Goal: Information Seeking & Learning: Learn about a topic

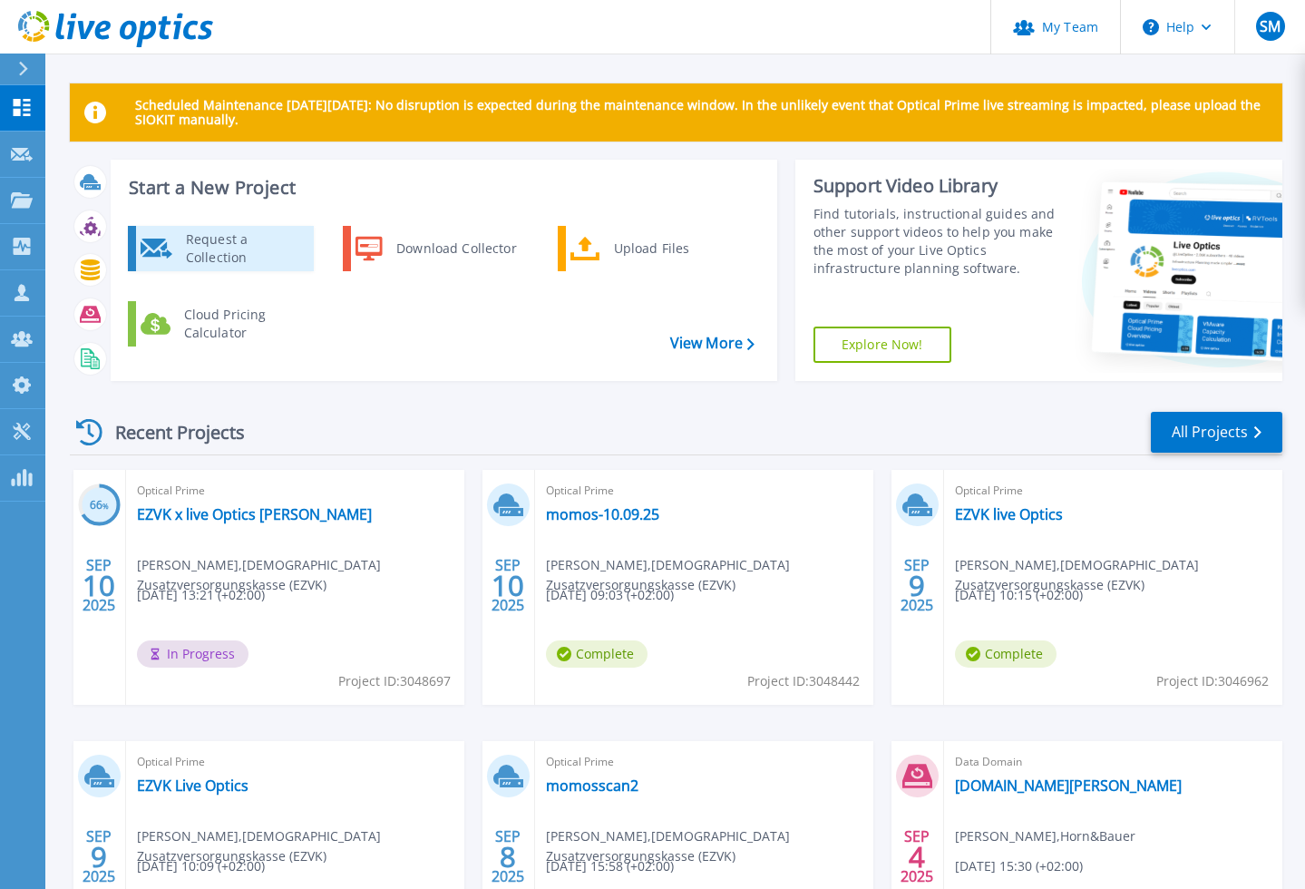
click at [200, 249] on div "Request a Collection" at bounding box center [243, 248] width 132 height 36
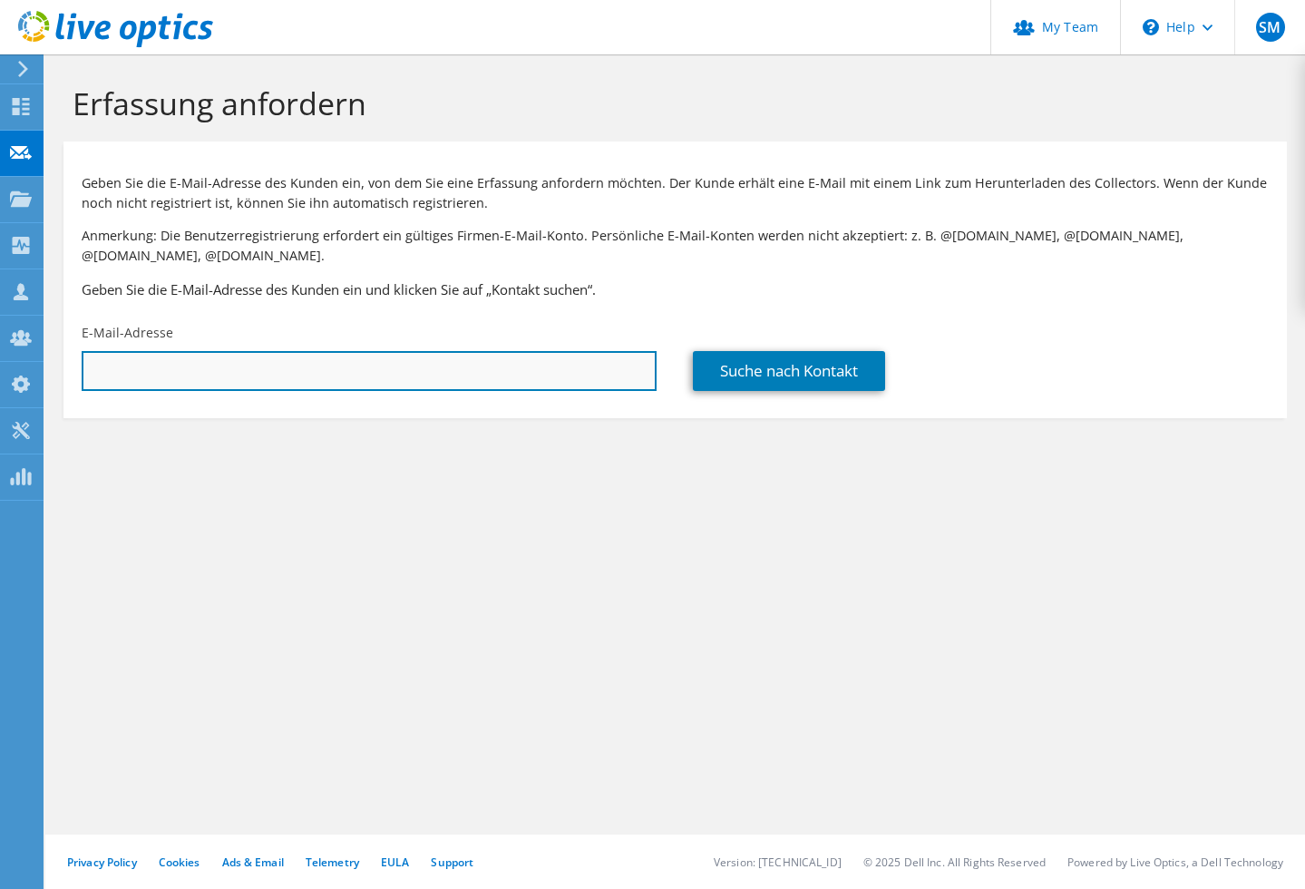
click at [421, 366] on input "text" at bounding box center [369, 371] width 575 height 40
paste input "saschaboehmer@aglukon.com"
type input "saschaboehmer@aglukon.com"
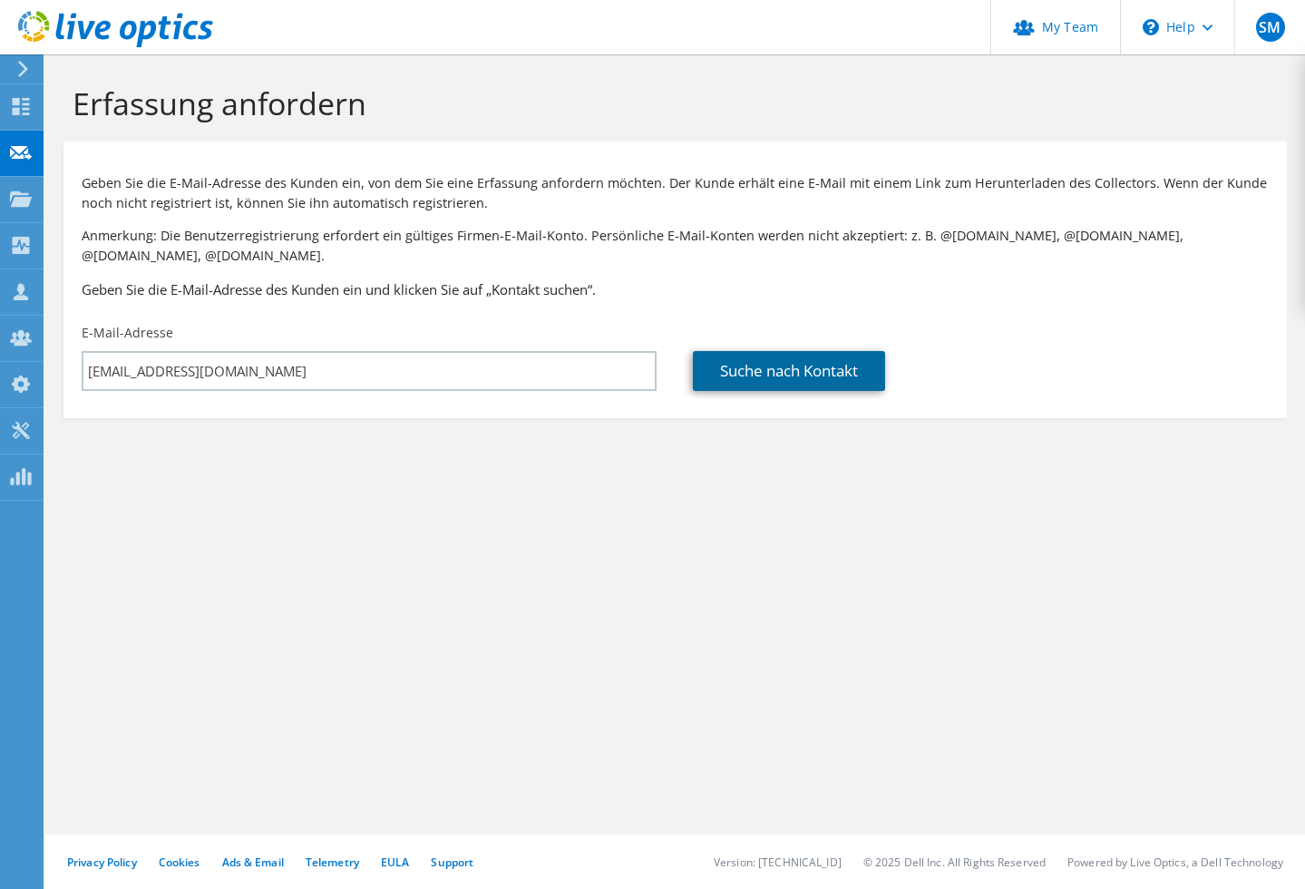
click at [786, 366] on link "Suche nach Kontakt" at bounding box center [789, 371] width 192 height 40
type input "Aglukon Spezialdünger GmbH & Cokg"
type input "Sascha"
type input "Böhmer"
type input "[GEOGRAPHIC_DATA]"
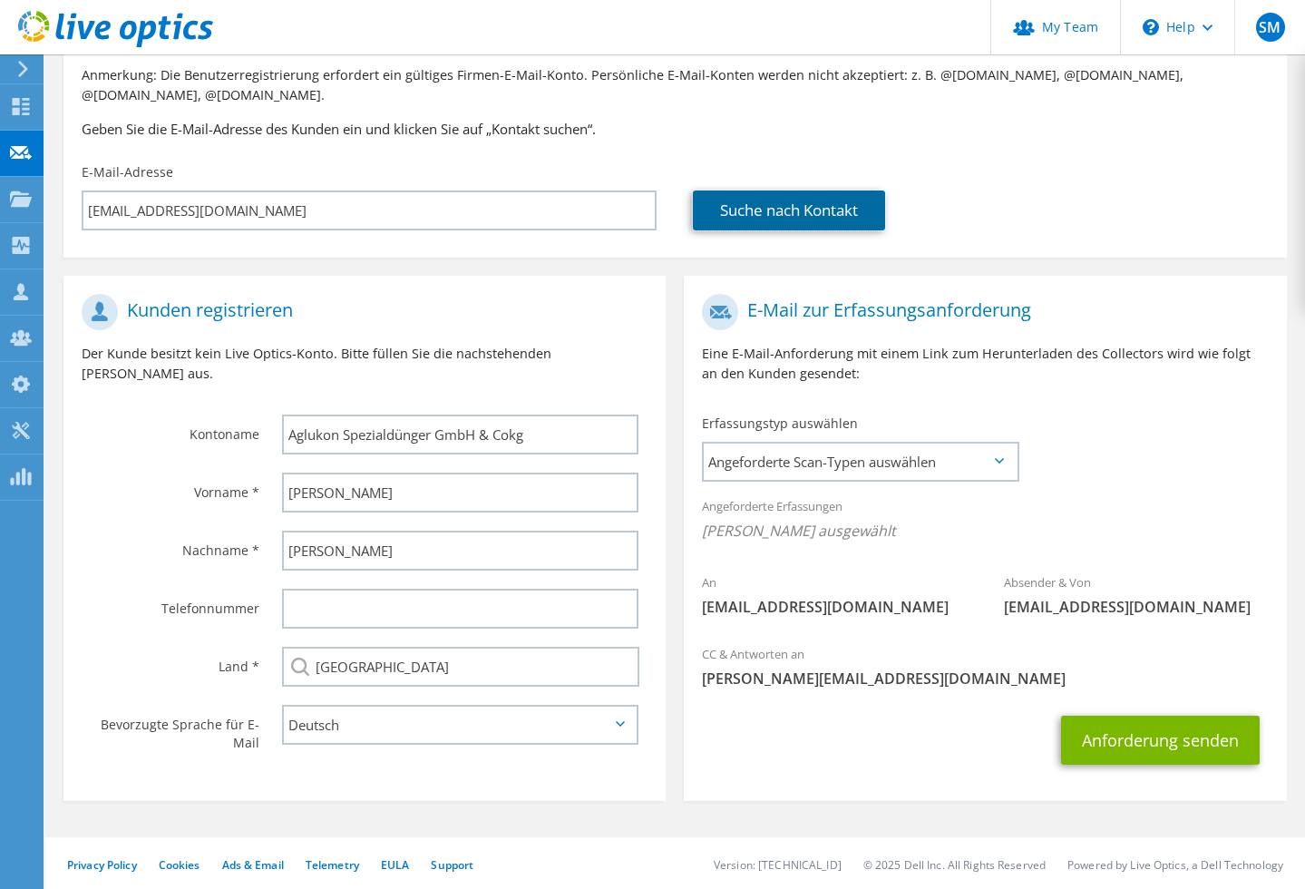
scroll to position [163, 0]
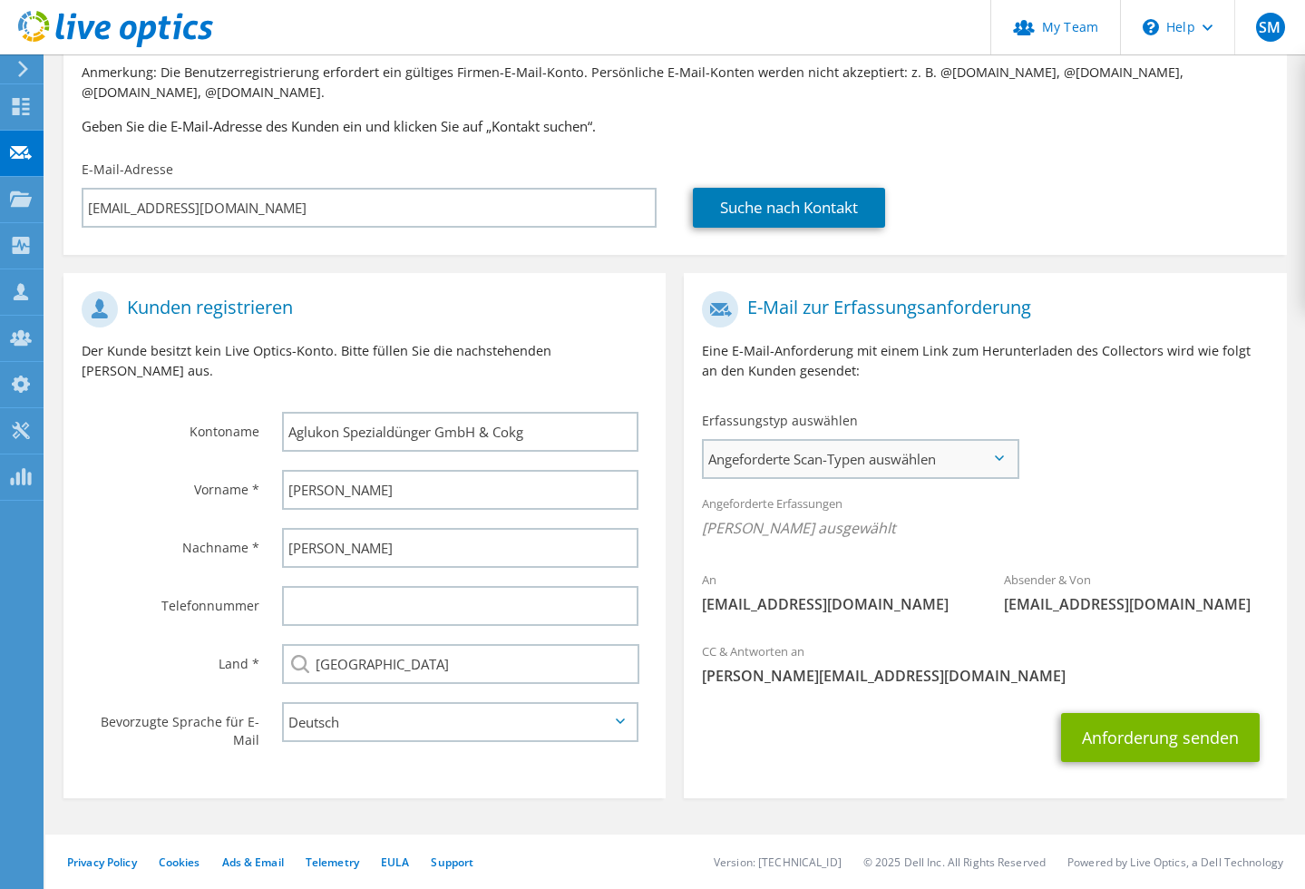
click at [833, 458] on span "Angeforderte Scan-Typen auswählen" at bounding box center [860, 459] width 312 height 36
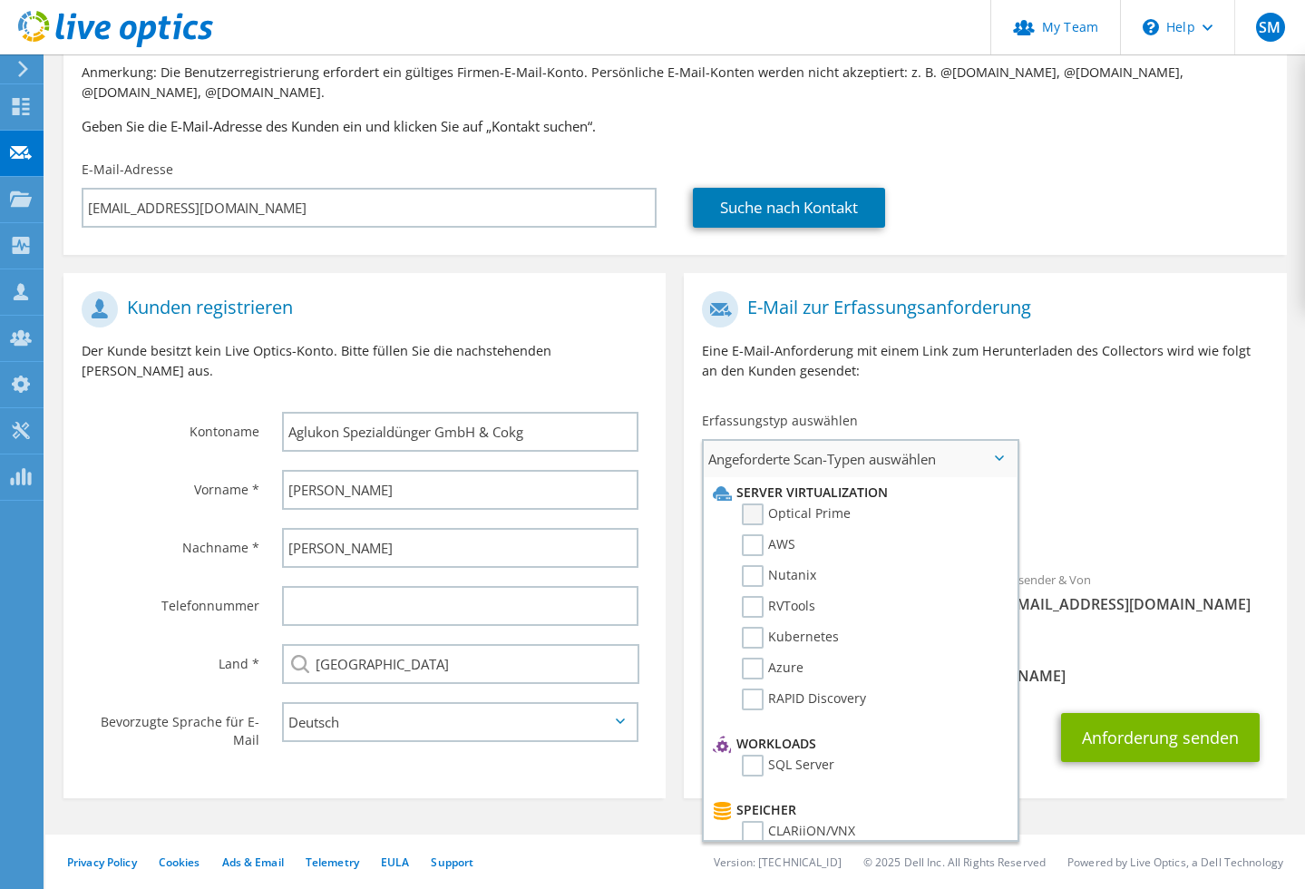
click at [756, 515] on label "Optical Prime" at bounding box center [796, 514] width 109 height 22
click at [0, 0] on input "Optical Prime" at bounding box center [0, 0] width 0 height 0
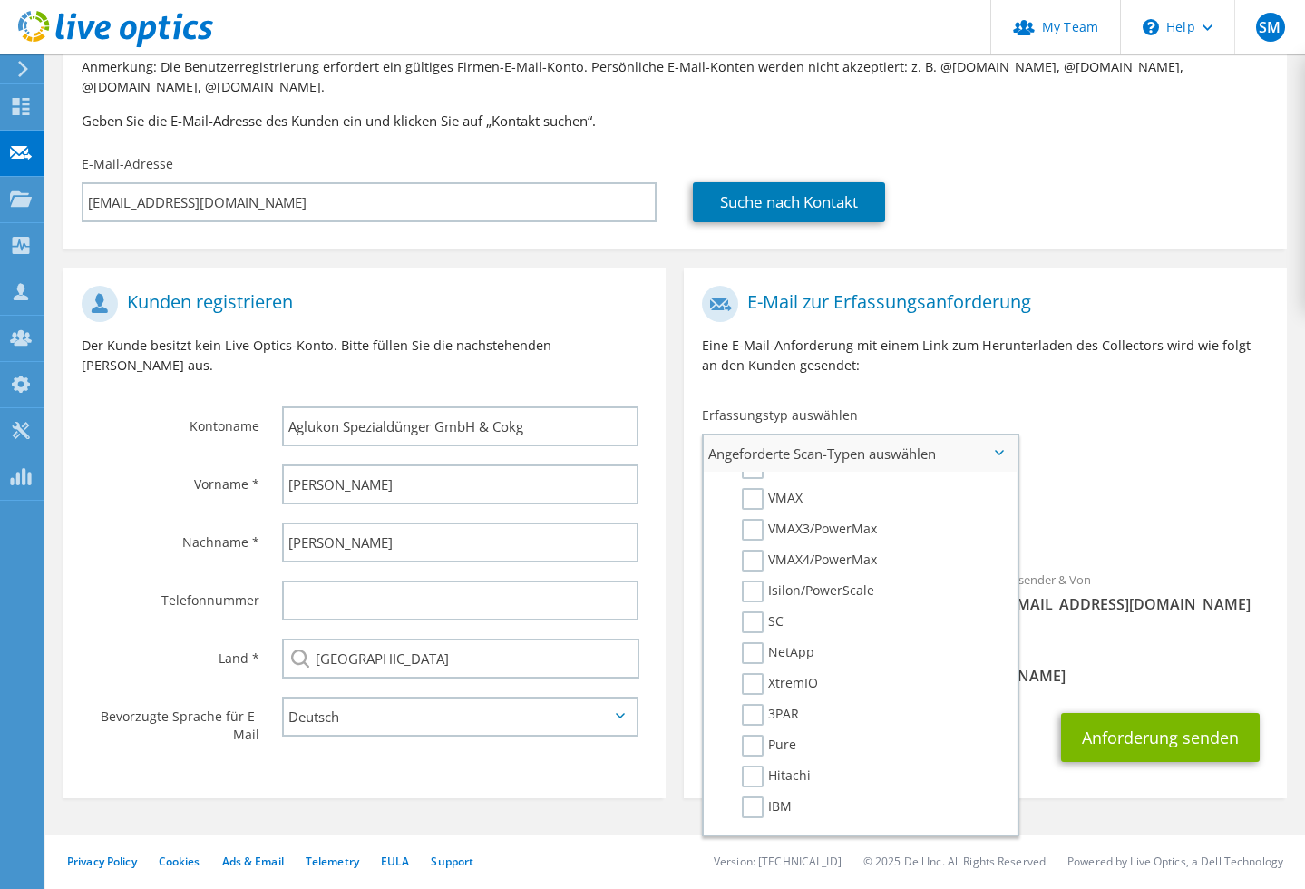
scroll to position [0, 0]
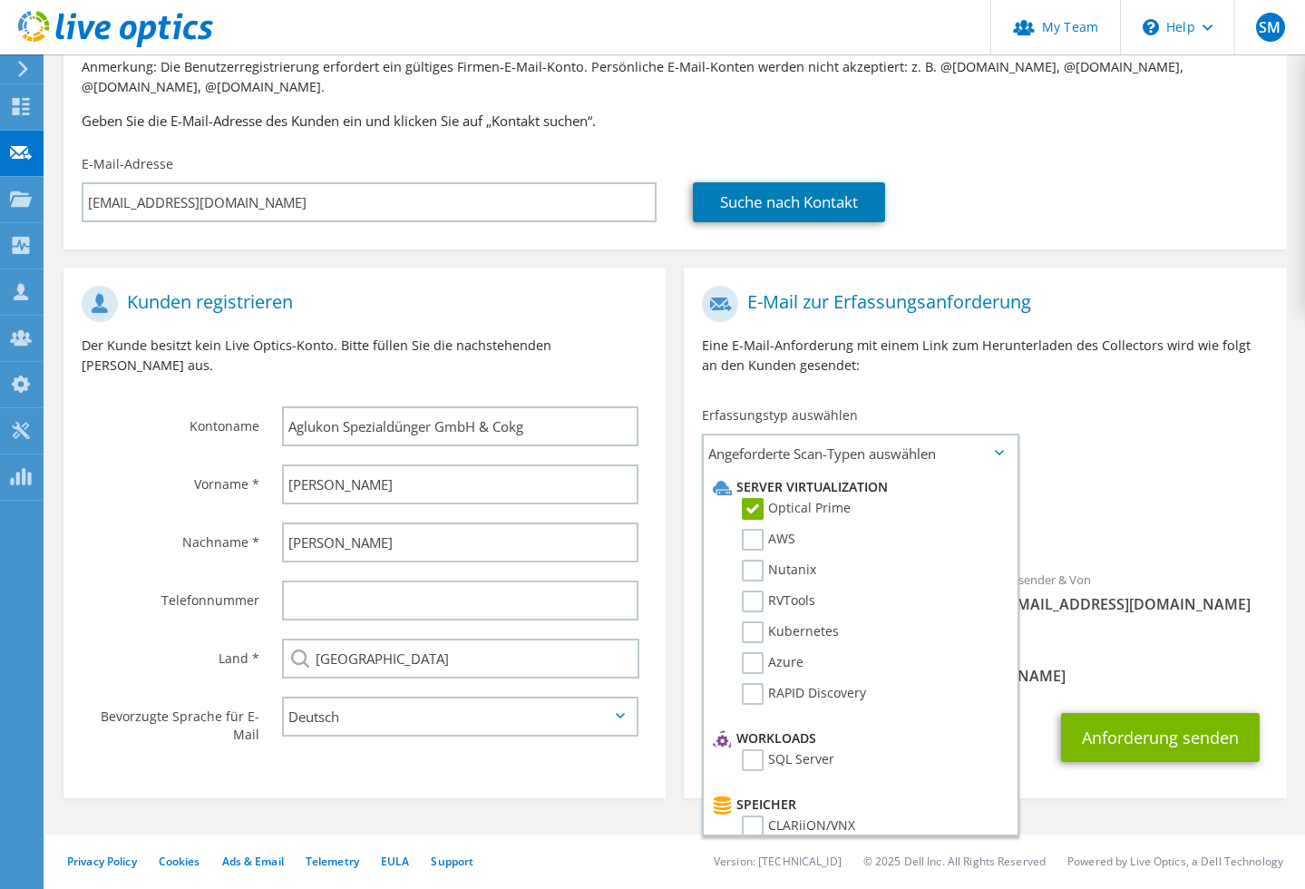
click at [1076, 379] on div "E-Mail zur Erfassungsanforderung Eine E-Mail-Anforderung mit einem Link zum Her…" at bounding box center [985, 337] width 602 height 121
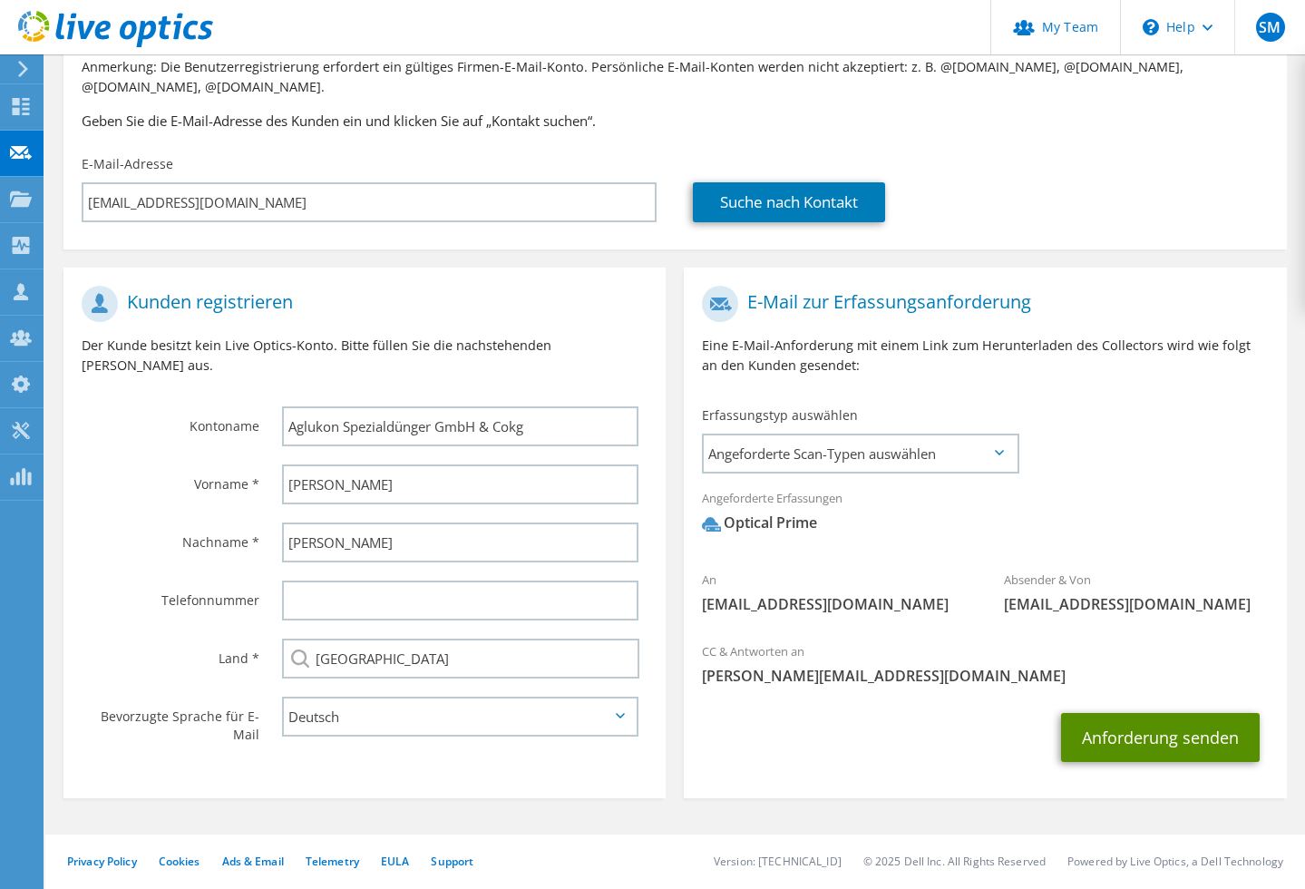
click at [1157, 738] on button "Anforderung senden" at bounding box center [1160, 737] width 199 height 49
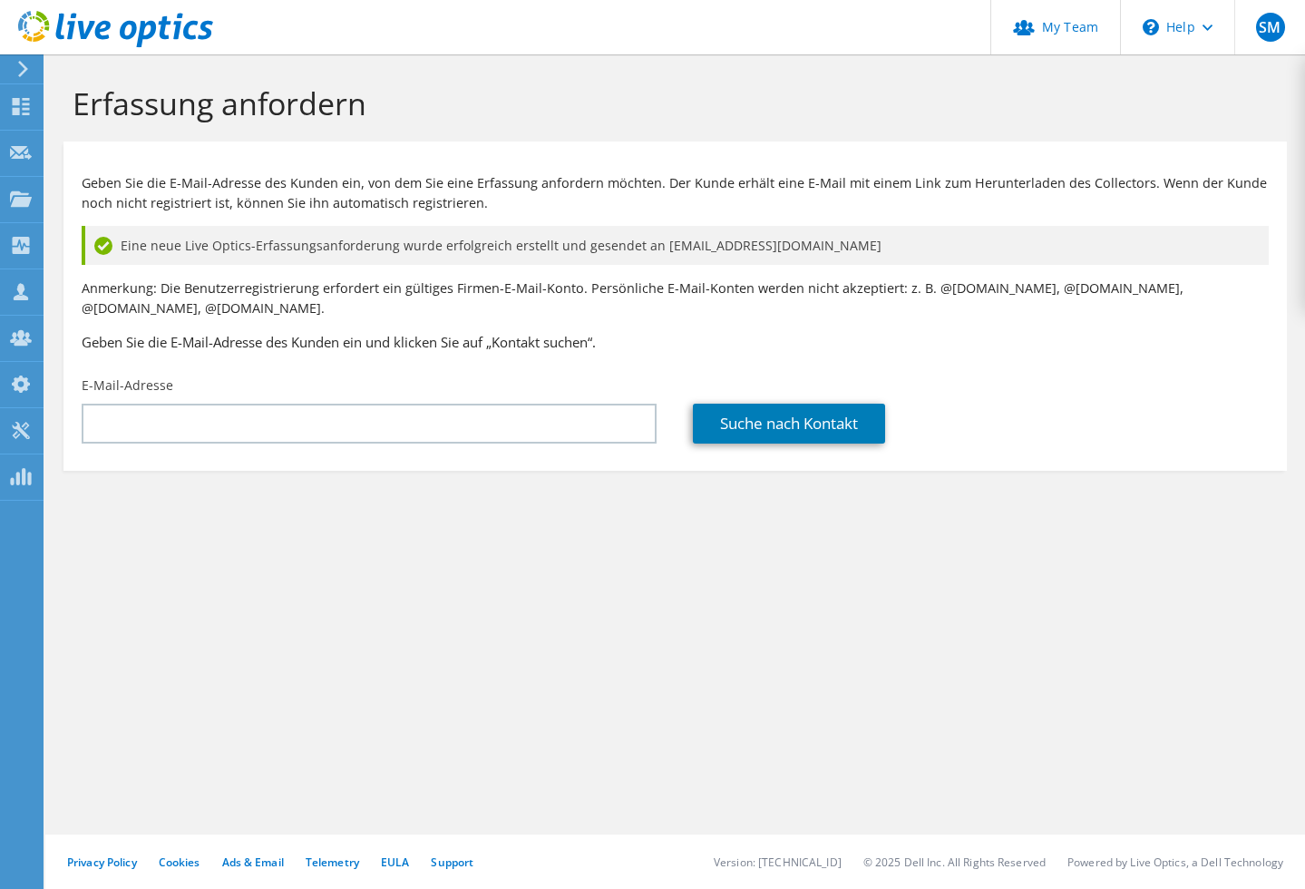
click at [35, 23] on icon at bounding box center [115, 29] width 195 height 37
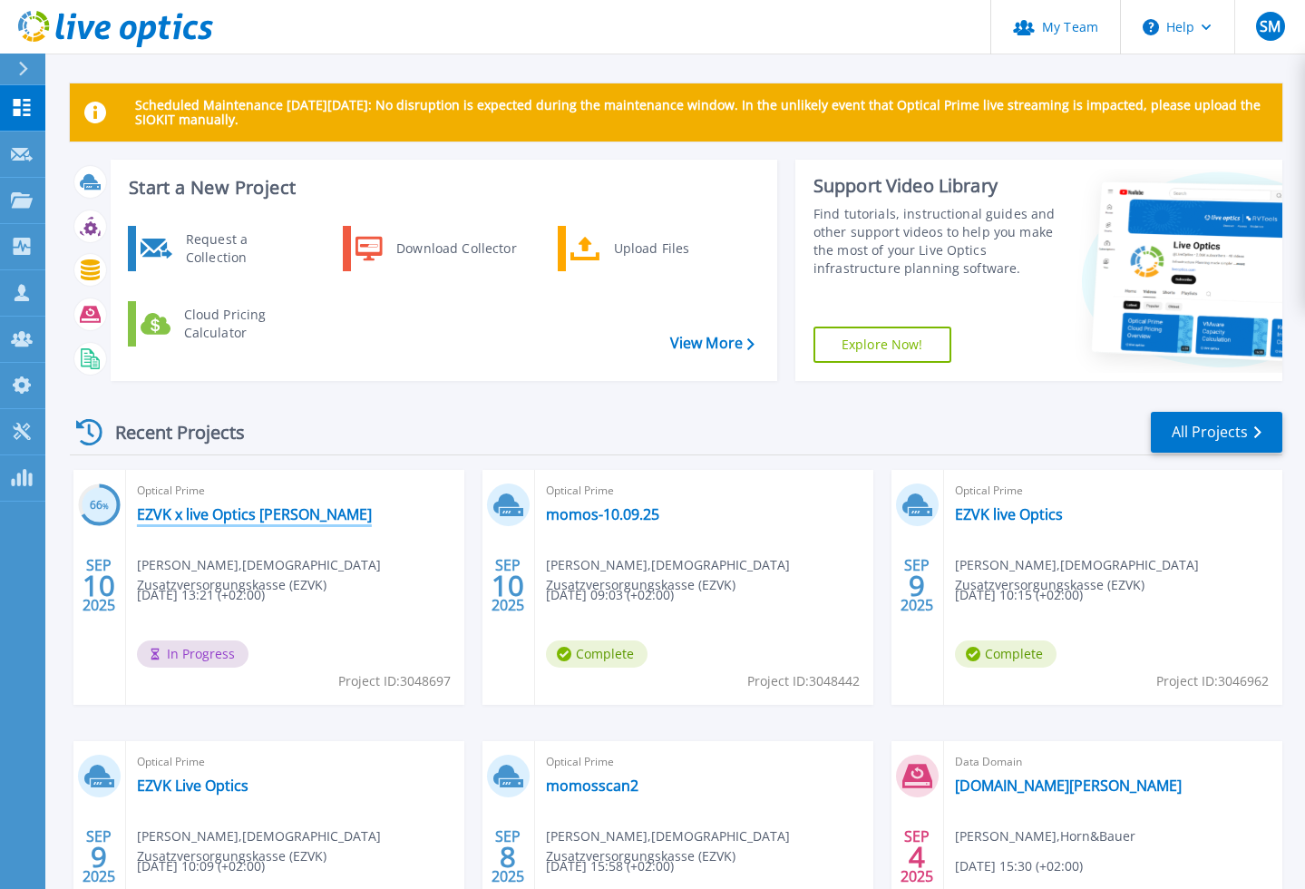
click at [274, 514] on link "EZVK x live Optics [PERSON_NAME]" at bounding box center [254, 514] width 235 height 18
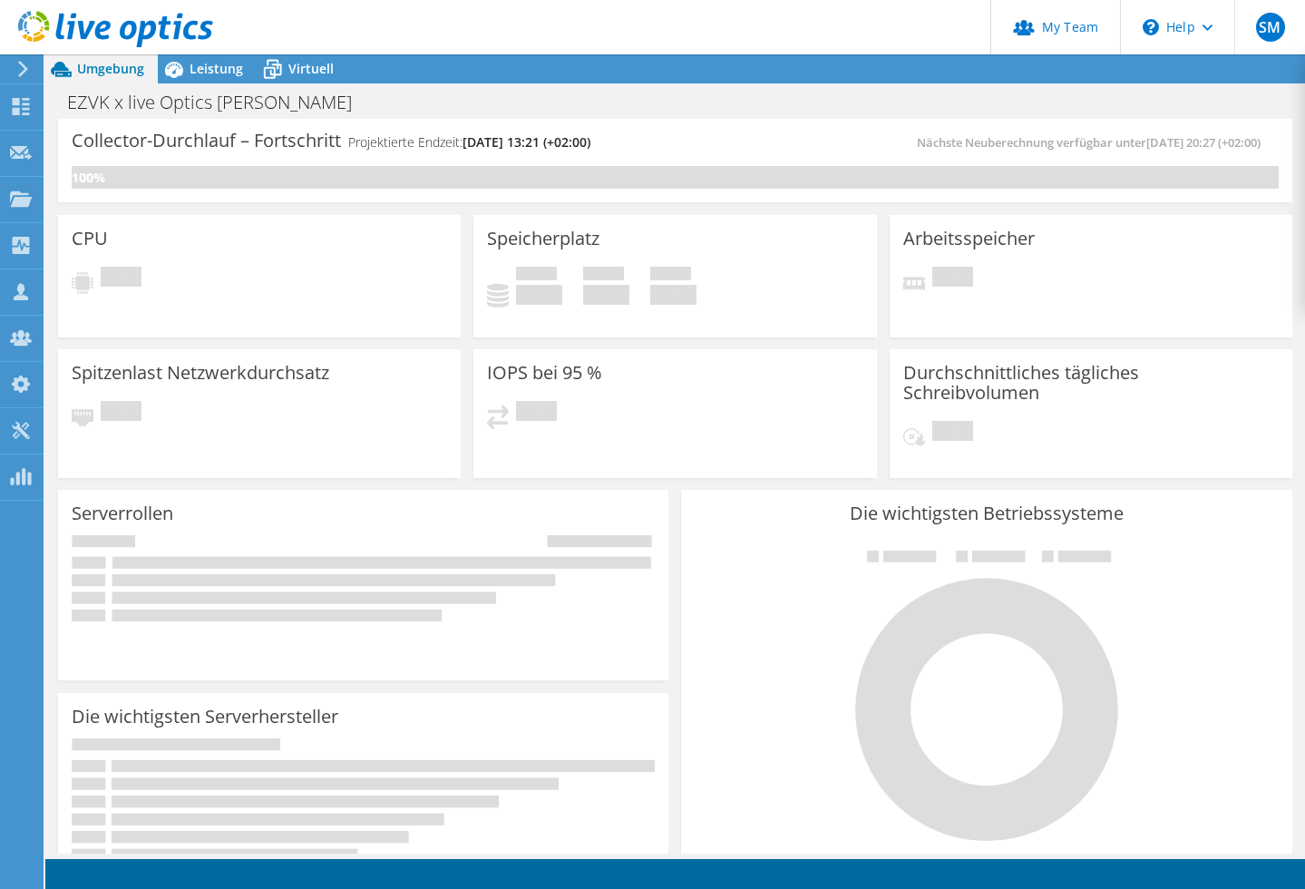
click at [56, 26] on icon at bounding box center [115, 29] width 195 height 37
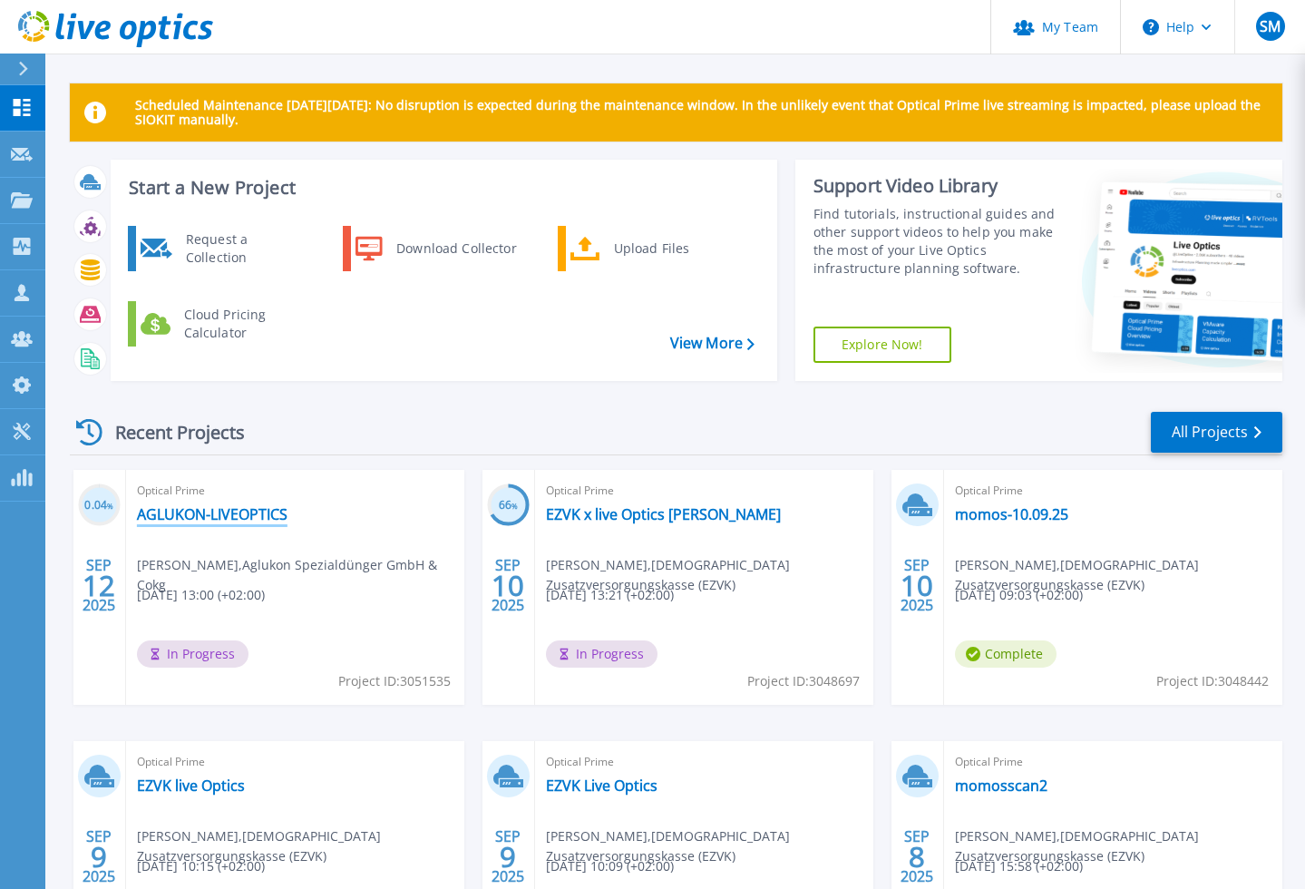
click at [243, 519] on link "AGLUKON-LIVEOPTICS" at bounding box center [212, 514] width 151 height 18
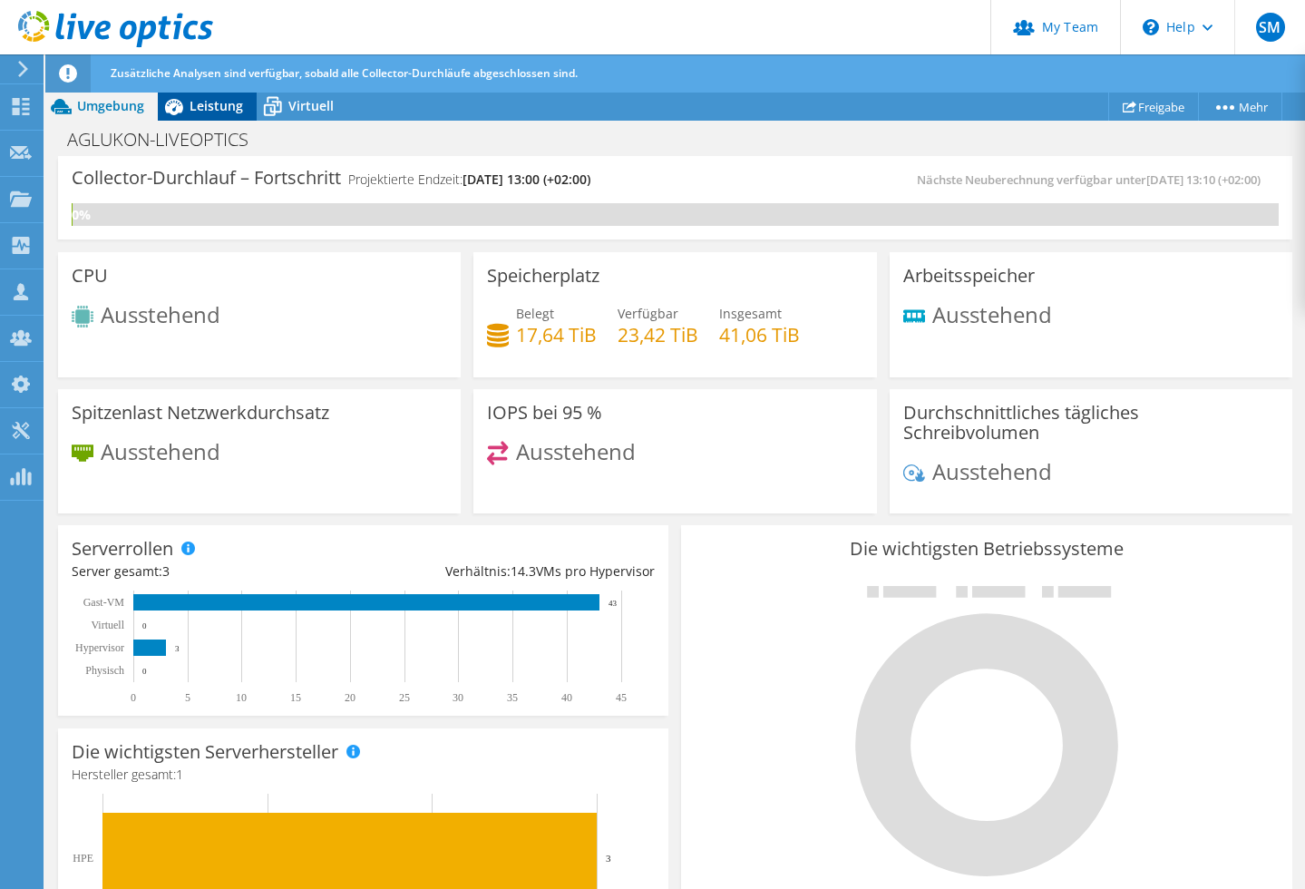
click at [212, 112] on span "Leistung" at bounding box center [217, 105] width 54 height 17
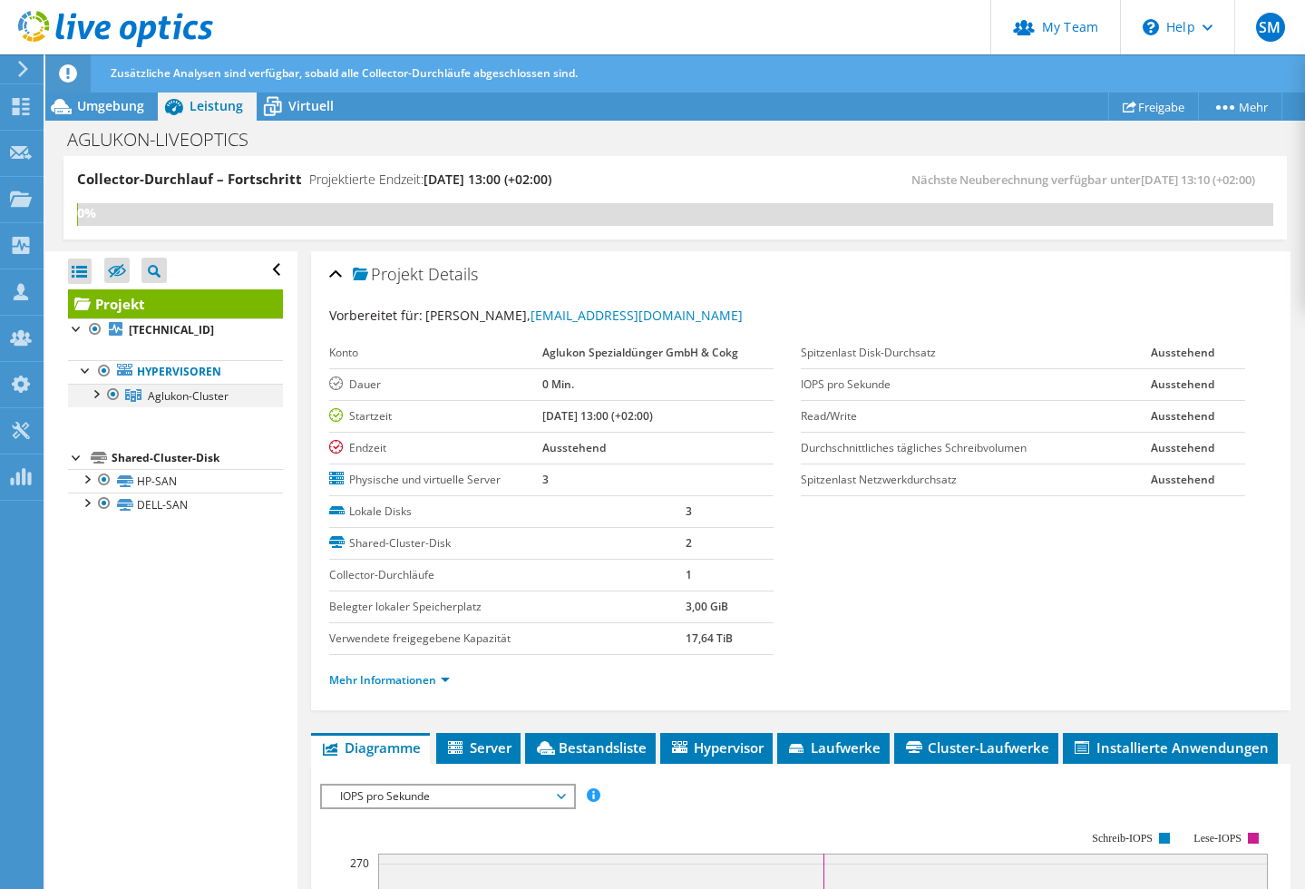
click at [96, 395] on div at bounding box center [95, 393] width 18 height 18
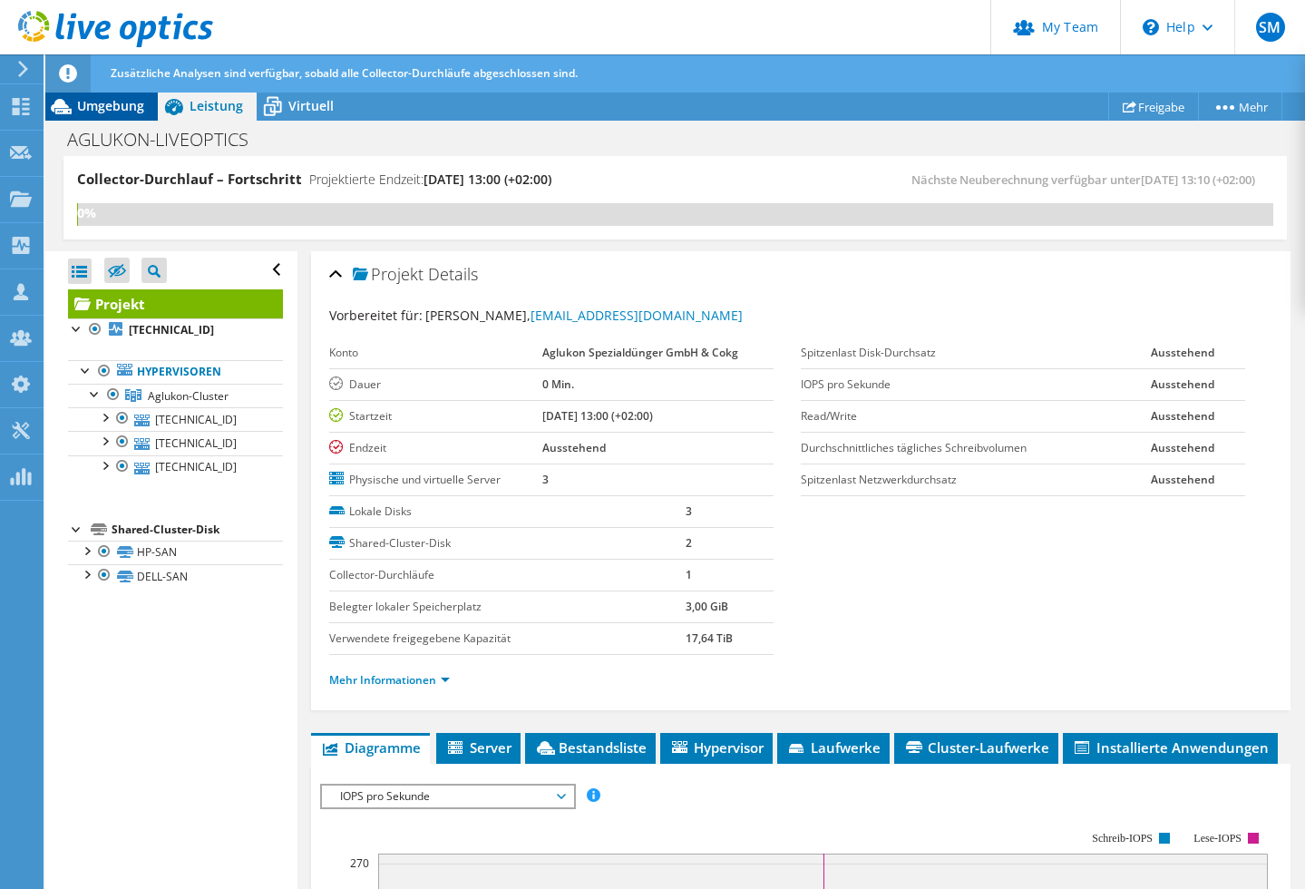
click at [128, 113] on span "Umgebung" at bounding box center [110, 105] width 67 height 17
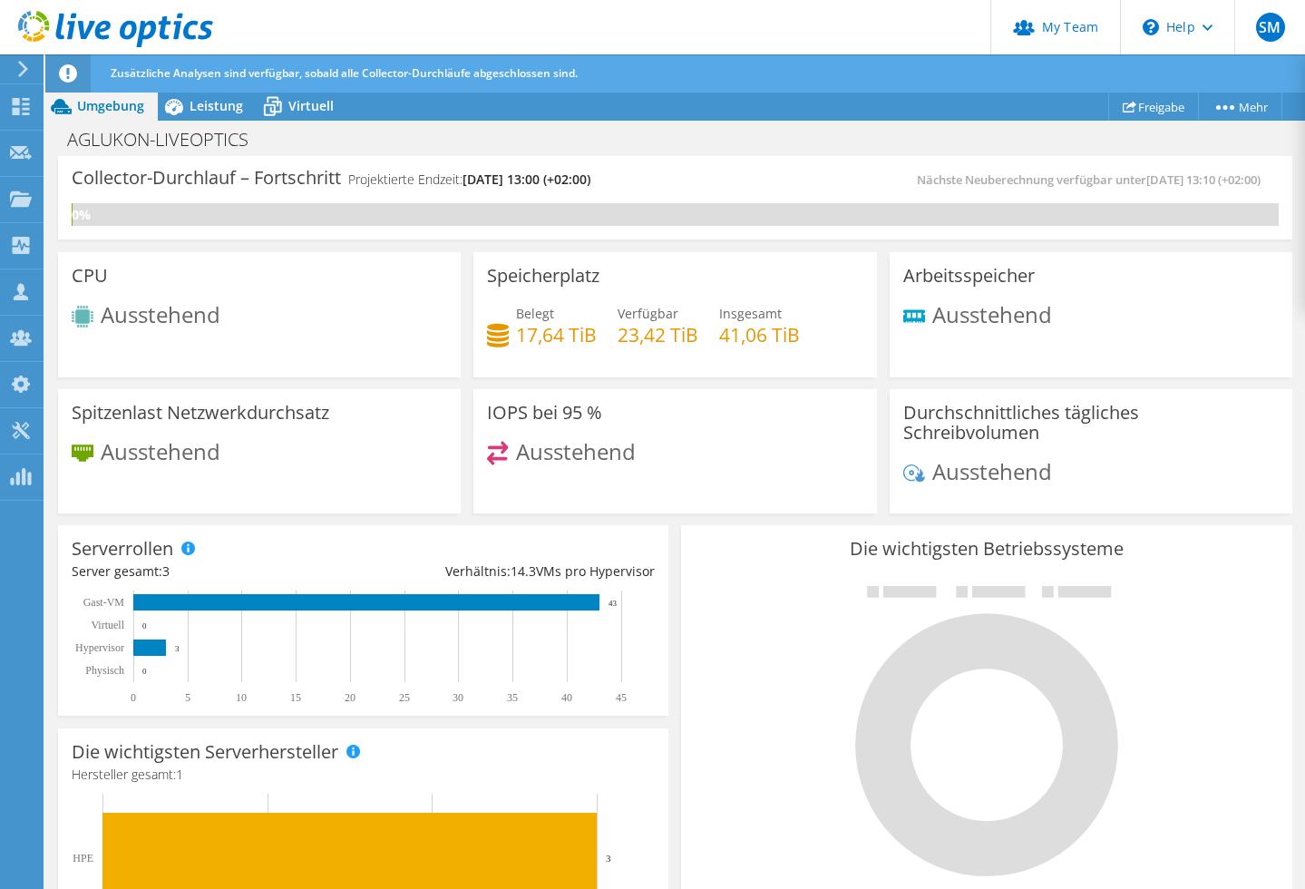
click at [90, 25] on use at bounding box center [115, 29] width 195 height 36
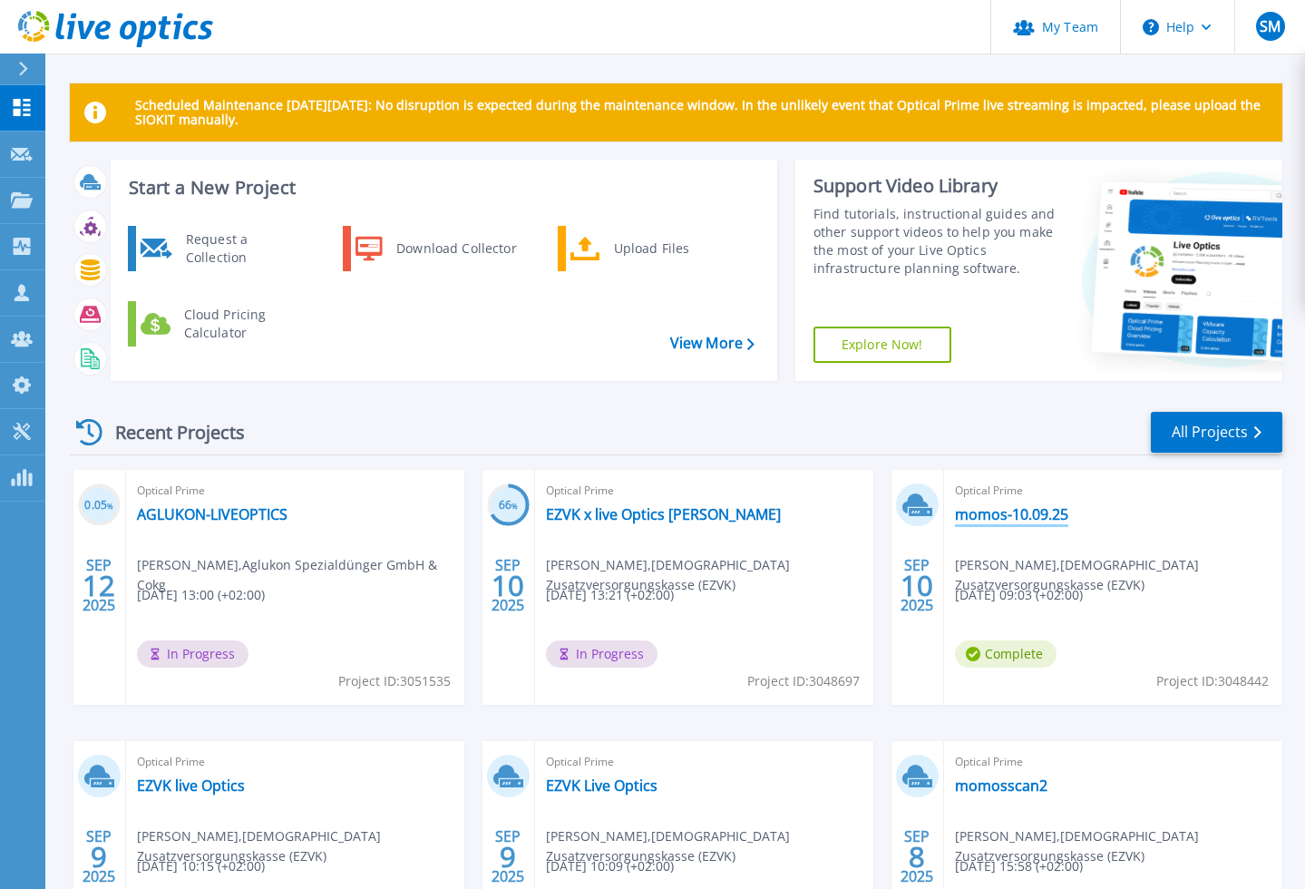
click at [993, 512] on link "momos-10.09.25" at bounding box center [1011, 514] width 113 height 18
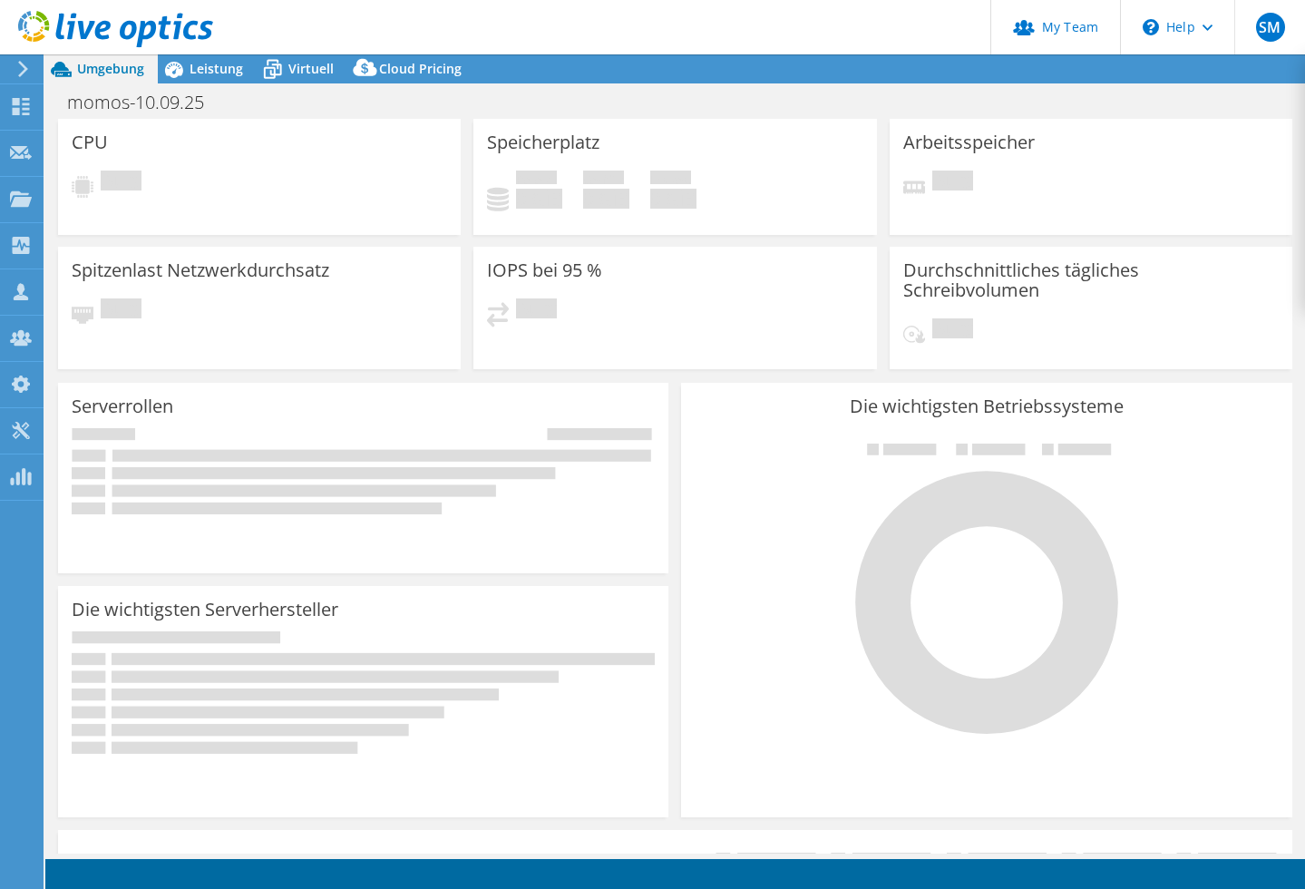
select select "EUFrankfurt"
select select "EUR"
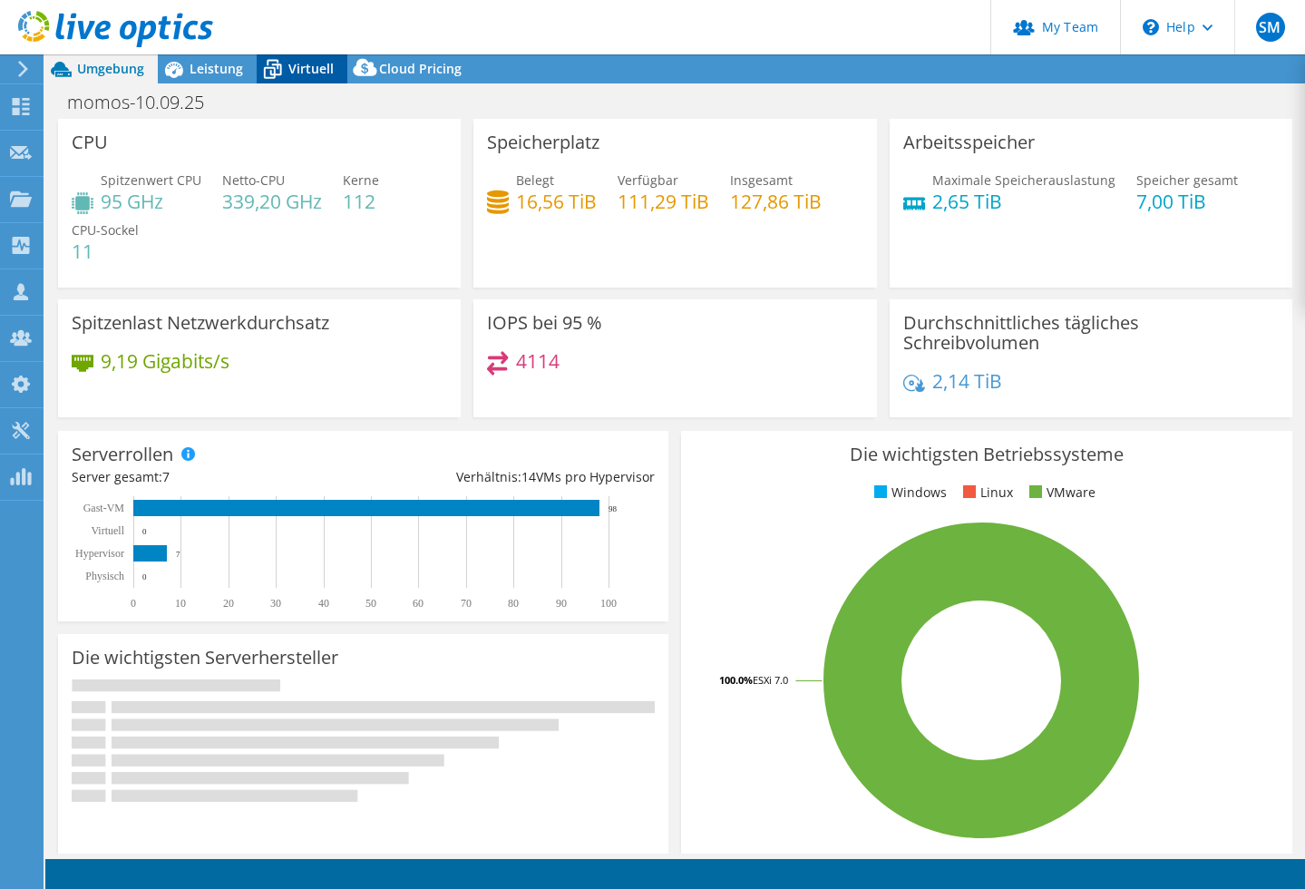
click at [303, 75] on span "Virtuell" at bounding box center [310, 68] width 45 height 17
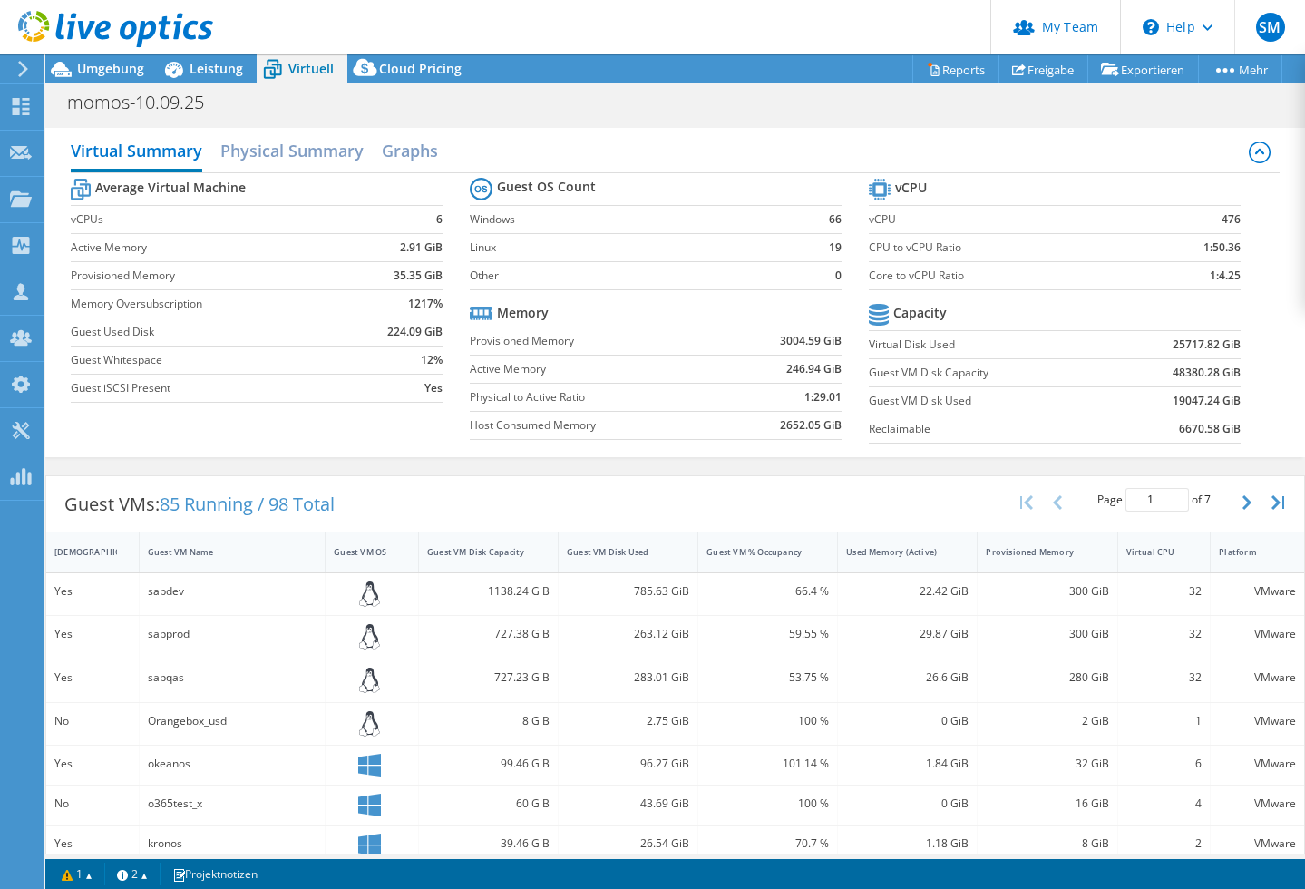
click at [440, 149] on div "Virtual Summary Physical Summary Graphs" at bounding box center [675, 152] width 1209 height 41
click at [426, 152] on h2 "Graphs" at bounding box center [410, 152] width 56 height 40
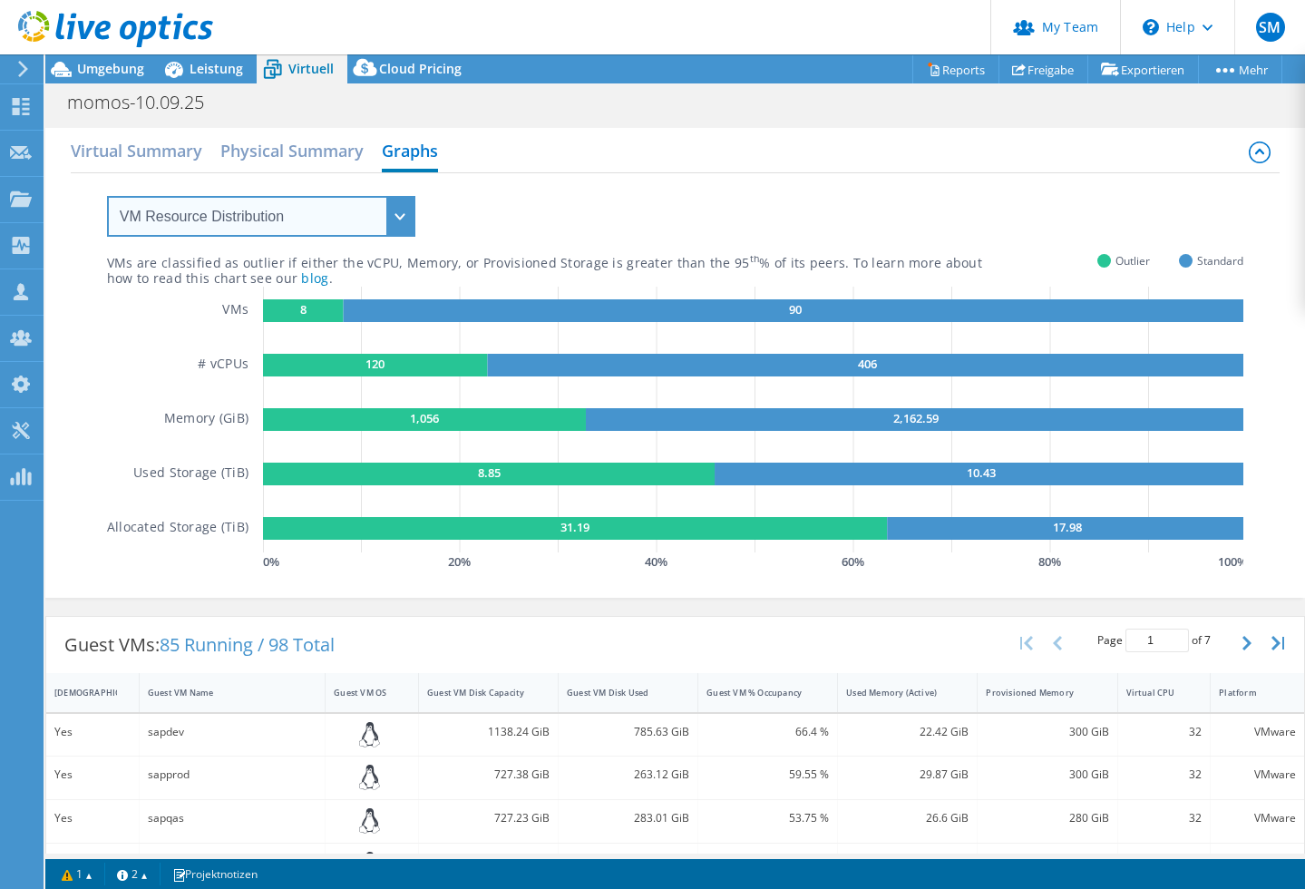
click at [261, 226] on select "VM Resource Distribution Provisioning Contrast Over Provisioning" at bounding box center [261, 216] width 308 height 41
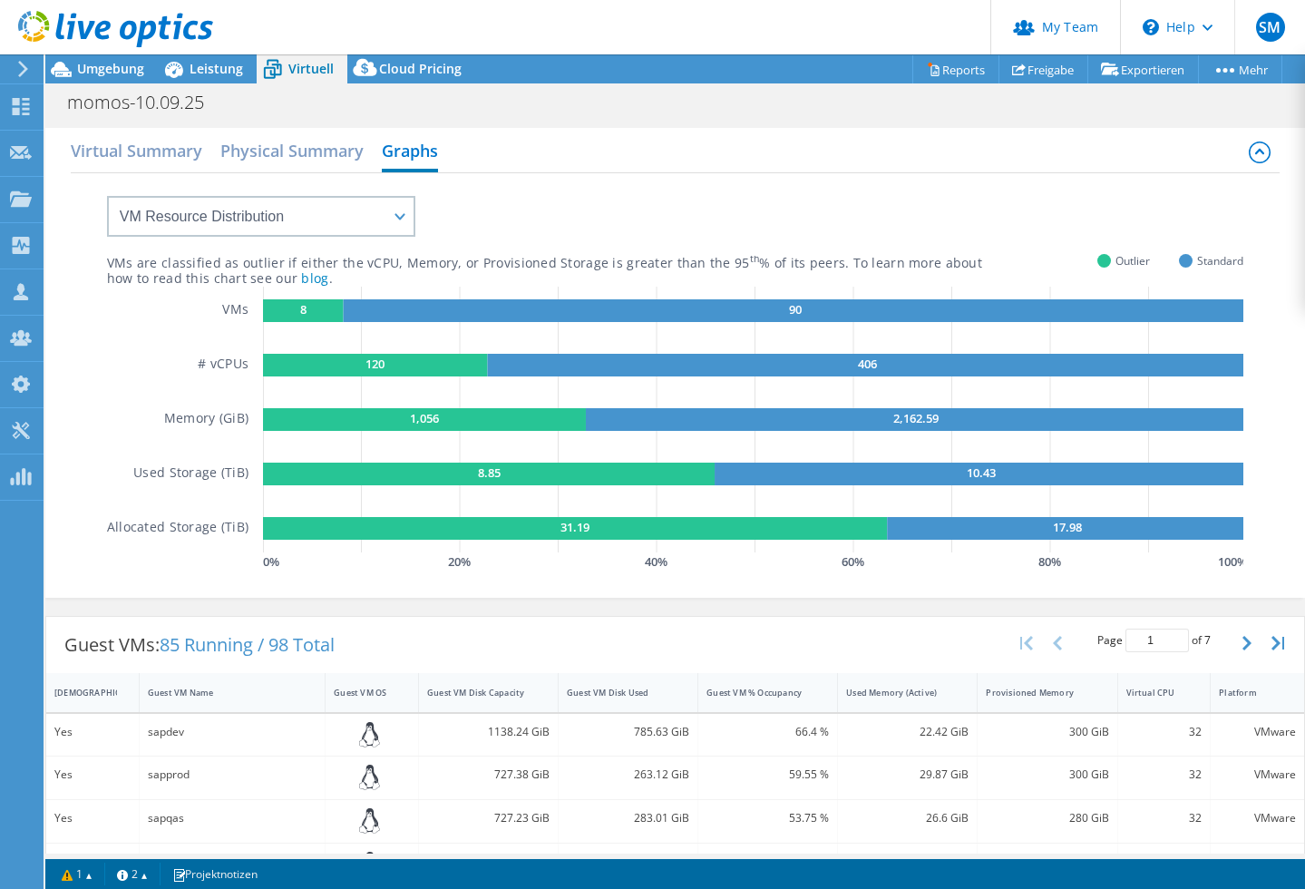
click at [309, 311] on rect at bounding box center [303, 310] width 81 height 23
click at [300, 311] on text "8" at bounding box center [303, 309] width 6 height 16
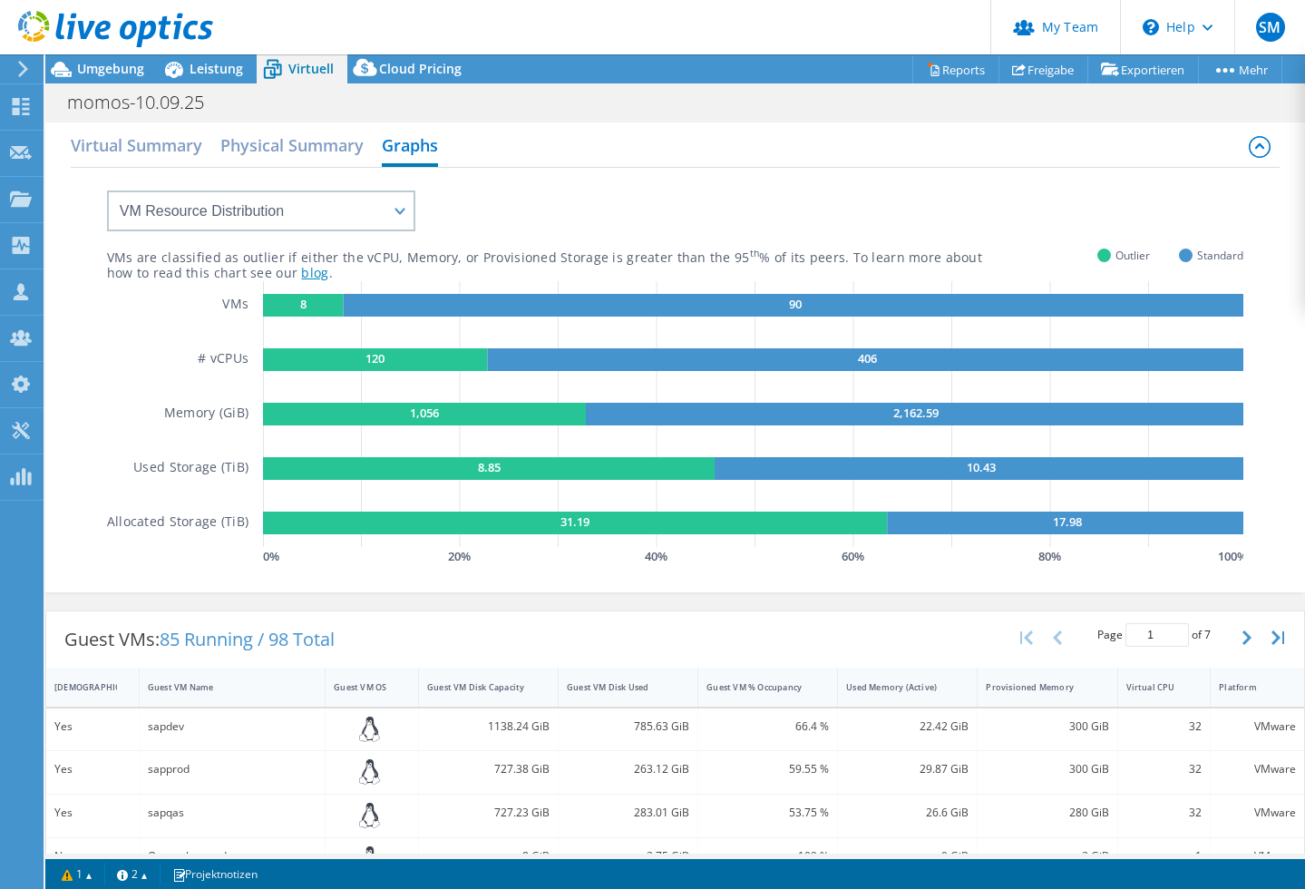
scroll to position [6, 0]
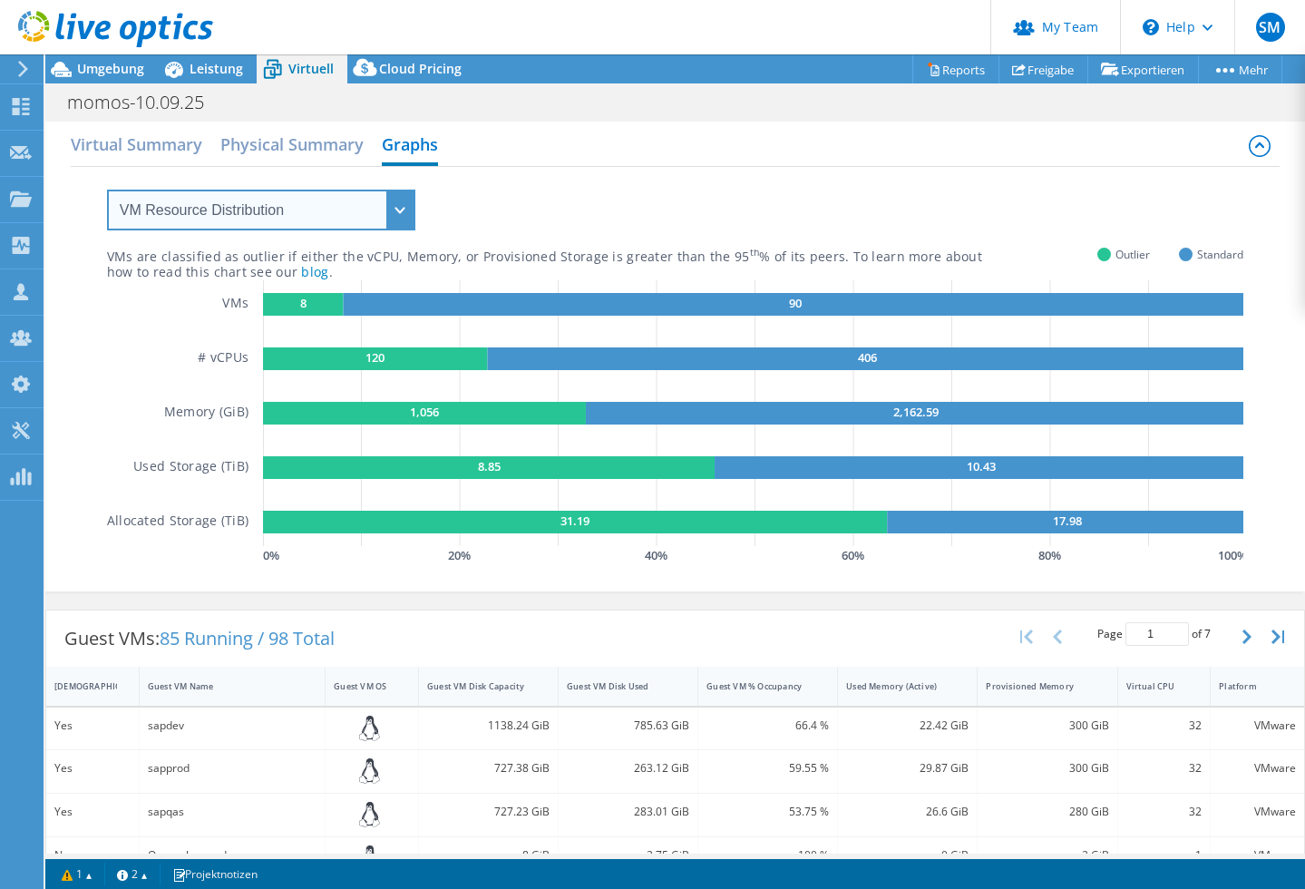
click at [201, 210] on select "VM Resource Distribution Provisioning Contrast Over Provisioning" at bounding box center [261, 210] width 308 height 41
click at [417, 143] on h2 "Graphs" at bounding box center [410, 146] width 56 height 40
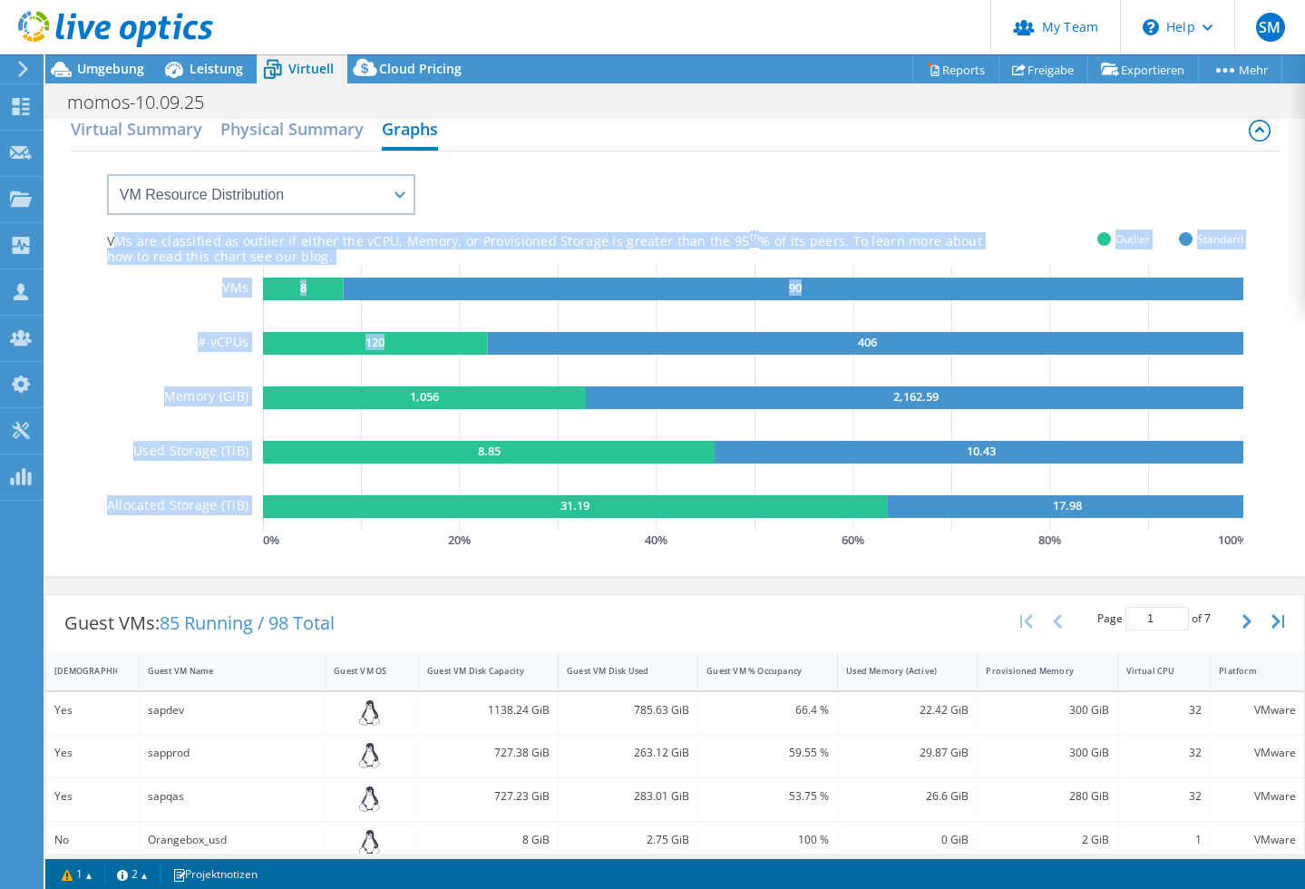
scroll to position [19, 0]
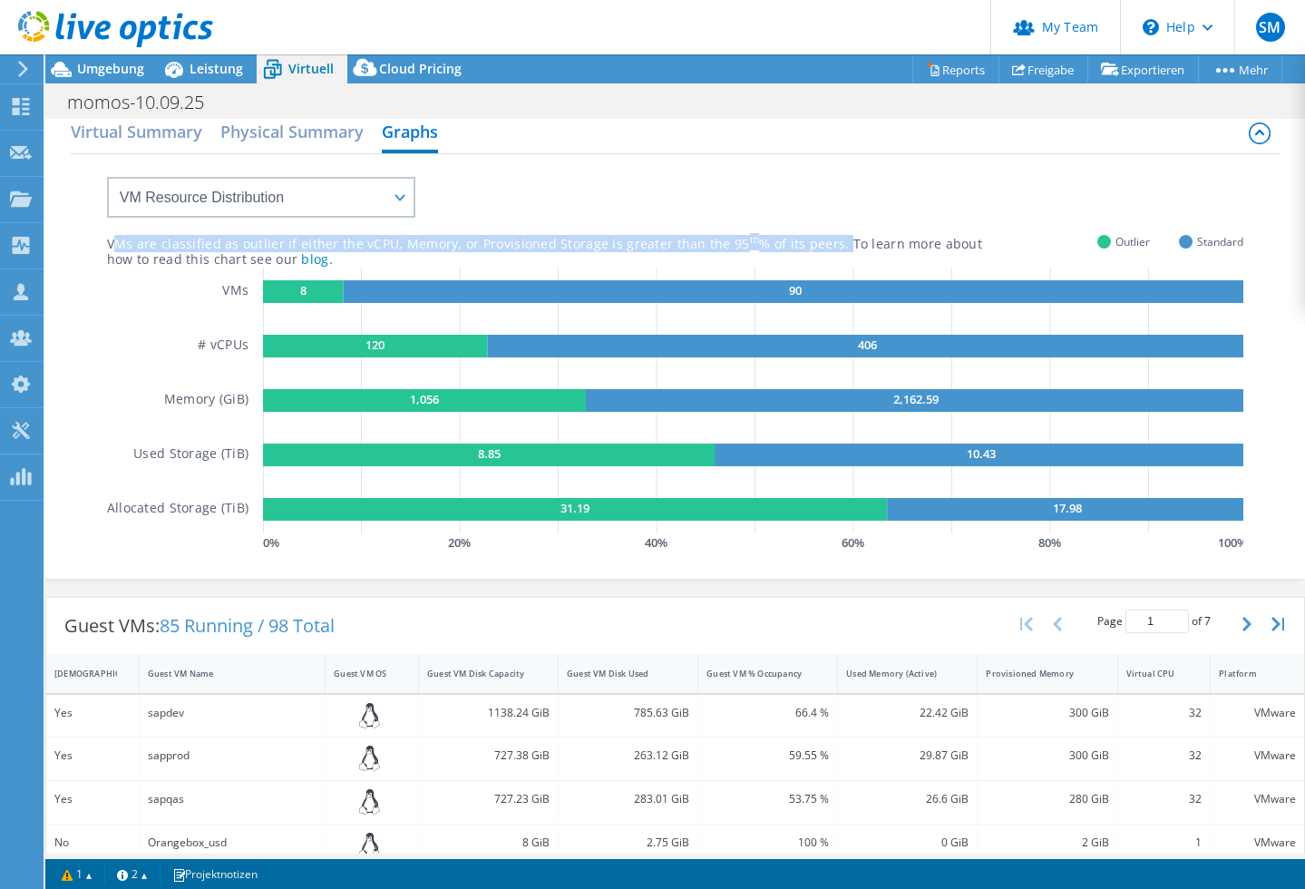
drag, startPoint x: 114, startPoint y: 256, endPoint x: 828, endPoint y: 240, distance: 714.0
click at [828, 240] on div "VMs are classified as outlier if either the vCPU, Memory, or Provisioned Storag…" at bounding box center [675, 355] width 1137 height 402
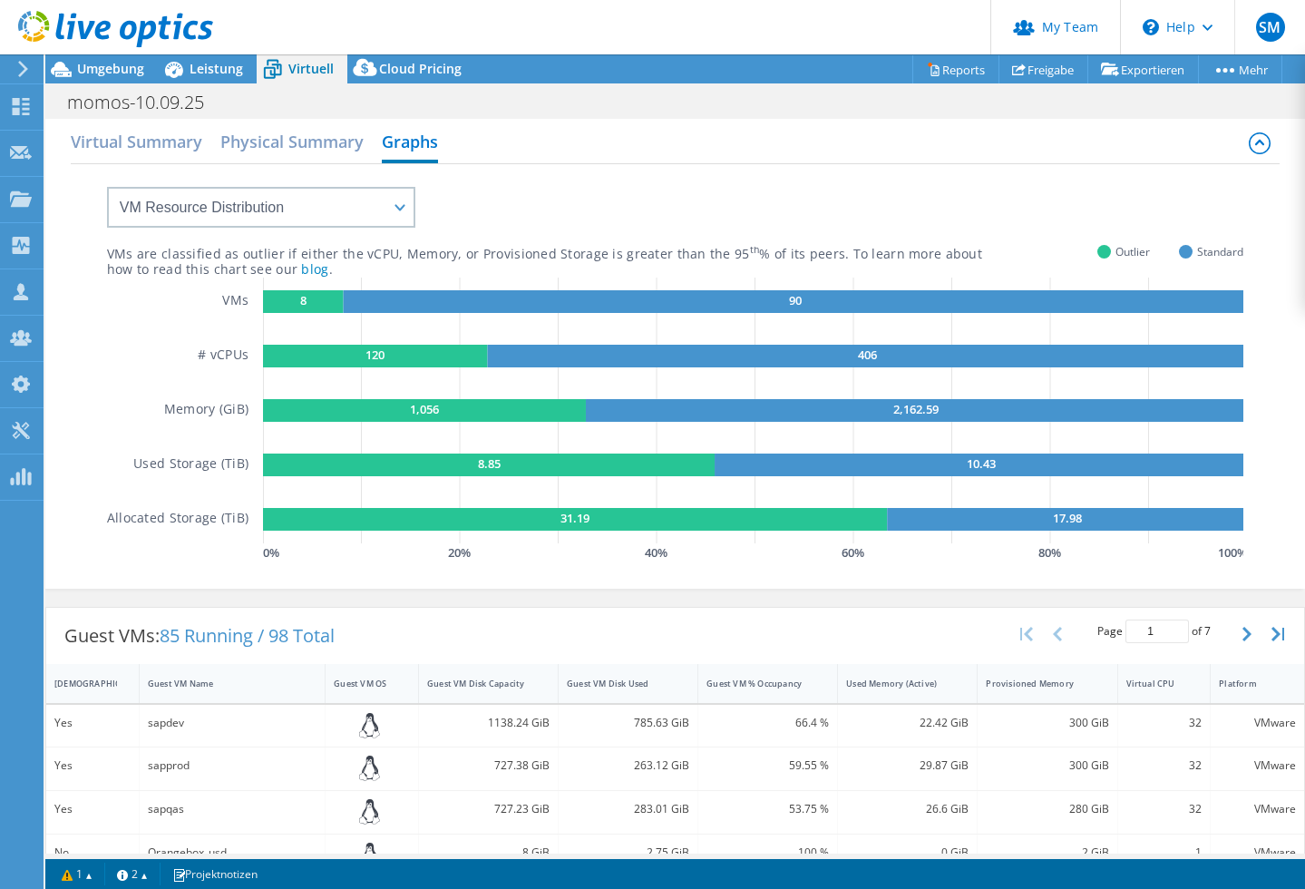
click at [151, 252] on div "VMs are classified as outlier if either the vCPU, Memory, or Provisioned Storag…" at bounding box center [602, 254] width 990 height 17
click at [144, 251] on div "VMs are classified as outlier if either the vCPU, Memory, or Provisioned Storag…" at bounding box center [602, 254] width 990 height 17
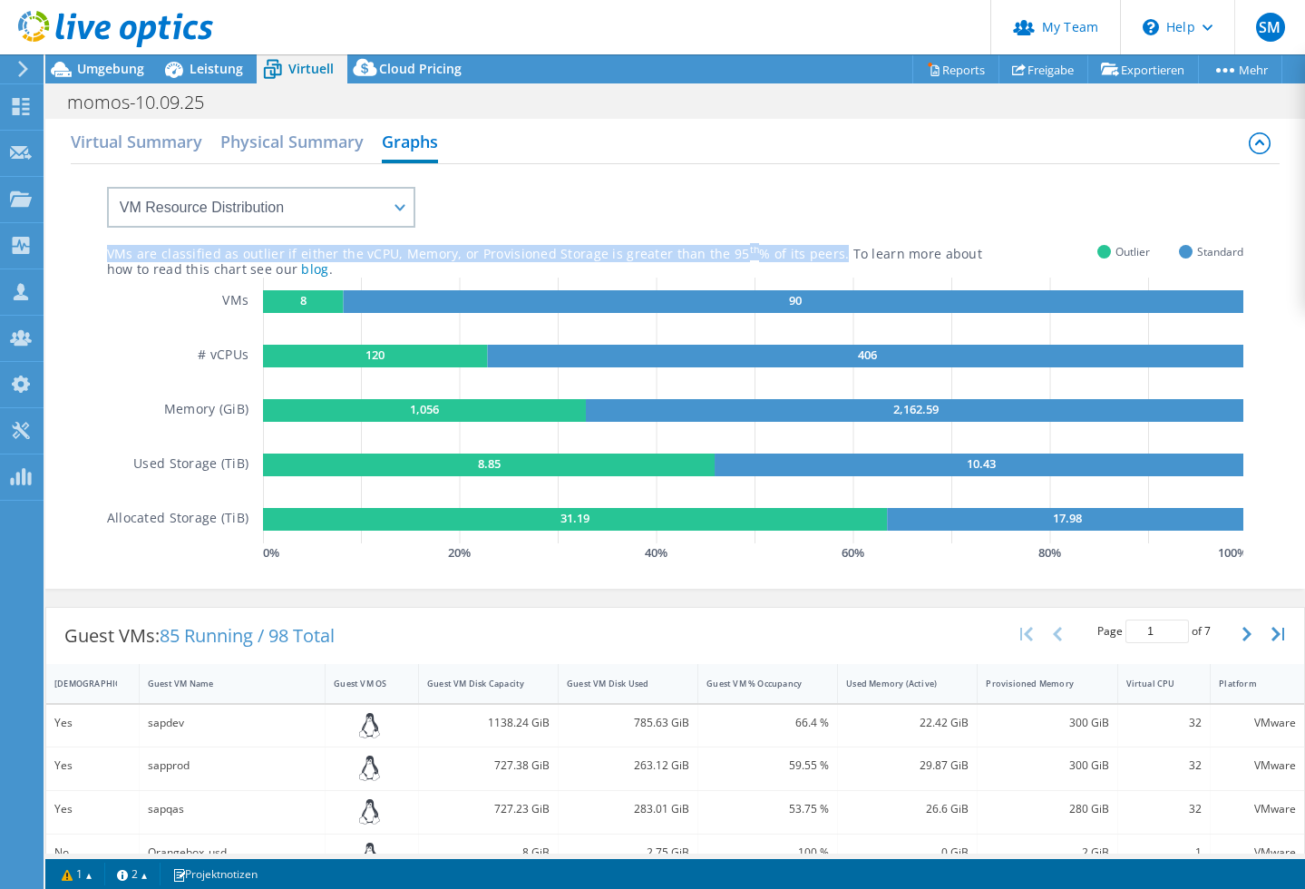
drag, startPoint x: 108, startPoint y: 252, endPoint x: 825, endPoint y: 259, distance: 717.5
click at [825, 259] on div "VMs are classified as outlier if either the vCPU, Memory, or Provisioned Storag…" at bounding box center [602, 254] width 990 height 17
copy div "VMs are classified as outlier if either the vCPU, Memory, or Provisioned Storag…"
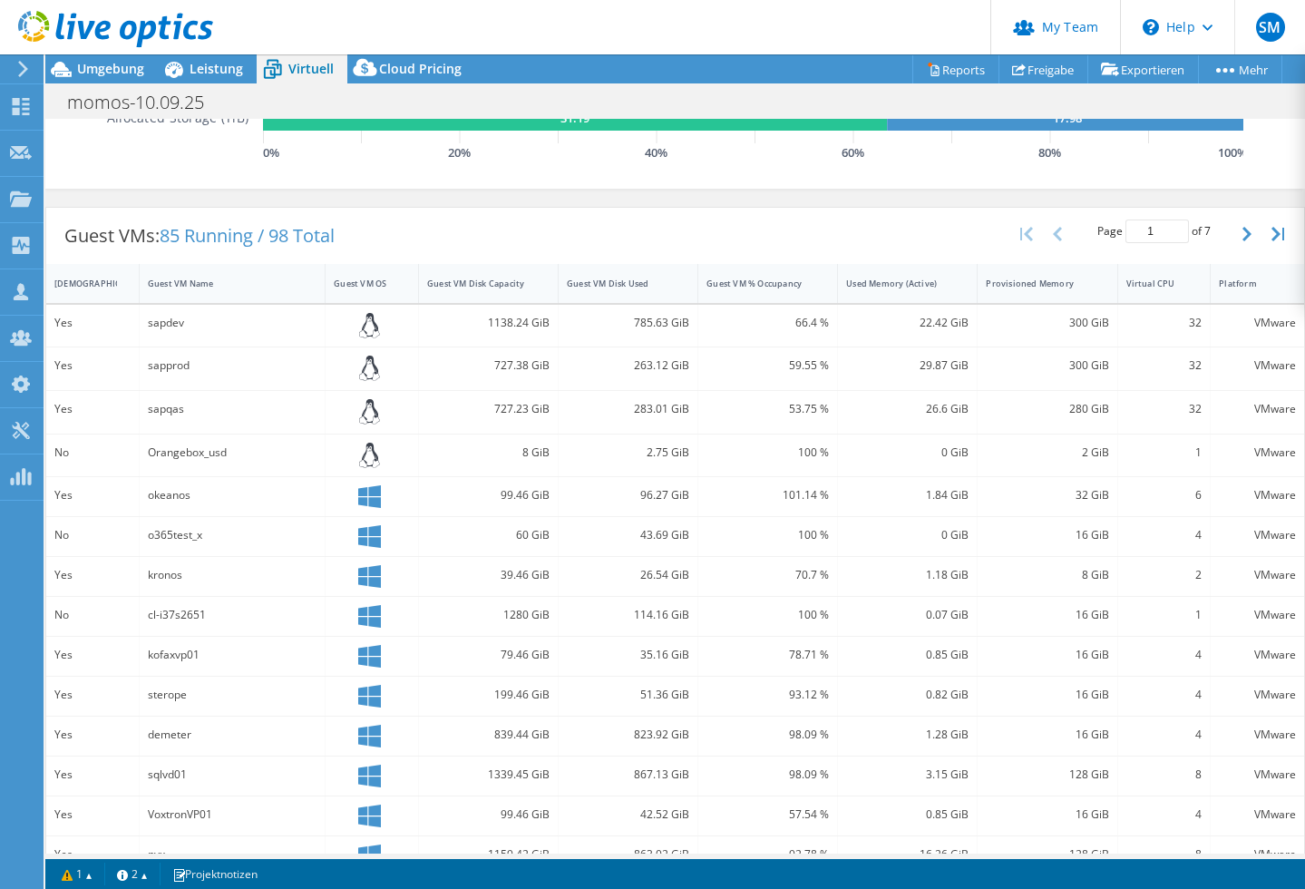
scroll to position [0, 0]
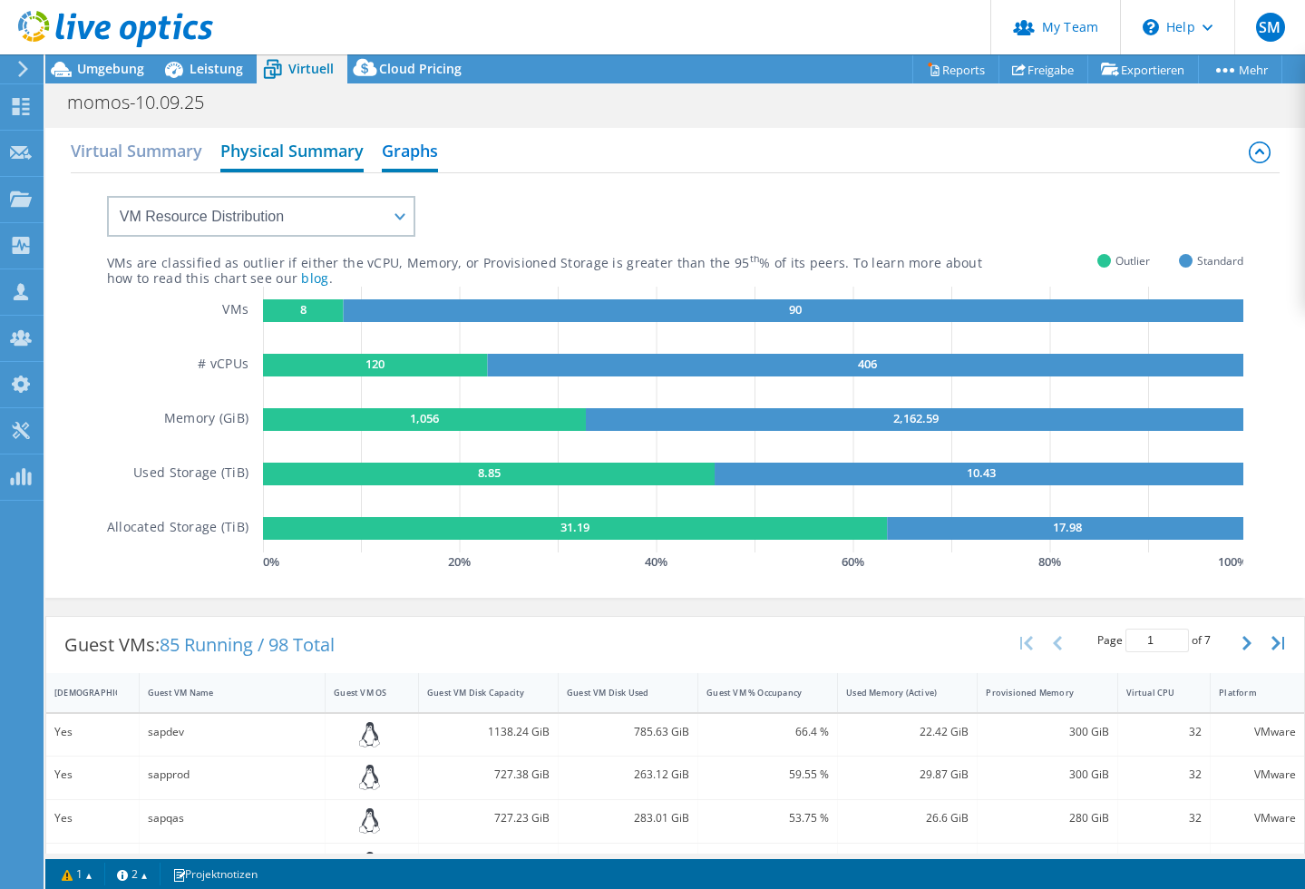
click at [293, 155] on h2 "Physical Summary" at bounding box center [291, 152] width 143 height 40
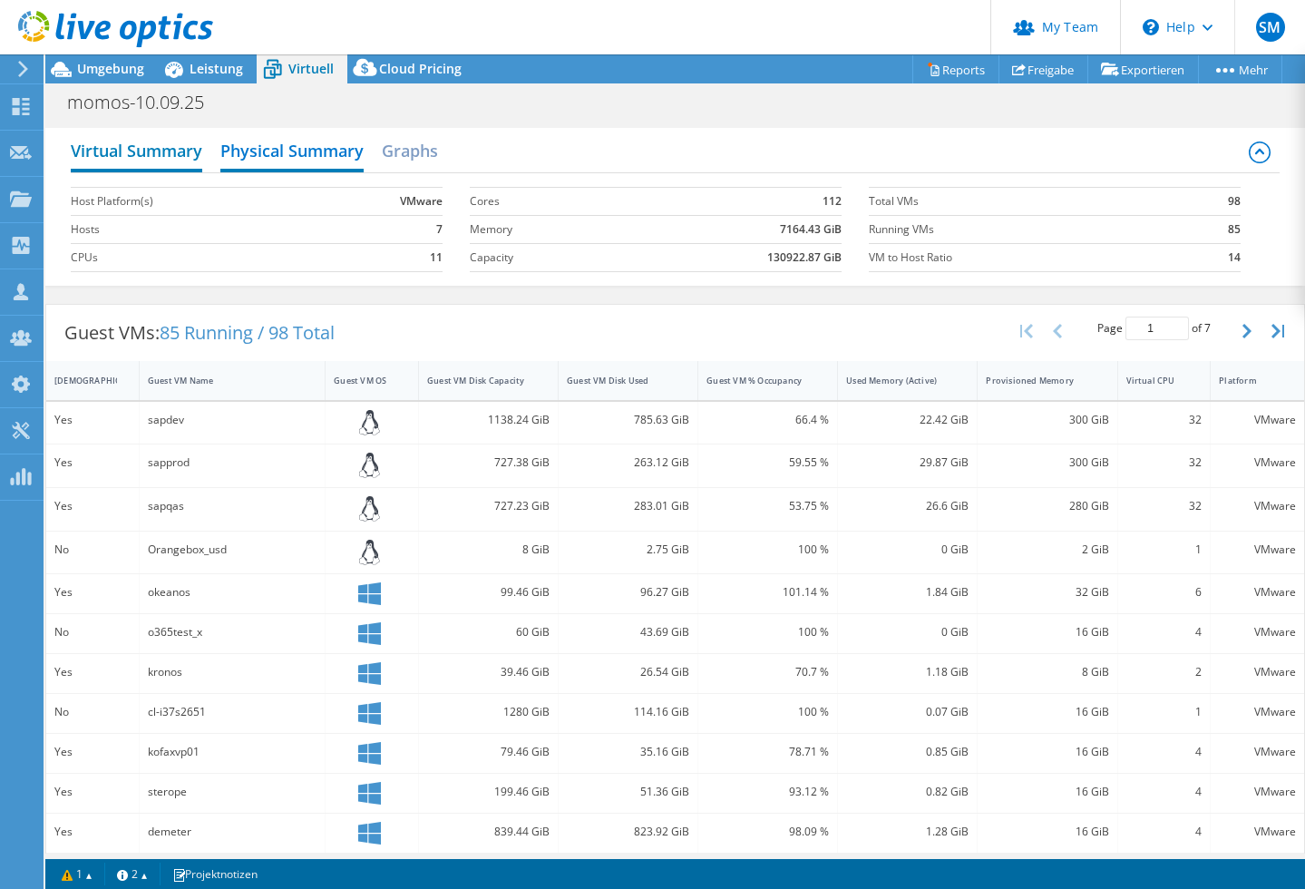
click at [119, 154] on h2 "Virtual Summary" at bounding box center [137, 152] width 132 height 40
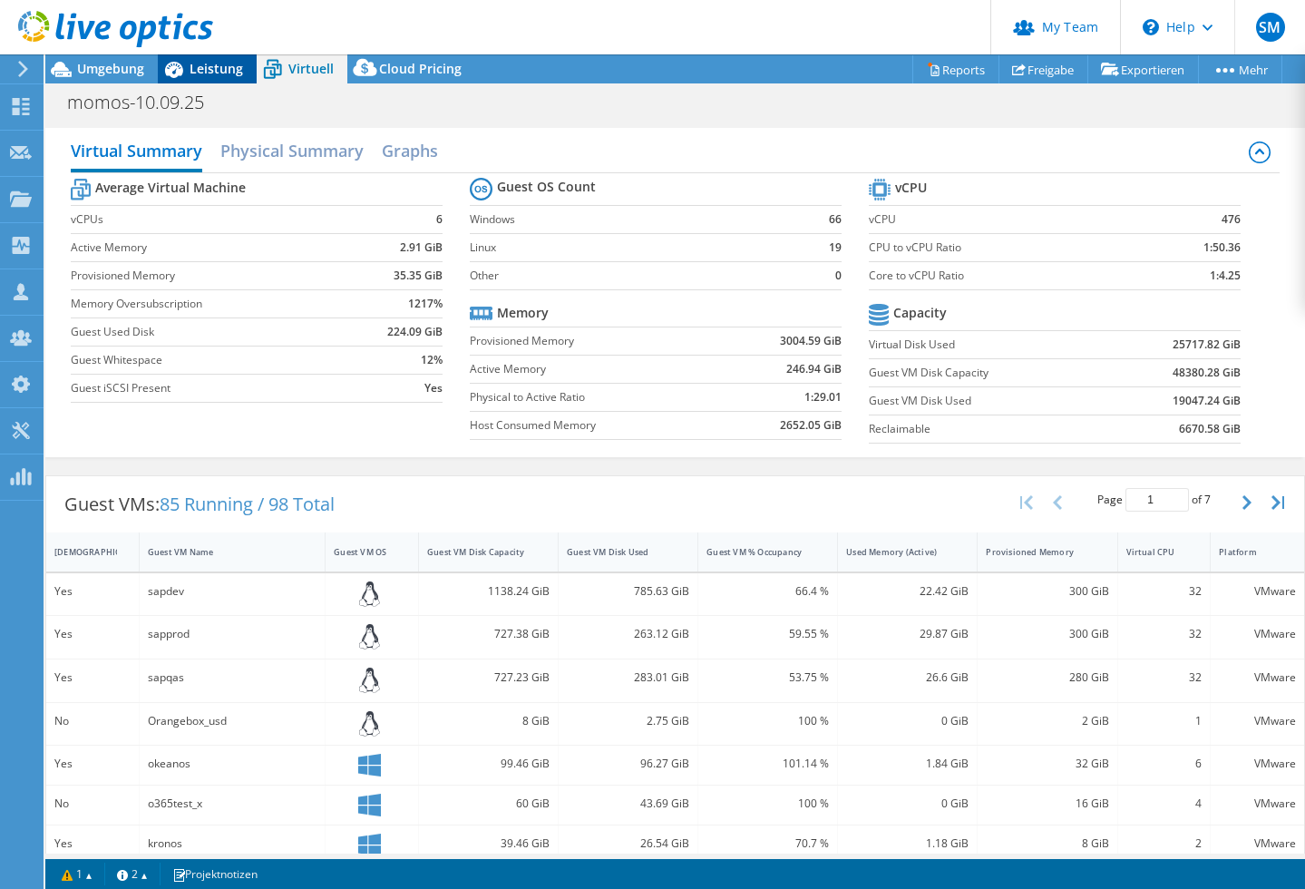
click at [220, 69] on span "Leistung" at bounding box center [217, 68] width 54 height 17
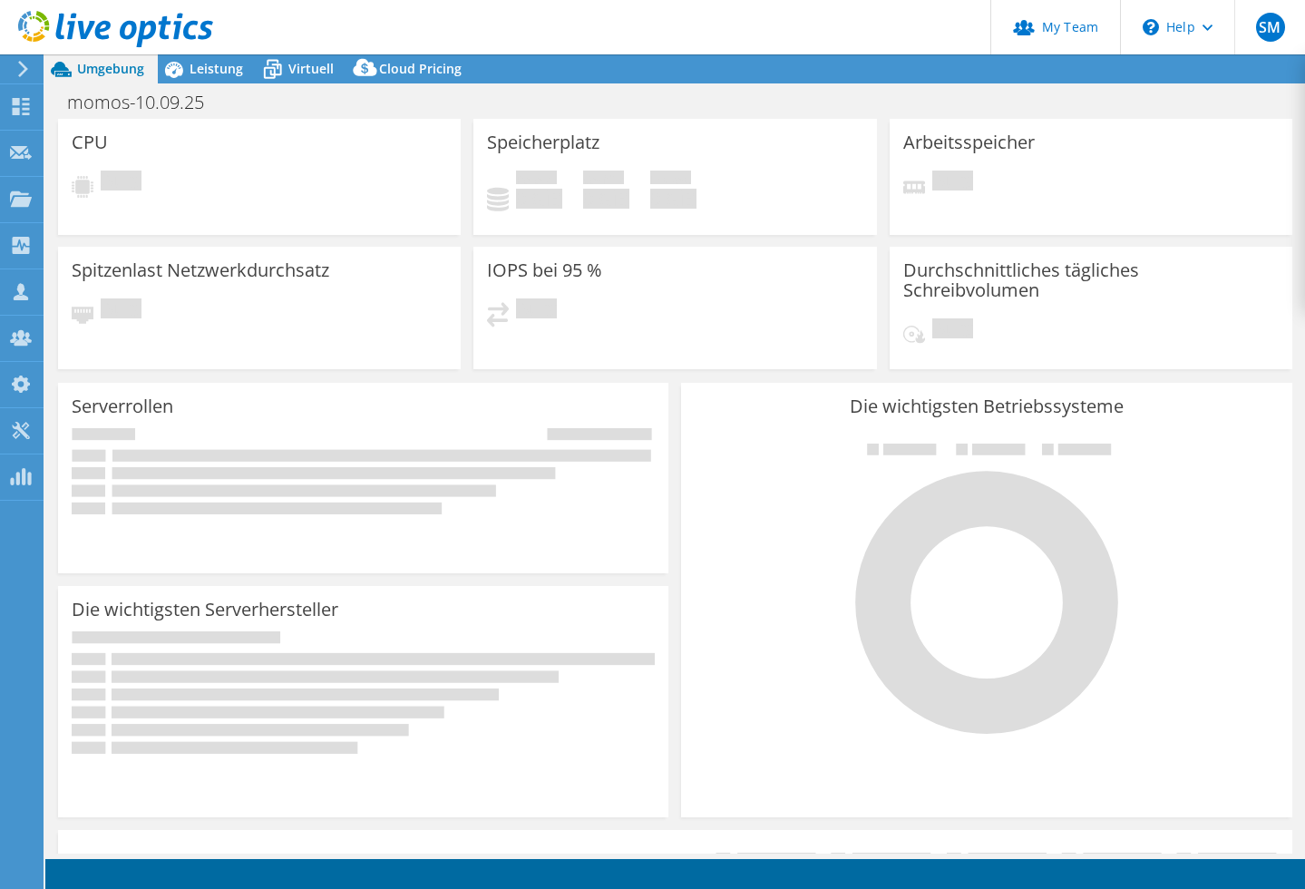
select select "EUFrankfurt"
select select "EUR"
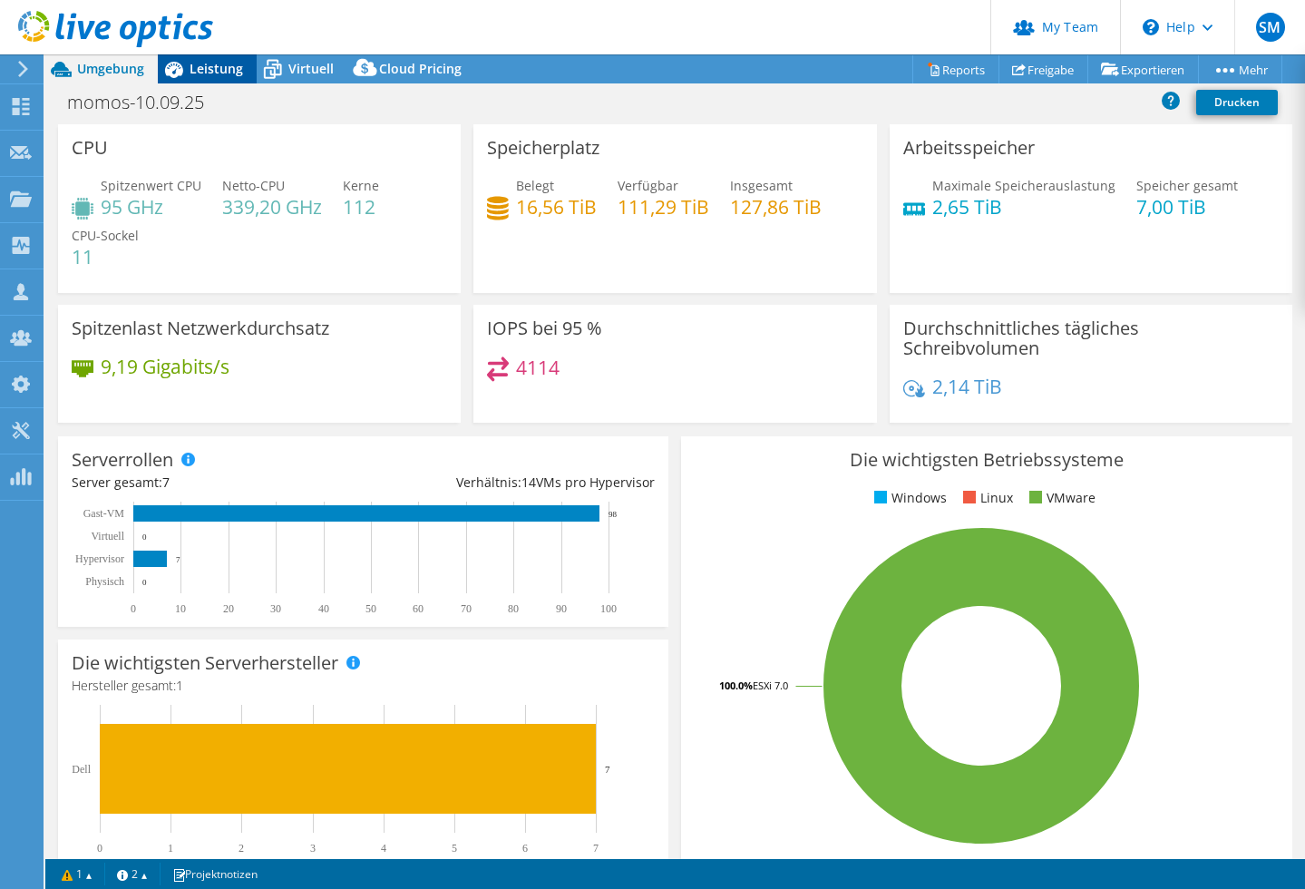
click at [227, 67] on span "Leistung" at bounding box center [217, 68] width 54 height 17
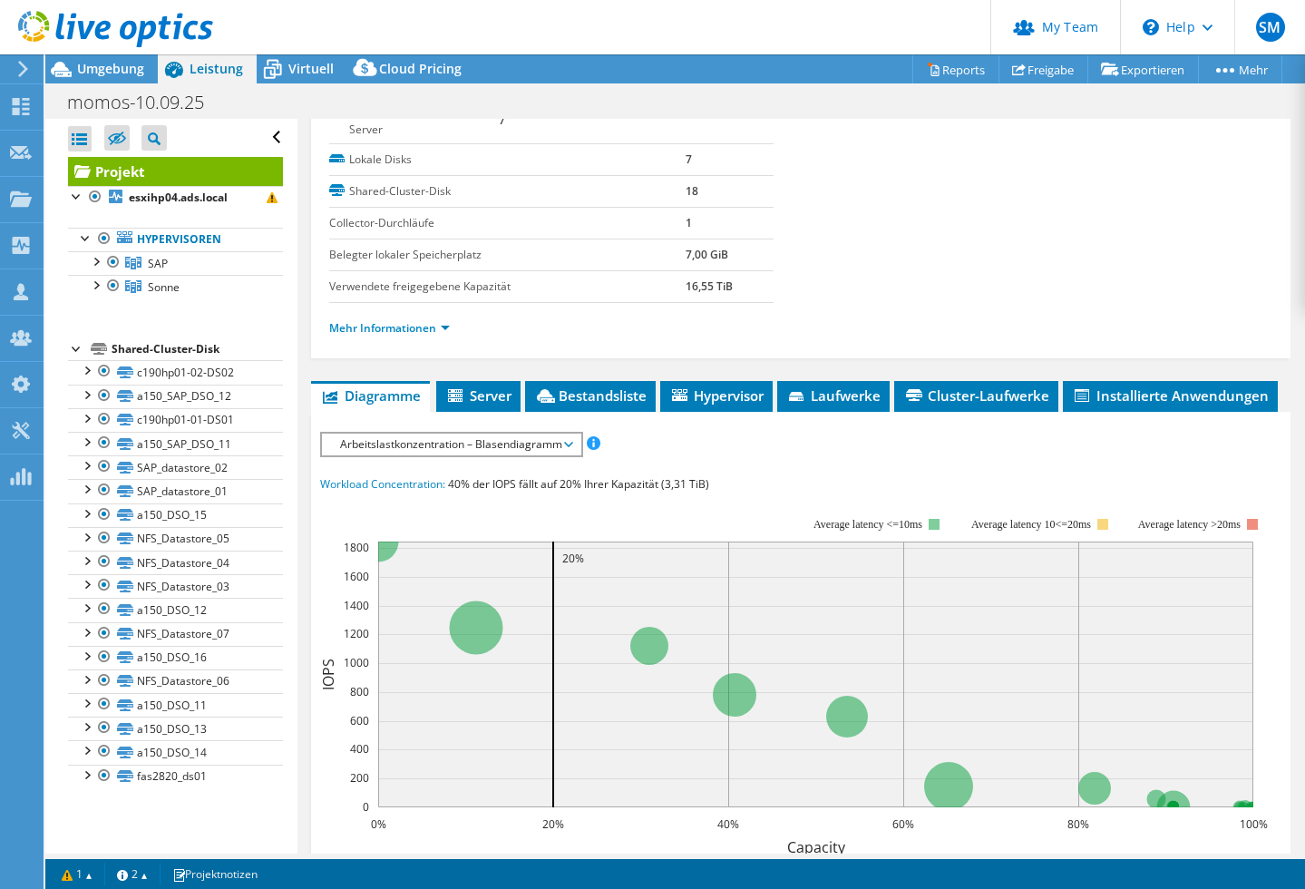
scroll to position [259, 0]
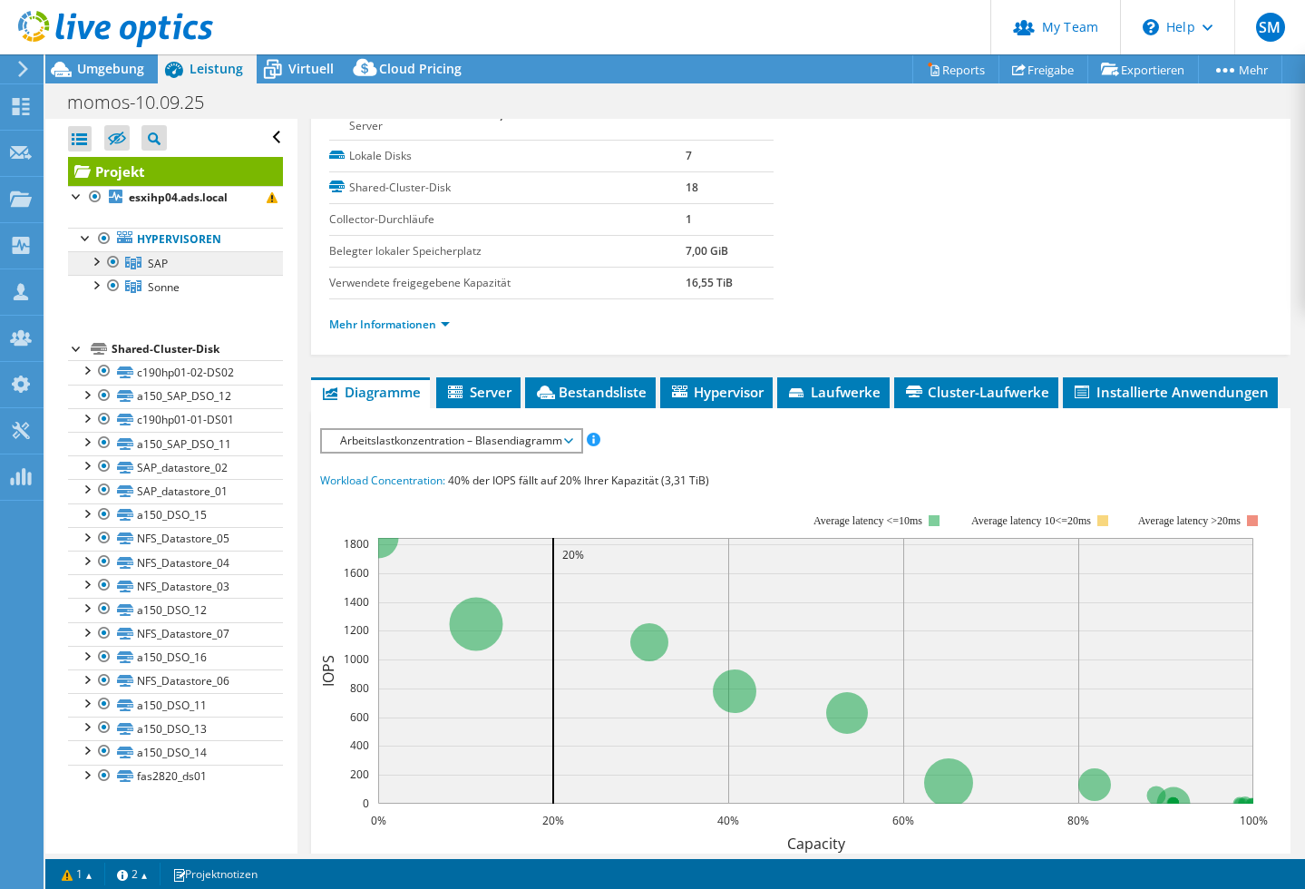
click at [152, 264] on span "SAP" at bounding box center [158, 263] width 20 height 15
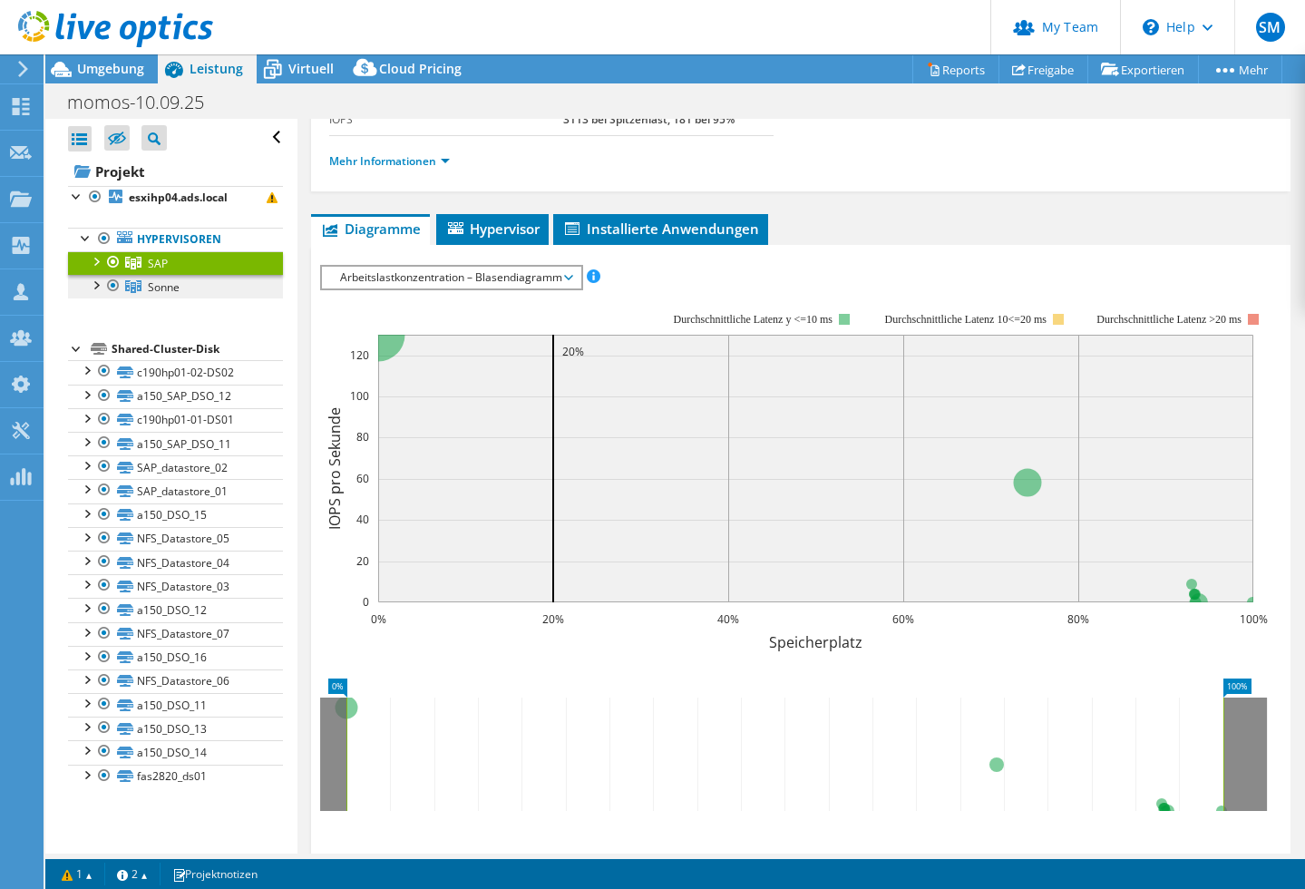
click at [157, 288] on span "Sonne" at bounding box center [164, 286] width 32 height 15
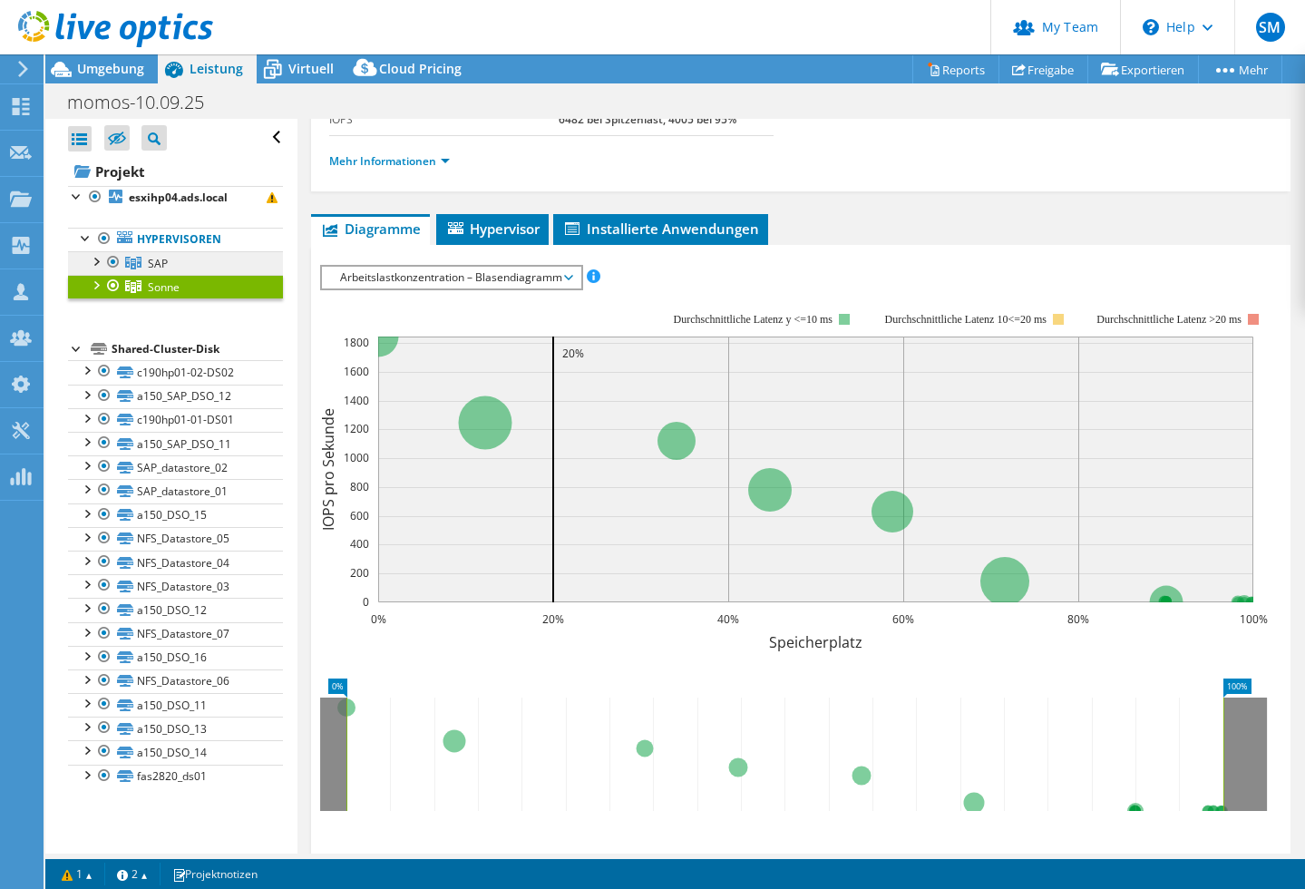
click at [163, 259] on span "SAP" at bounding box center [158, 263] width 20 height 15
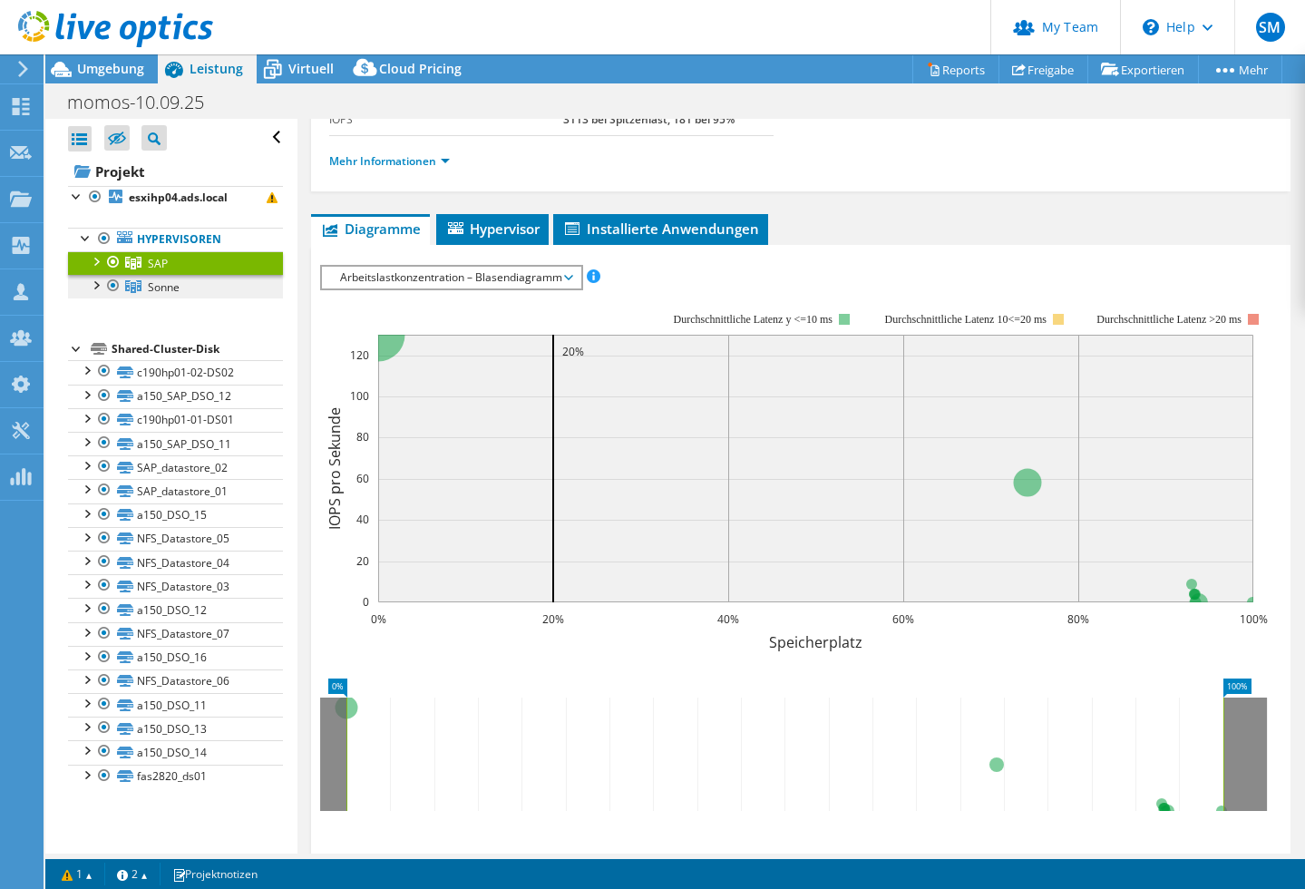
click at [146, 278] on link "Sonne" at bounding box center [175, 287] width 215 height 24
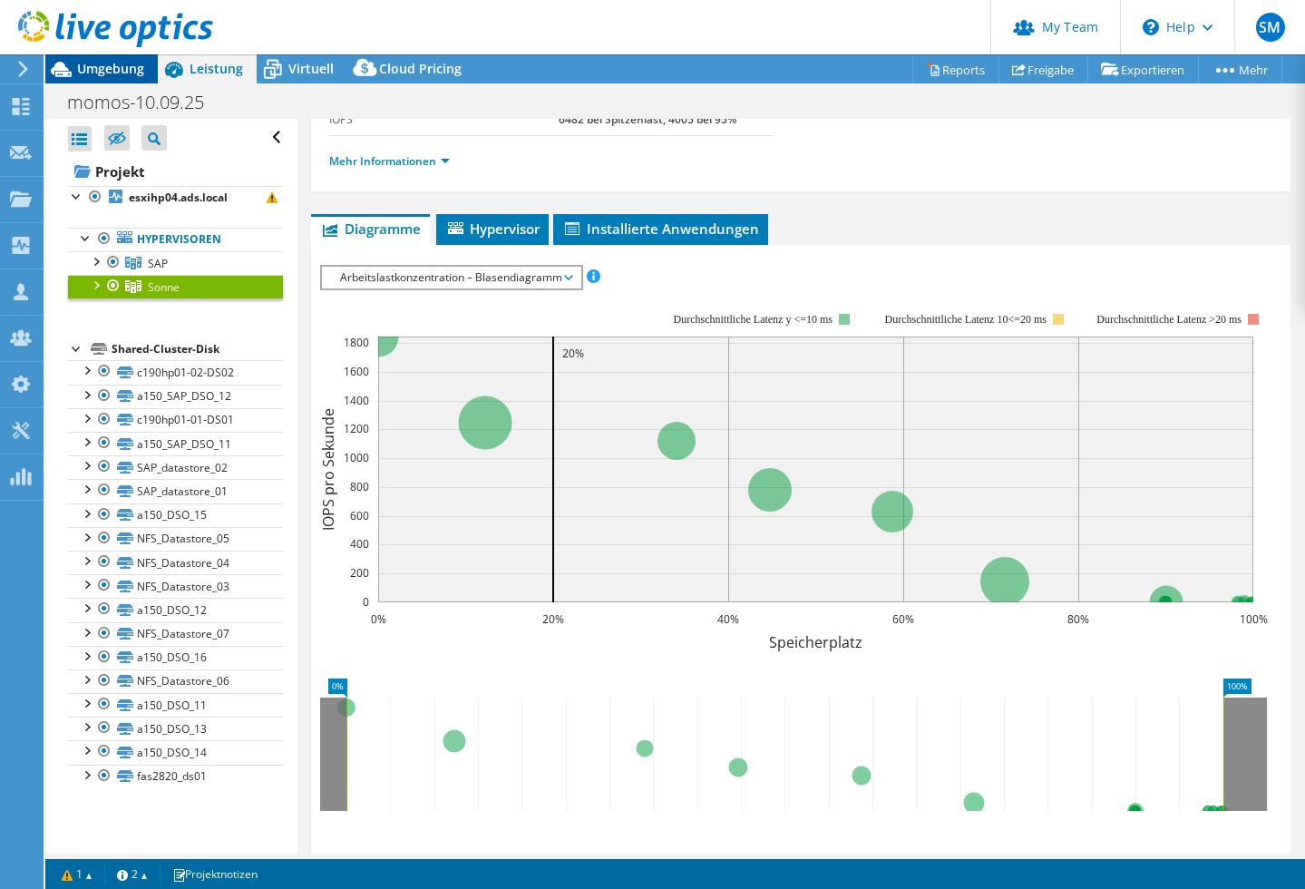
click at [122, 78] on div "Umgebung" at bounding box center [101, 68] width 112 height 29
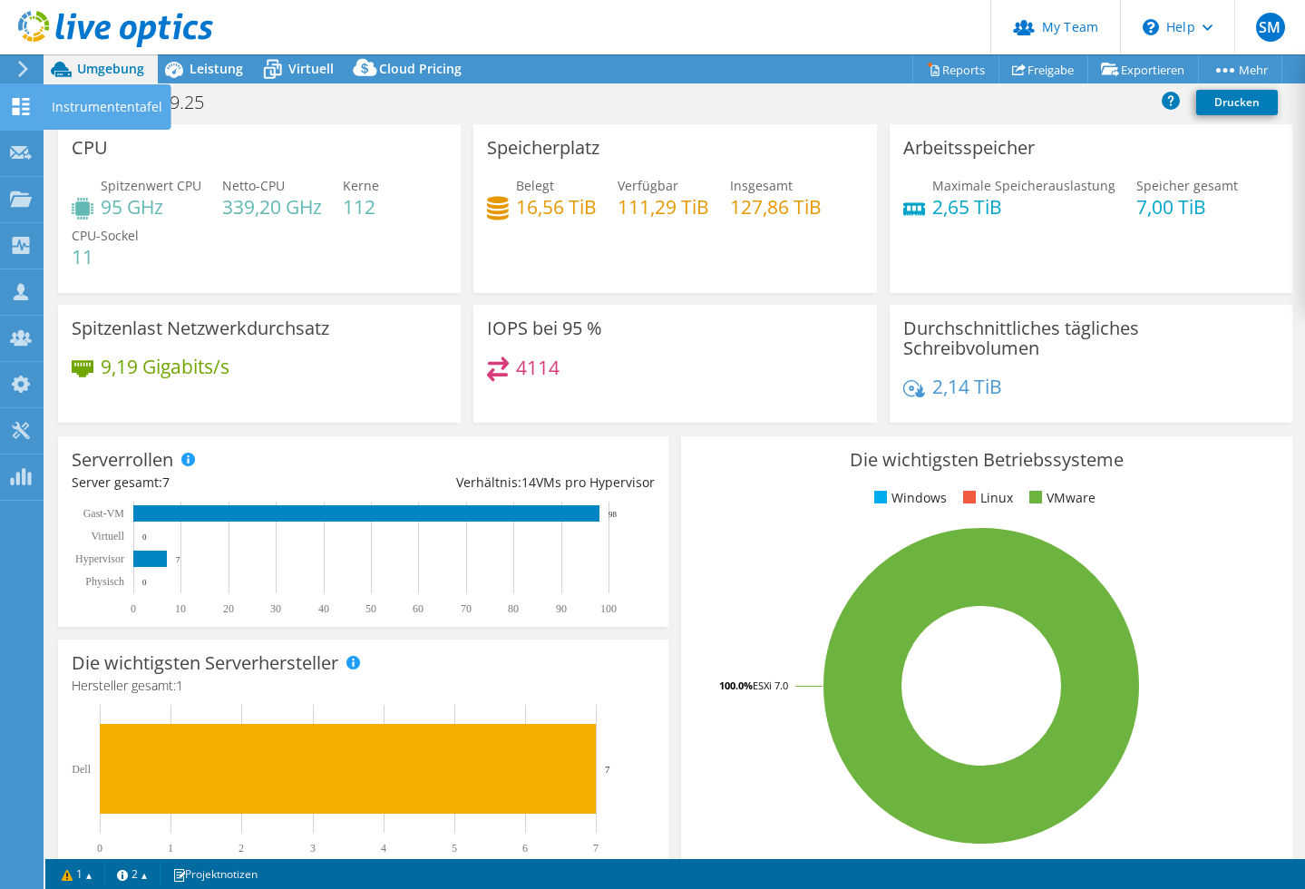
click at [17, 104] on use at bounding box center [21, 106] width 17 height 17
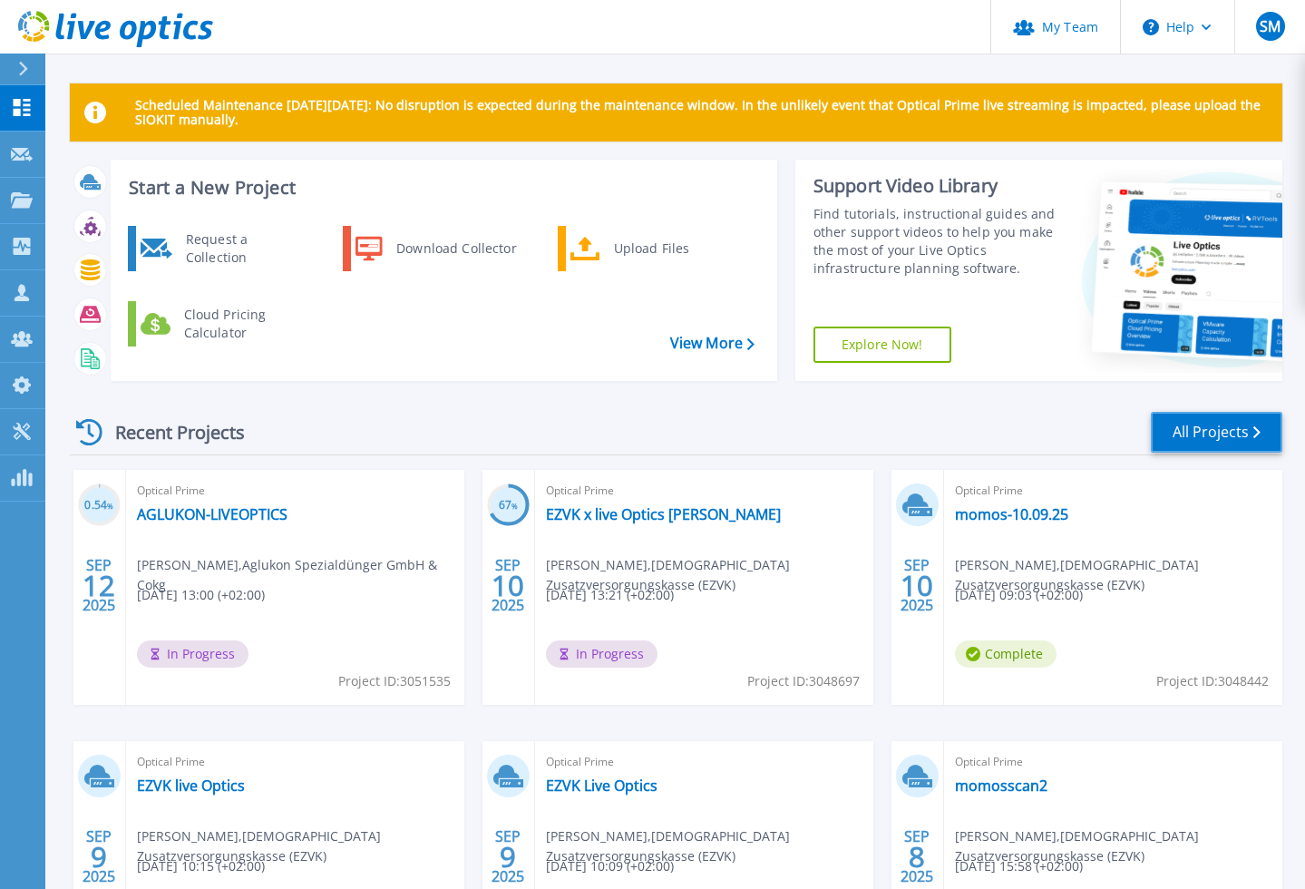
click at [1191, 437] on link "All Projects" at bounding box center [1217, 432] width 132 height 41
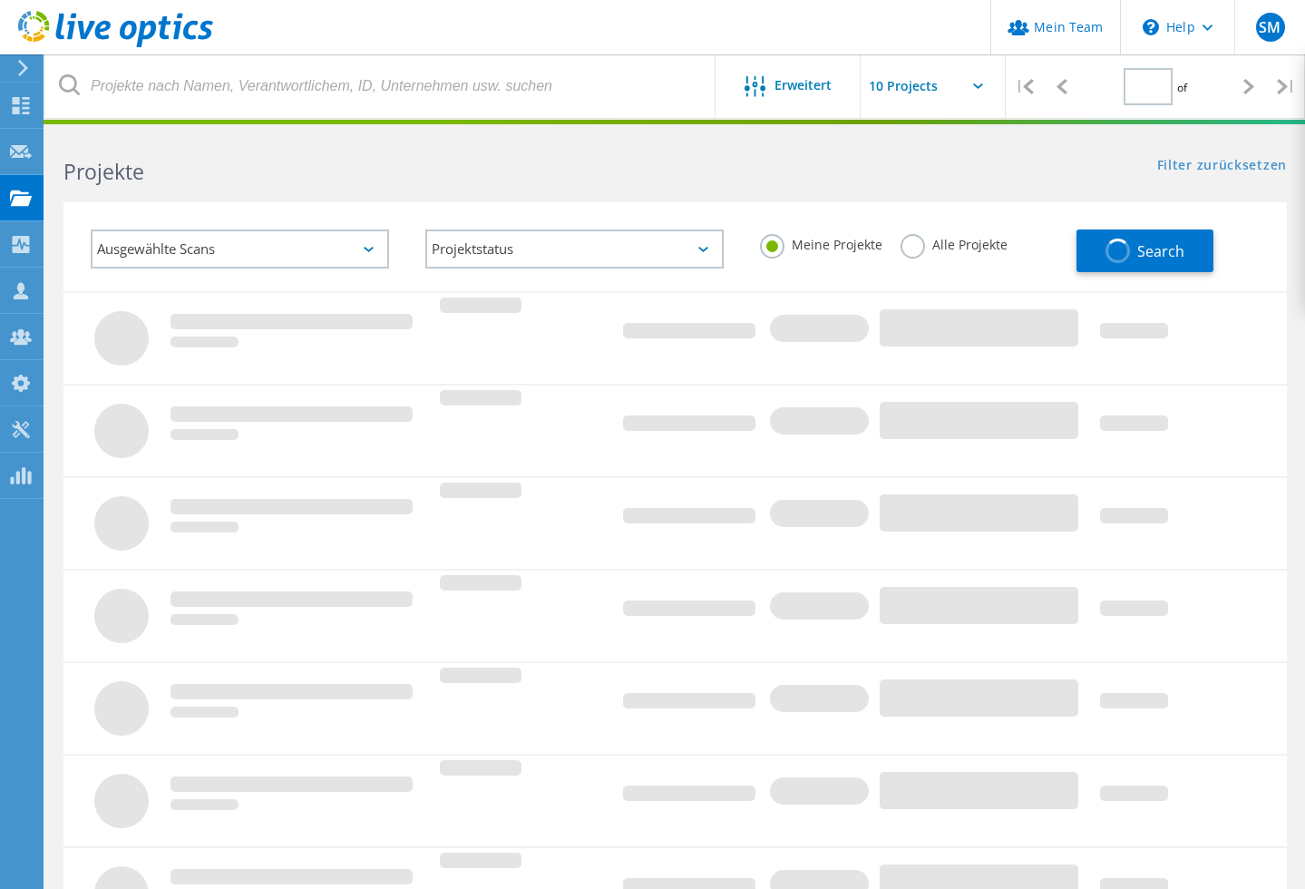
type input "1"
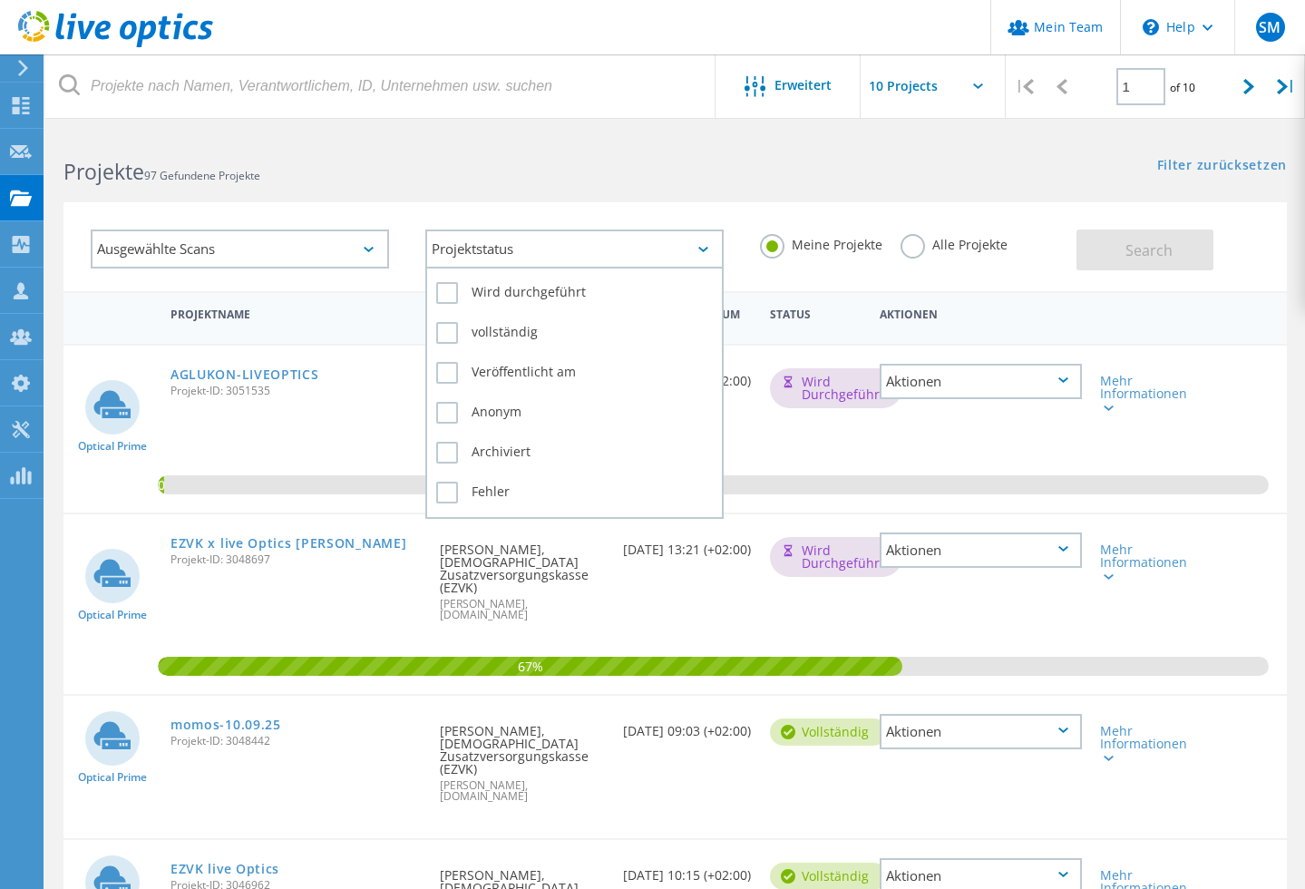
click at [517, 248] on div "Projektstatus" at bounding box center [574, 248] width 298 height 39
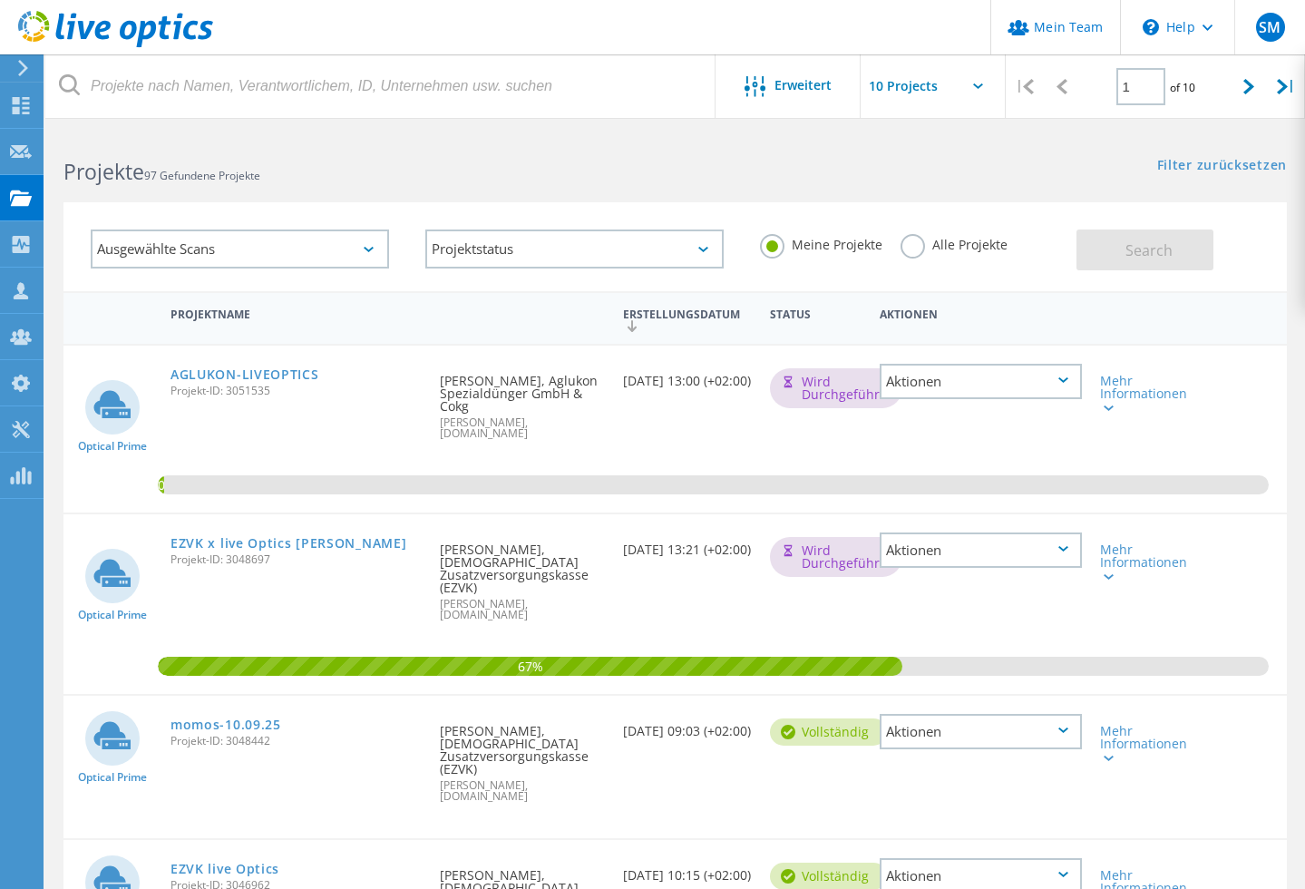
click at [520, 169] on h2 "Projekte 97 Gefundene Projekte" at bounding box center [359, 172] width 593 height 30
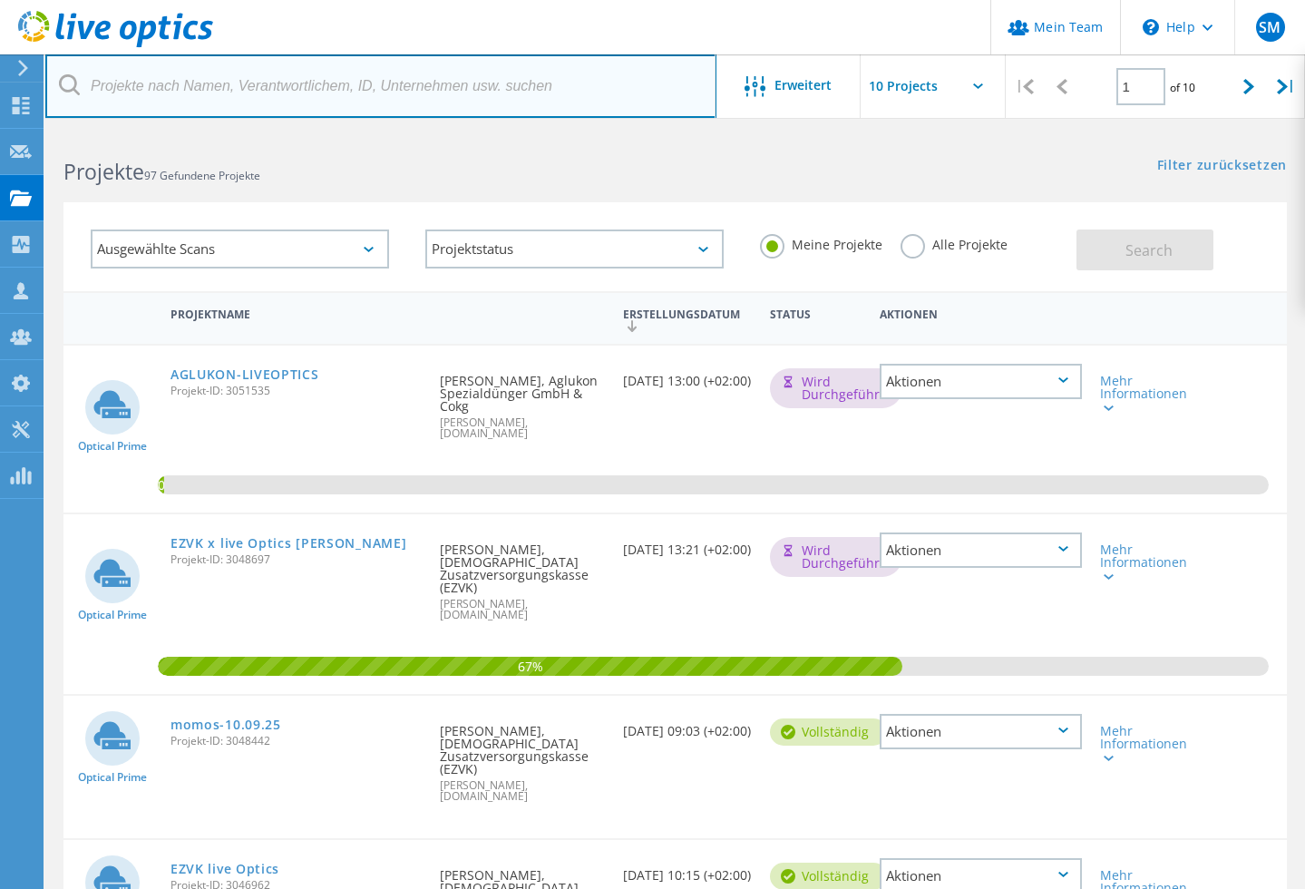
click at [434, 95] on input "text" at bounding box center [380, 85] width 671 height 63
type input "EZVK"
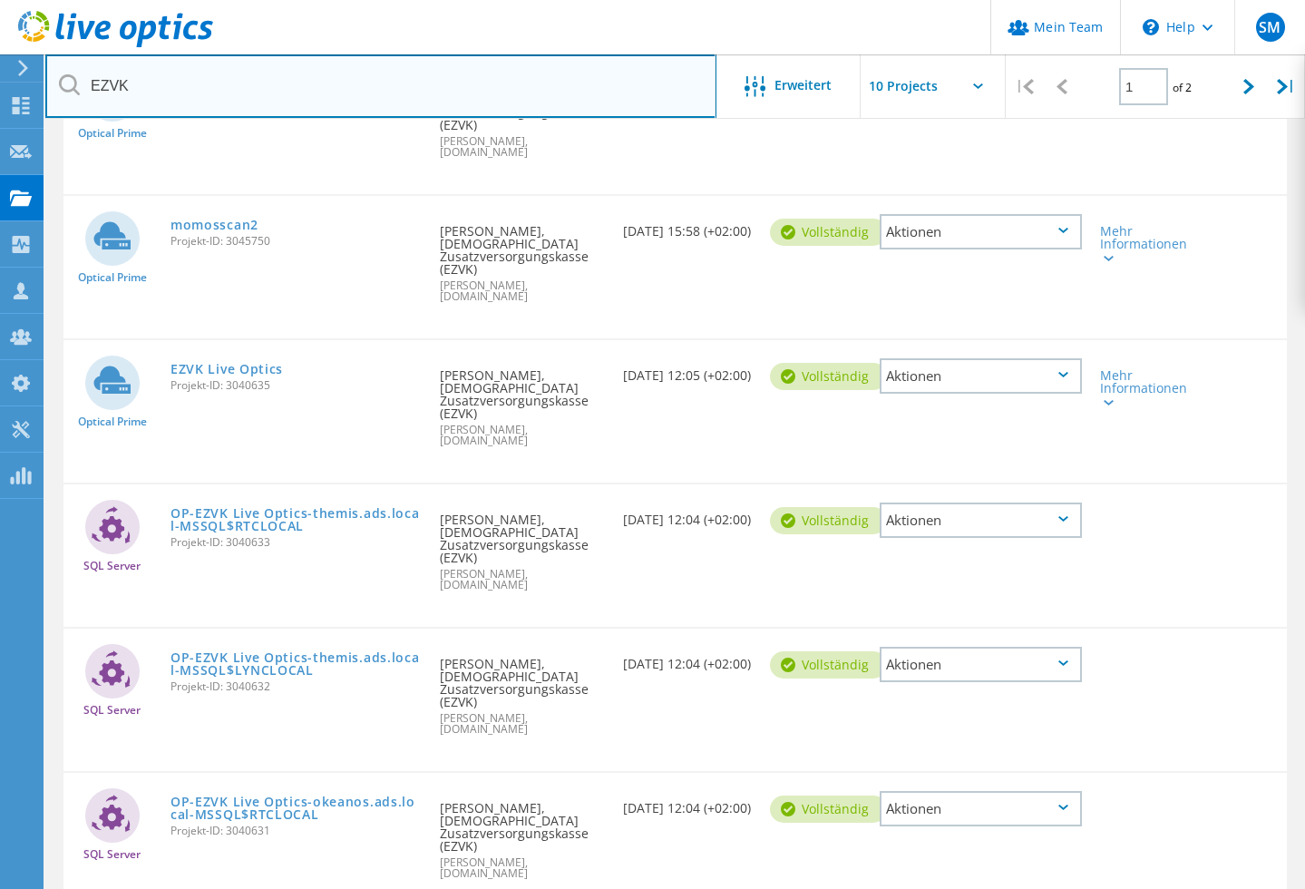
scroll to position [771, 0]
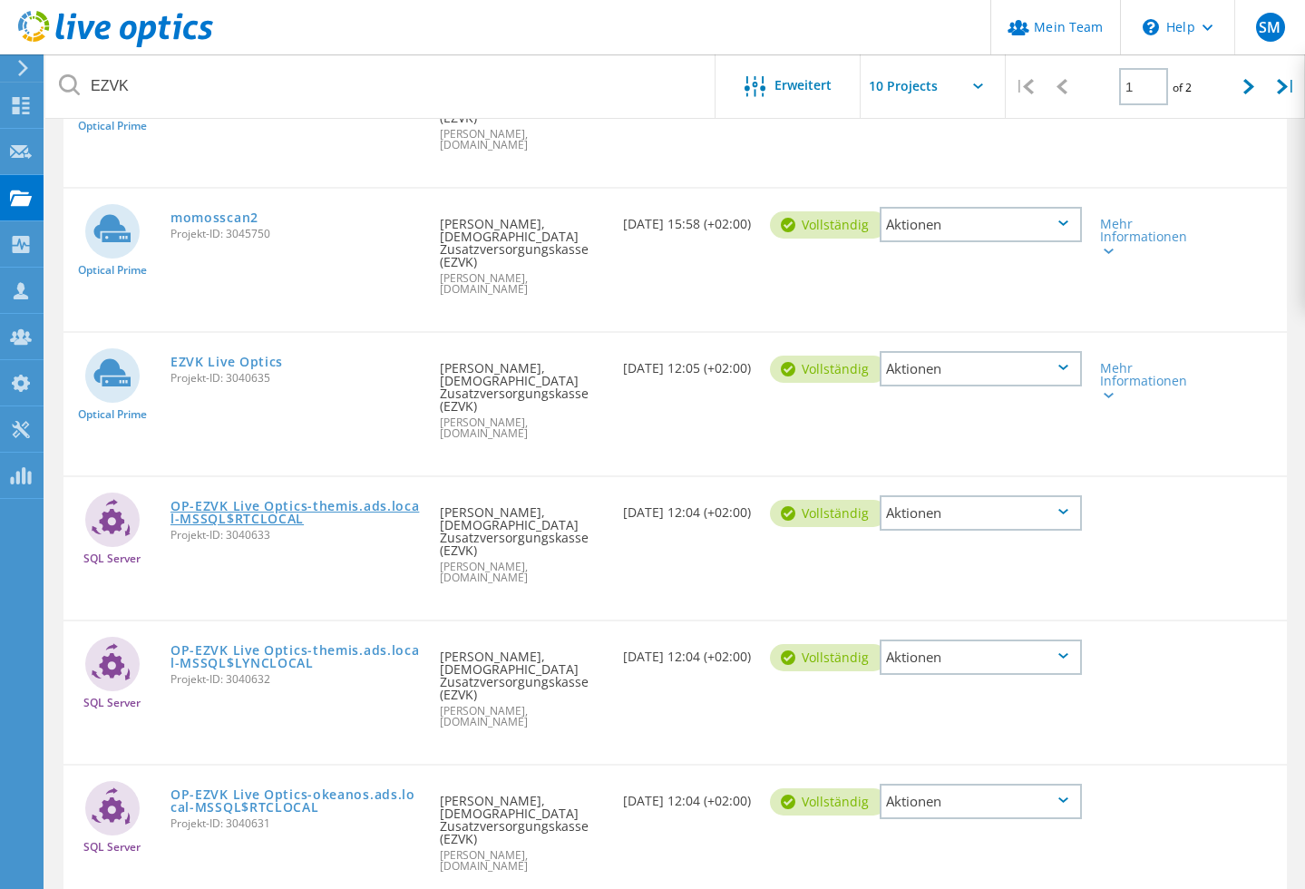
click at [262, 500] on link "OP-EZVK Live Optics-themis.ads.local-MSSQL$RTCLOCAL" at bounding box center [296, 512] width 251 height 25
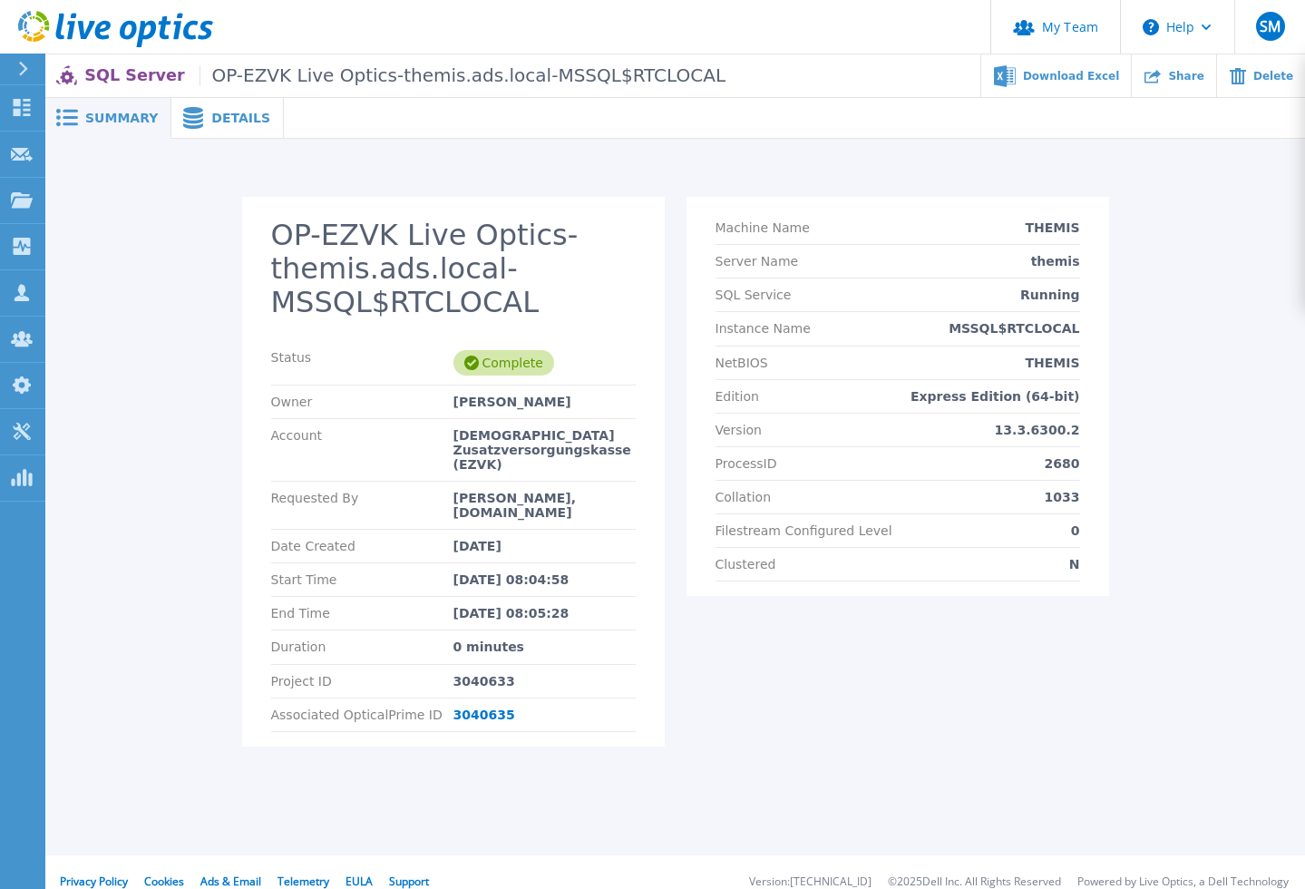
click at [220, 113] on span "Details" at bounding box center [240, 118] width 59 height 13
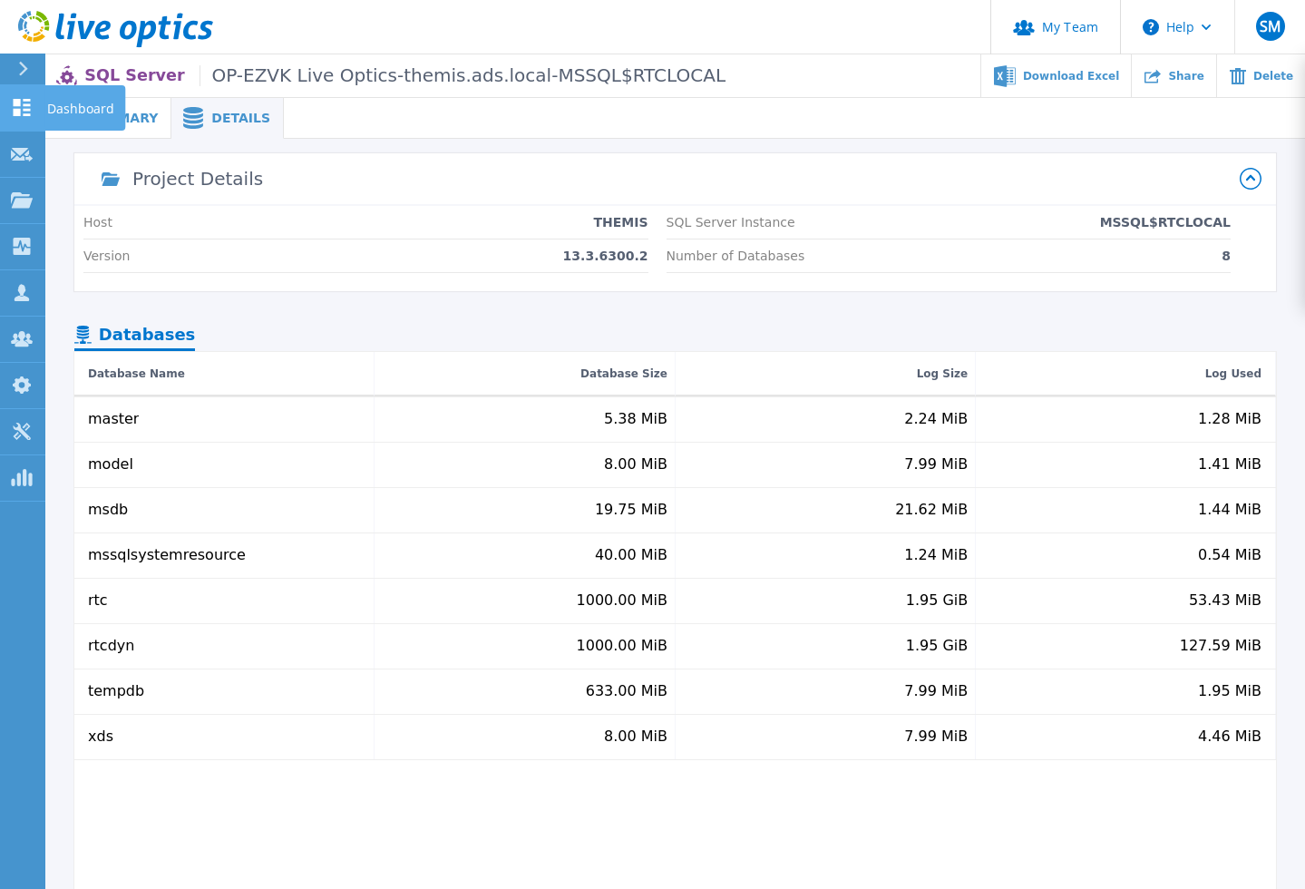
click at [25, 101] on icon at bounding box center [22, 107] width 17 height 17
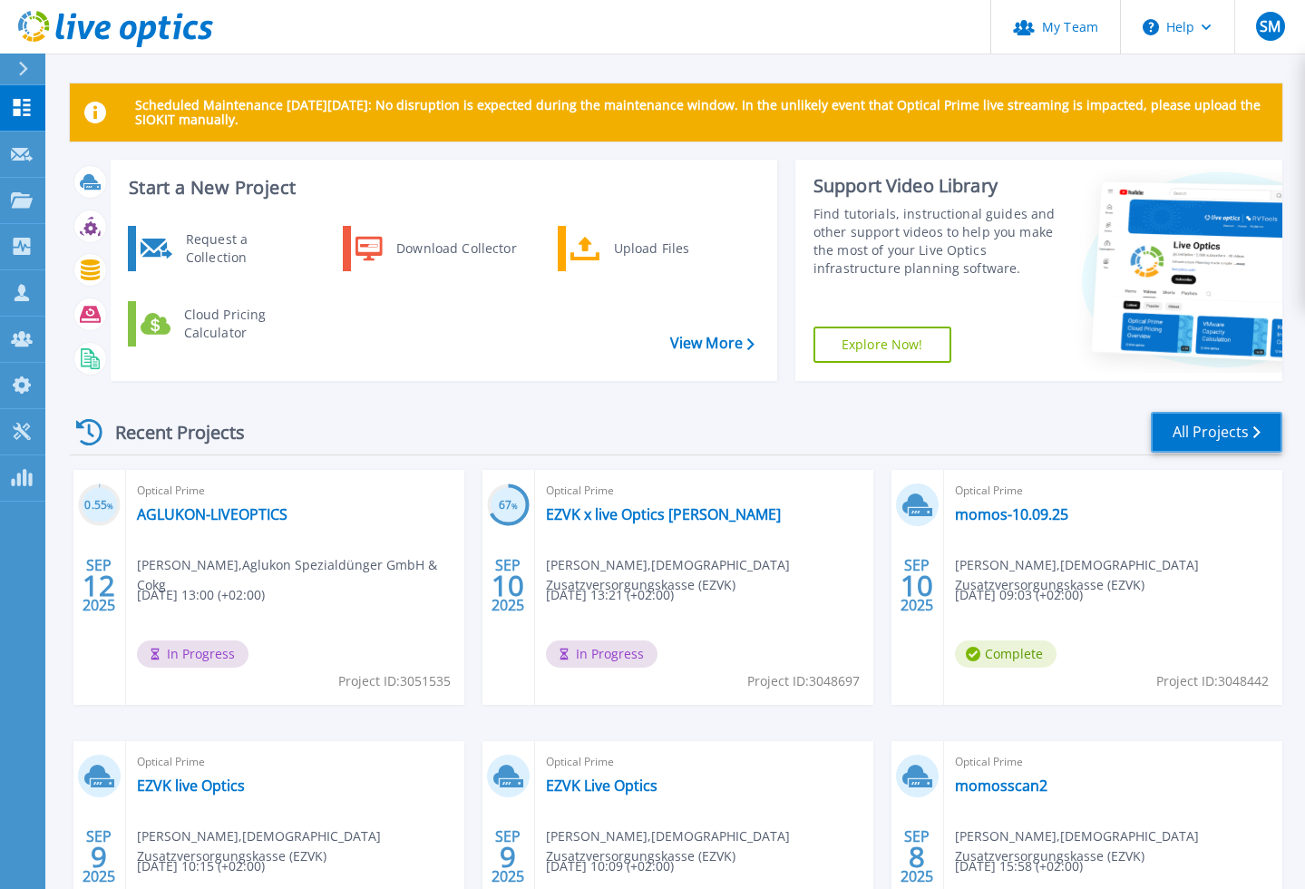
click at [1200, 431] on link "All Projects" at bounding box center [1217, 432] width 132 height 41
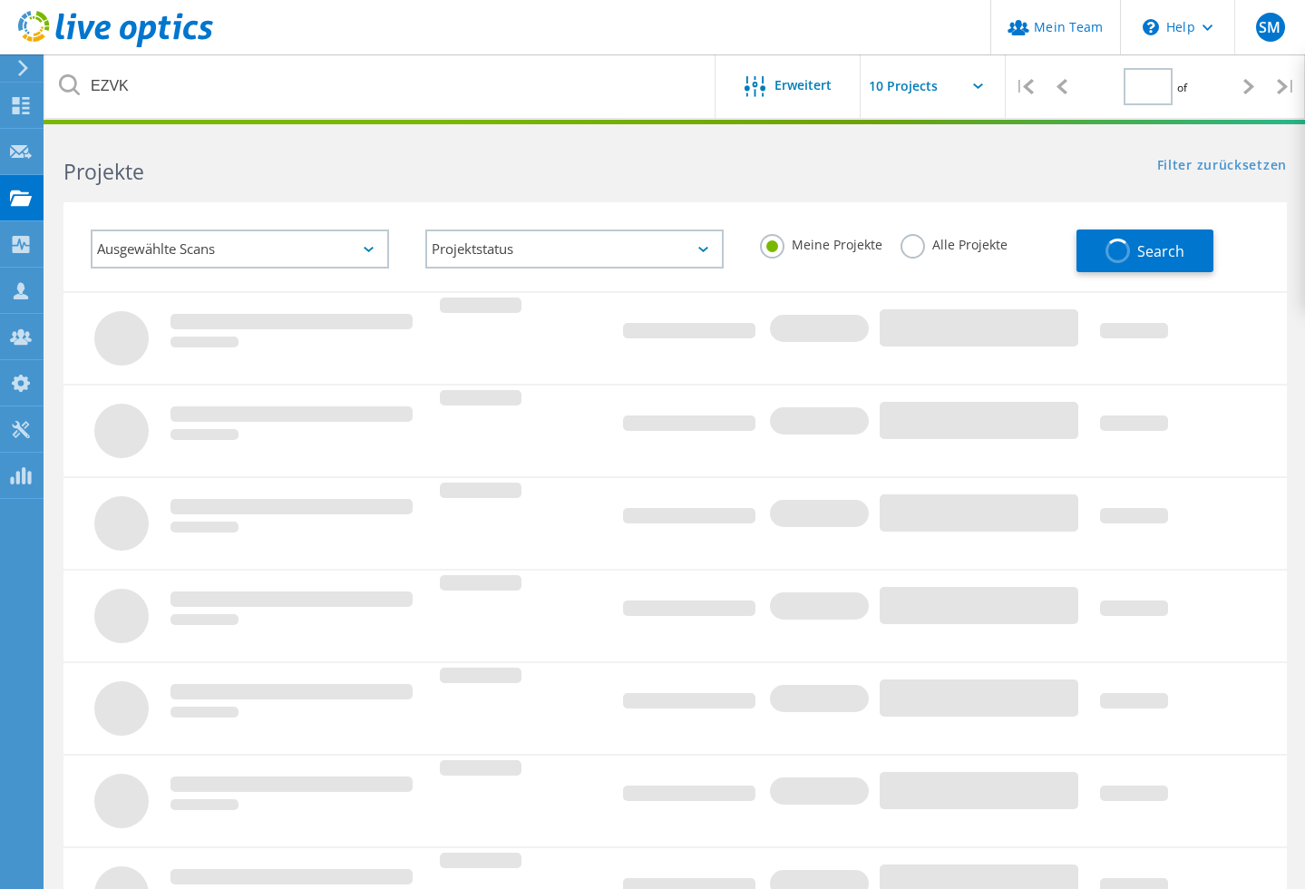
type input "1"
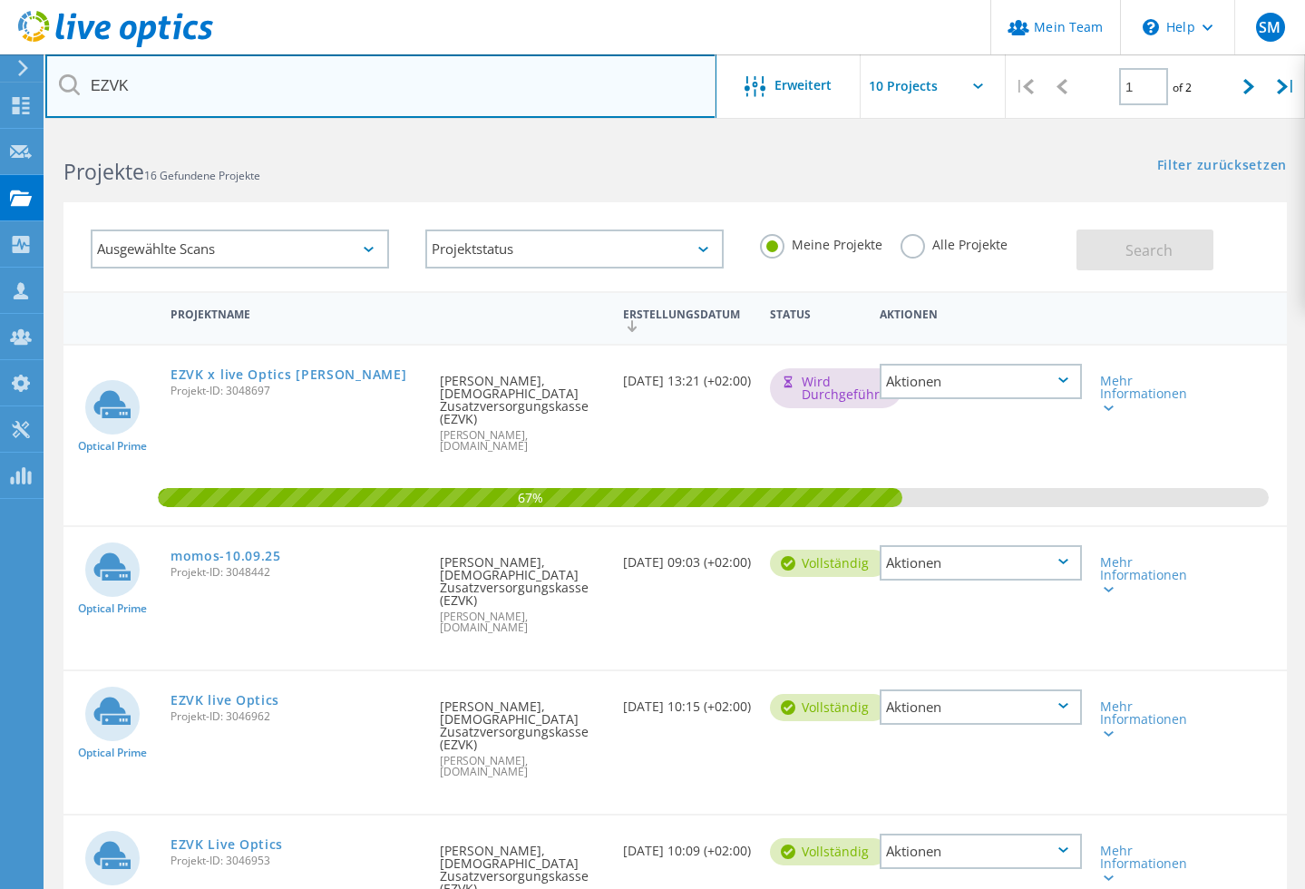
click at [182, 85] on input "EZVK" at bounding box center [380, 85] width 671 height 63
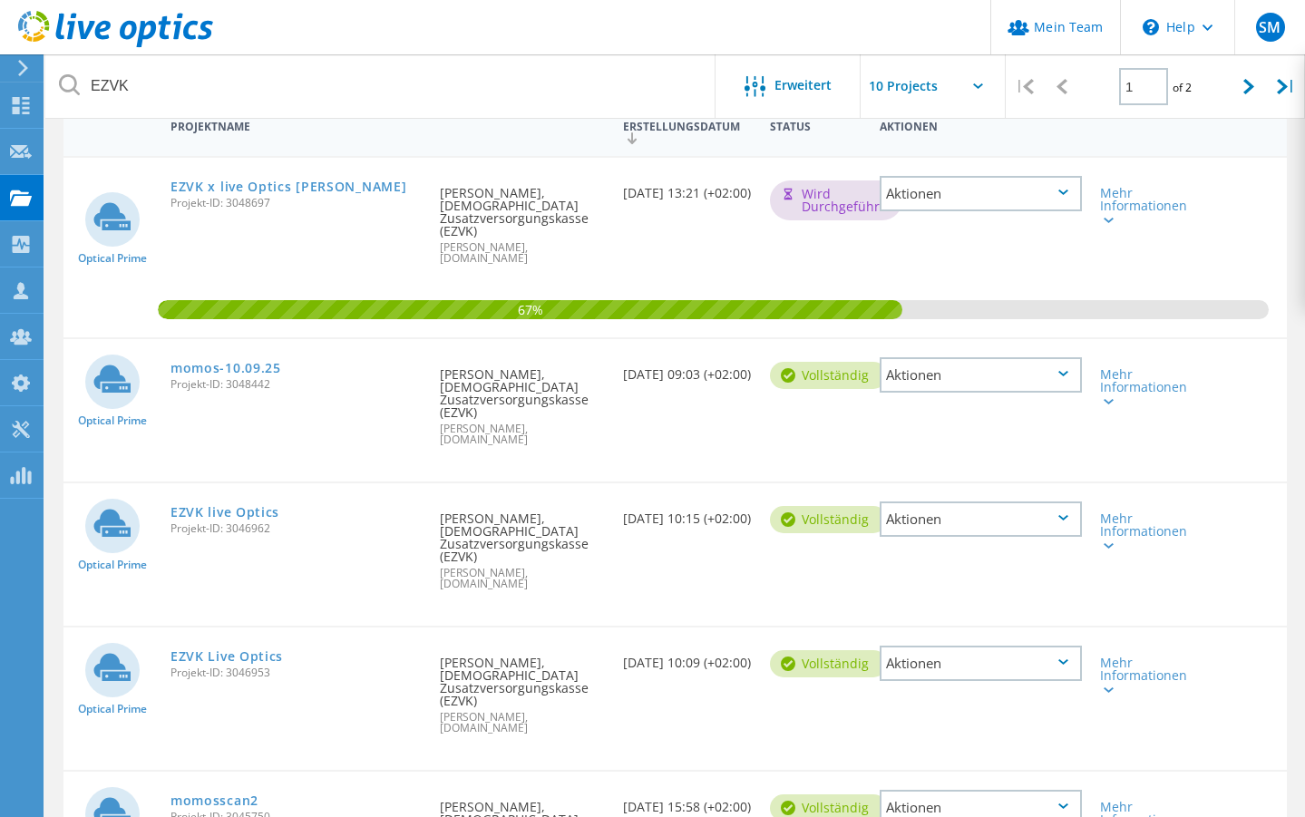
scroll to position [183, 0]
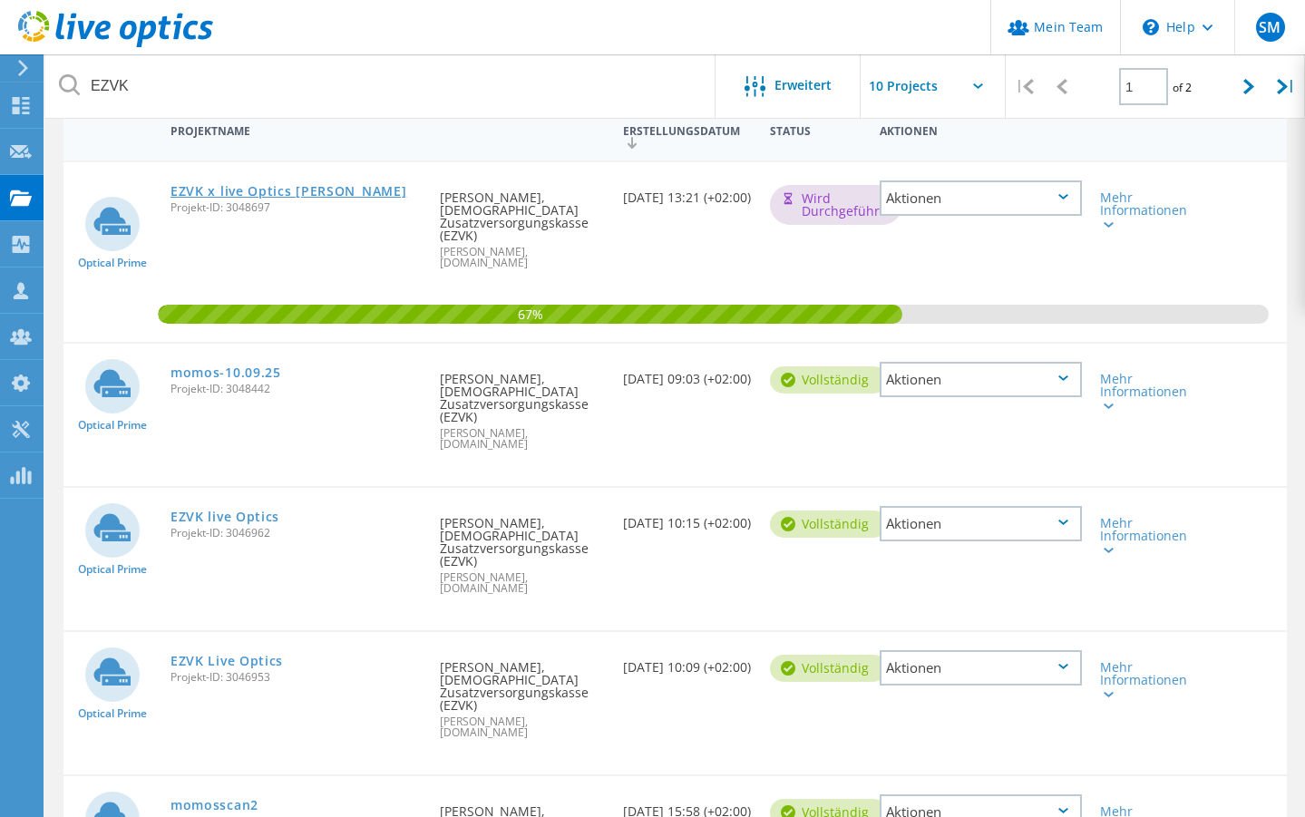
click at [273, 190] on link "EZVK x live Optics [PERSON_NAME]" at bounding box center [289, 191] width 236 height 13
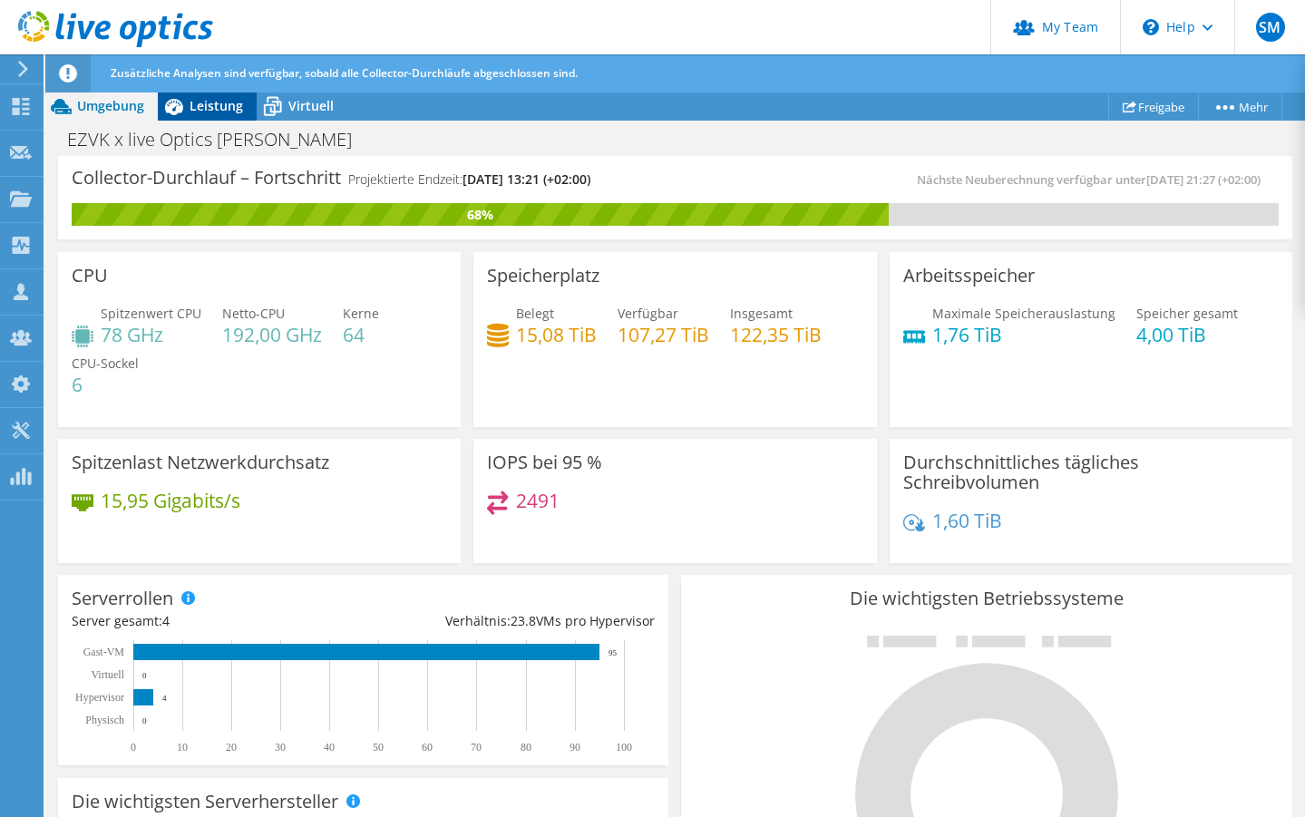
click at [204, 110] on span "Leistung" at bounding box center [217, 105] width 54 height 17
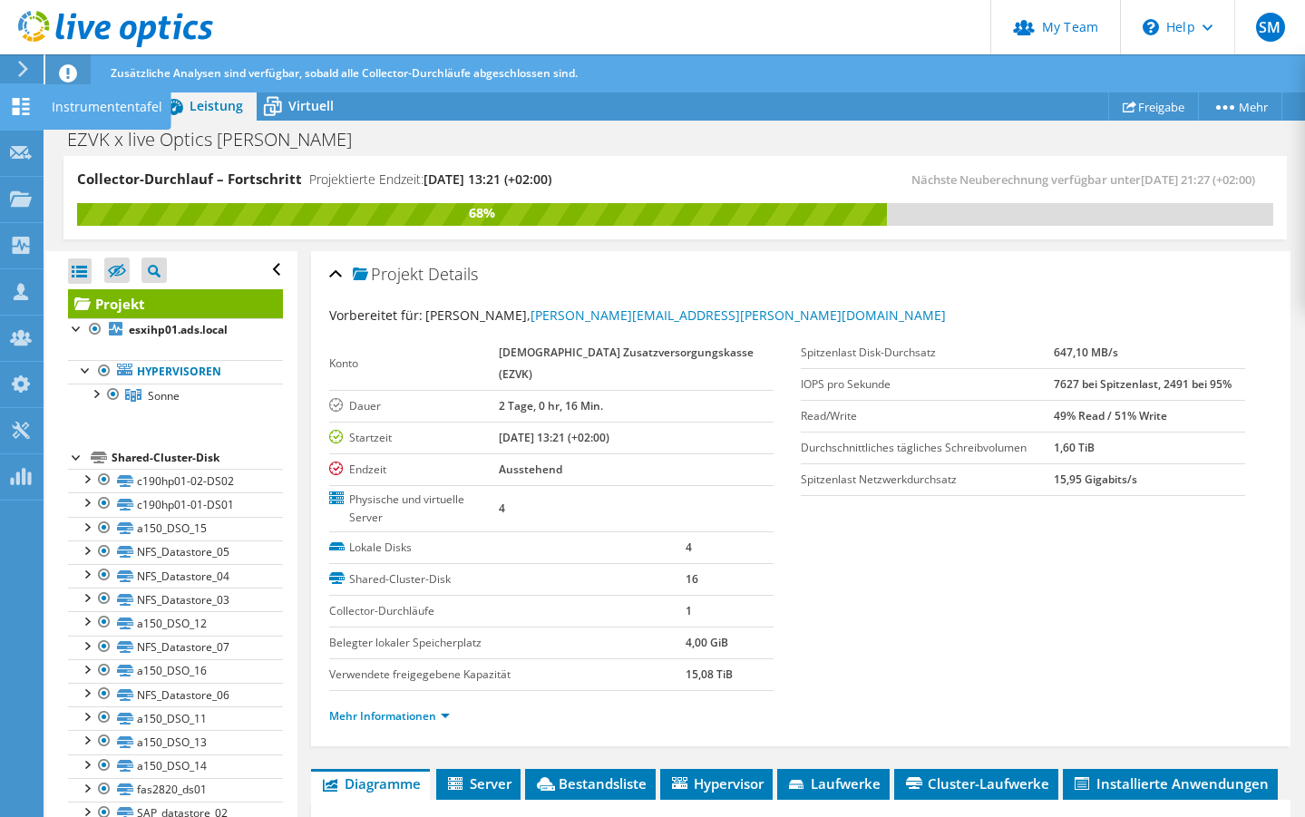
click at [17, 111] on use at bounding box center [21, 106] width 17 height 17
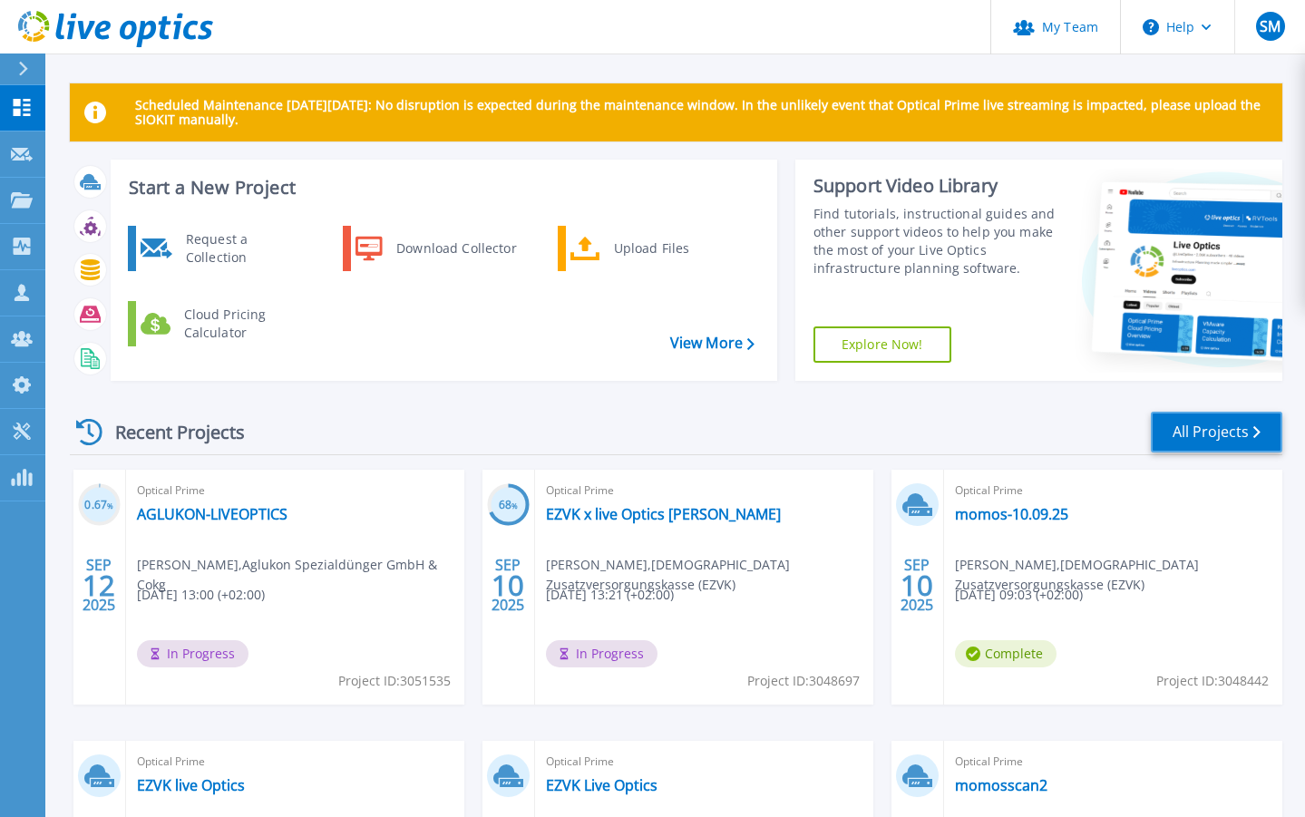
click at [1199, 434] on link "All Projects" at bounding box center [1217, 432] width 132 height 41
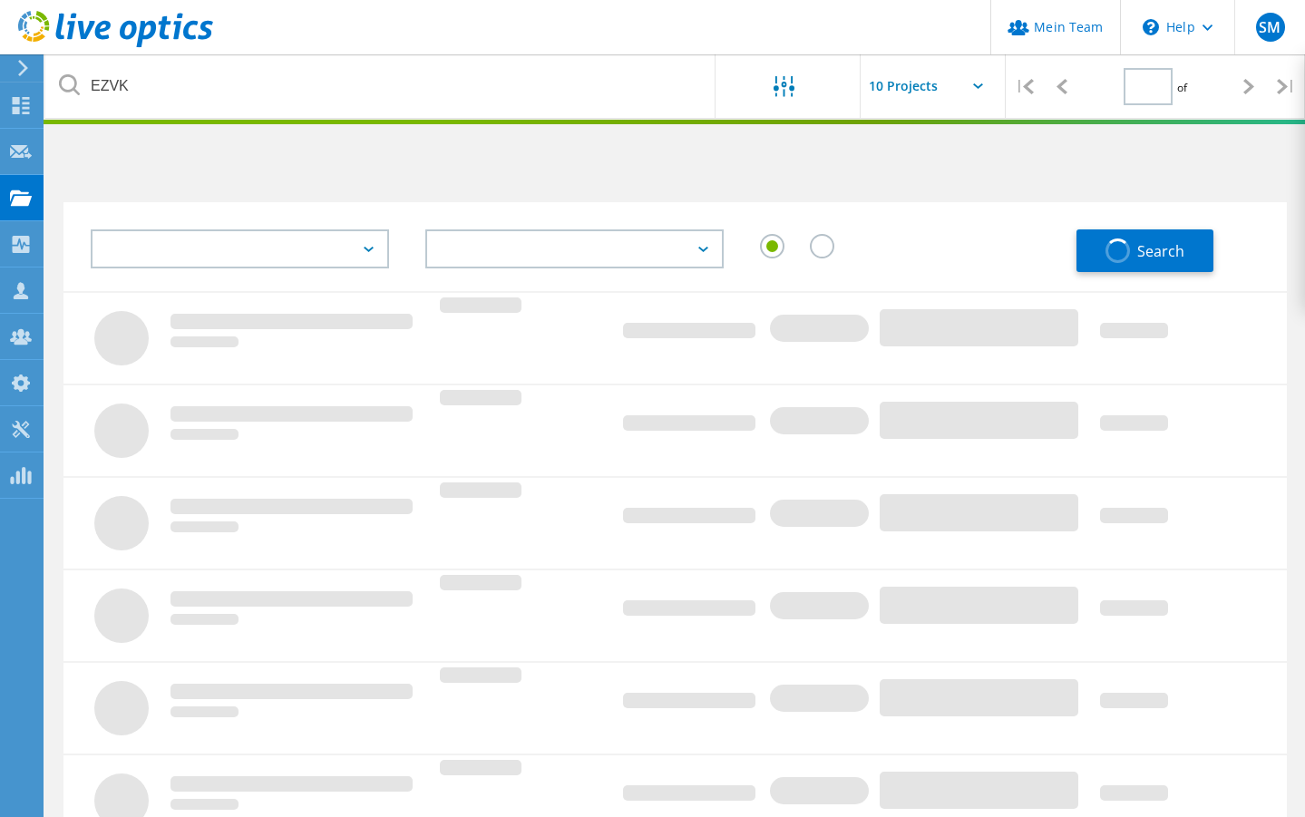
type input "1"
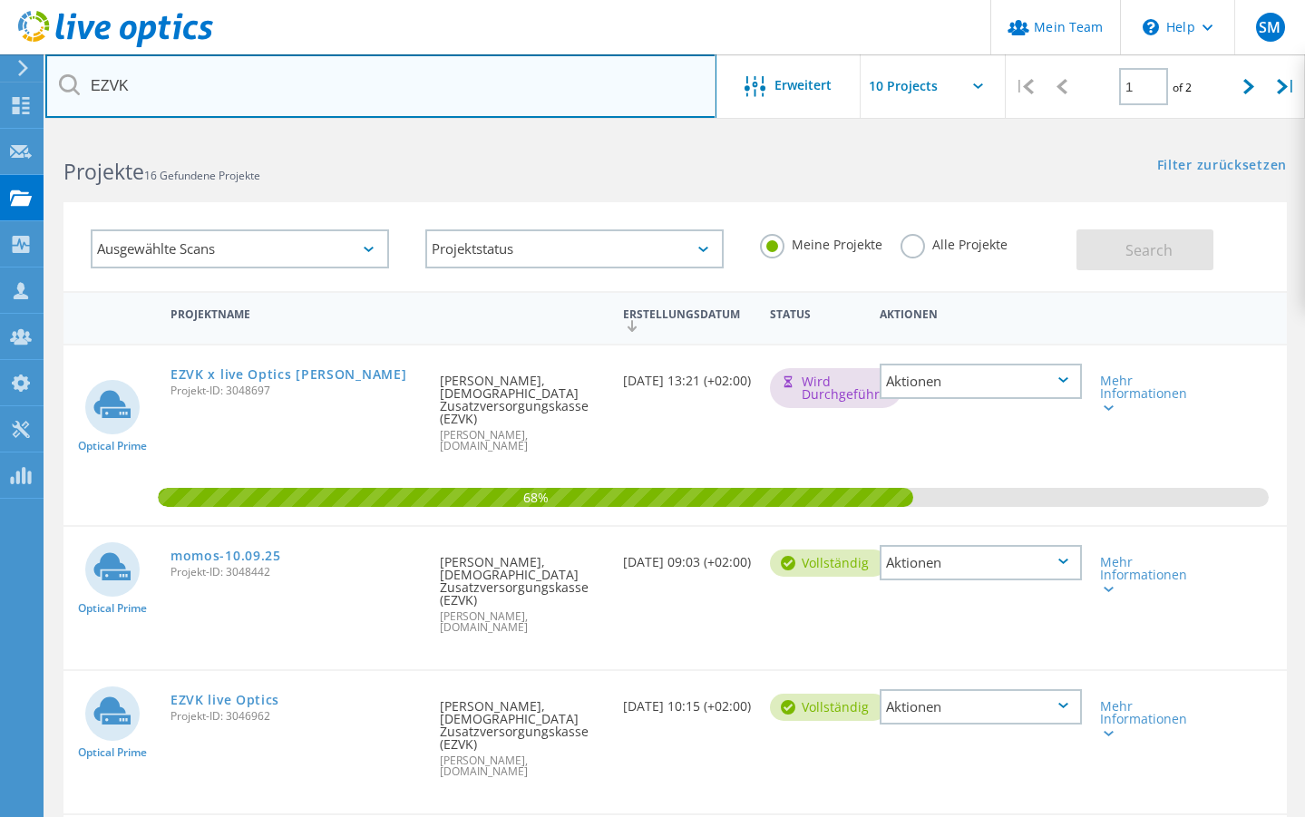
click at [206, 93] on input "EZVK" at bounding box center [380, 85] width 671 height 63
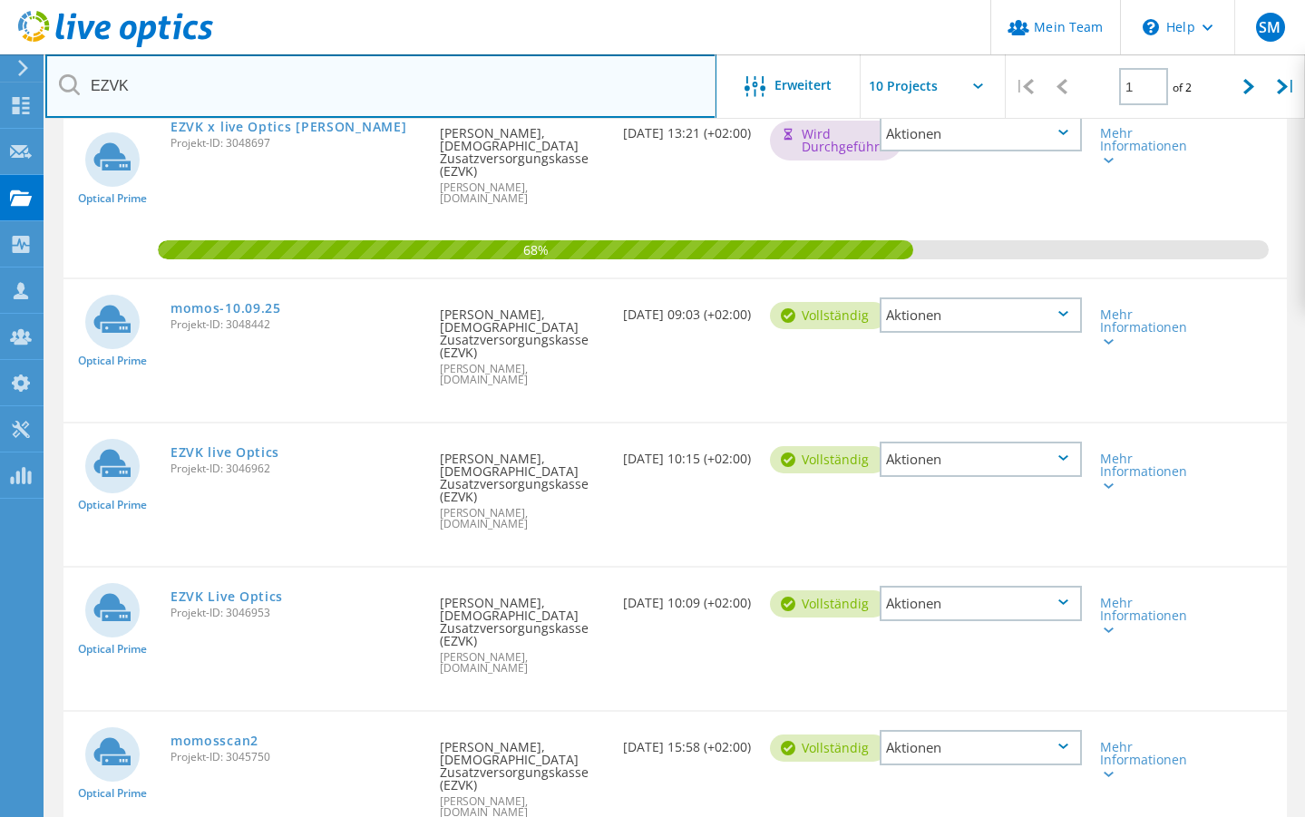
scroll to position [288, 0]
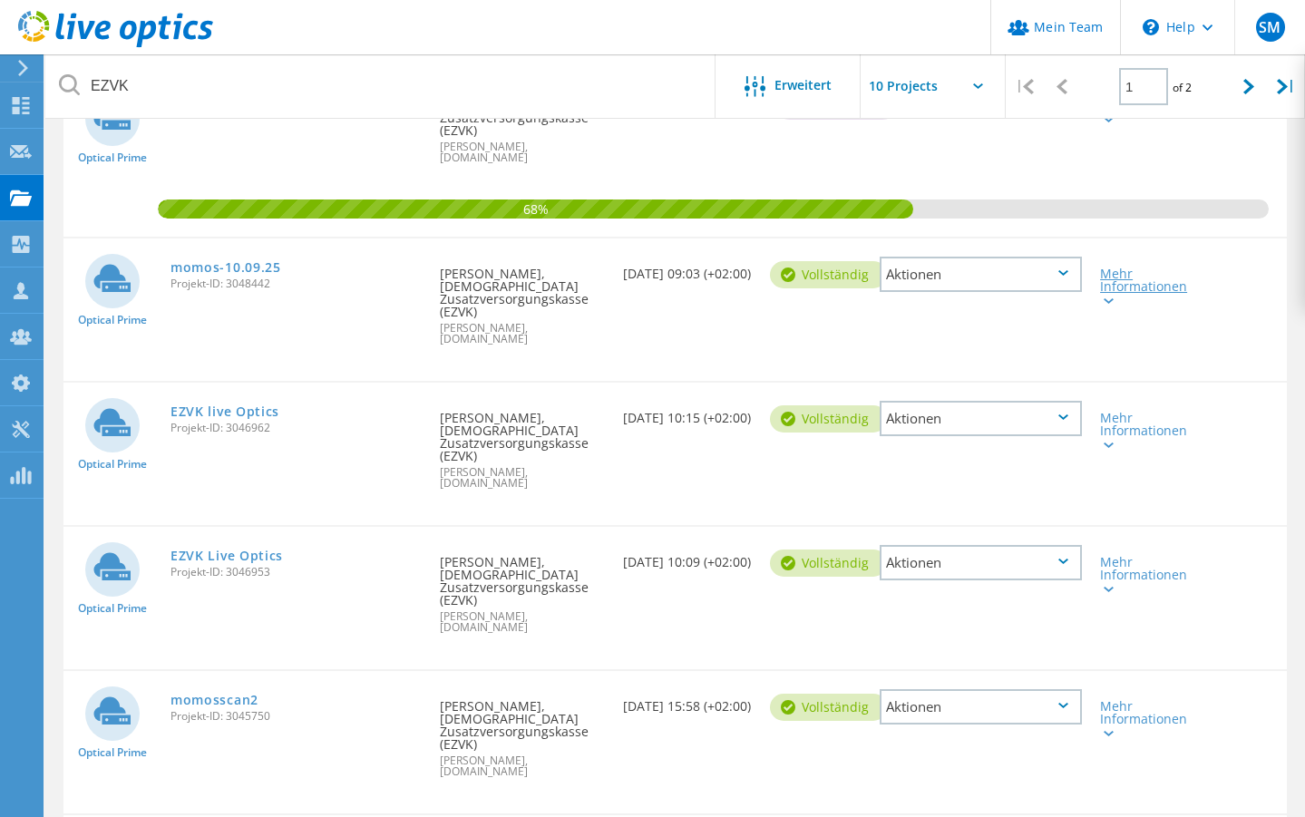
click at [1108, 298] on icon at bounding box center [1109, 300] width 10 height 5
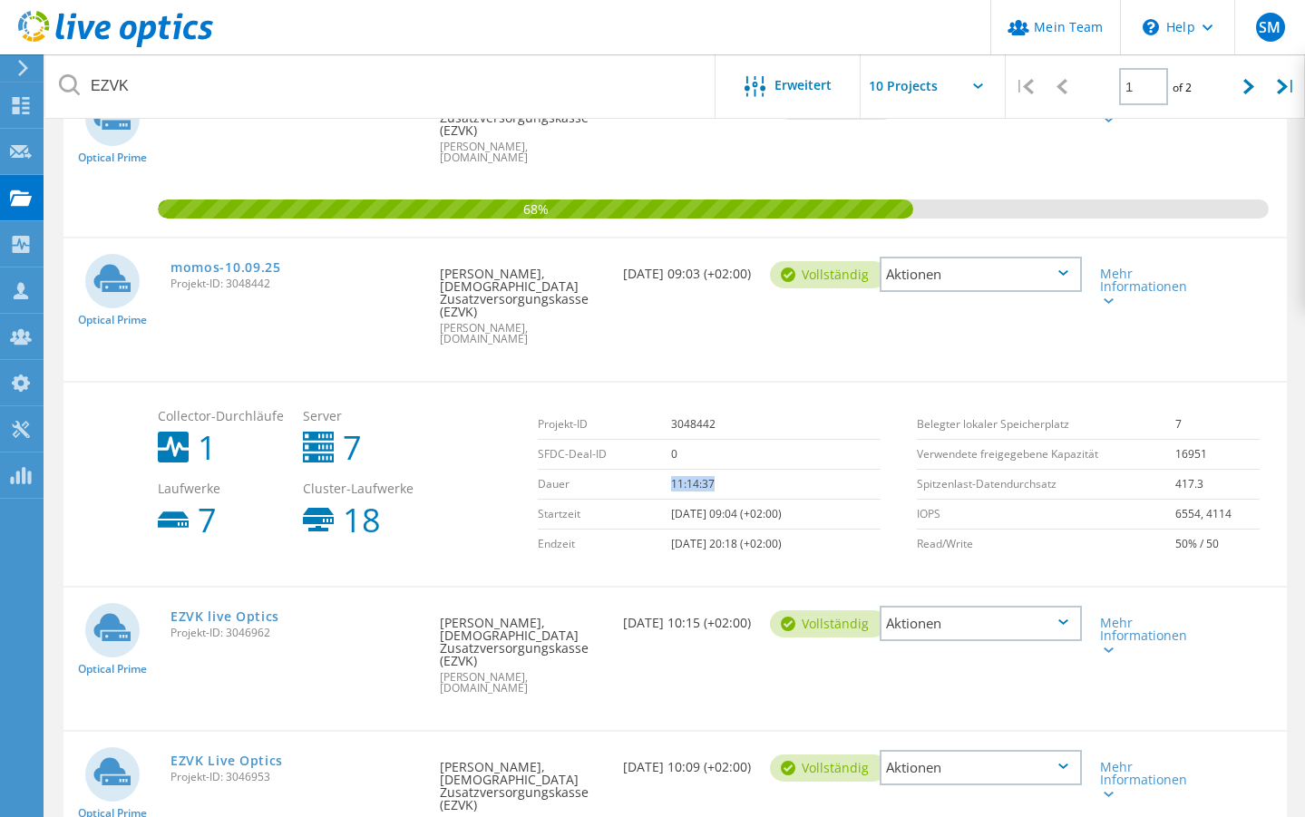
drag, startPoint x: 654, startPoint y: 437, endPoint x: 717, endPoint y: 437, distance: 62.6
click at [717, 470] on td "11:14:37" at bounding box center [776, 485] width 210 height 30
click at [240, 261] on link "momos-10.09.25" at bounding box center [226, 267] width 111 height 13
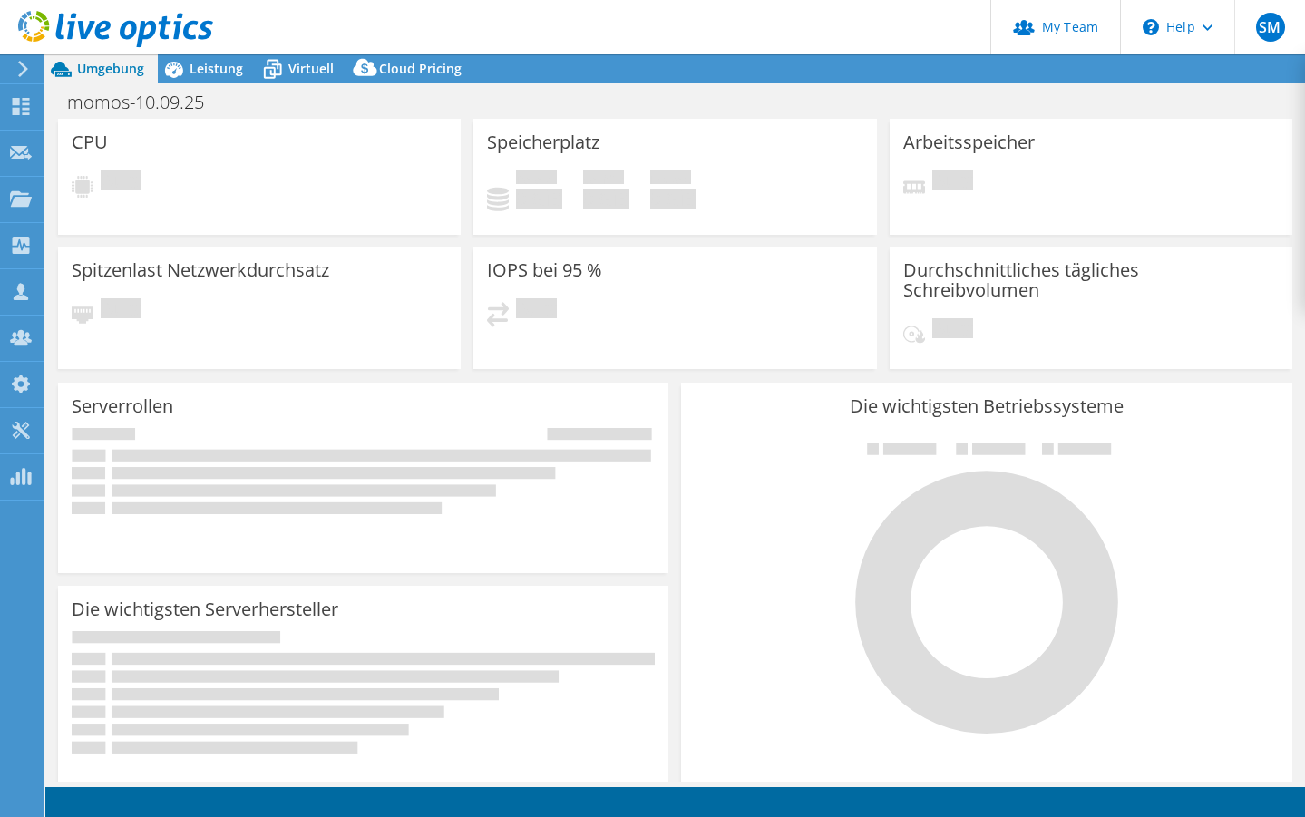
select select "EUFrankfurt"
select select "EUR"
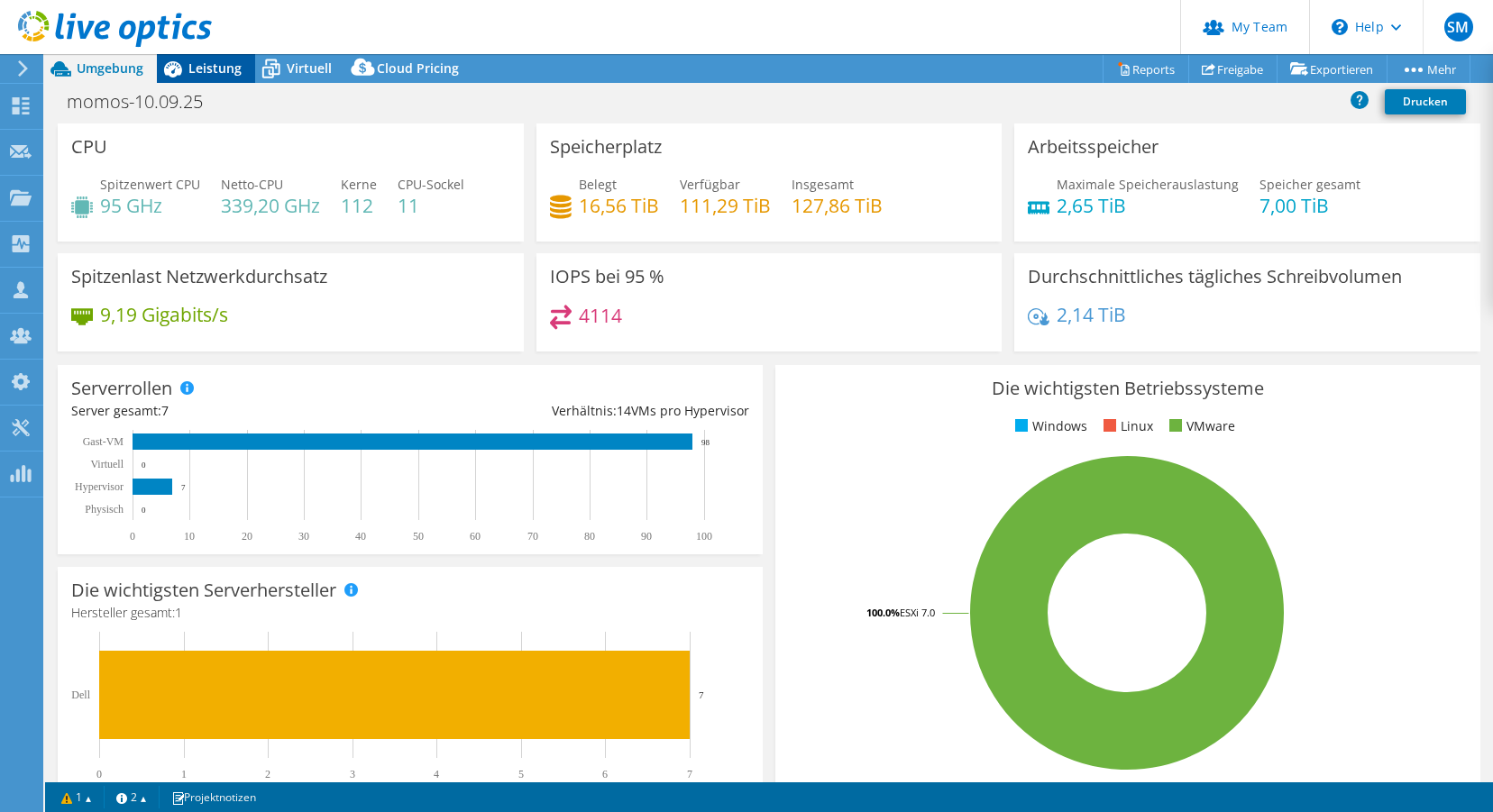
click at [211, 66] on span "Leistung" at bounding box center [216, 68] width 54 height 17
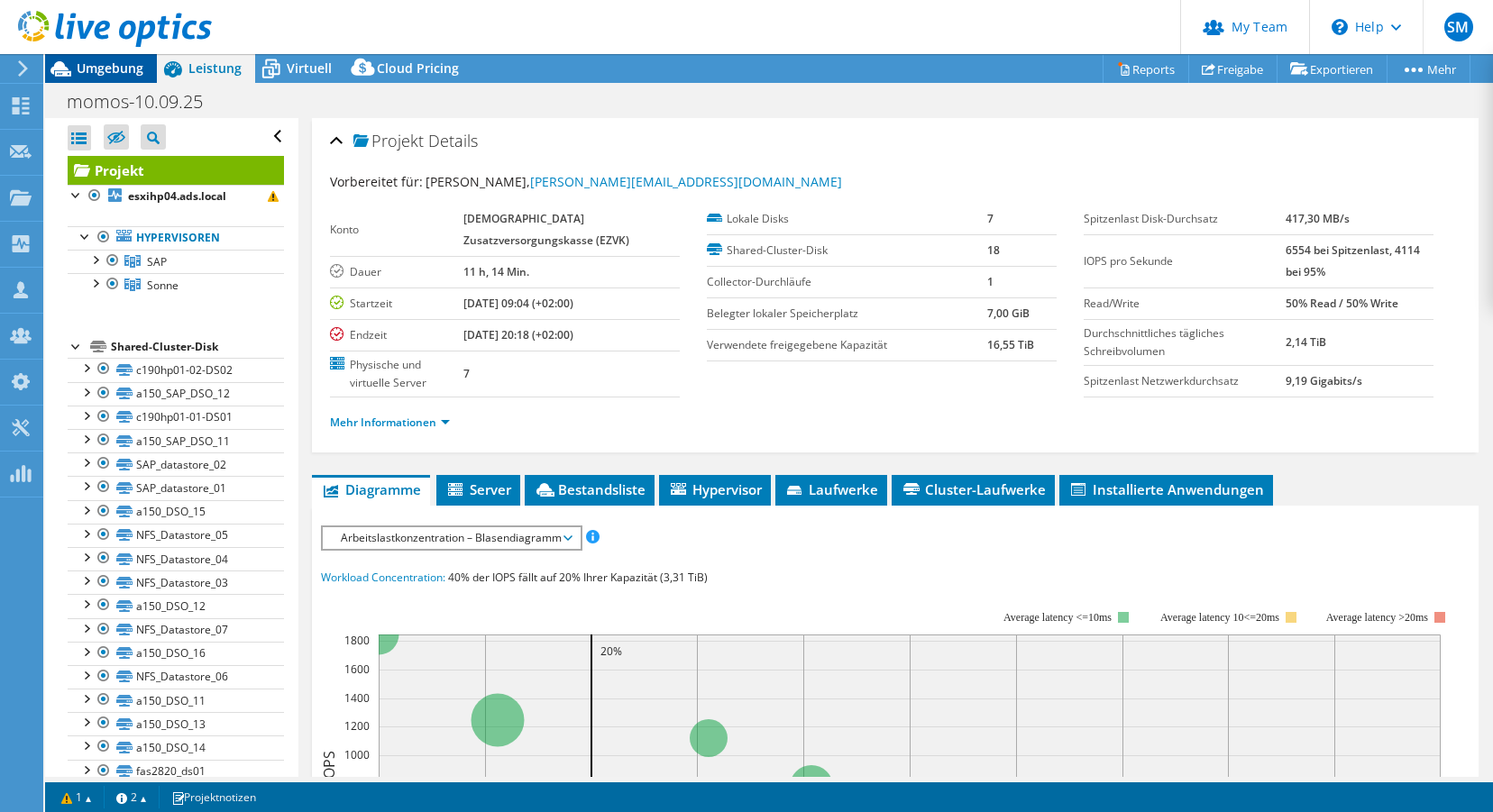
click at [132, 76] on span "Umgebung" at bounding box center [109, 68] width 67 height 17
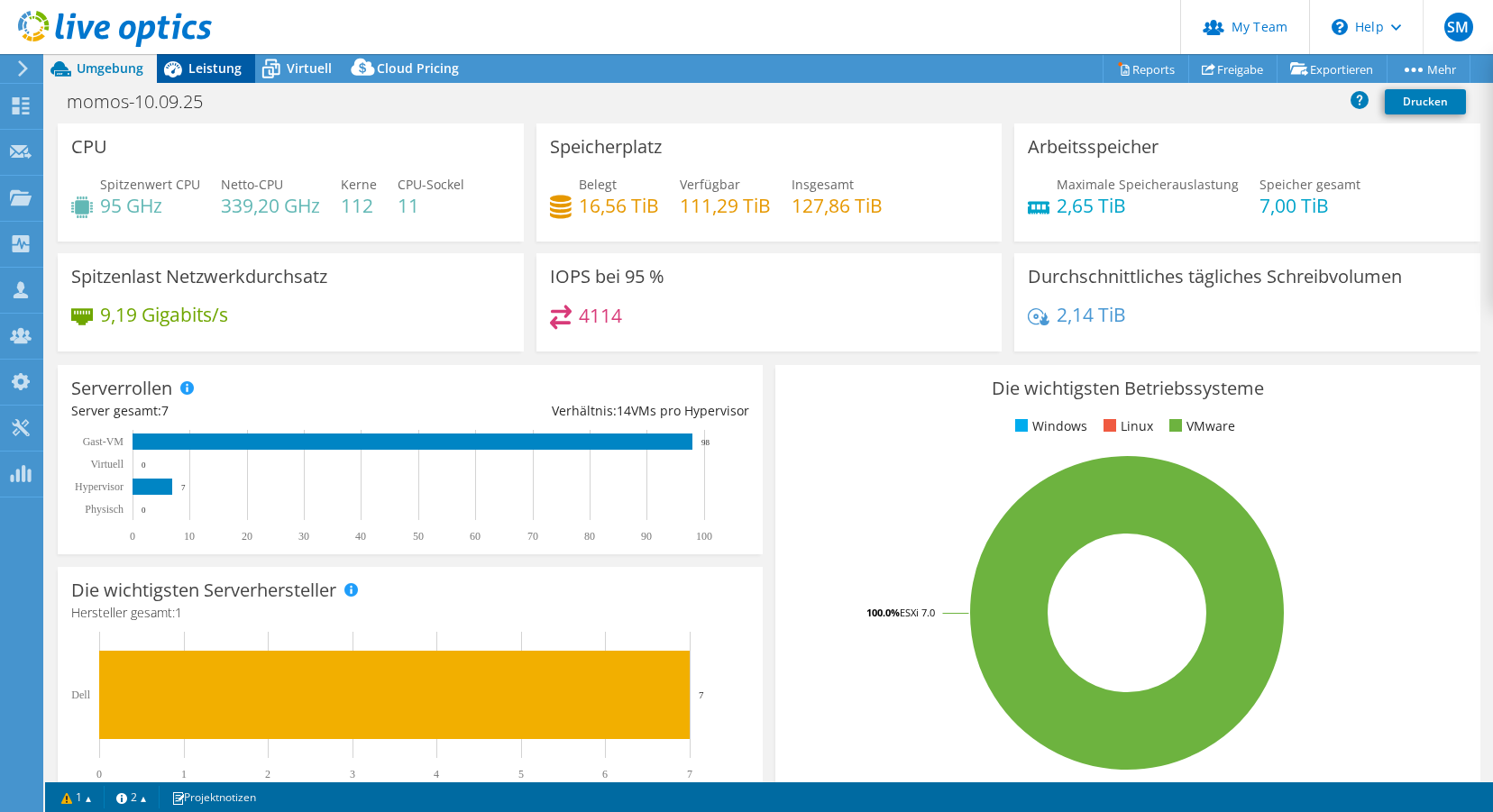
click at [219, 67] on span "Leistung" at bounding box center [216, 68] width 54 height 17
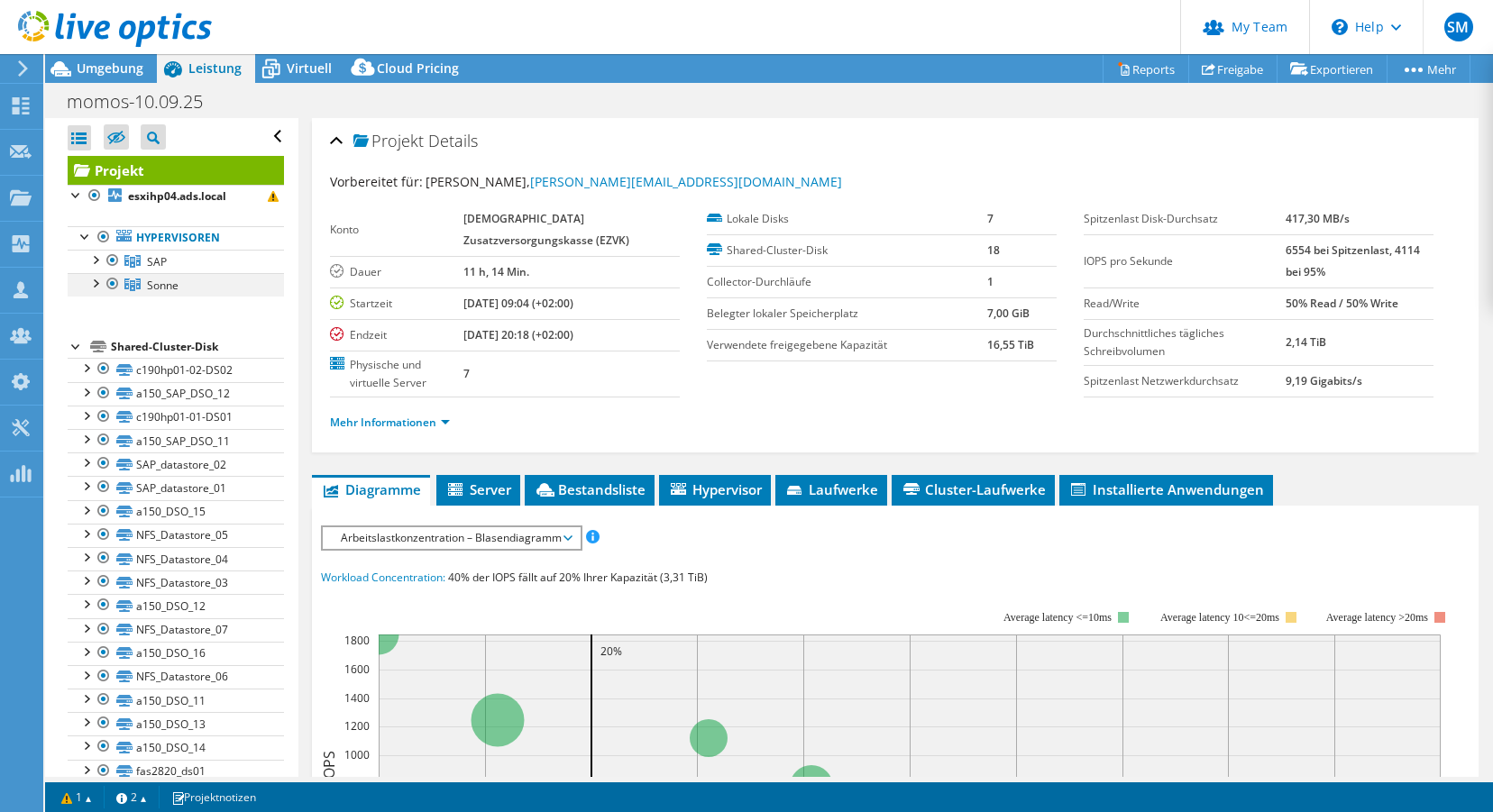
click at [111, 285] on div at bounding box center [112, 284] width 18 height 22
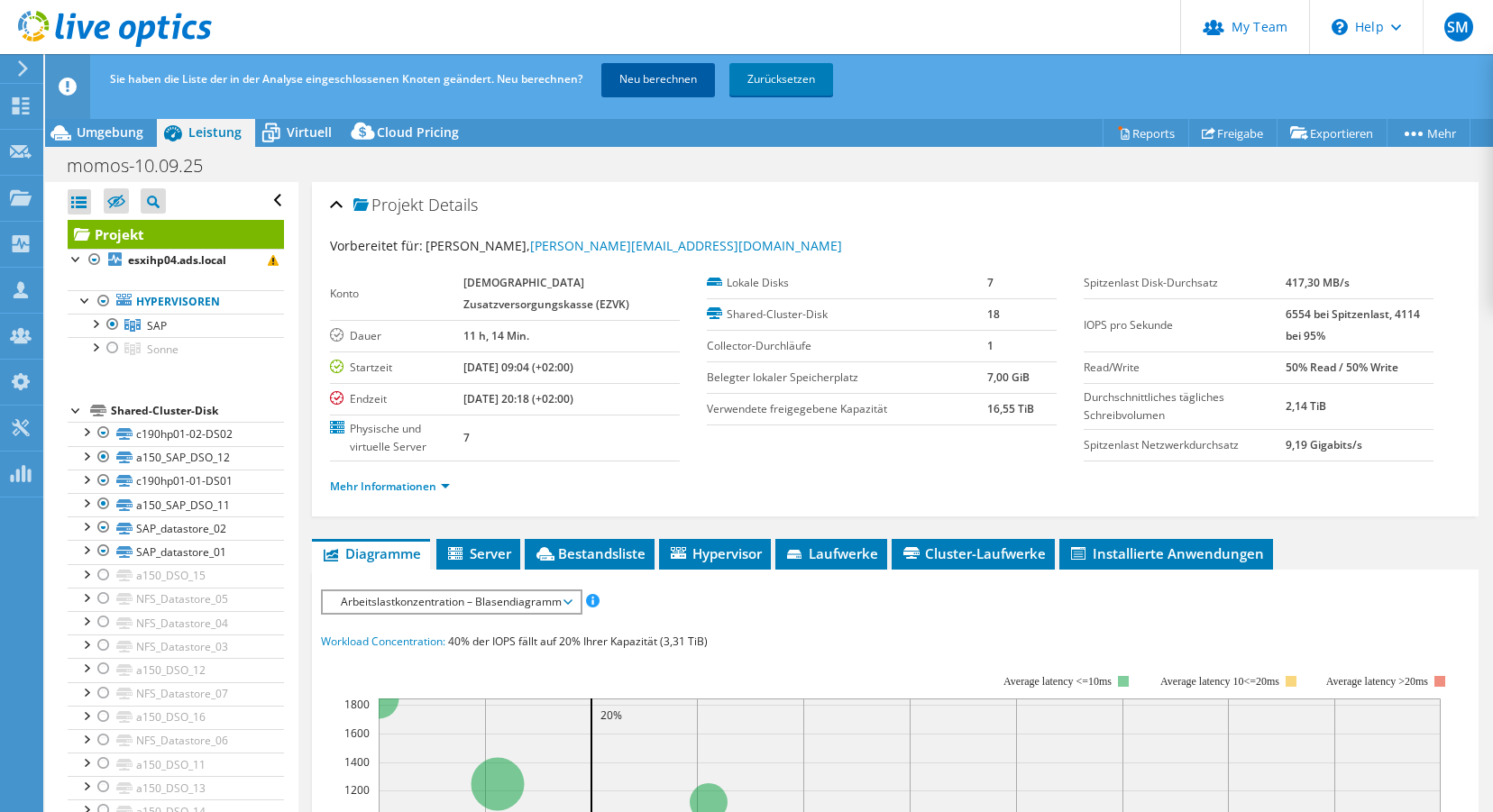
click at [664, 75] on link "Neu berechnen" at bounding box center [658, 79] width 113 height 33
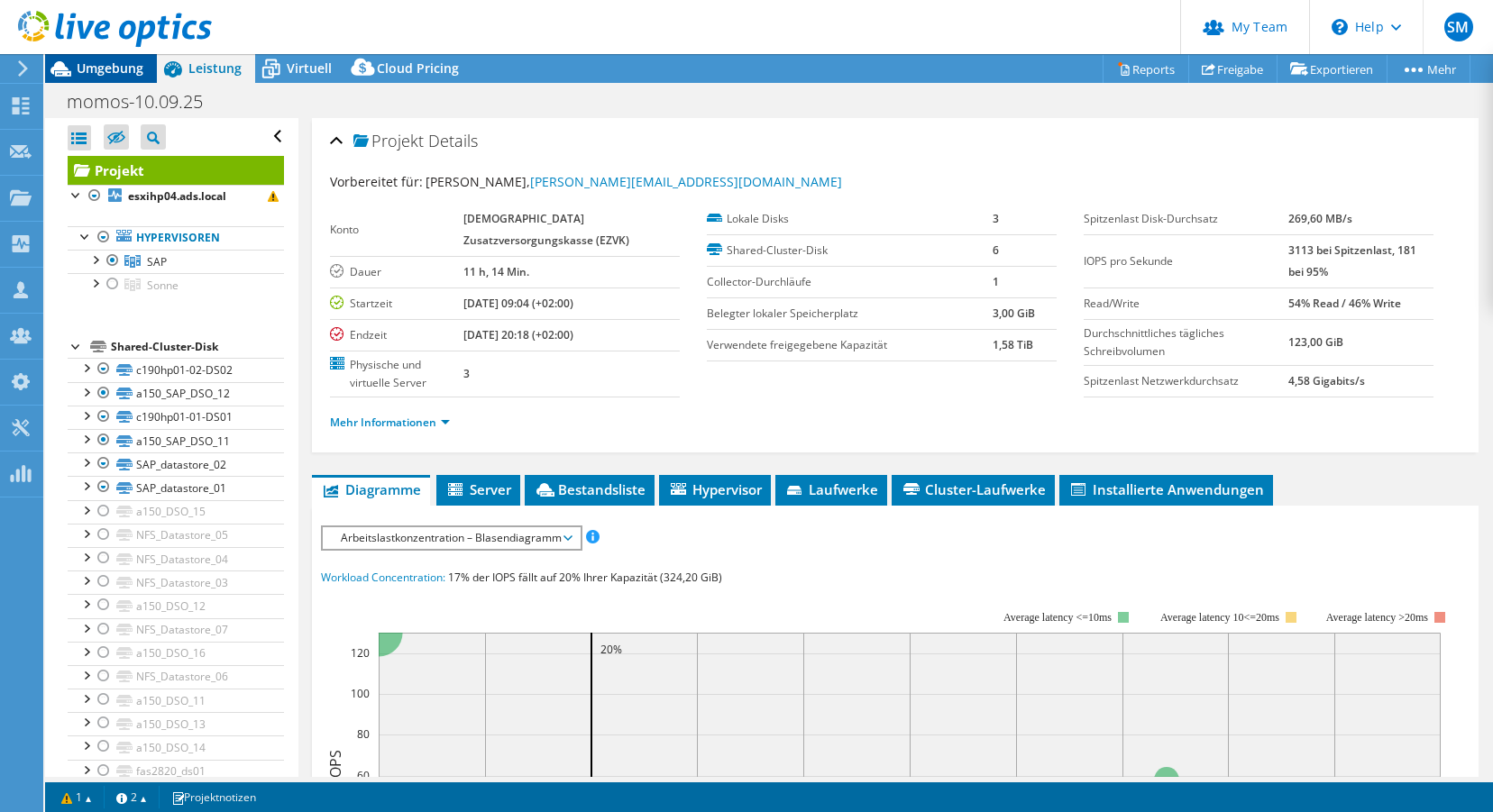
click at [130, 70] on span "Umgebung" at bounding box center [109, 68] width 67 height 17
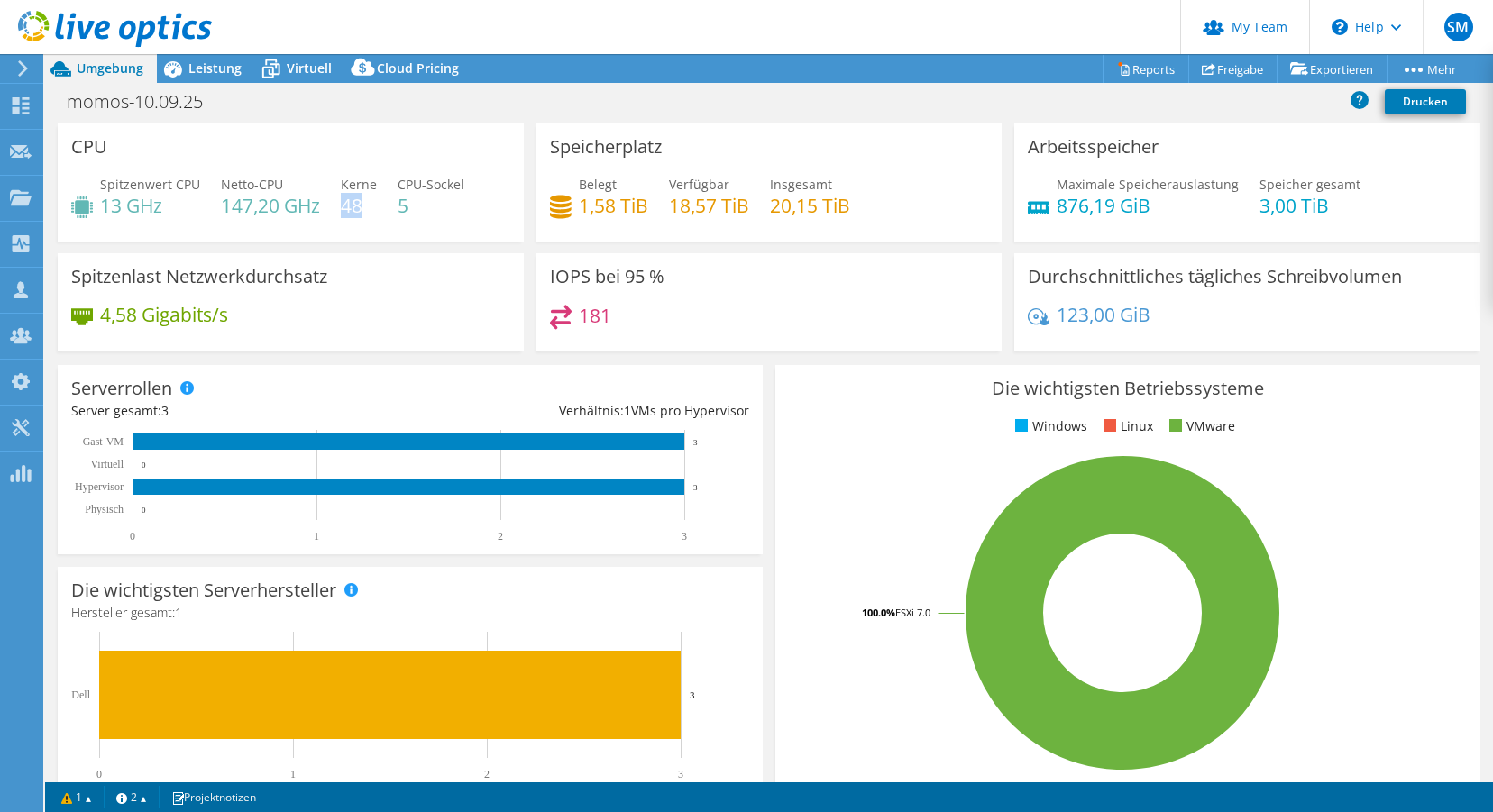
drag, startPoint x: 341, startPoint y: 208, endPoint x: 364, endPoint y: 207, distance: 23.0
click at [364, 207] on h4 "48" at bounding box center [359, 206] width 36 height 20
drag, startPoint x: 393, startPoint y: 210, endPoint x: 406, endPoint y: 209, distance: 13.0
click at [406, 209] on div "Spitzenwert CPU 13 GHz Netto-CPU 147,20 GHz Kerne 48 CPU-Sockel 5" at bounding box center [291, 204] width 439 height 59
drag, startPoint x: 408, startPoint y: 209, endPoint x: 392, endPoint y: 209, distance: 16.0
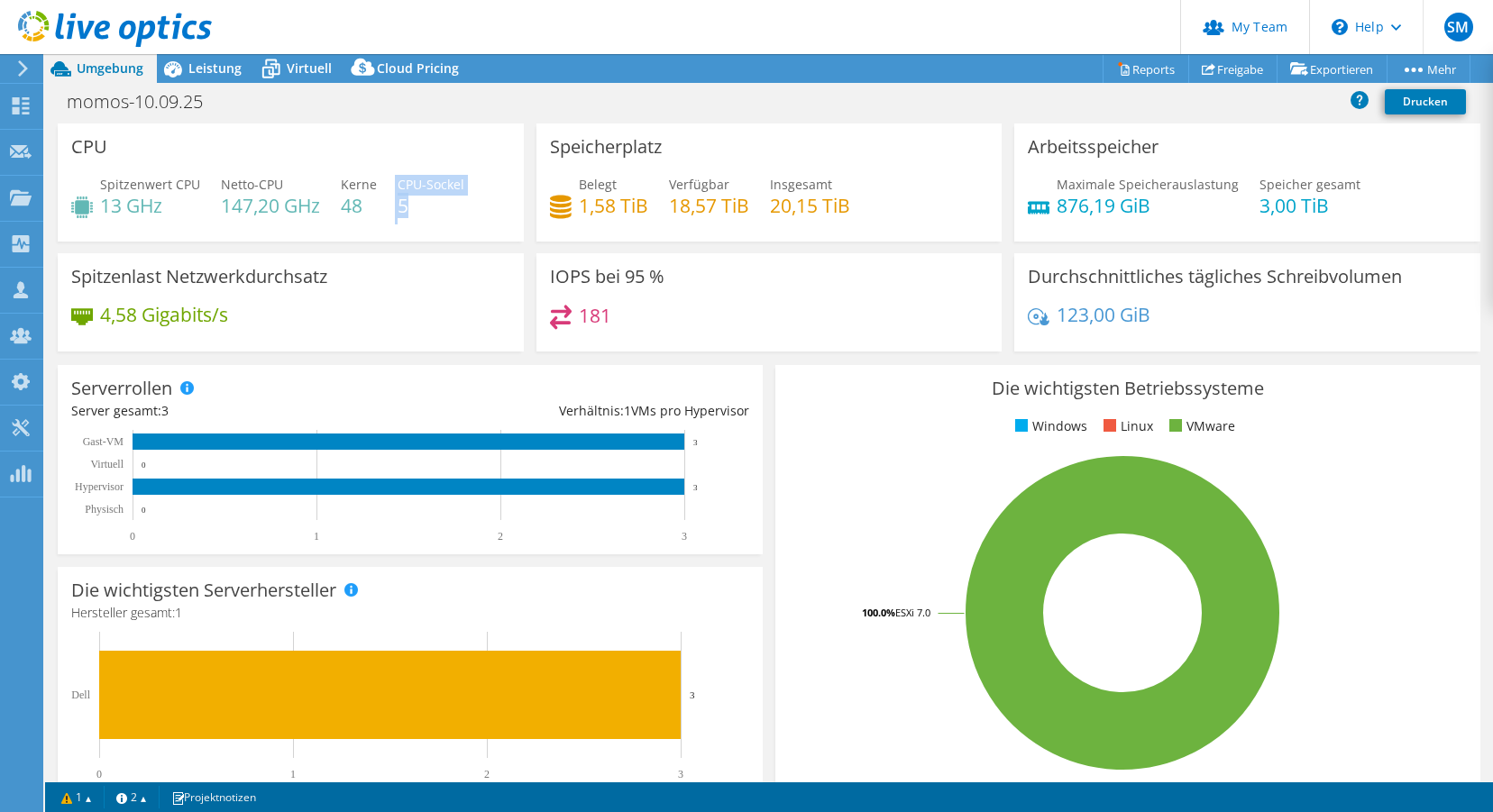
click at [393, 209] on div "Spitzenwert CPU 13 GHz Netto-CPU 147,20 GHz Kerne 48 CPU-Sockel 5" at bounding box center [291, 204] width 439 height 59
click at [392, 209] on div "Spitzenwert CPU 13 GHz Netto-CPU 147,20 GHz Kerne 48 CPU-Sockel 5" at bounding box center [291, 204] width 439 height 59
click at [398, 209] on h4 "5" at bounding box center [430, 206] width 67 height 20
drag, startPoint x: 851, startPoint y: 207, endPoint x: 576, endPoint y: 207, distance: 275.0
click at [576, 207] on div "Belegt 1,58 TiB Verfügbar 18,57 TiB Insgesamt 20,15 TiB" at bounding box center [769, 204] width 439 height 59
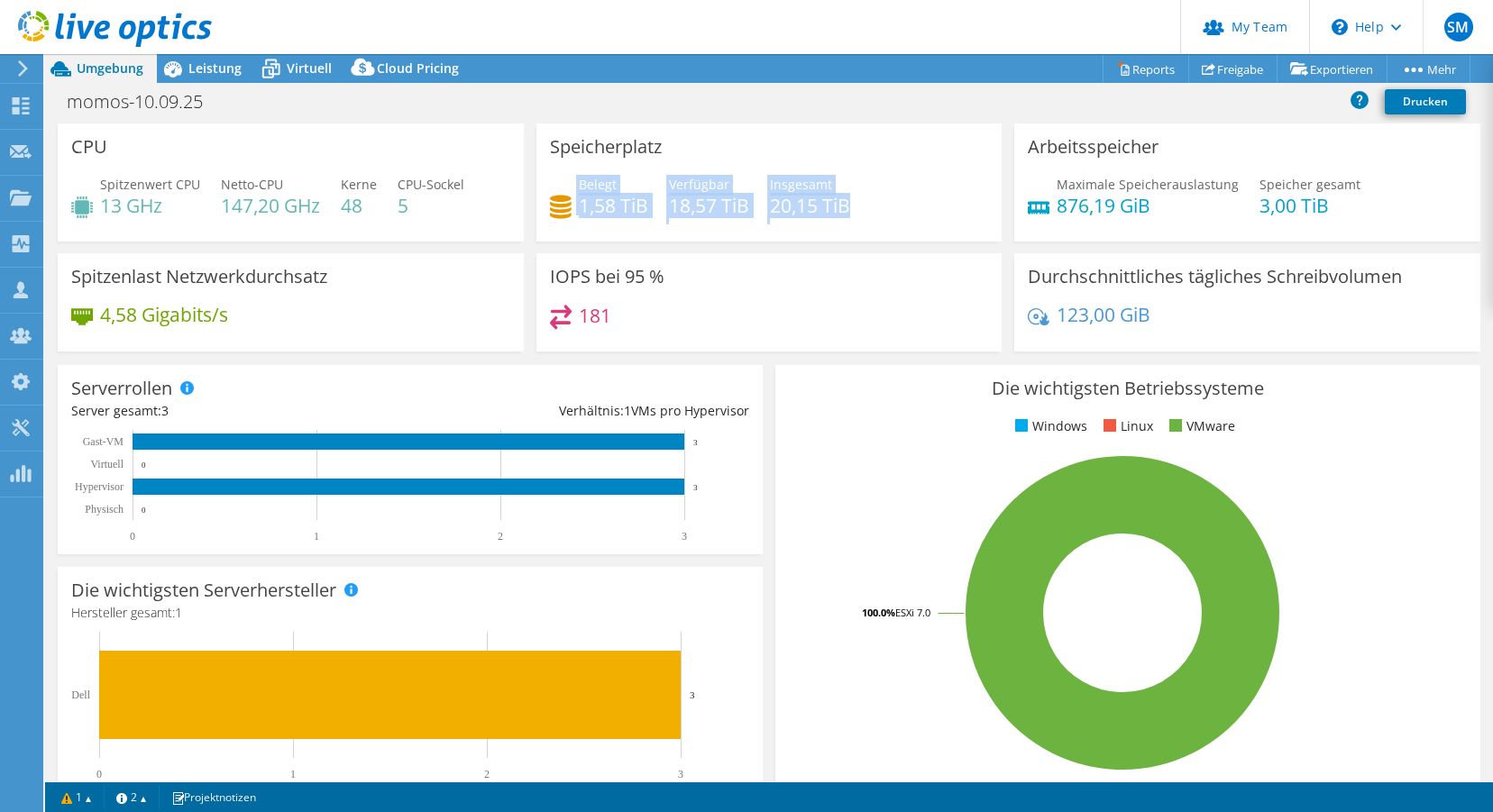
click at [751, 209] on div "Belegt 1,58 TiB Verfügbar 18,57 TiB Insgesamt 20,15 TiB" at bounding box center [769, 204] width 439 height 59
click at [814, 206] on h4 "20,15 TiB" at bounding box center [810, 206] width 81 height 20
drag, startPoint x: 849, startPoint y: 205, endPoint x: 774, endPoint y: 204, distance: 75.0
click at [774, 204] on h4 "20,15 TiB" at bounding box center [810, 206] width 81 height 20
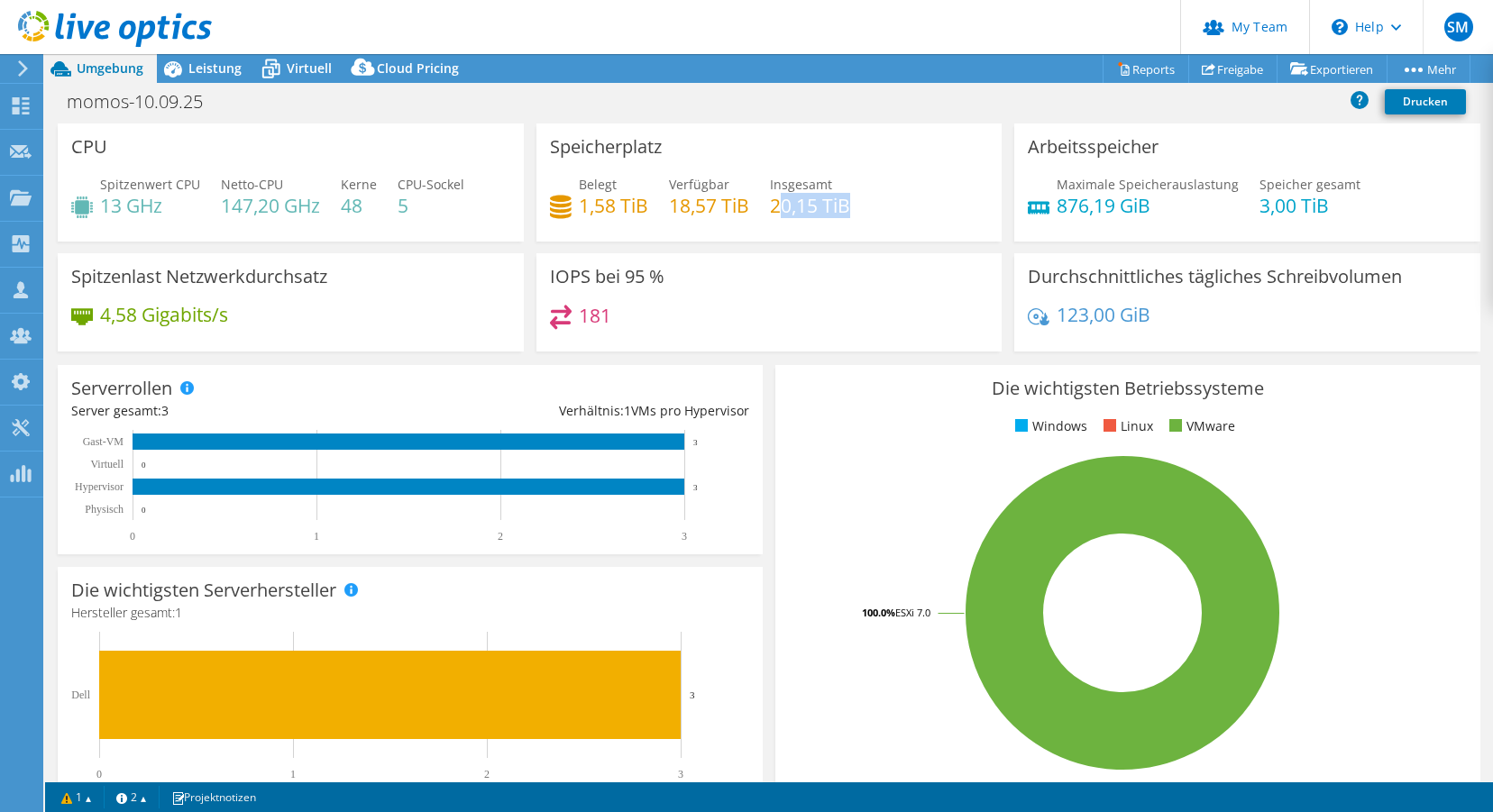
drag, startPoint x: 849, startPoint y: 207, endPoint x: 776, endPoint y: 207, distance: 73.0
click at [776, 207] on h4 "20,15 TiB" at bounding box center [810, 206] width 81 height 20
click at [775, 216] on h4 "20,15 TiB" at bounding box center [810, 206] width 81 height 20
drag, startPoint x: 772, startPoint y: 209, endPoint x: 848, endPoint y: 205, distance: 76.1
click at [848, 205] on h4 "20,15 TiB" at bounding box center [810, 206] width 81 height 20
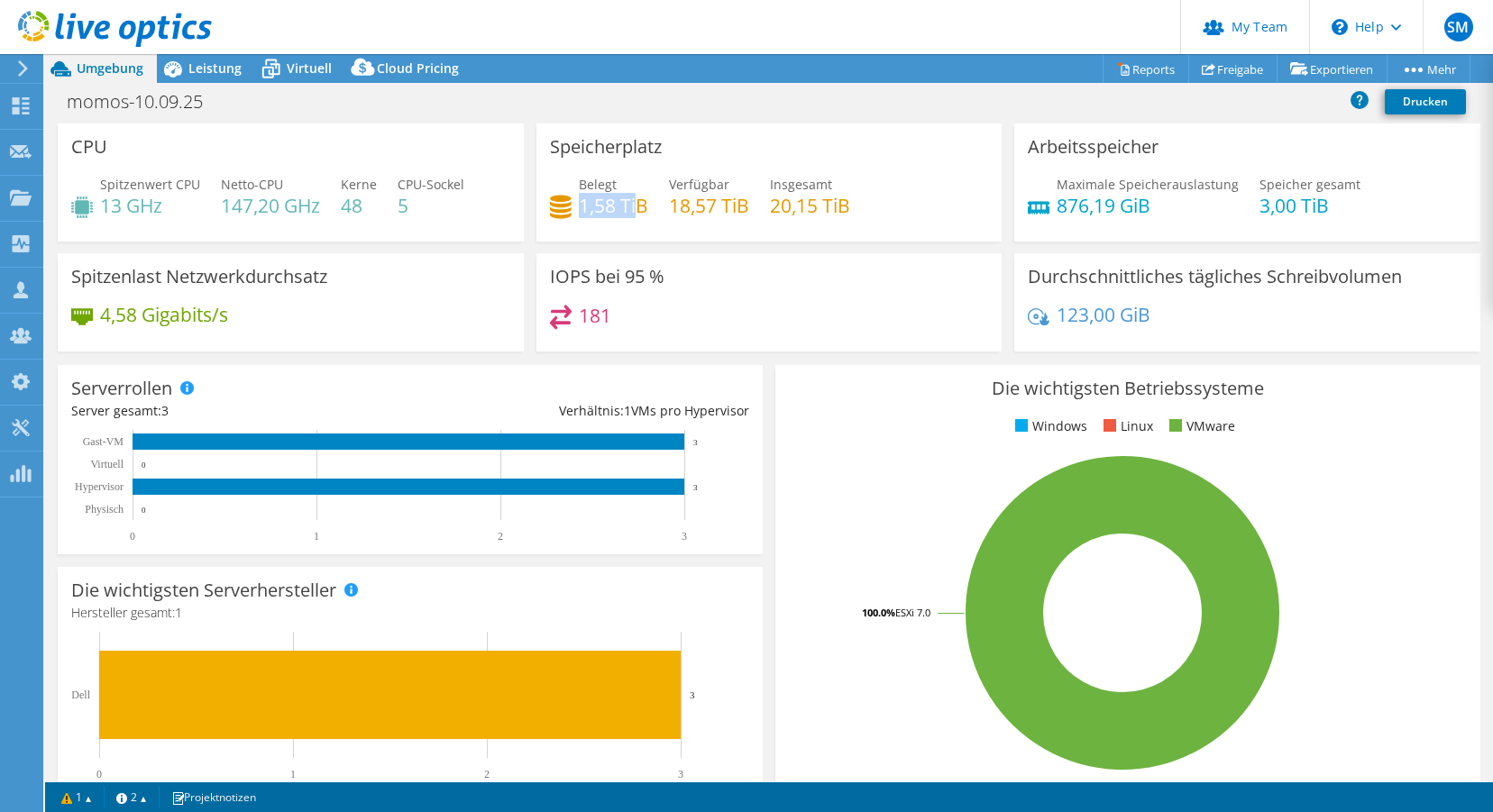
drag, startPoint x: 582, startPoint y: 204, endPoint x: 633, endPoint y: 206, distance: 51.0
click at [639, 204] on h4 "1,58 TiB" at bounding box center [613, 206] width 70 height 20
click at [1011, 228] on div "Arbeitsspeicher Maximale Speicherauslastung 876,19 GiB Speicher gesamt 3,00 TiB" at bounding box center [1247, 182] width 479 height 118
drag, startPoint x: 614, startPoint y: 317, endPoint x: 548, endPoint y: 314, distance: 66.1
click at [548, 314] on div "IOPS bei 95 % 181" at bounding box center [769, 302] width 466 height 98
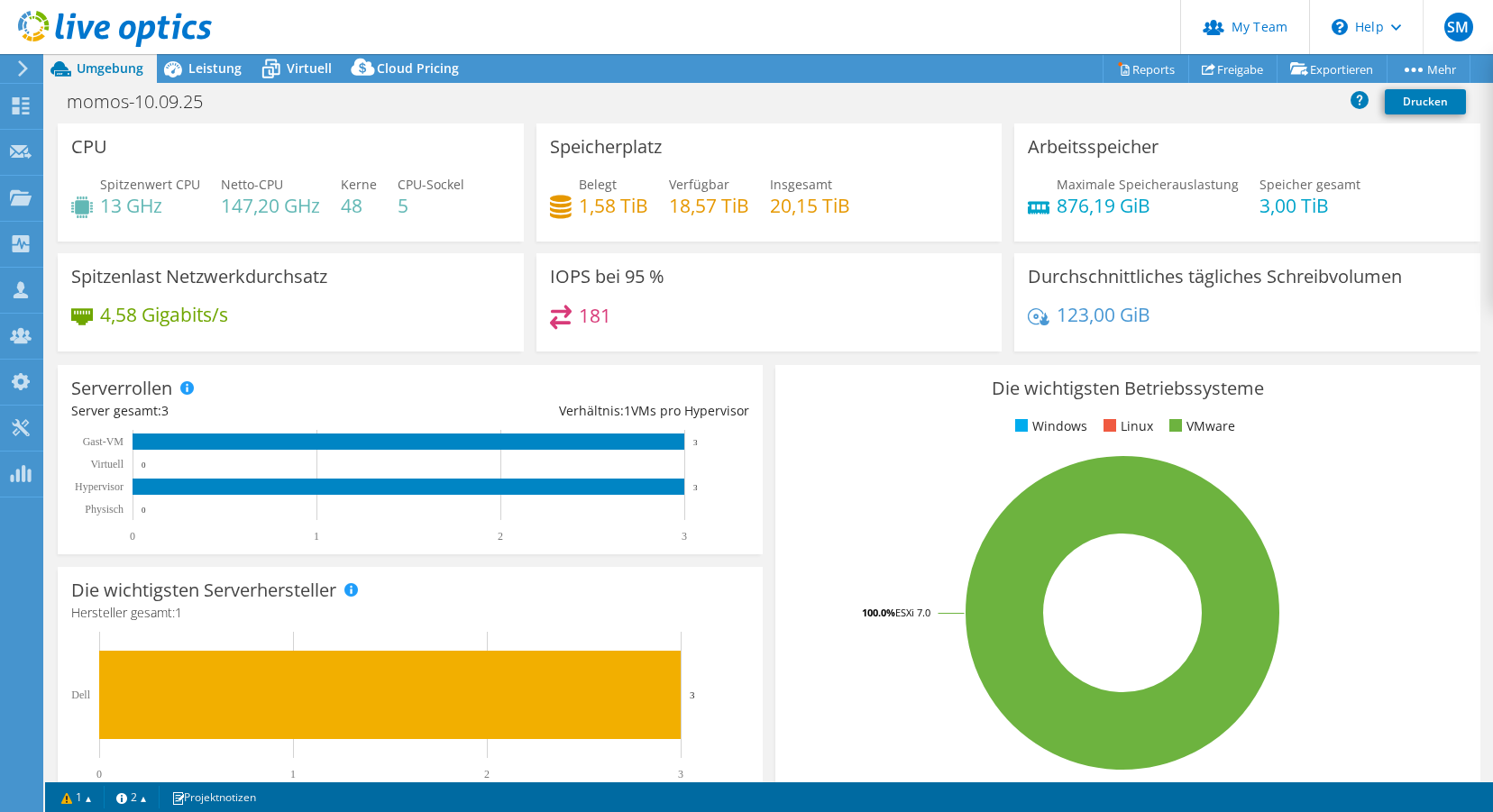
click at [609, 279] on h3 "IOPS bei 95 %" at bounding box center [606, 276] width 114 height 20
drag, startPoint x: 625, startPoint y: 276, endPoint x: 660, endPoint y: 275, distance: 35.0
click at [660, 275] on h3 "IOPS bei 95 %" at bounding box center [606, 276] width 114 height 20
click at [613, 313] on div "181" at bounding box center [769, 324] width 439 height 39
drag, startPoint x: 607, startPoint y: 316, endPoint x: 584, endPoint y: 317, distance: 23.0
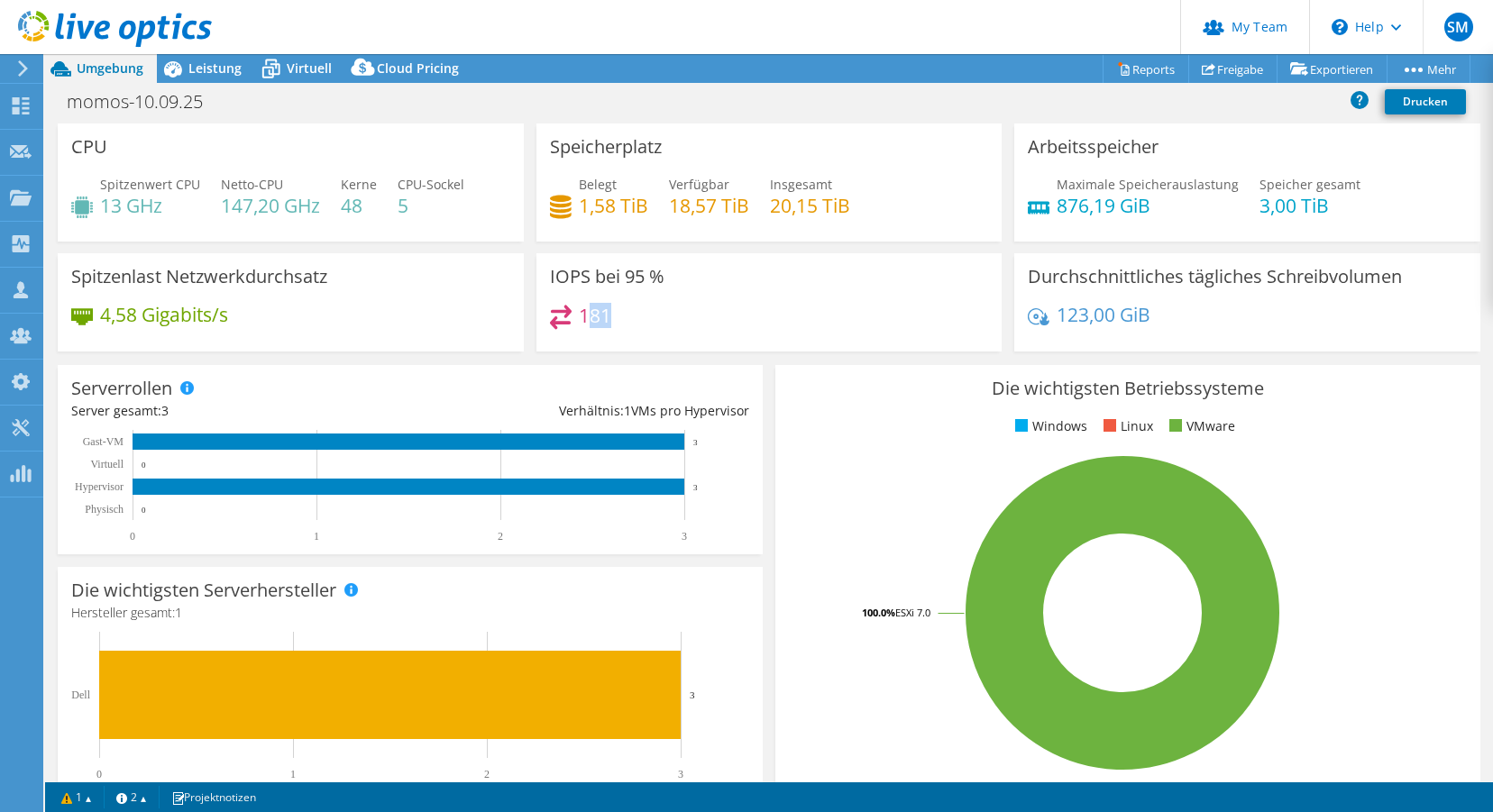
click at [584, 317] on h4 "181" at bounding box center [594, 315] width 33 height 20
drag, startPoint x: 581, startPoint y: 316, endPoint x: 613, endPoint y: 317, distance: 32.0
click at [613, 317] on div "181" at bounding box center [769, 324] width 439 height 39
drag, startPoint x: 1253, startPoint y: 206, endPoint x: 1329, endPoint y: 206, distance: 76.0
click at [1296, 206] on h4 "3,00 TiB" at bounding box center [1310, 206] width 101 height 20
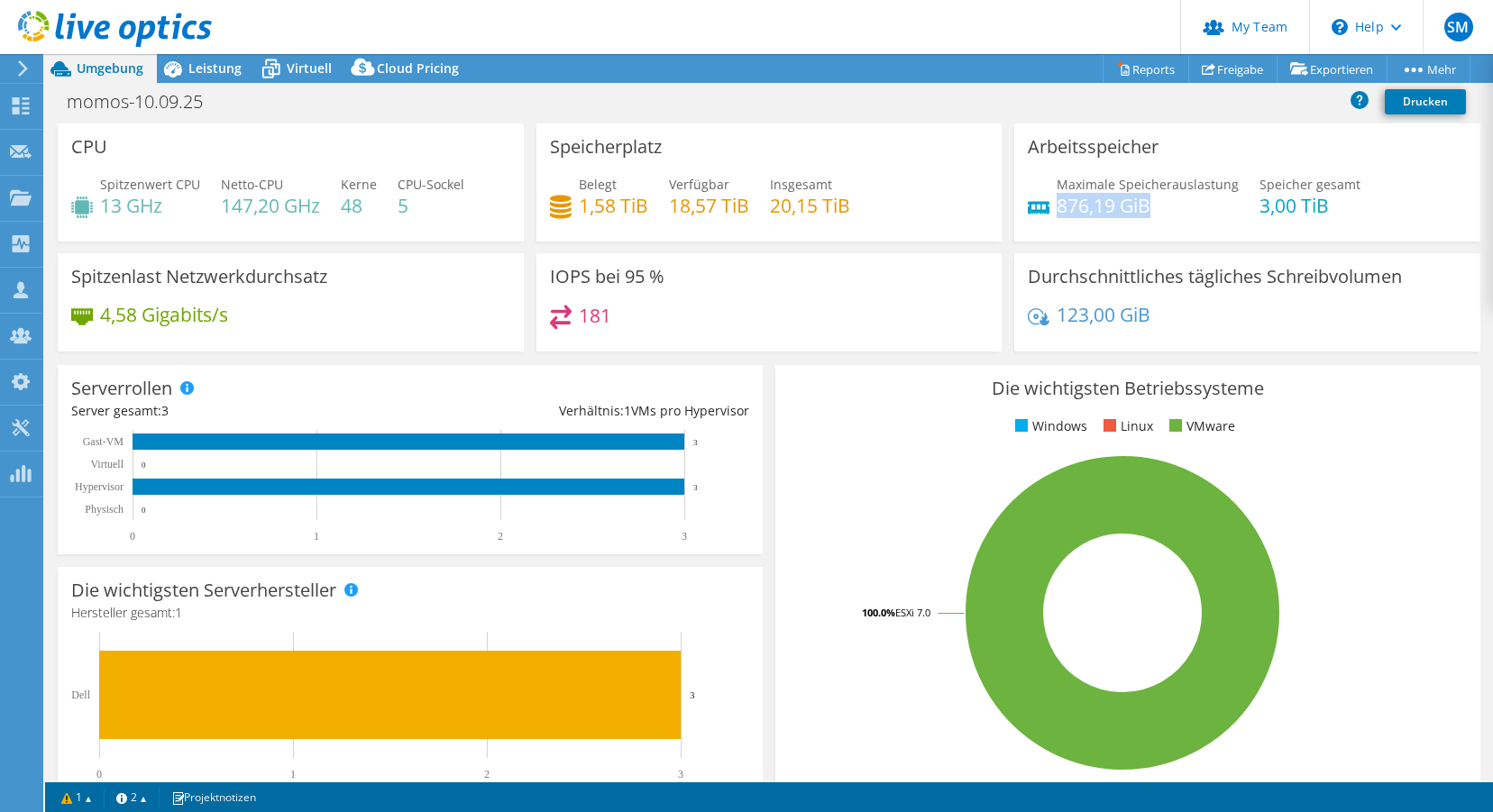
drag, startPoint x: 1057, startPoint y: 207, endPoint x: 1153, endPoint y: 208, distance: 96.0
click at [1153, 208] on h4 "876,19 GiB" at bounding box center [1147, 206] width 182 height 20
click at [1009, 226] on div "Arbeitsspeicher Maximale Speicherauslastung 876,19 GiB Speicher gesamt 3,00 TiB" at bounding box center [1247, 182] width 479 height 118
drag, startPoint x: 1058, startPoint y: 315, endPoint x: 1140, endPoint y: 315, distance: 82.0
click at [1140, 315] on h4 "123,00 GiB" at bounding box center [1103, 315] width 93 height 20
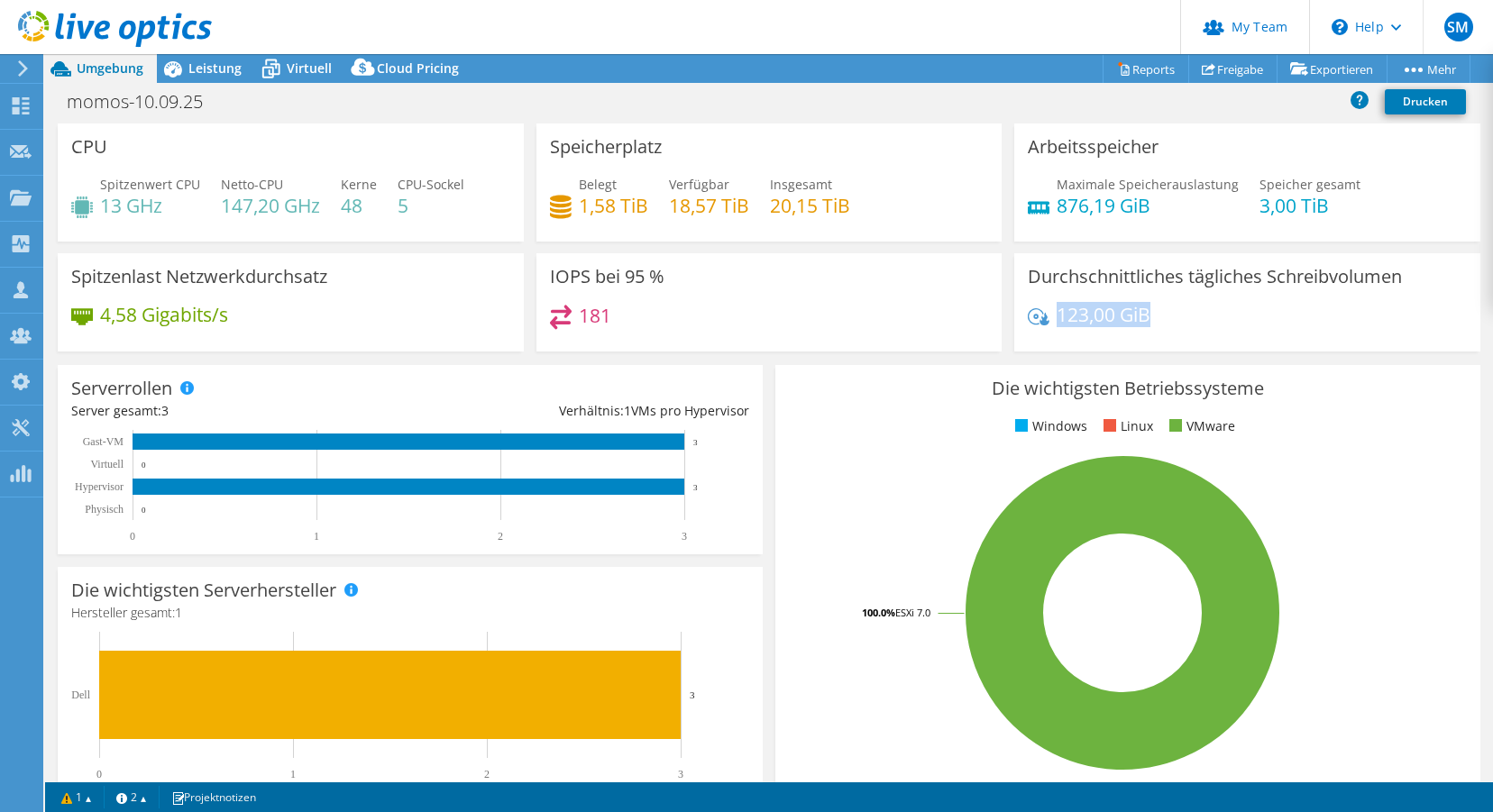
drag, startPoint x: 1159, startPoint y: 315, endPoint x: 1062, endPoint y: 315, distance: 97.0
click at [1062, 315] on div "123,00 GiB" at bounding box center [1247, 324] width 439 height 38
click at [217, 70] on span "Leistung" at bounding box center [216, 68] width 54 height 17
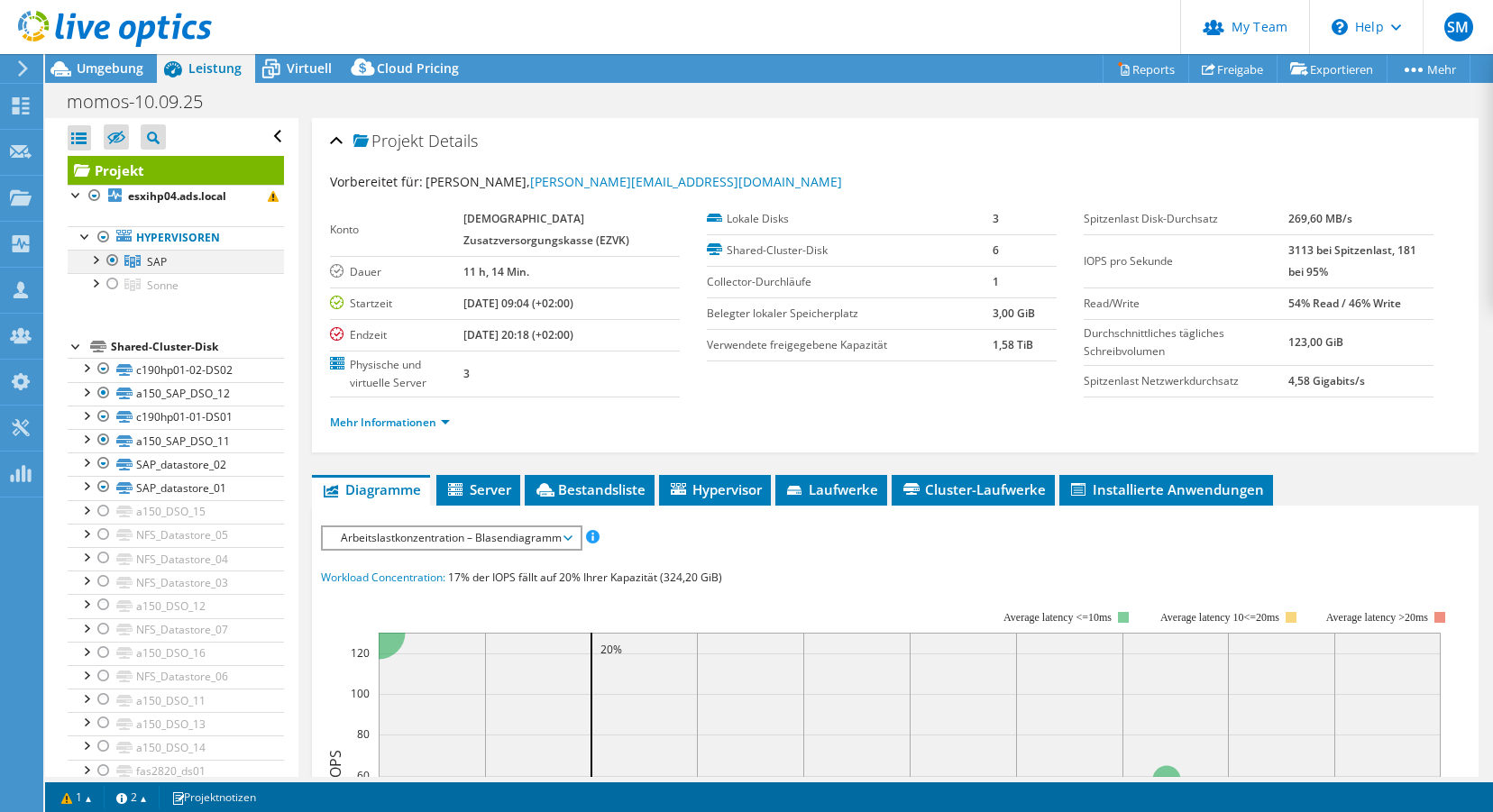
click at [93, 259] on div at bounding box center [94, 258] width 18 height 18
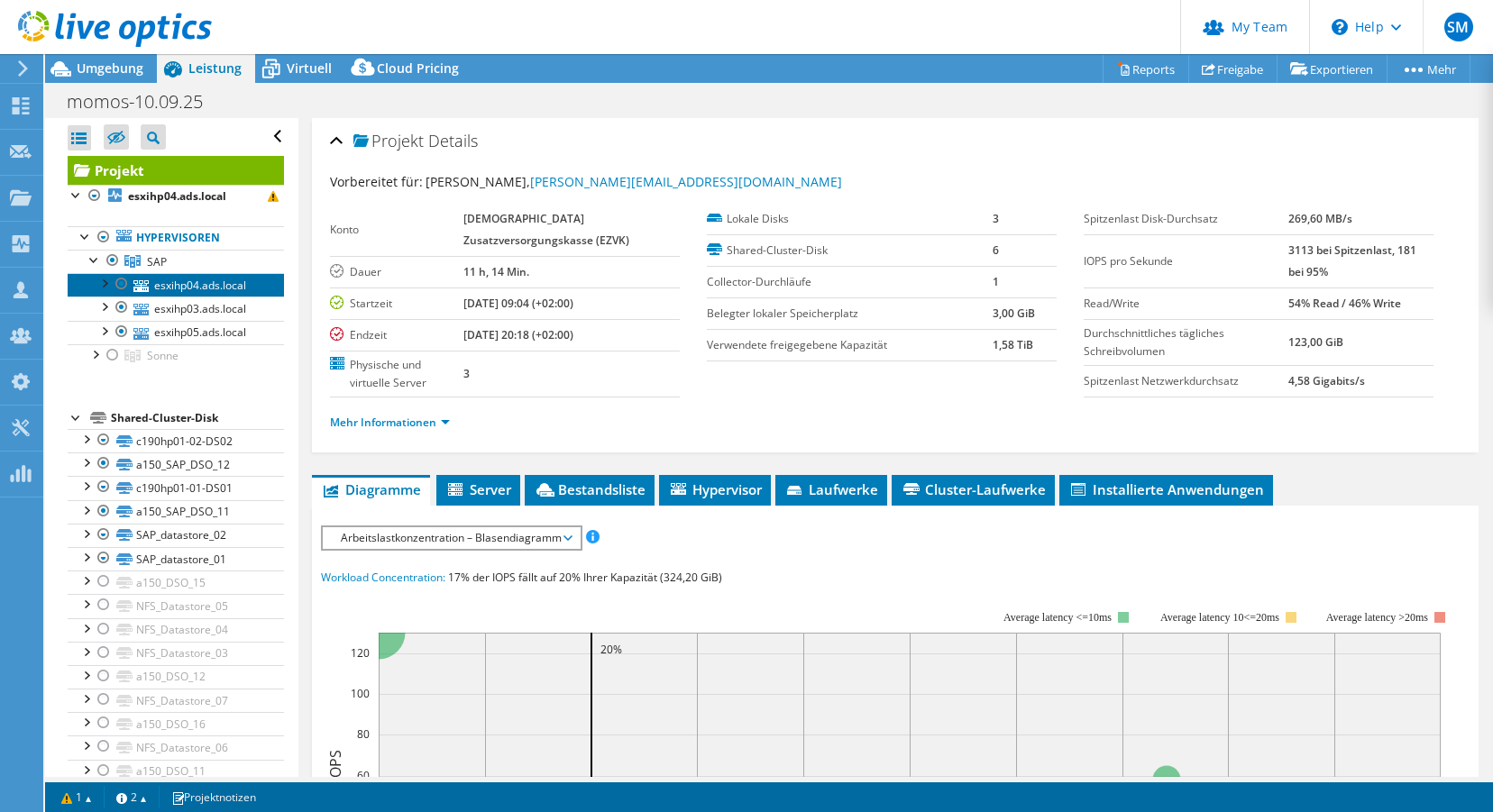
click at [189, 285] on link "esxihp04.ads.local" at bounding box center [176, 285] width 217 height 24
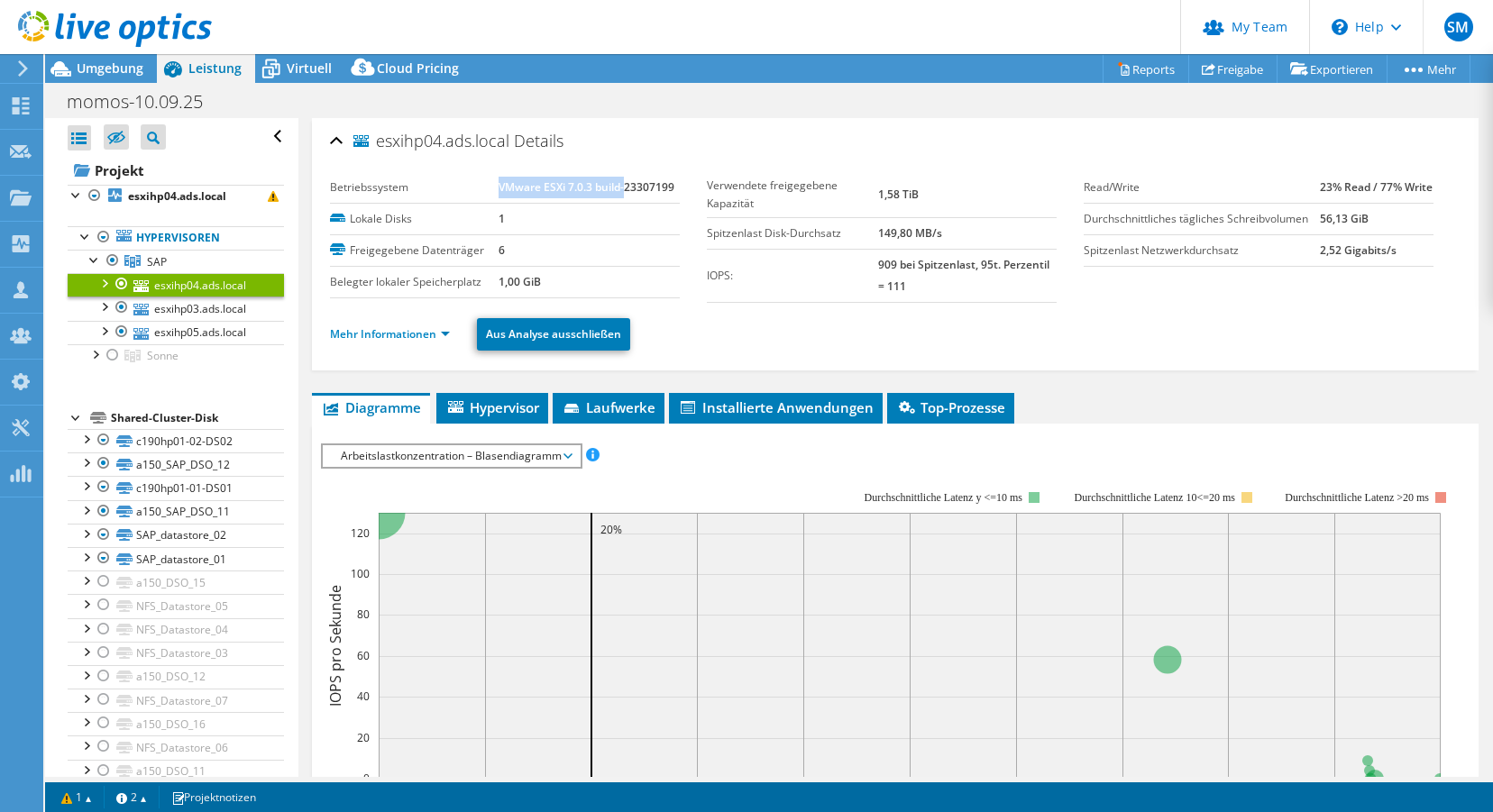
drag, startPoint x: 499, startPoint y: 187, endPoint x: 616, endPoint y: 188, distance: 117.0
click at [625, 187] on b "VMware ESXi 7.0.3 build-23307199" at bounding box center [586, 187] width 176 height 15
click at [445, 331] on link "Mehr Informationen" at bounding box center [390, 333] width 120 height 15
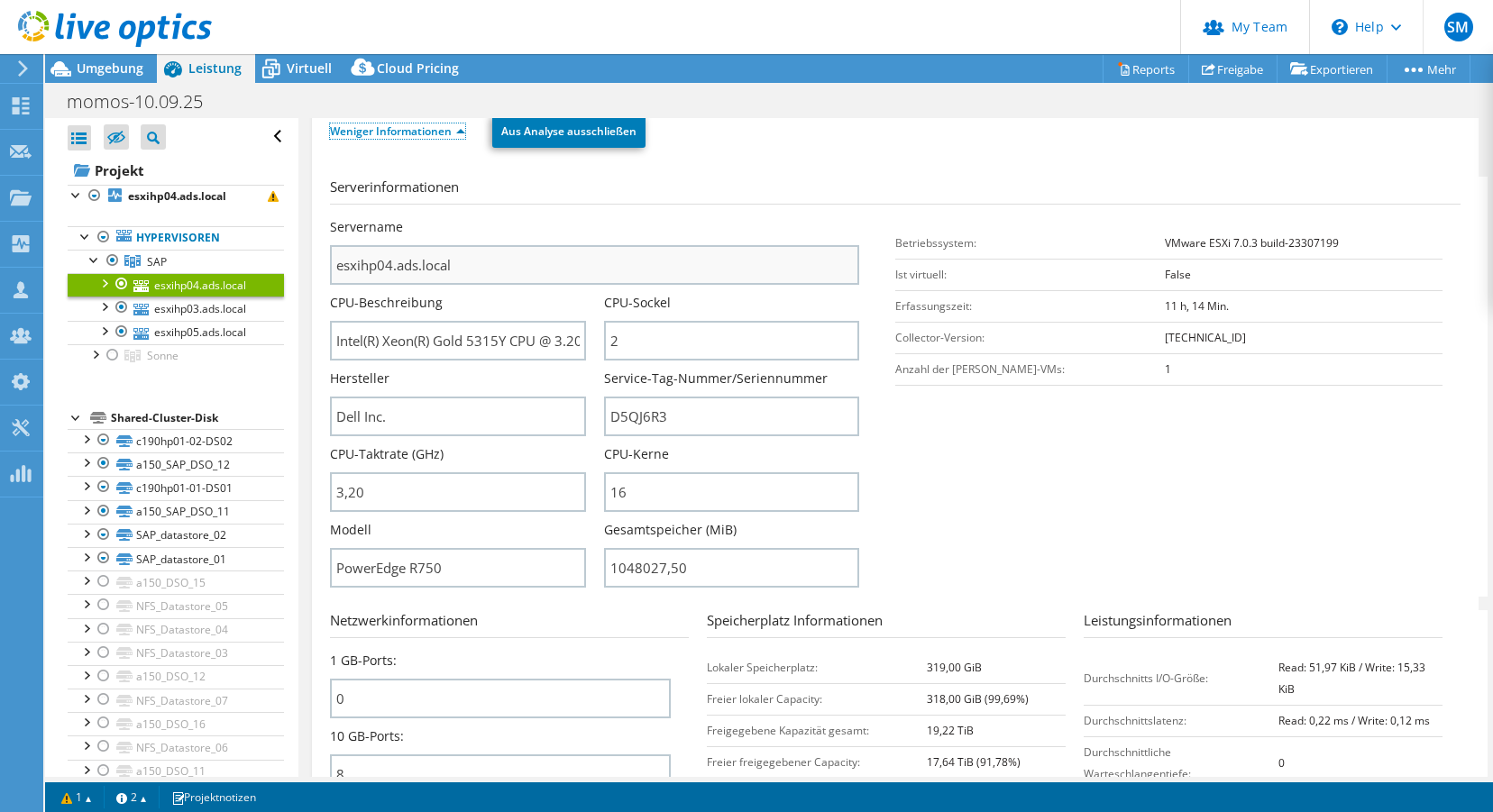
scroll to position [209, 0]
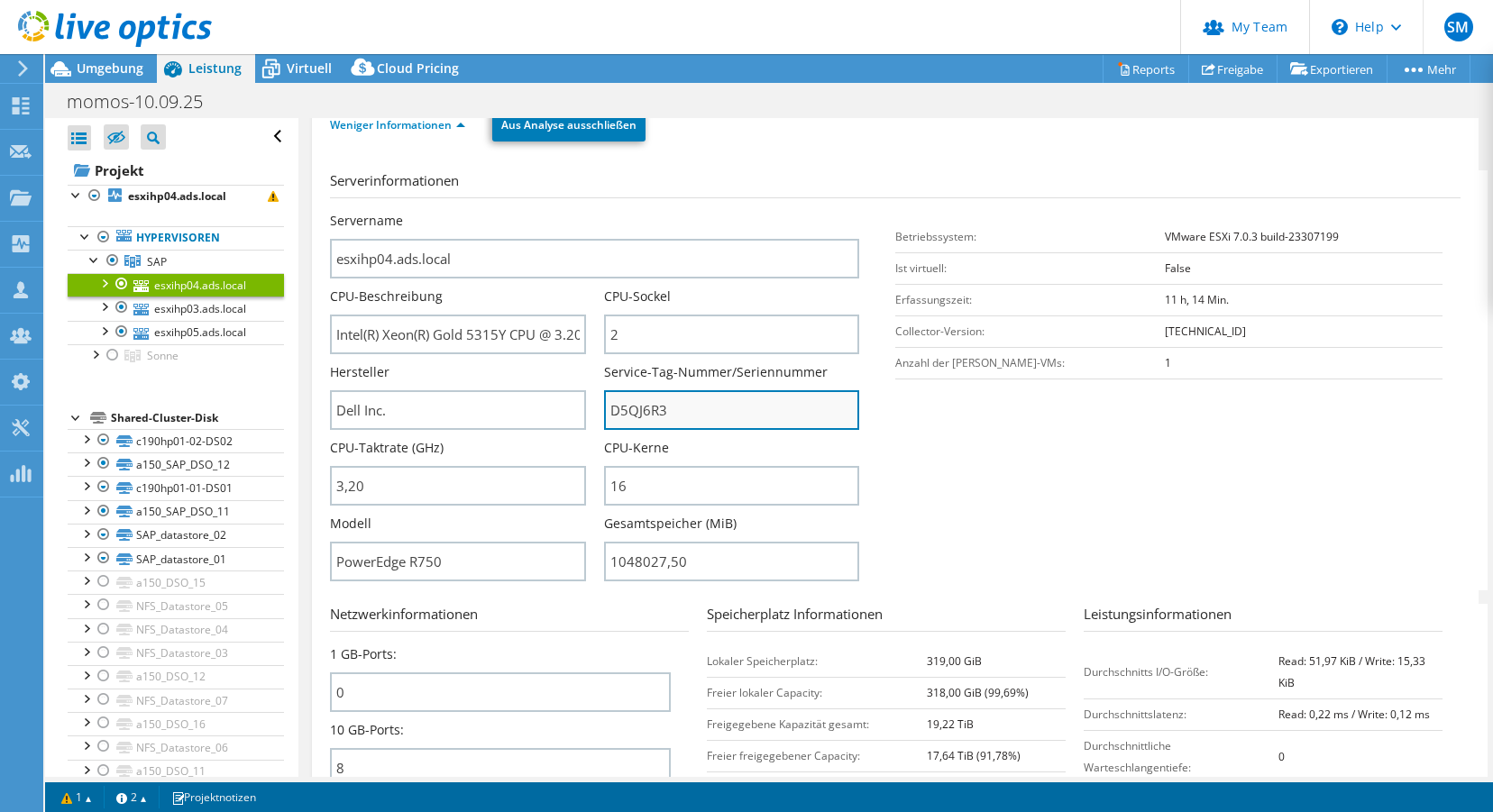
drag, startPoint x: 672, startPoint y: 409, endPoint x: 625, endPoint y: 423, distance: 49.0
click at [605, 412] on input "D5QJ6R3" at bounding box center [732, 410] width 255 height 40
click at [918, 403] on section "Serverinformationen Servername esxihp04.ads.local CPU-Beschreibung Intel(R) Xeo…" at bounding box center [900, 380] width 1139 height 420
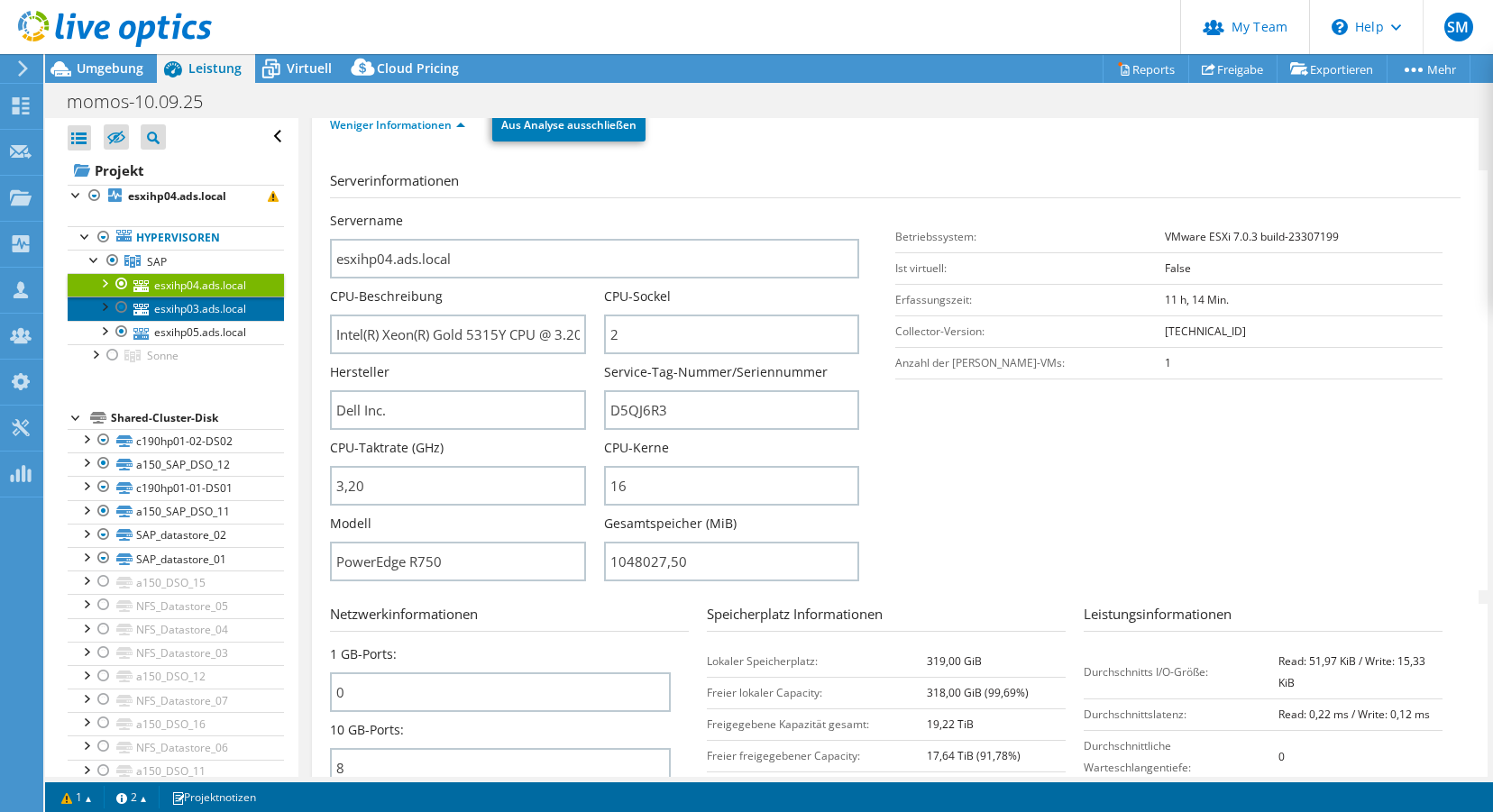
click at [180, 312] on link "esxihp03.ads.local" at bounding box center [176, 308] width 217 height 24
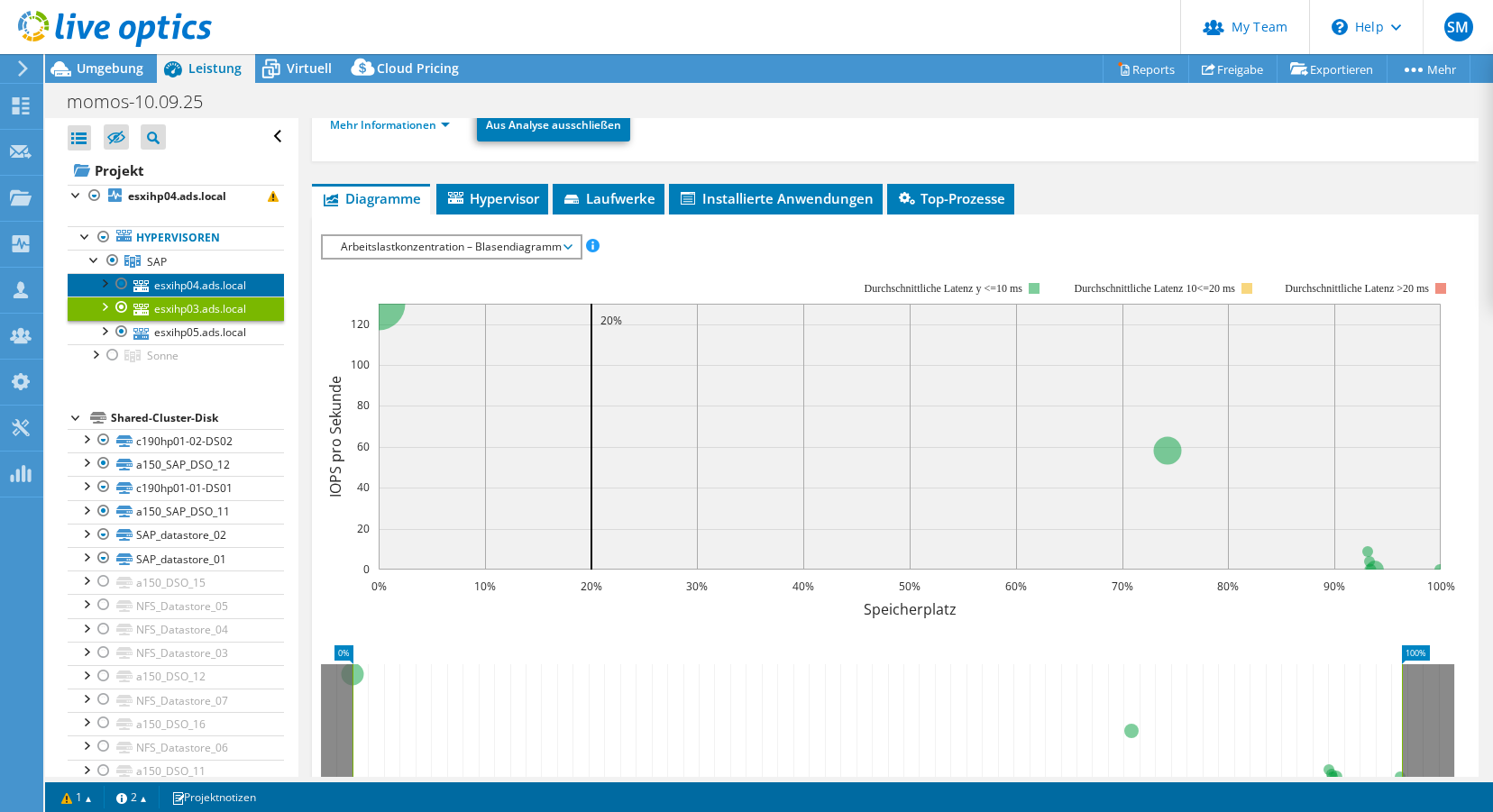
click at [211, 288] on link "esxihp04.ads.local" at bounding box center [176, 285] width 217 height 24
click at [162, 260] on span "SAP" at bounding box center [157, 261] width 20 height 15
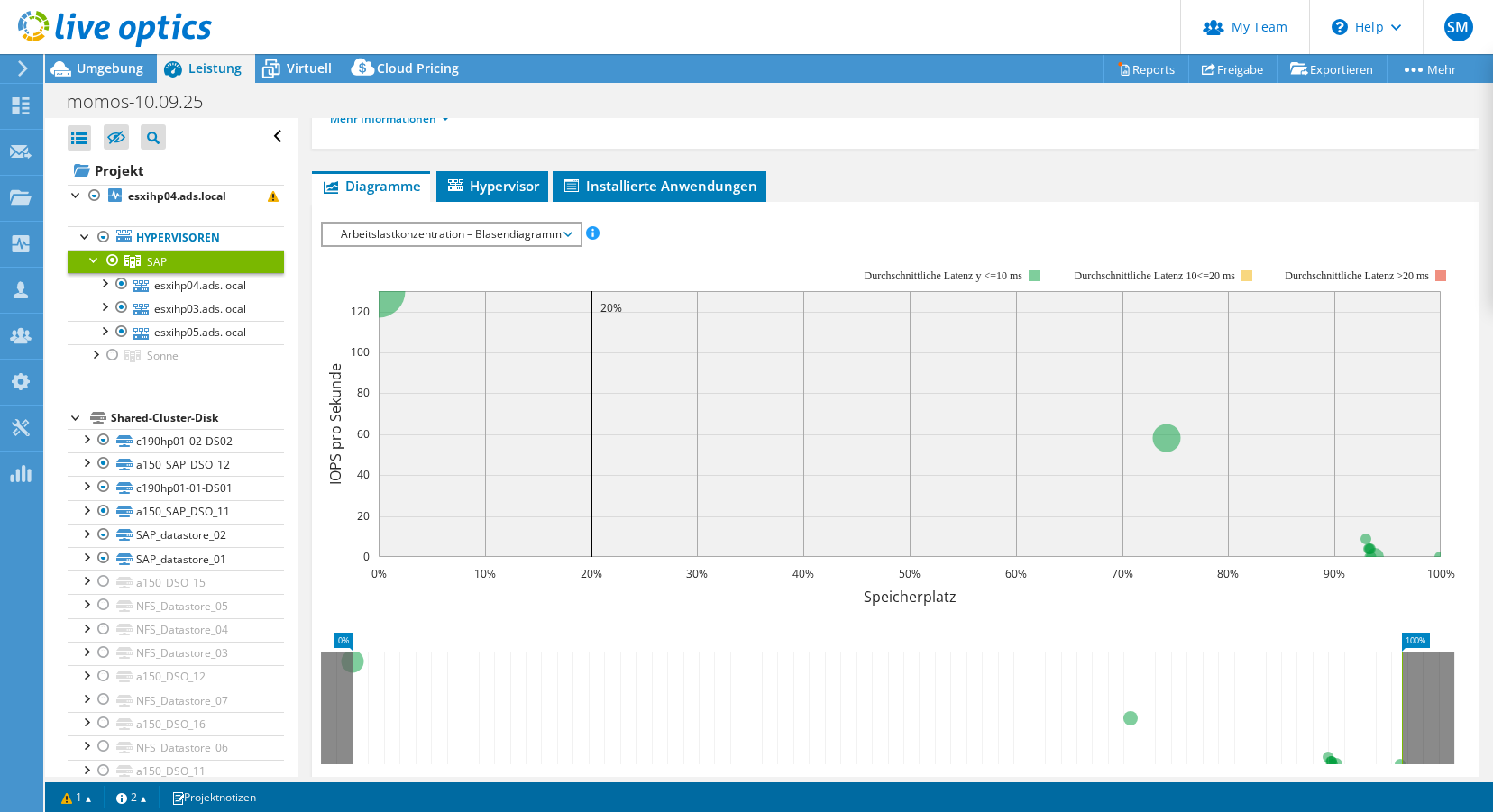
click at [462, 231] on span "Arbeitslastkonzentration – Blasendiagramm" at bounding box center [451, 235] width 239 height 22
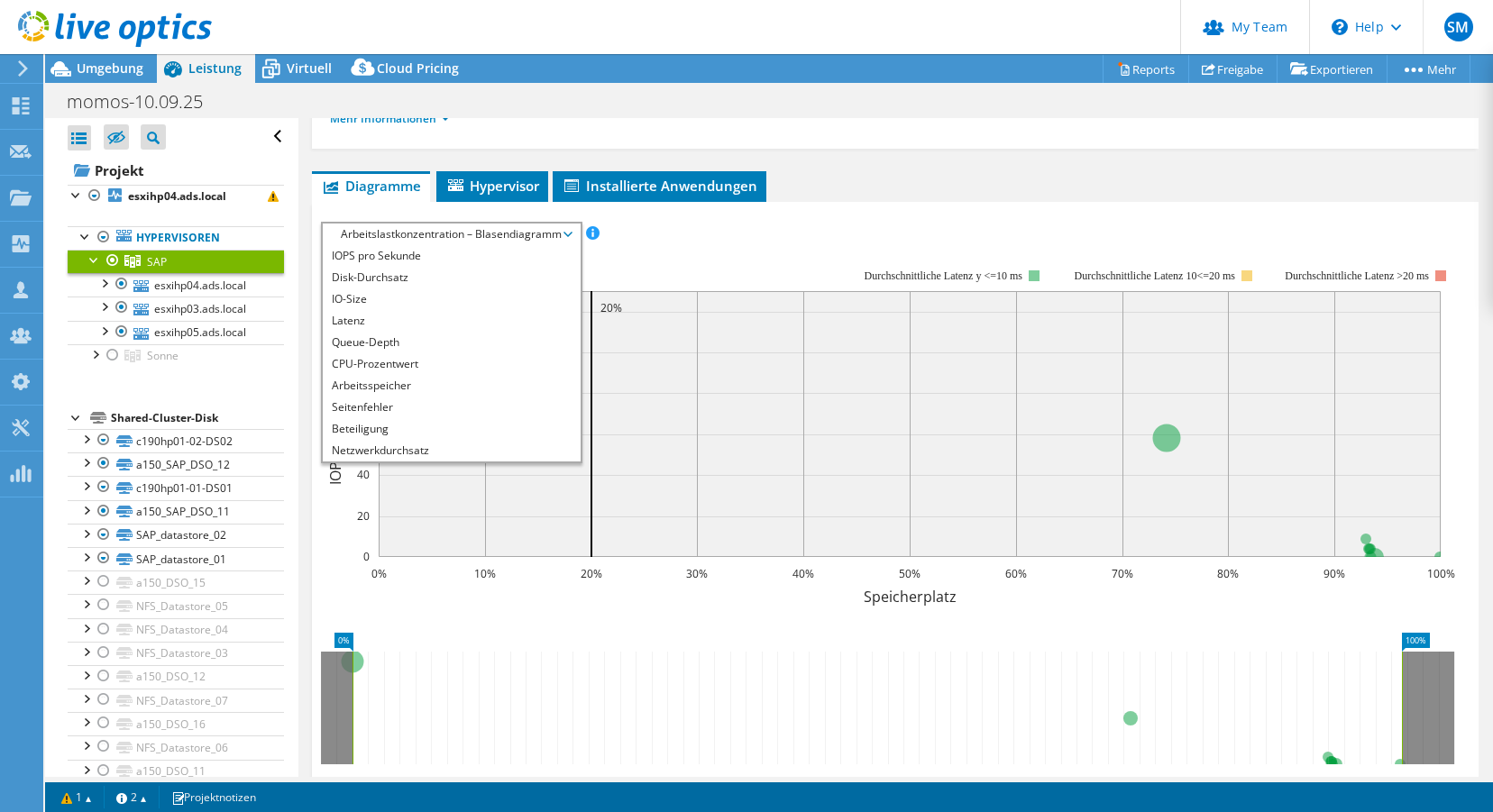
click at [651, 232] on div "IOPS pro Sekunde Disk-Durchsatz IO-Size Latenz Queue-Depth CPU-Prozentwert Arbe…" at bounding box center [896, 234] width 1149 height 24
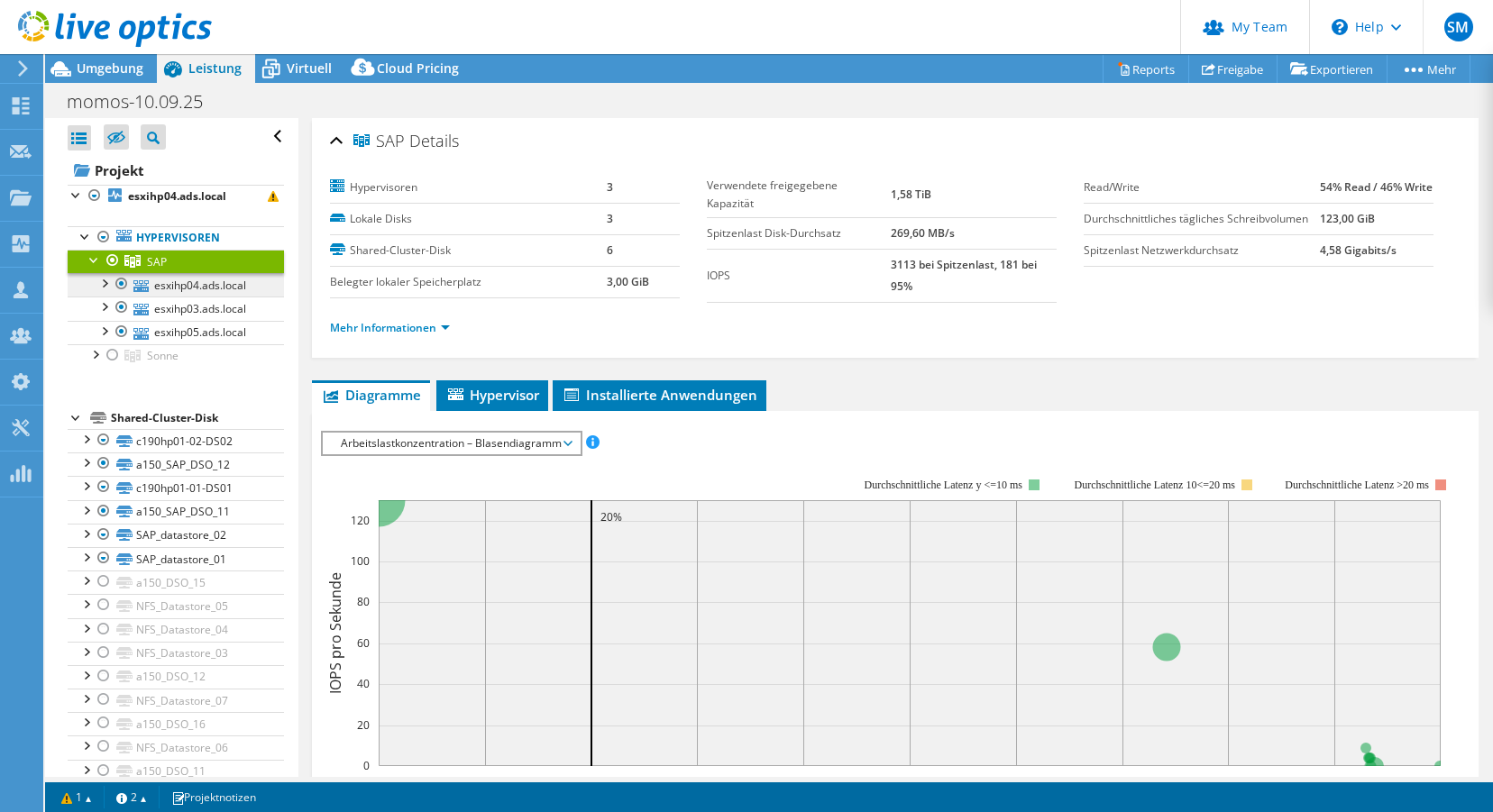
scroll to position [2, 0]
click at [298, 70] on span "Virtuell" at bounding box center [308, 68] width 45 height 17
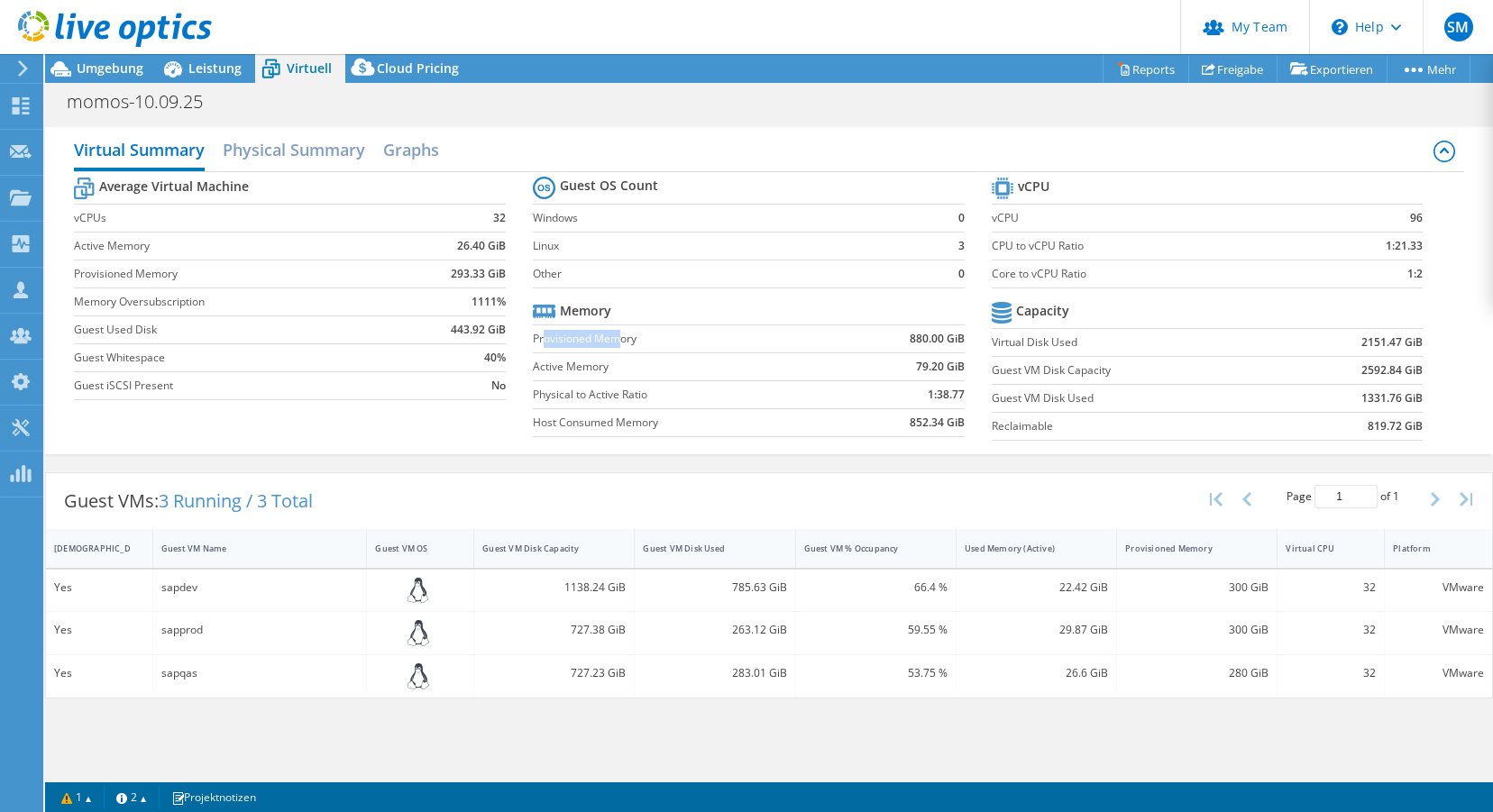
drag, startPoint x: 542, startPoint y: 338, endPoint x: 623, endPoint y: 338, distance: 81.0
click at [623, 338] on label "Provisioned Memory" at bounding box center [686, 339] width 306 height 18
drag, startPoint x: 548, startPoint y: 400, endPoint x: 625, endPoint y: 397, distance: 77.1
click at [625, 397] on label "Physical to Active Ratio" at bounding box center [686, 395] width 306 height 18
click at [1050, 144] on div "Virtual Summary Physical Summary Graphs" at bounding box center [768, 151] width 1391 height 41
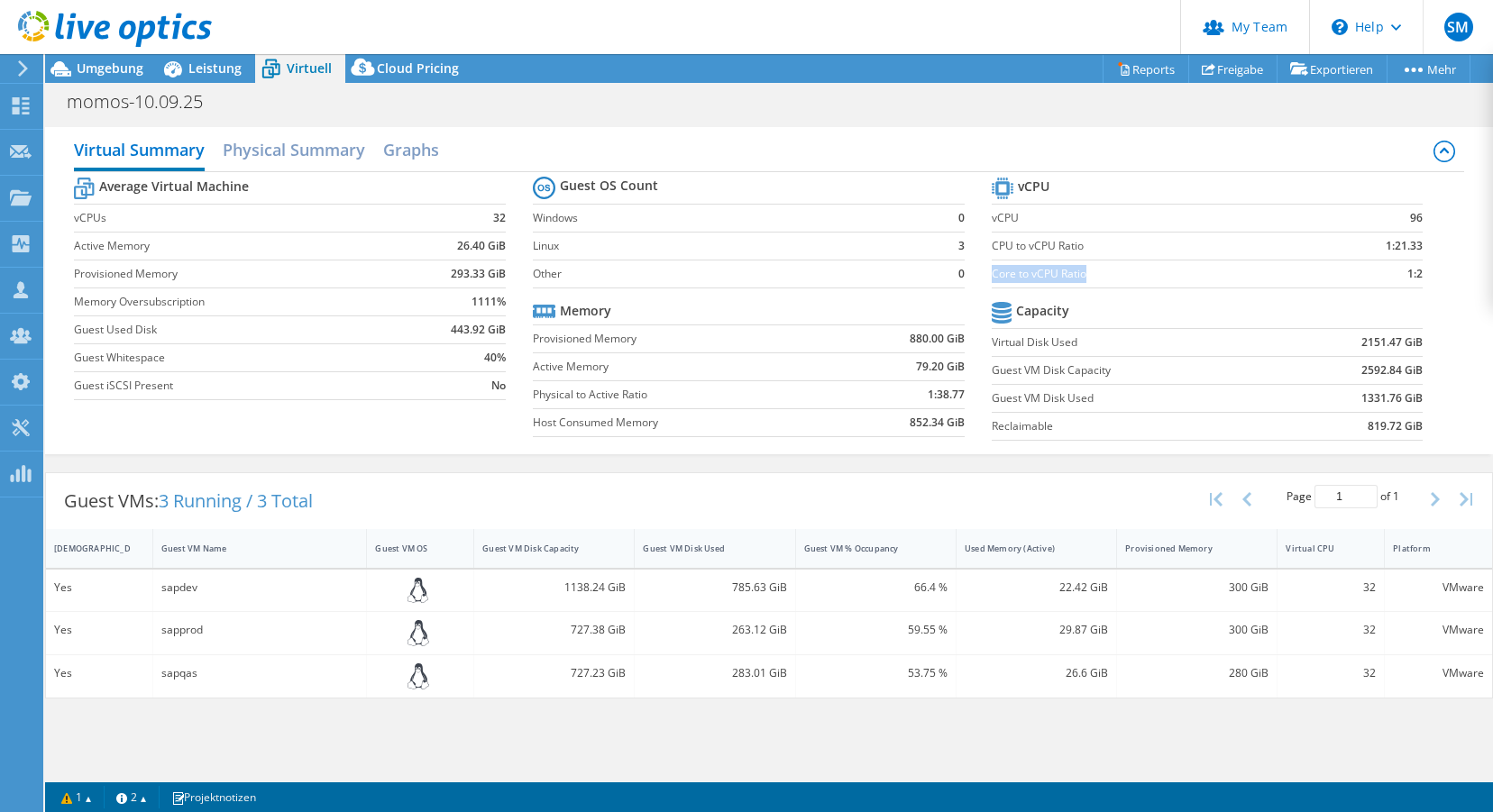
drag, startPoint x: 993, startPoint y: 275, endPoint x: 1082, endPoint y: 276, distance: 89.0
click at [1087, 276] on label "Core to vCPU Ratio" at bounding box center [1151, 274] width 318 height 18
click at [1041, 277] on label "Core to vCPU Ratio" at bounding box center [1151, 274] width 318 height 18
drag, startPoint x: 1032, startPoint y: 276, endPoint x: 1084, endPoint y: 276, distance: 52.0
click at [1084, 276] on label "Core to vCPU Ratio" at bounding box center [1151, 274] width 318 height 18
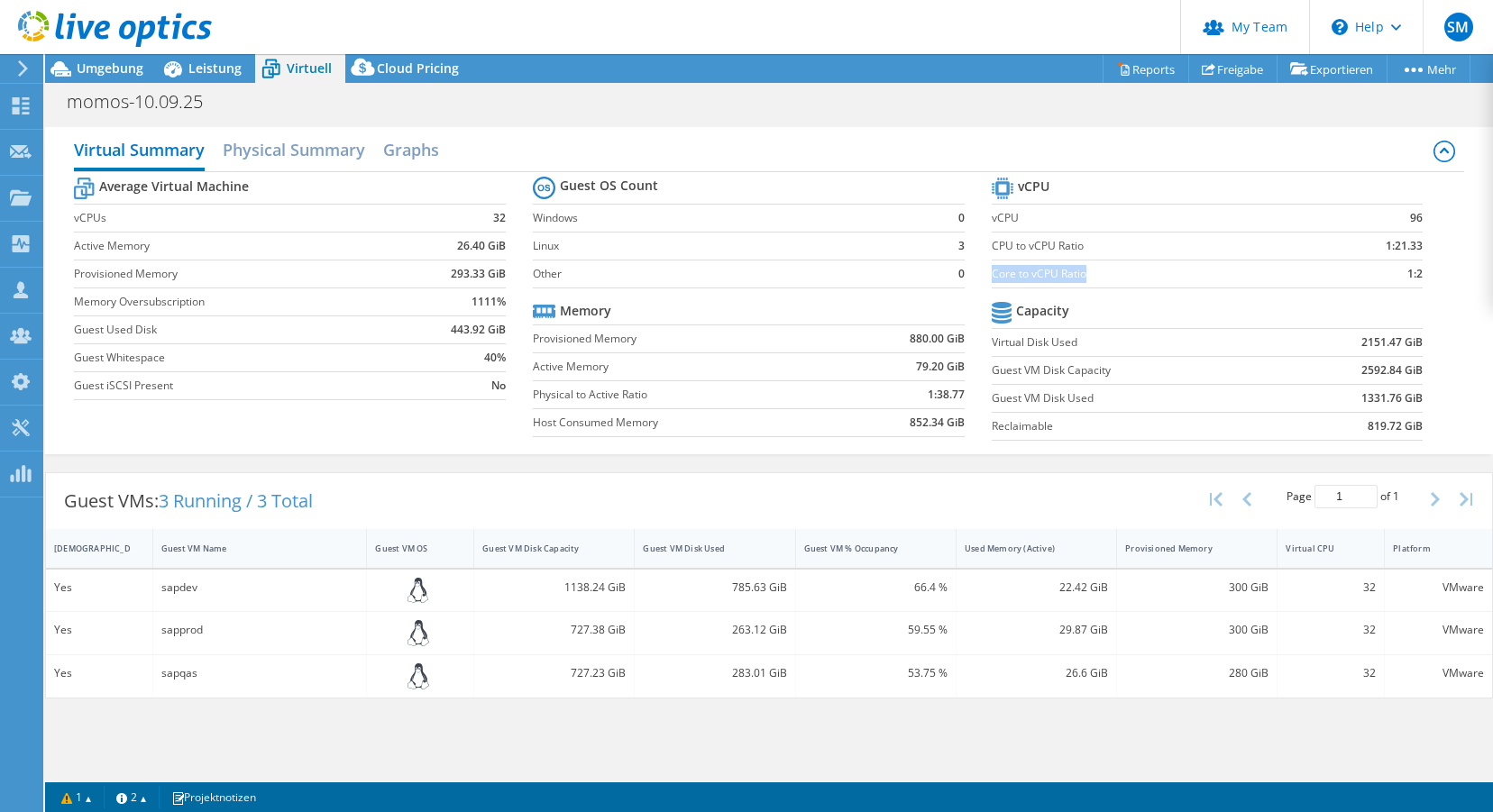
drag, startPoint x: 993, startPoint y: 274, endPoint x: 1082, endPoint y: 275, distance: 89.0
click at [1084, 275] on label "Core to vCPU Ratio" at bounding box center [1151, 274] width 318 height 18
drag, startPoint x: 1416, startPoint y: 276, endPoint x: 1402, endPoint y: 276, distance: 14.0
click at [1296, 276] on section "vCPU vCPU 96 CPU to vCPU Ratio 1:21.33 Core to vCPU Ratio 1:2 Capacity Virtual …" at bounding box center [1222, 311] width 459 height 276
click at [1296, 276] on b "1:2" at bounding box center [1414, 274] width 15 height 18
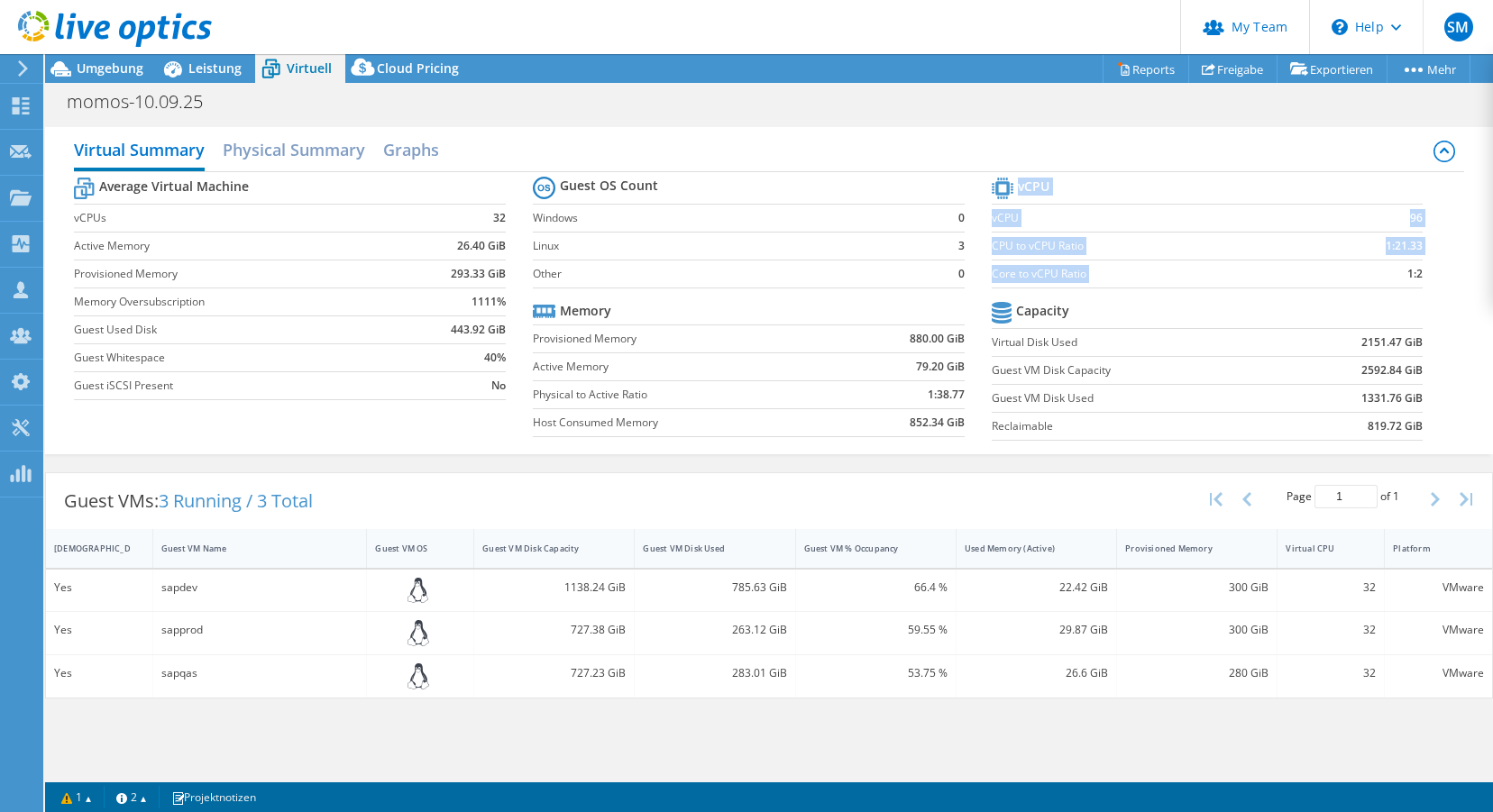
drag, startPoint x: 1408, startPoint y: 275, endPoint x: 1430, endPoint y: 275, distance: 22.0
click at [1296, 275] on section "vCPU vCPU 96 CPU to vCPU Ratio 1:21.33 Core to vCPU Ratio 1:2 Capacity Virtual …" at bounding box center [1222, 311] width 459 height 276
click at [1296, 276] on b "1:2" at bounding box center [1414, 274] width 15 height 18
drag, startPoint x: 911, startPoint y: 341, endPoint x: 972, endPoint y: 339, distance: 61.0
click at [972, 339] on section "Guest OS Count Windows 0 Linux 3 Other 0 Memory Provisioned Memory 880.00 GiB A…" at bounding box center [762, 309] width 459 height 274
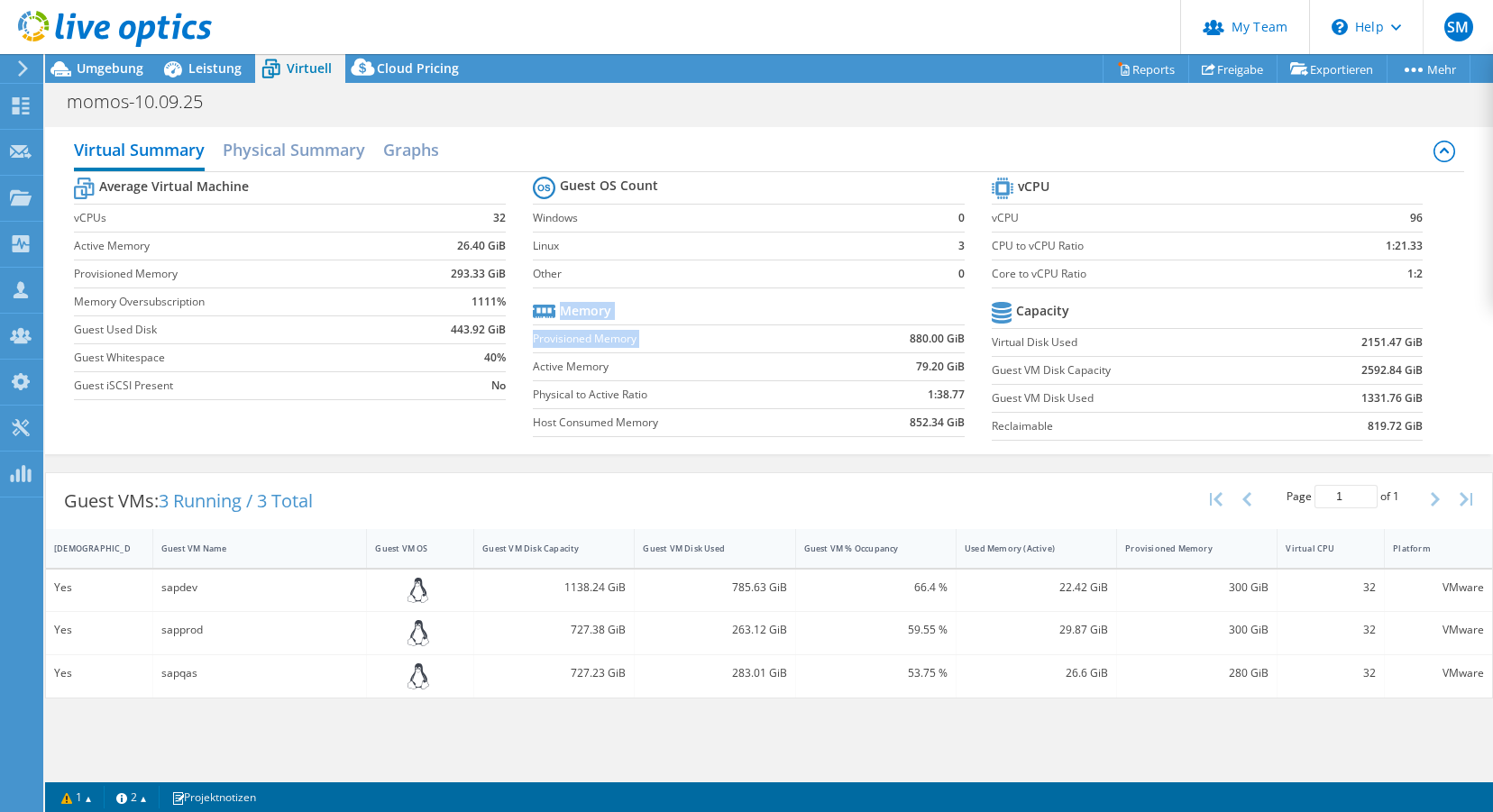
click at [915, 339] on b "880.00 GiB" at bounding box center [936, 339] width 55 height 18
drag, startPoint x: 912, startPoint y: 339, endPoint x: 940, endPoint y: 338, distance: 28.0
click at [945, 338] on b "880.00 GiB" at bounding box center [936, 339] width 55 height 18
drag, startPoint x: 919, startPoint y: 367, endPoint x: 949, endPoint y: 367, distance: 30.0
click at [958, 368] on b "79.20 GiB" at bounding box center [940, 367] width 49 height 18
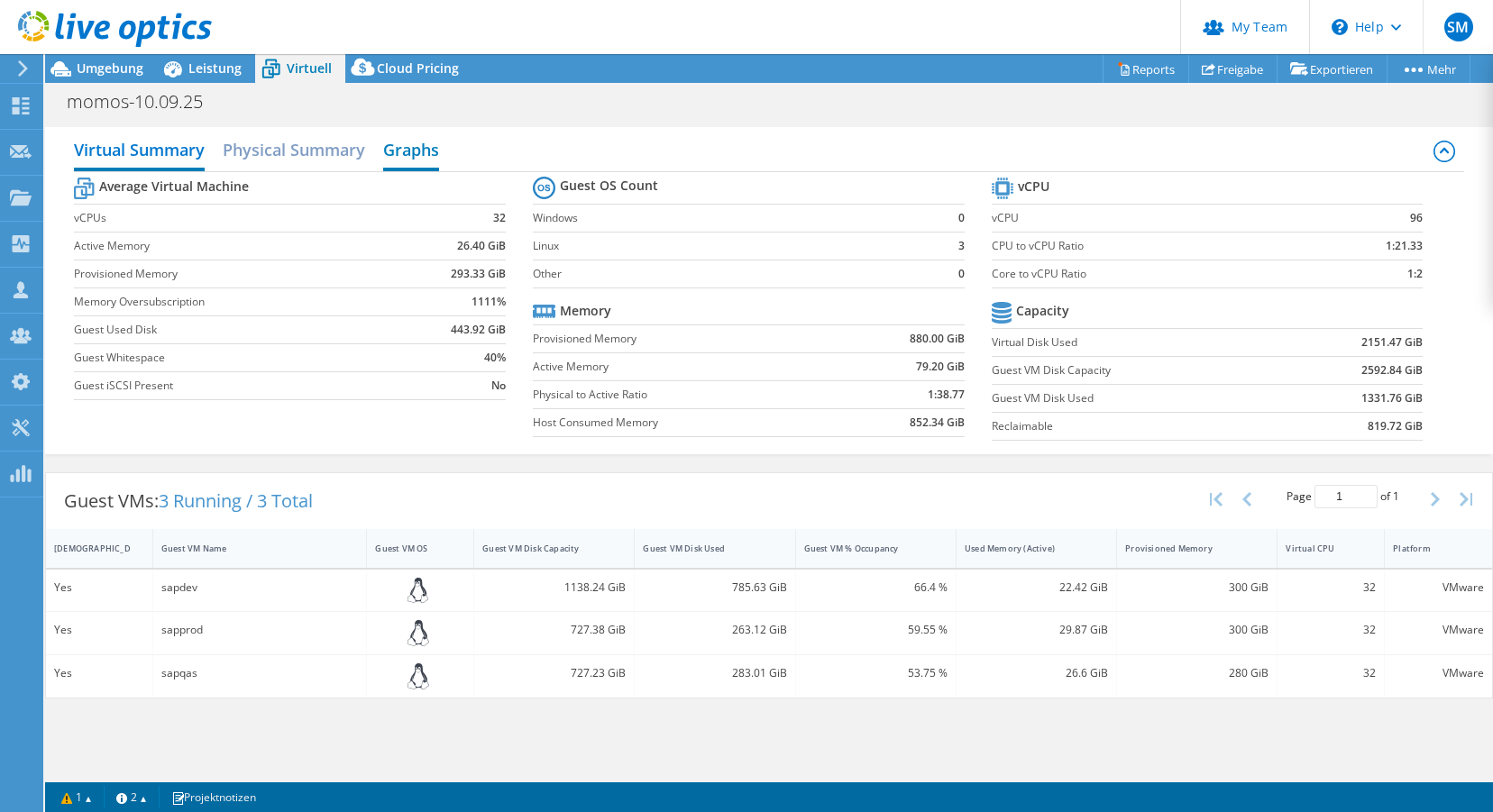
click at [387, 150] on h2 "Graphs" at bounding box center [411, 151] width 56 height 40
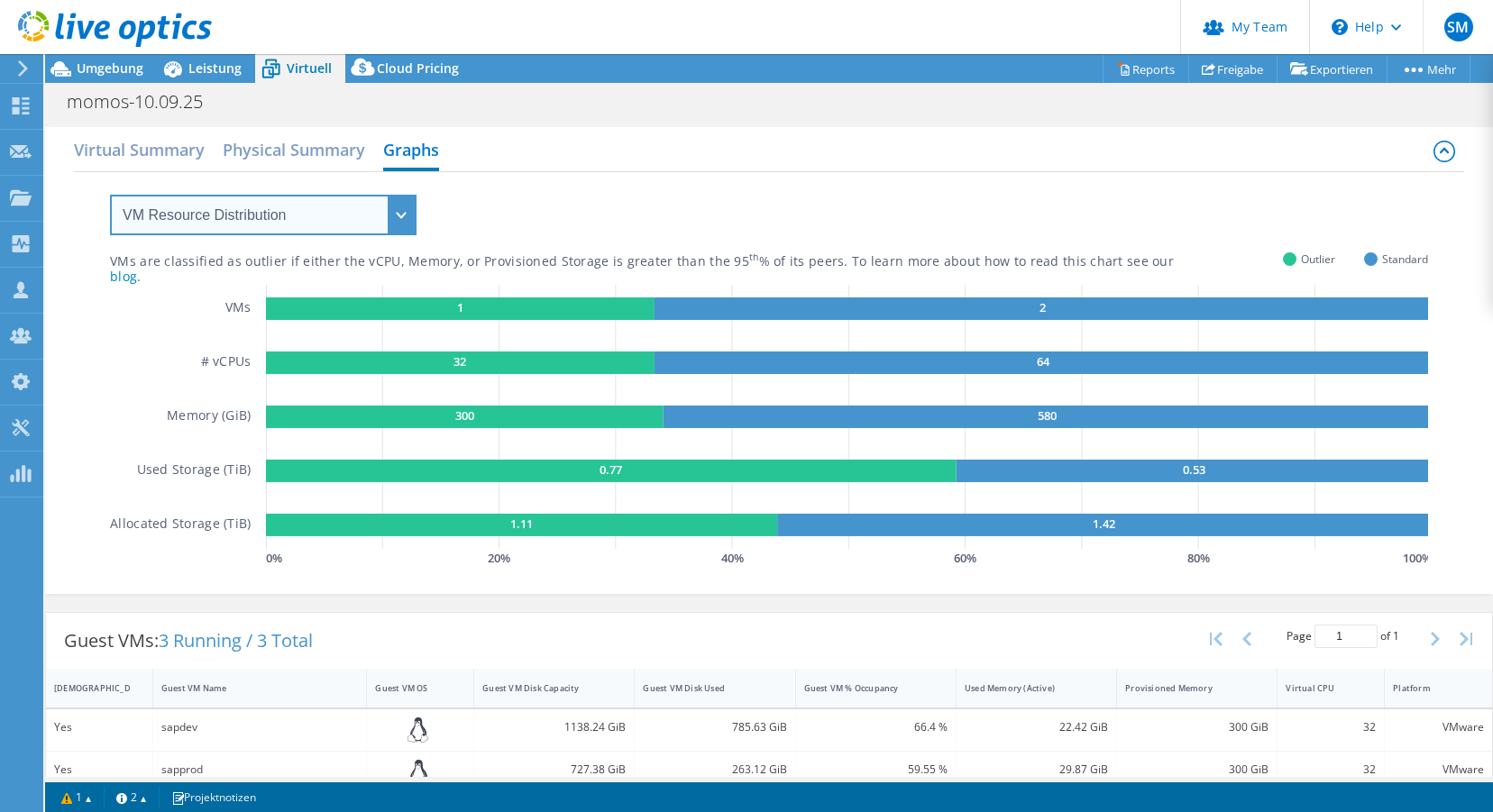
click at [305, 212] on select "VM Resource Distribution Provisioning Contrast Over Provisioning" at bounding box center [263, 215] width 306 height 41
select select "Over Provisioning"
click at [110, 195] on select "VM Resource Distribution Provisioning Contrast Over Provisioning" at bounding box center [263, 215] width 306 height 41
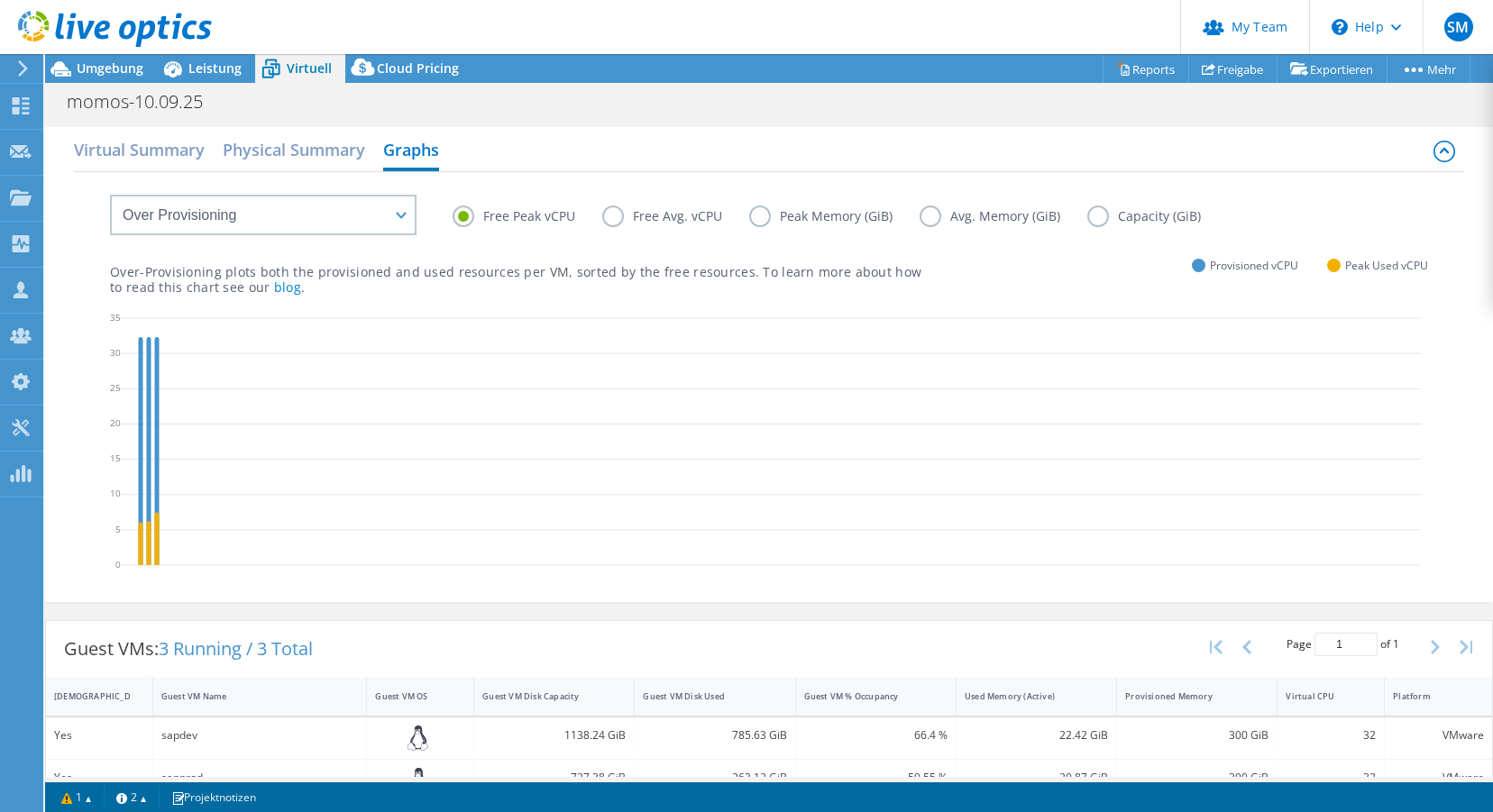
click at [610, 219] on label "Free Avg. vCPU" at bounding box center [676, 217] width 147 height 22
click at [0, 0] on input "Free Avg. vCPU" at bounding box center [0, 0] width 0 height 0
click at [465, 216] on label "Free Peak vCPU" at bounding box center [527, 217] width 150 height 22
click at [0, 0] on input "Free Peak vCPU" at bounding box center [0, 0] width 0 height 0
click at [758, 210] on label "Peak Memory (GiB)" at bounding box center [834, 217] width 170 height 22
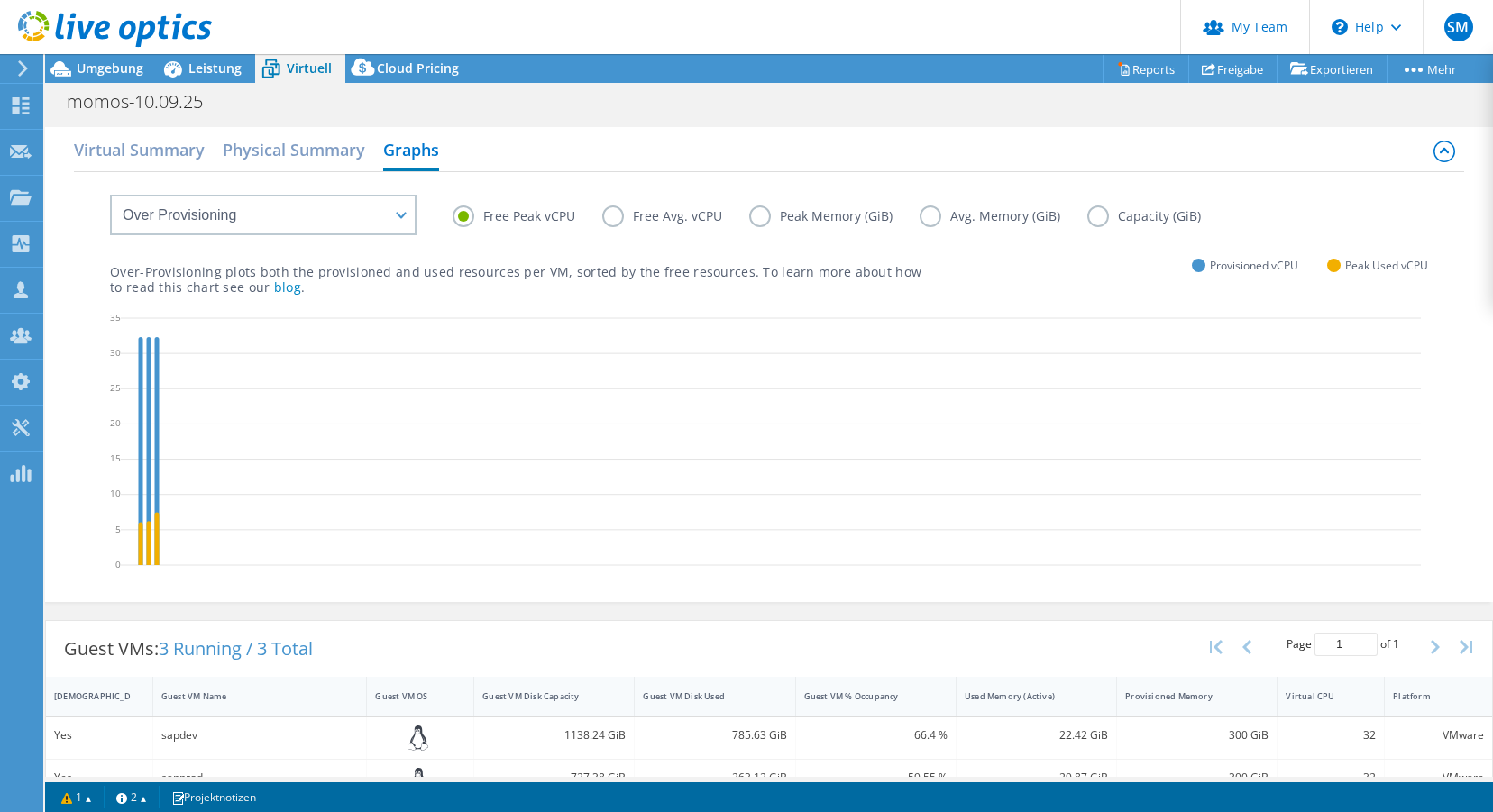
click at [0, 0] on input "Peak Memory (GiB)" at bounding box center [0, 0] width 0 height 0
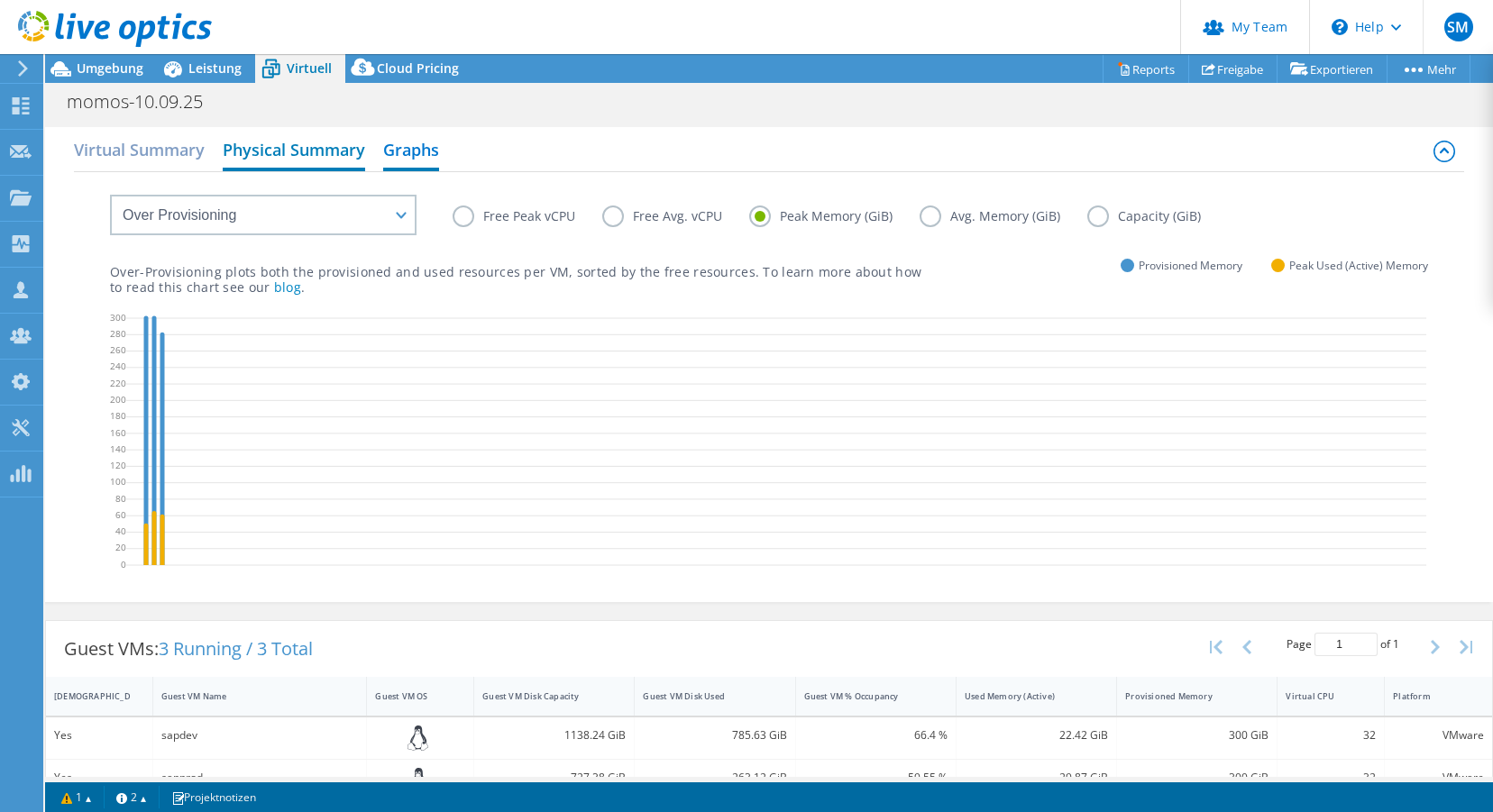
click at [304, 149] on h2 "Physical Summary" at bounding box center [293, 151] width 142 height 40
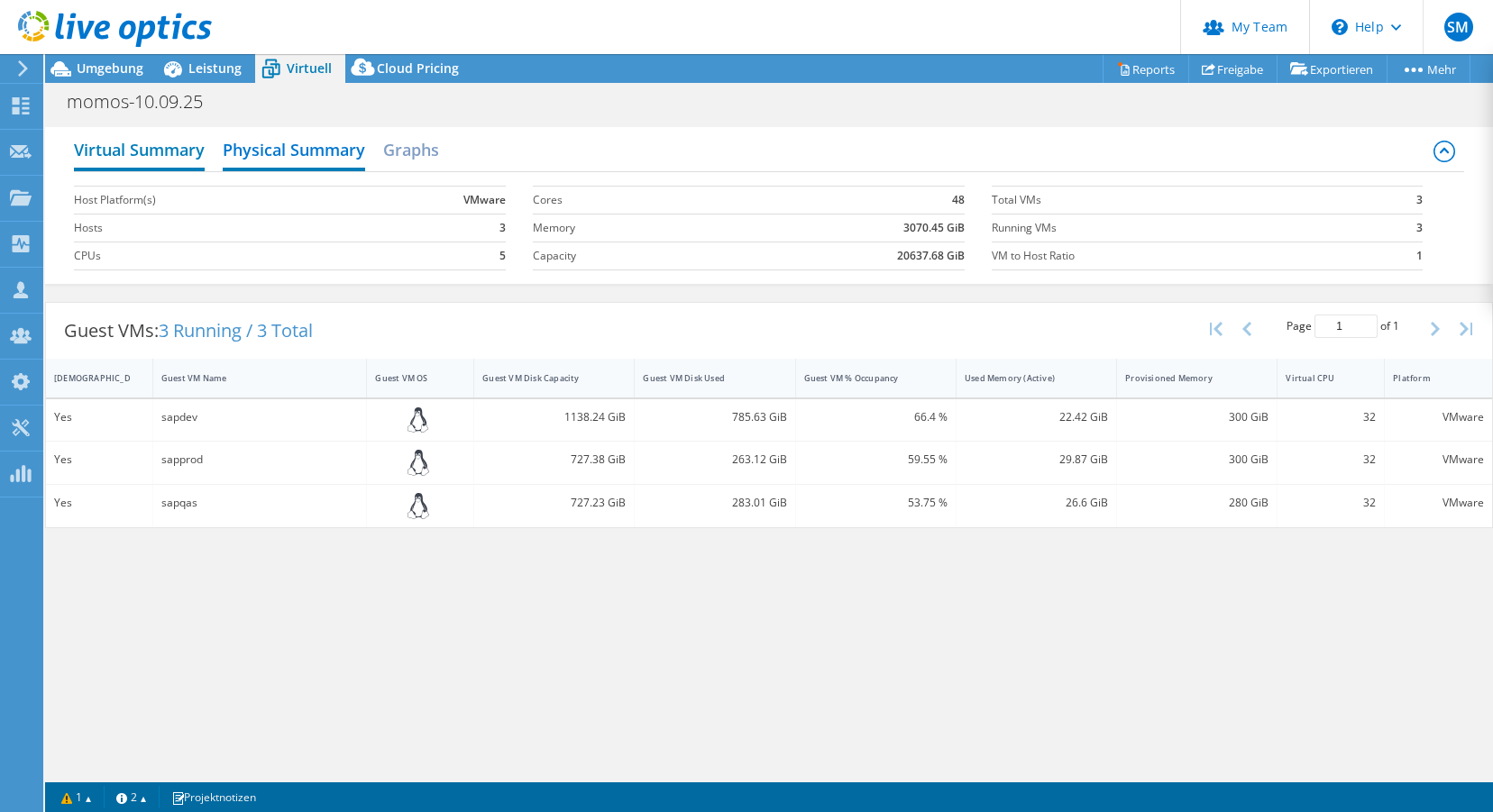
click at [201, 148] on h2 "Virtual Summary" at bounding box center [139, 151] width 131 height 40
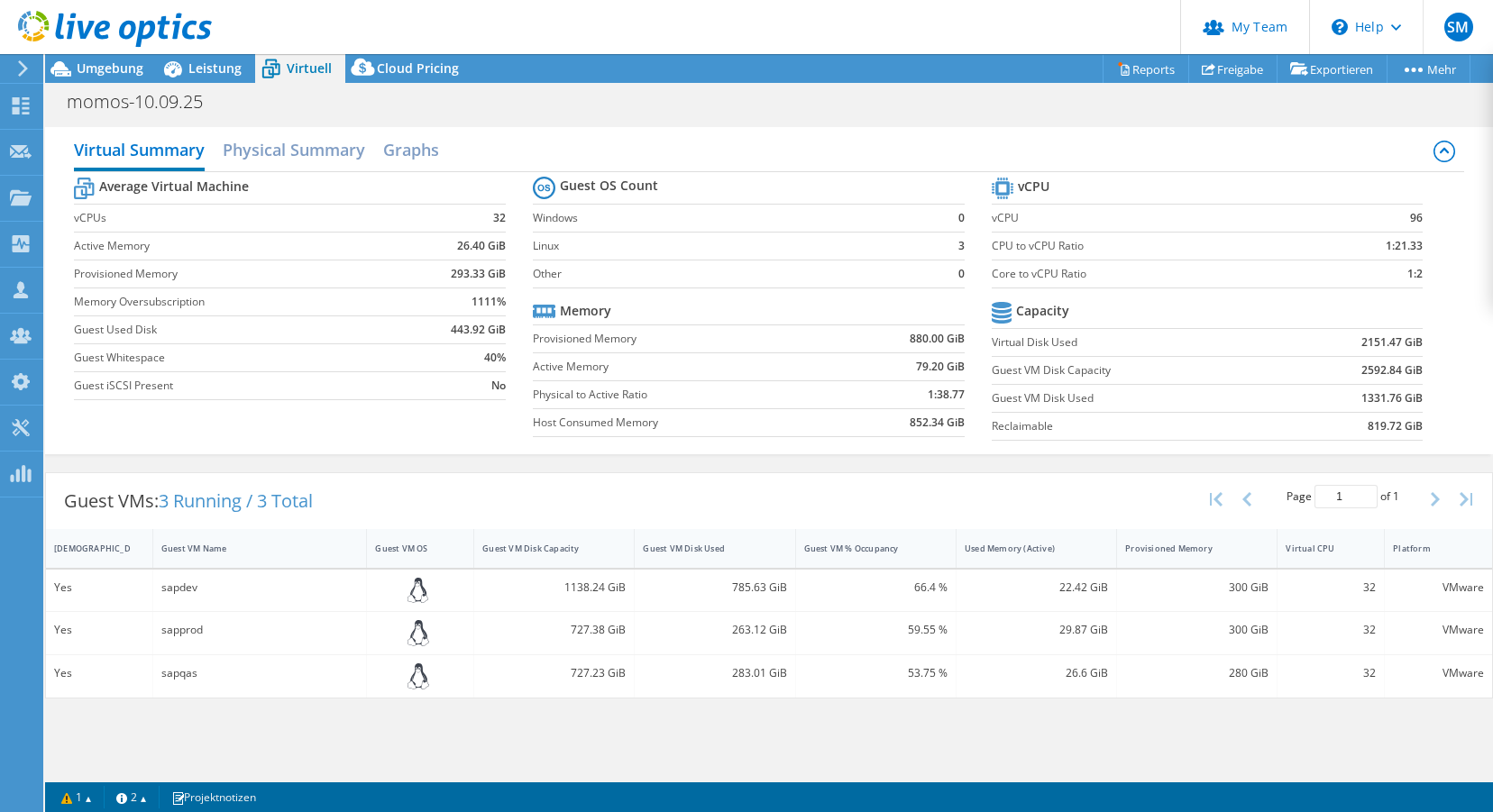
click at [741, 135] on div "Virtual Summary Physical Summary Graphs" at bounding box center [768, 151] width 1391 height 41
click at [84, 58] on div at bounding box center [105, 30] width 212 height 61
click at [197, 67] on span "Leistung" at bounding box center [216, 68] width 54 height 17
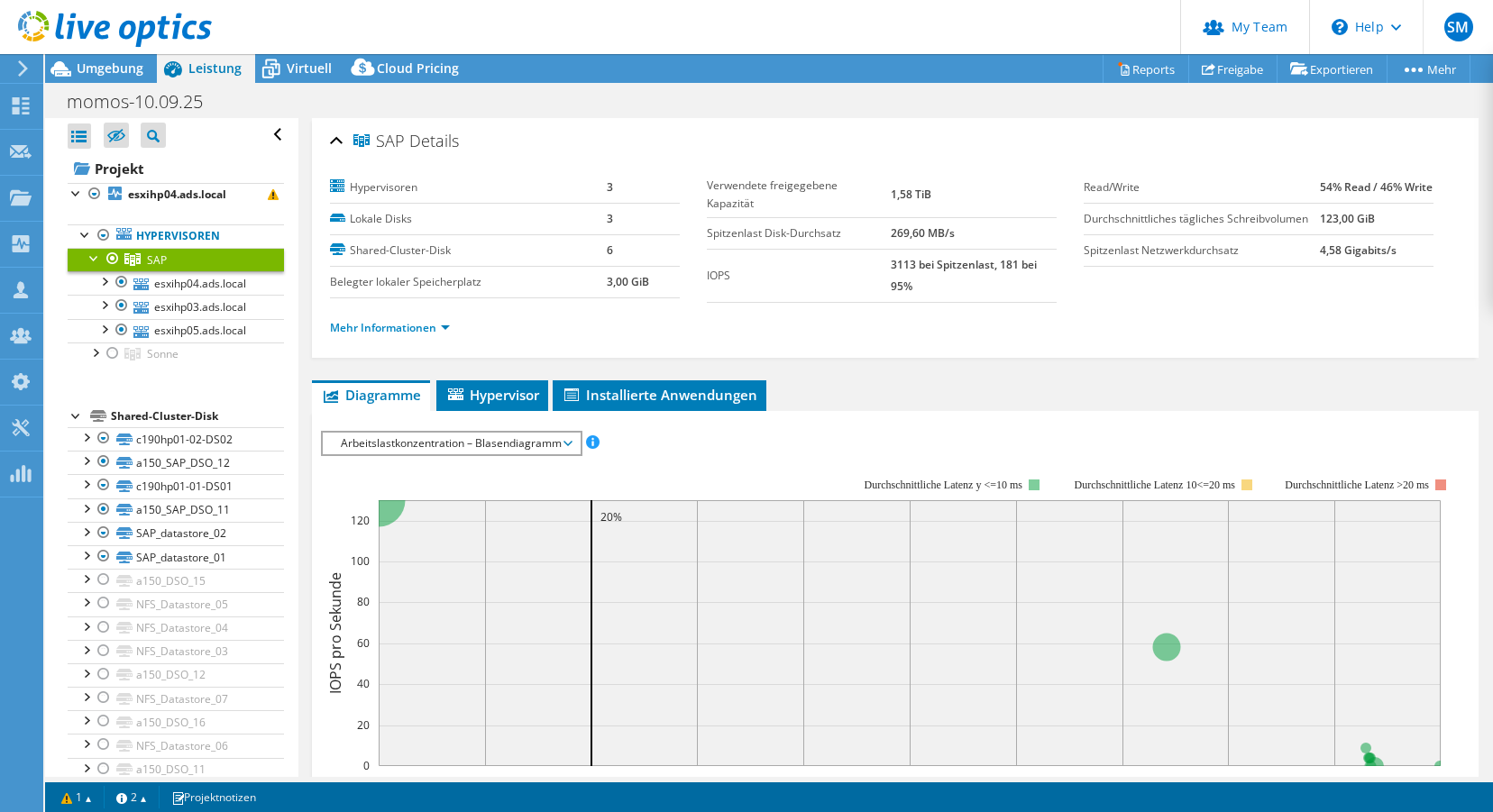
click at [419, 444] on span "Arbeitslastkonzentration – Blasendiagramm" at bounding box center [451, 443] width 239 height 22
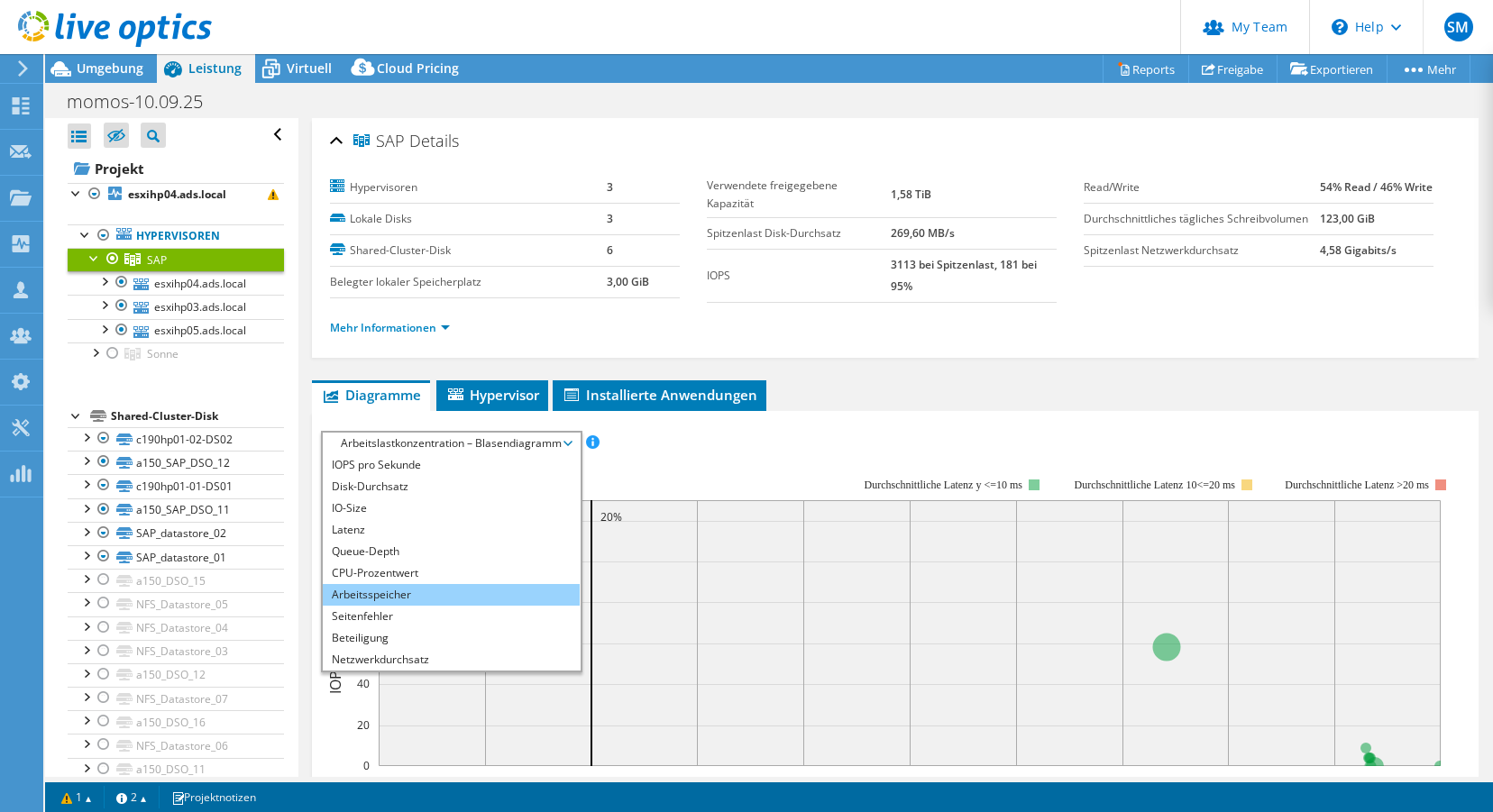
click at [407, 586] on li "Arbeitsspeicher" at bounding box center [451, 595] width 257 height 22
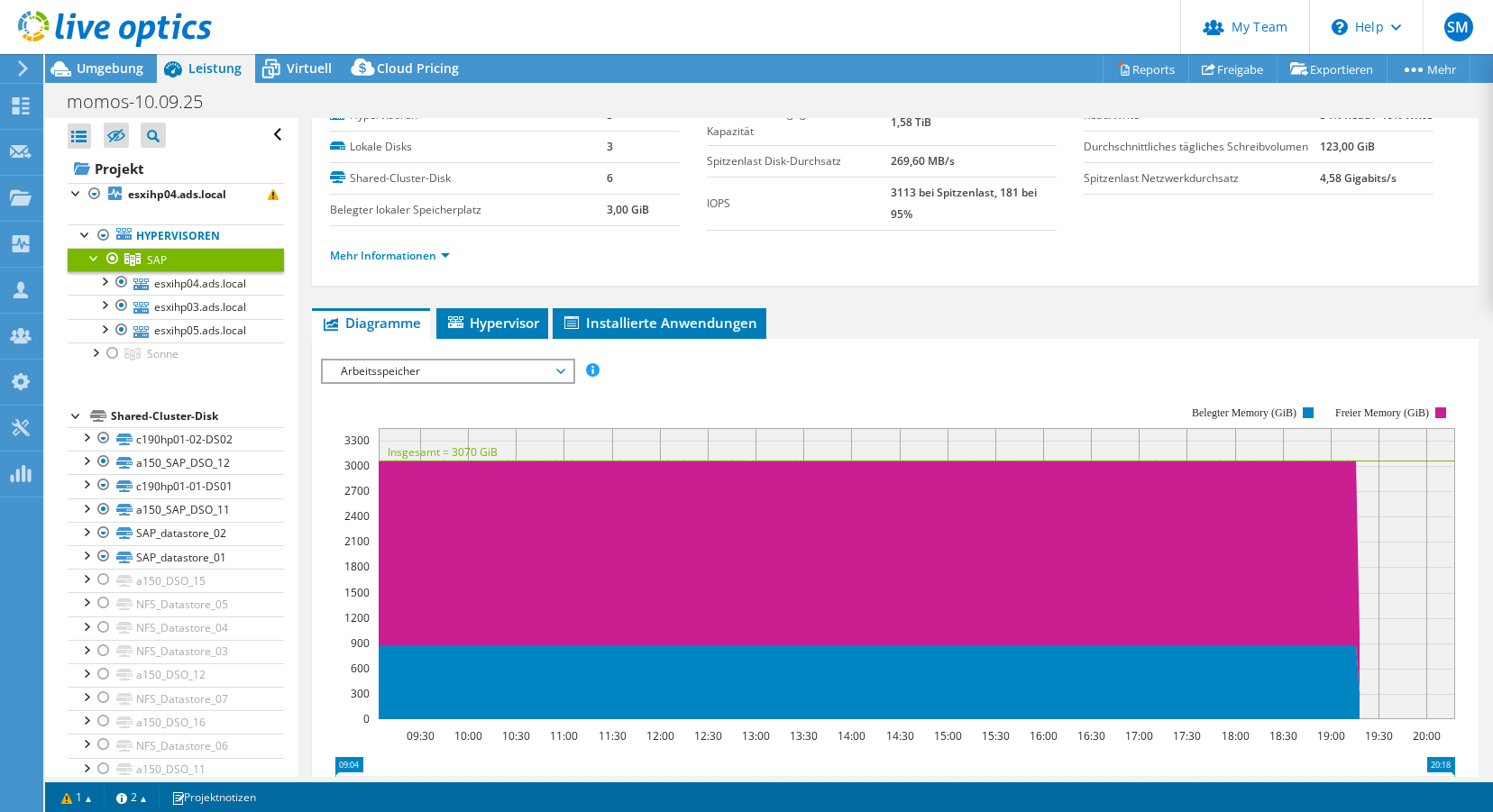
scroll to position [0, 0]
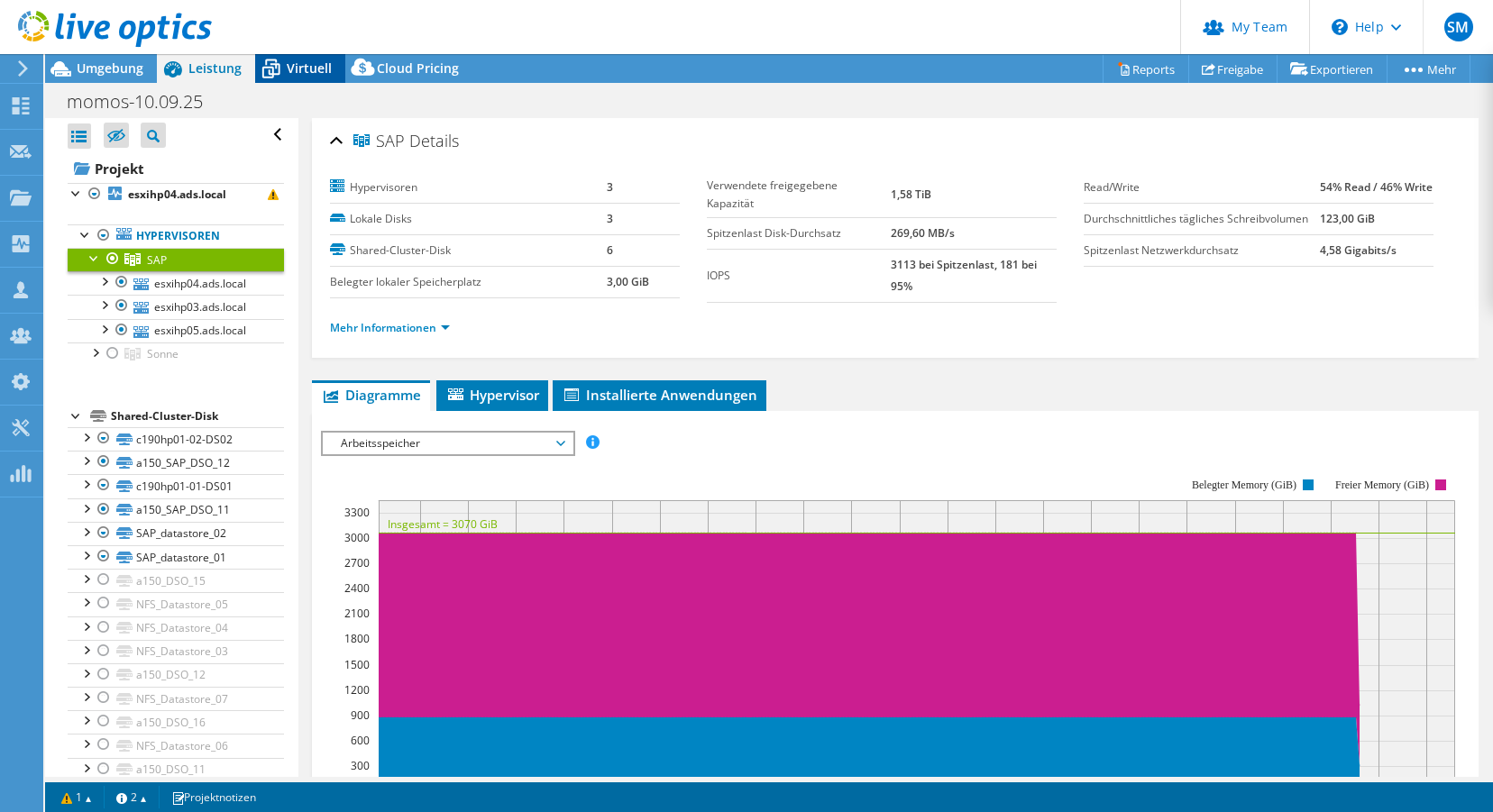
click at [299, 68] on span "Virtuell" at bounding box center [308, 68] width 45 height 17
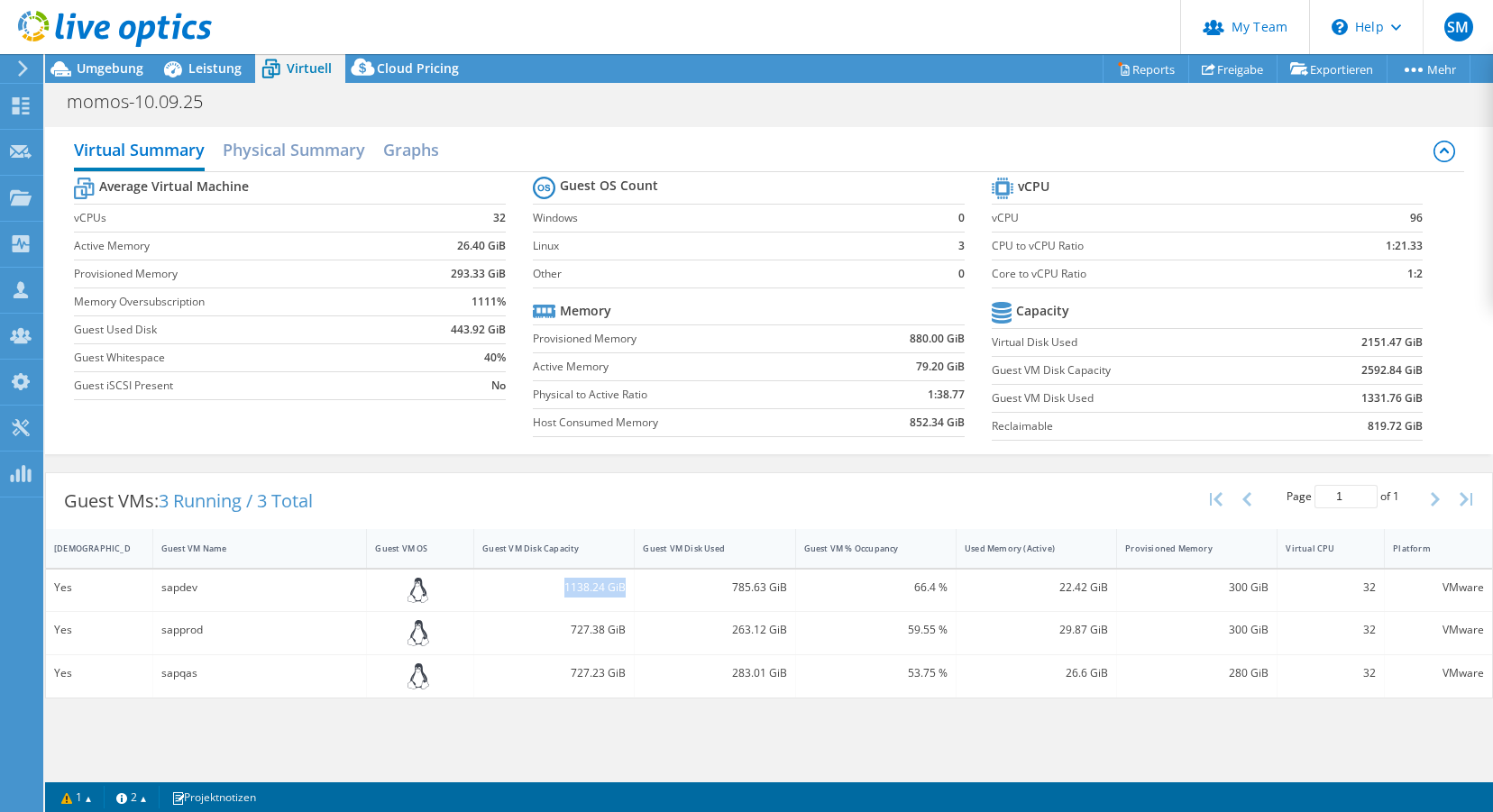
drag, startPoint x: 564, startPoint y: 585, endPoint x: 622, endPoint y: 591, distance: 58.3
click at [628, 586] on div "1138.24 GiB" at bounding box center [554, 590] width 160 height 43
click at [754, 486] on div "Guest VMs: 3 Running / 3 Total Page 1 of 1 5 rows 10 rows 20 rows 25 rows 50 ro…" at bounding box center [768, 501] width 1446 height 56
drag, startPoint x: 1363, startPoint y: 587, endPoint x: 1372, endPoint y: 600, distance: 15.8
click at [1296, 593] on div "32" at bounding box center [1330, 587] width 90 height 20
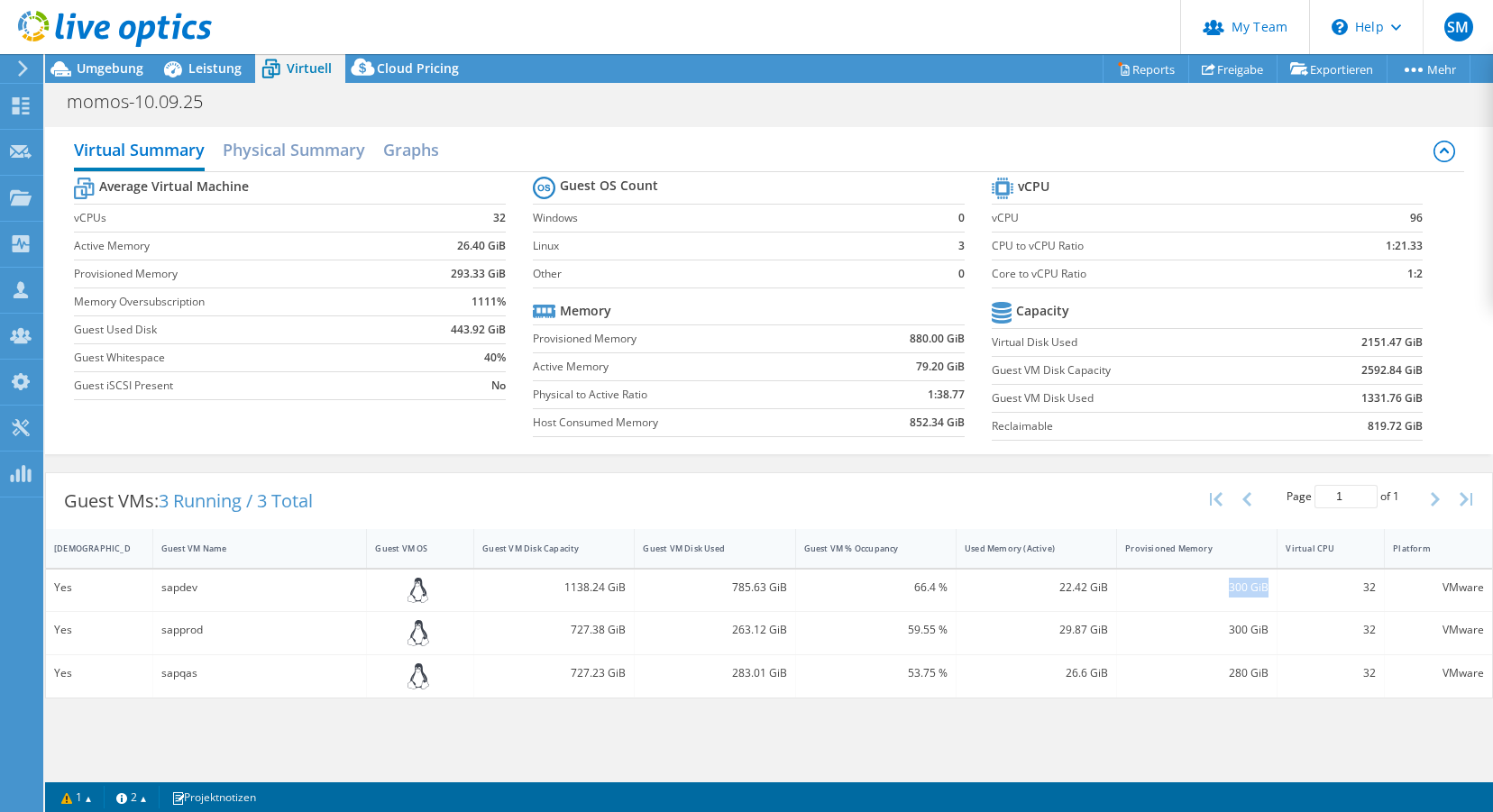
drag, startPoint x: 1229, startPoint y: 586, endPoint x: 1273, endPoint y: 588, distance: 44.0
click at [1273, 588] on div "300 GiB" at bounding box center [1197, 590] width 160 height 43
drag, startPoint x: 1061, startPoint y: 587, endPoint x: 1109, endPoint y: 587, distance: 48.0
click at [1109, 587] on div "22.42 GiB" at bounding box center [1036, 590] width 160 height 43
click at [1078, 594] on div "22.42 GiB" at bounding box center [1037, 587] width 143 height 20
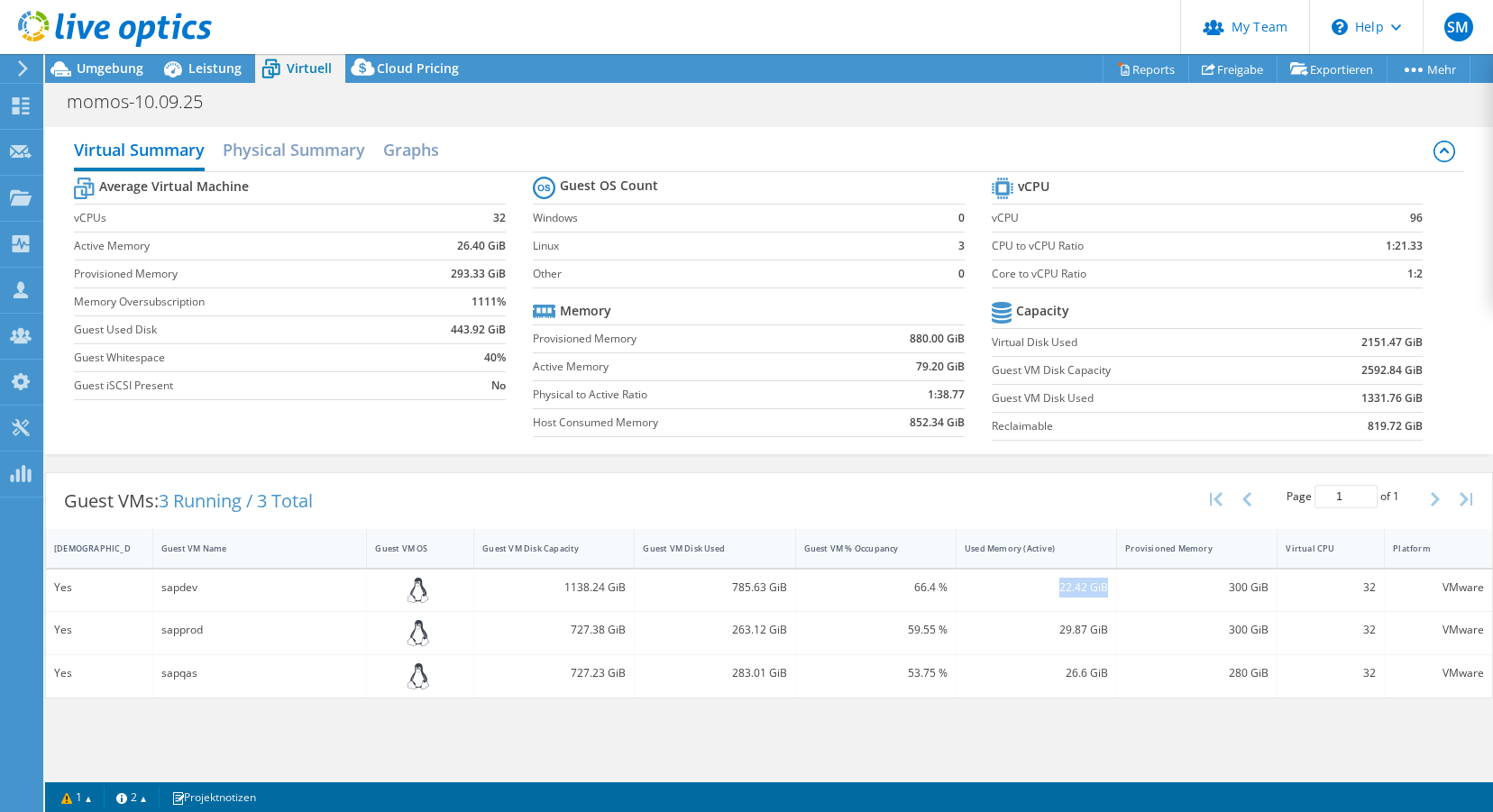
drag, startPoint x: 1063, startPoint y: 588, endPoint x: 1109, endPoint y: 587, distance: 46.0
click at [1109, 588] on div "22.42 GiB" at bounding box center [1036, 590] width 160 height 43
click at [1019, 460] on div "Virtual Summary Physical Summary Graphs Average Virtual Machine vCPUs 32 Active…" at bounding box center [768, 290] width 1448 height 345
click at [204, 73] on span "Leistung" at bounding box center [216, 68] width 54 height 17
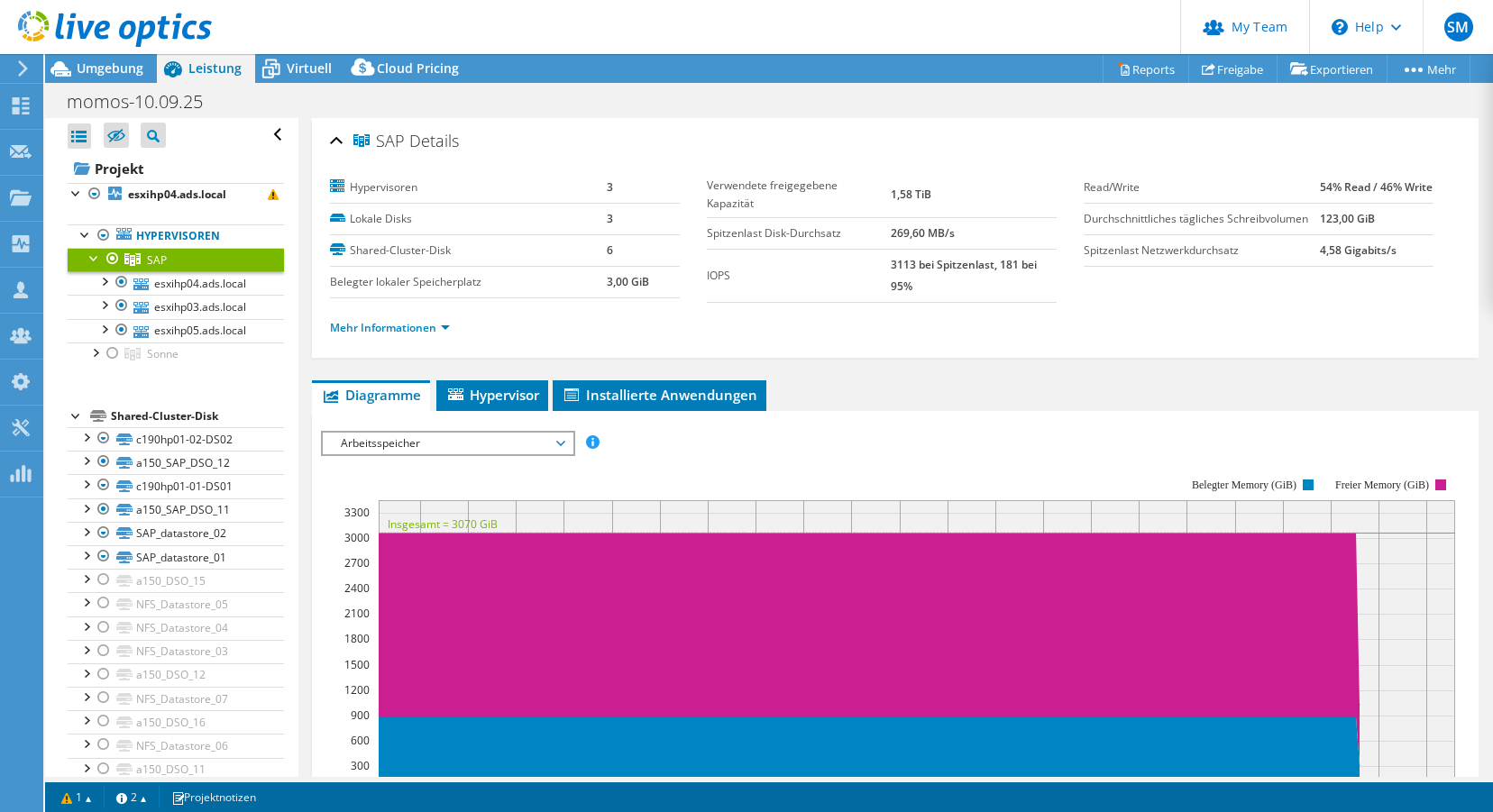
click at [93, 255] on div at bounding box center [94, 256] width 18 height 18
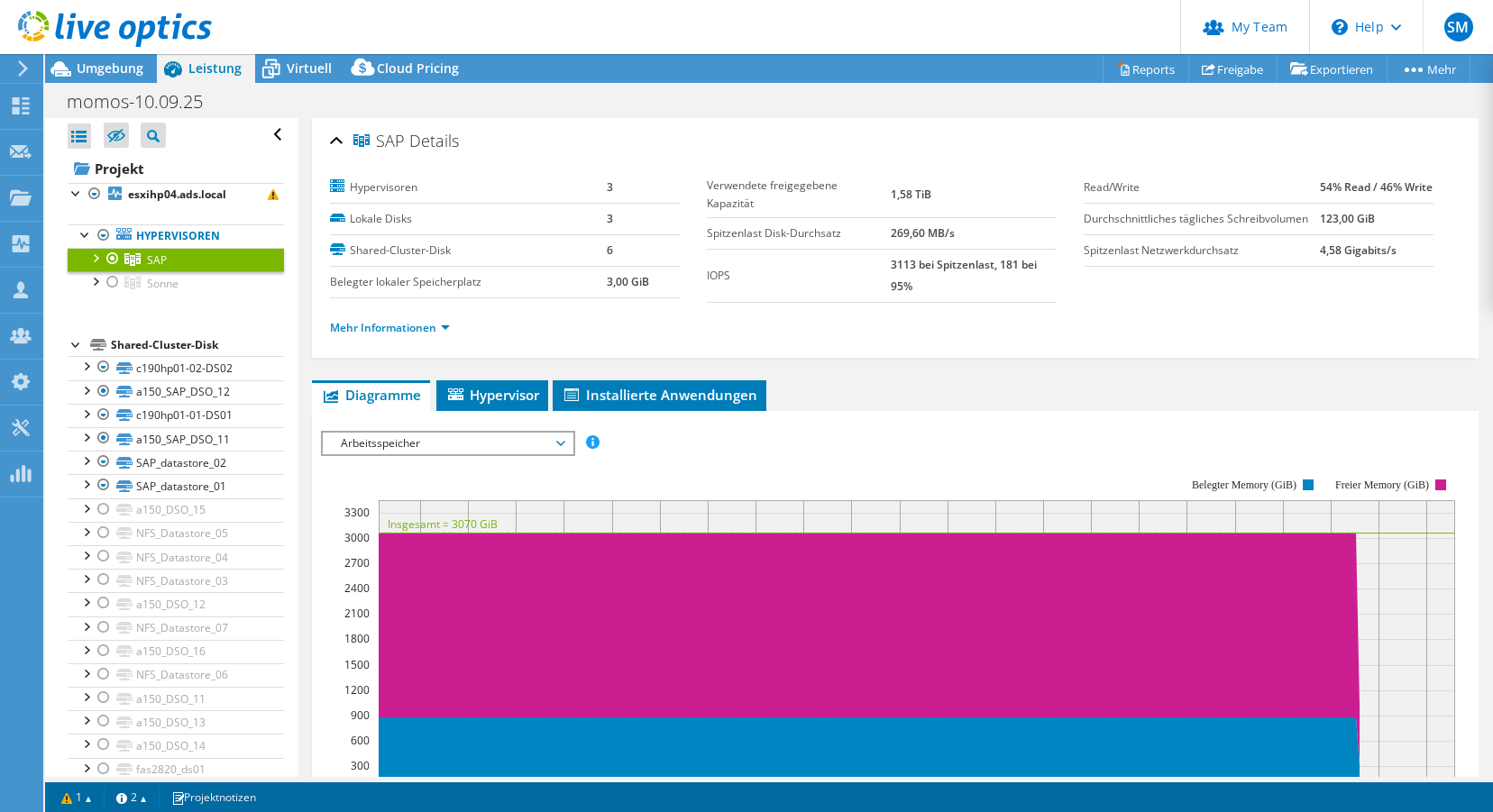
click at [116, 257] on div at bounding box center [112, 258] width 18 height 22
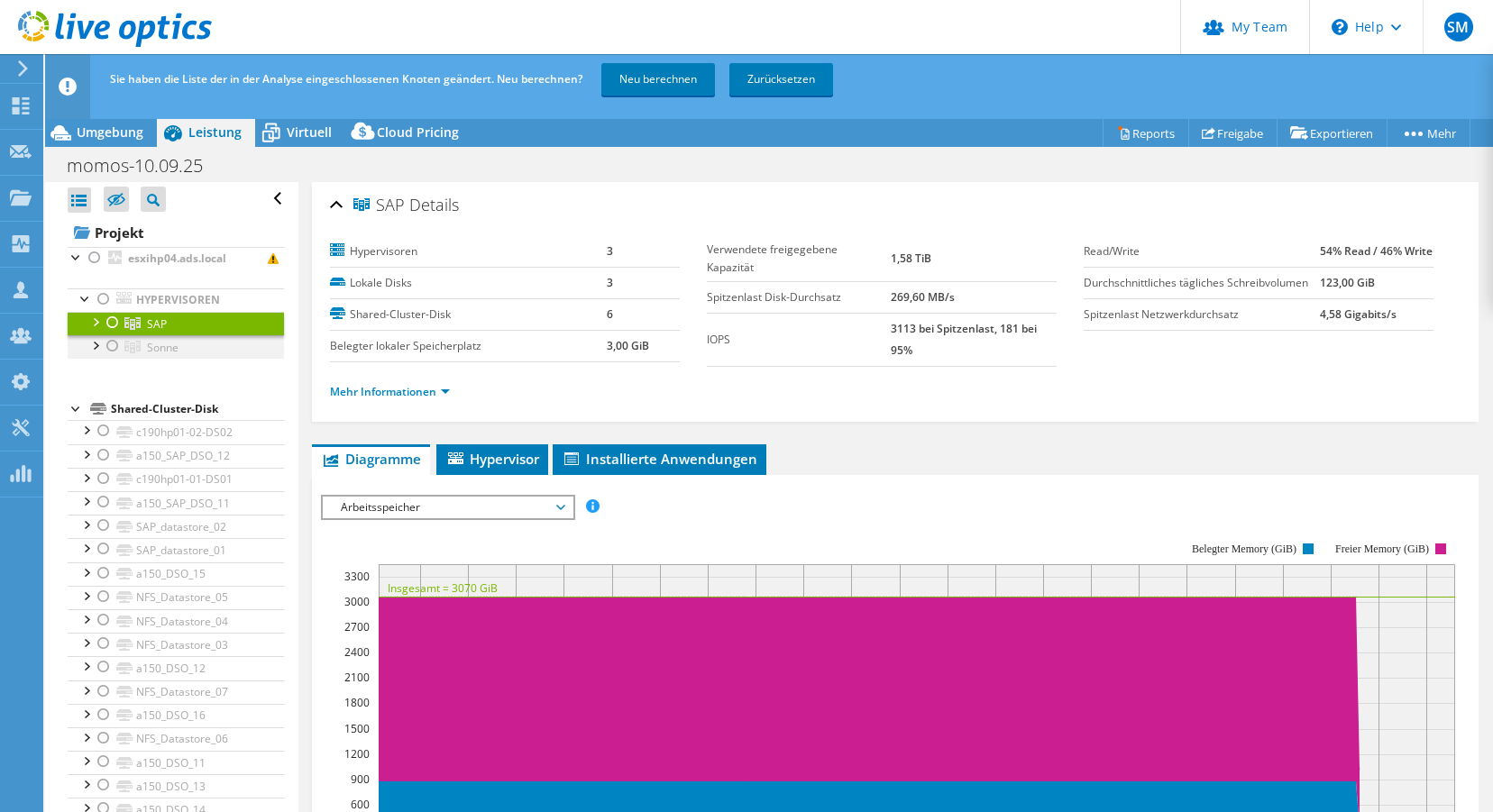
click at [112, 346] on div at bounding box center [112, 346] width 18 height 22
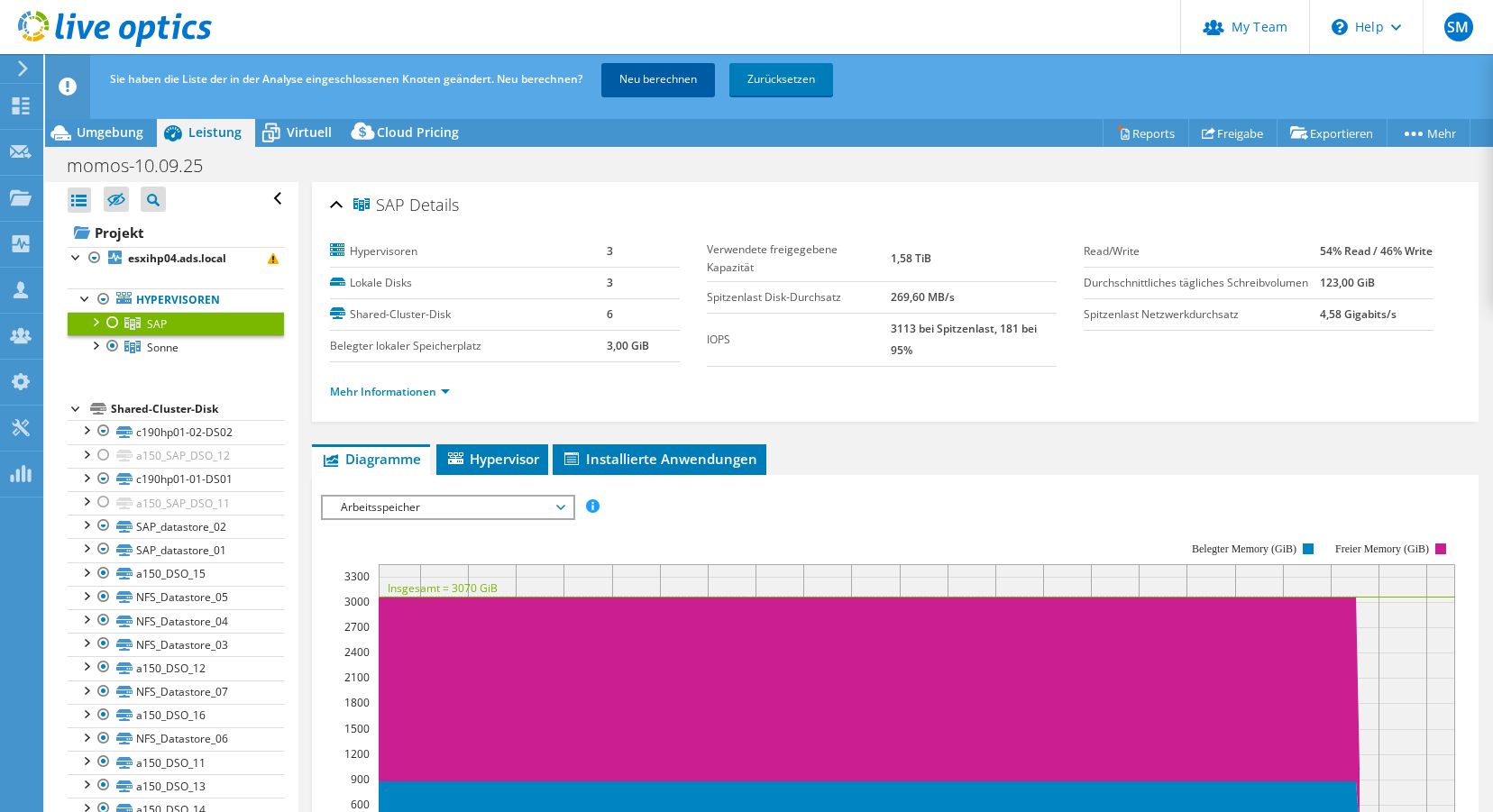
click at [657, 72] on link "Neu berechnen" at bounding box center [658, 79] width 113 height 33
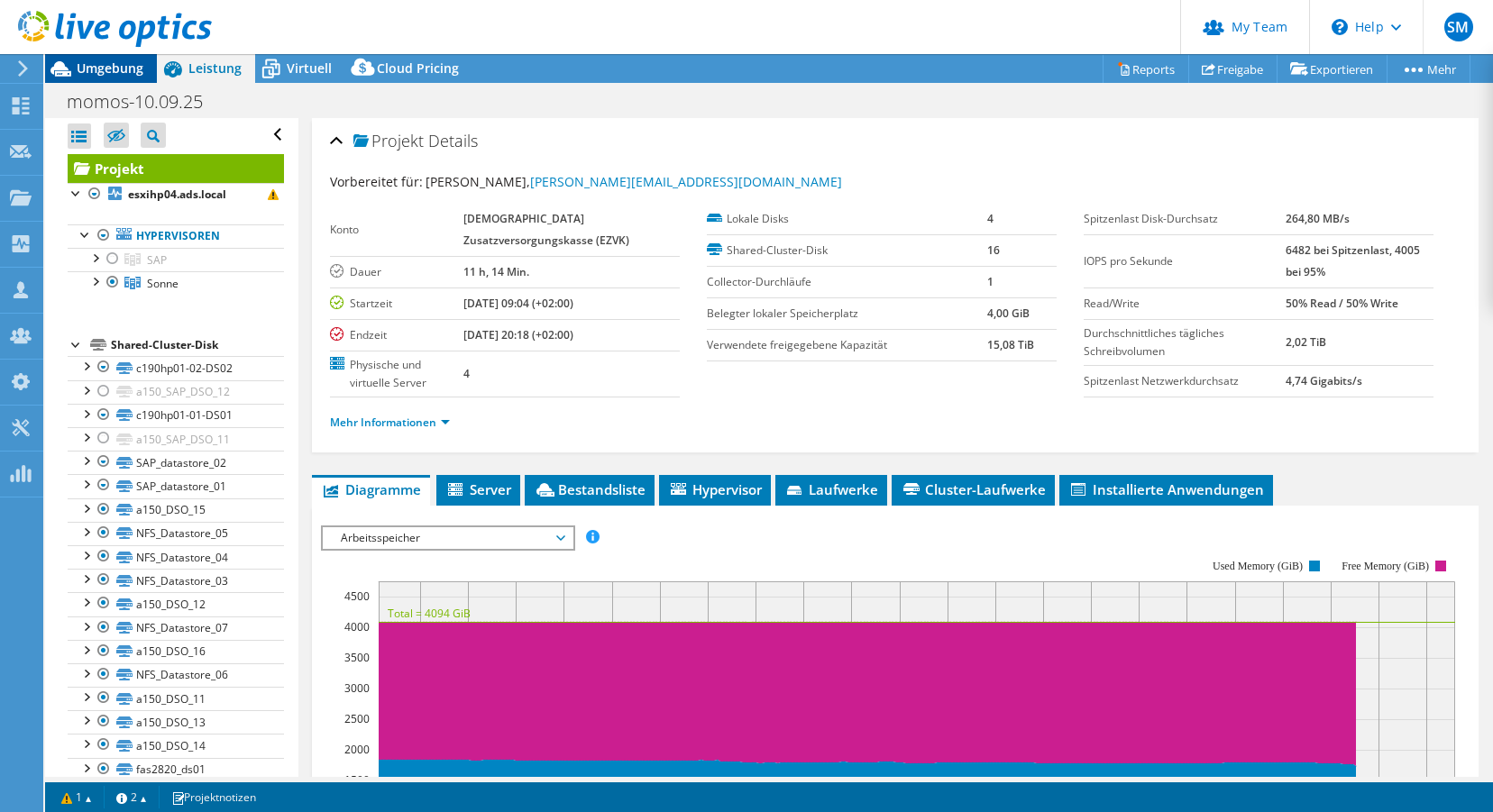
click at [103, 68] on span "Umgebung" at bounding box center [109, 68] width 67 height 17
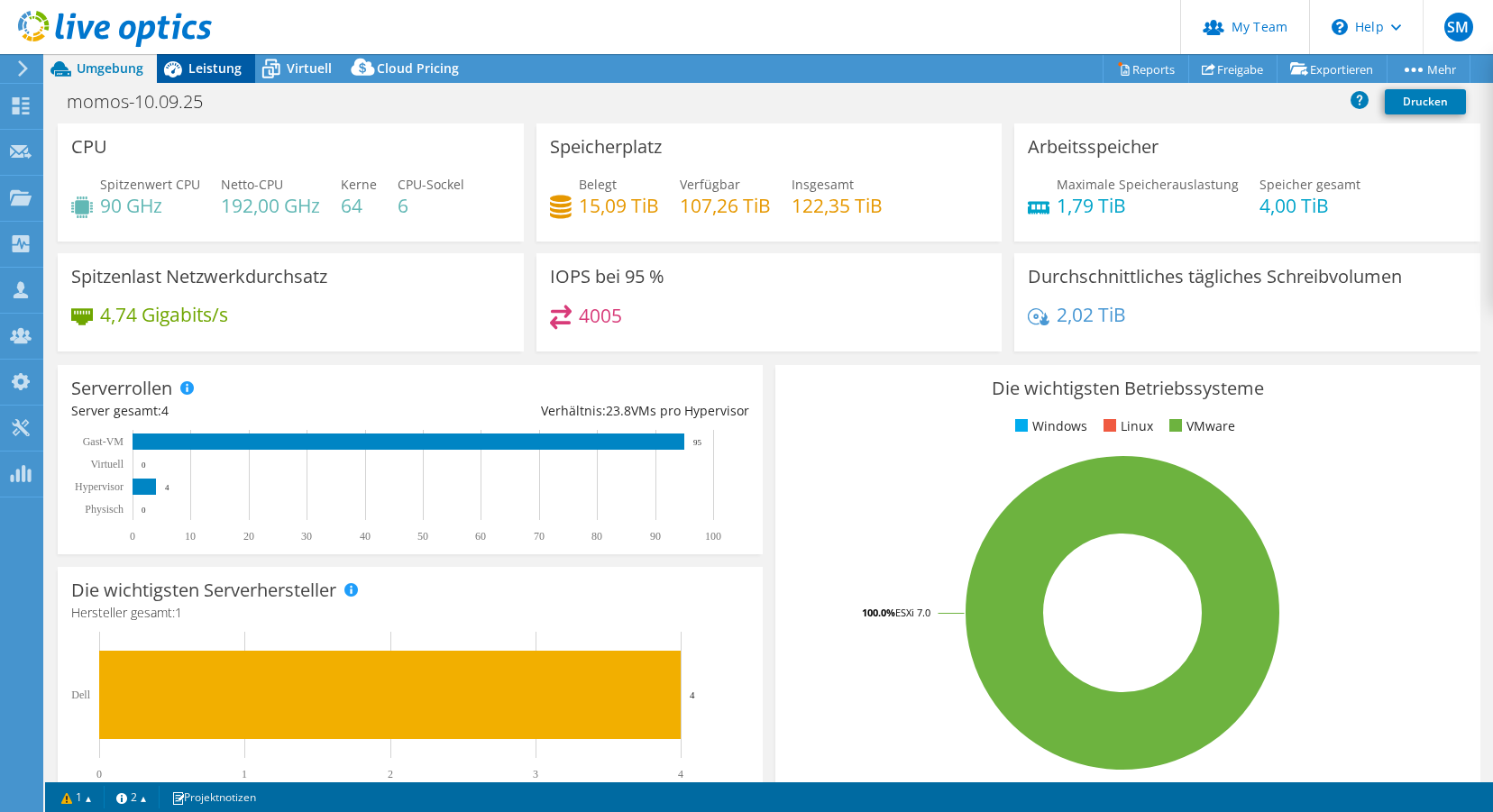
click at [202, 69] on span "Leistung" at bounding box center [216, 68] width 54 height 17
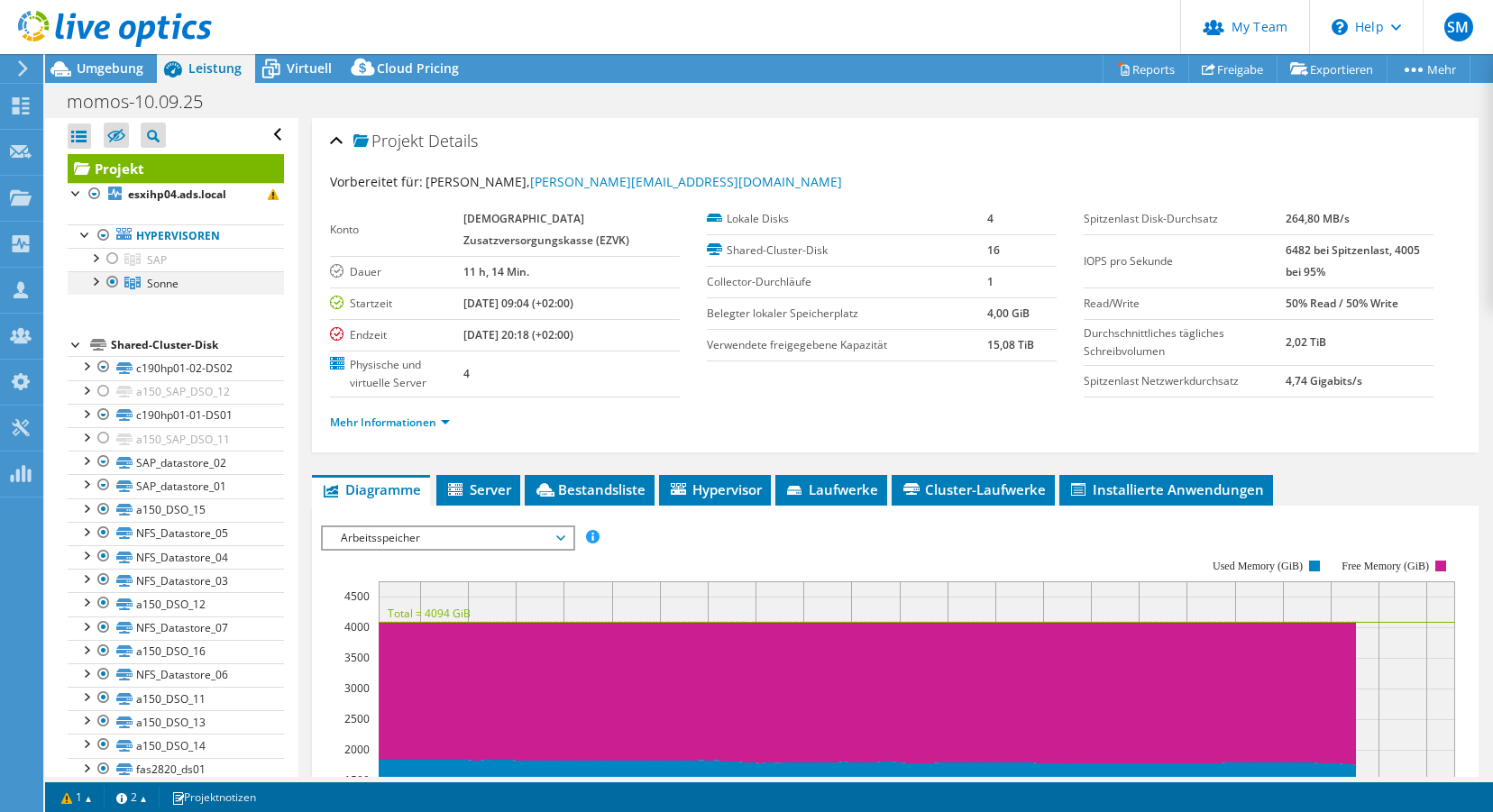
click at [96, 281] on div at bounding box center [94, 280] width 18 height 18
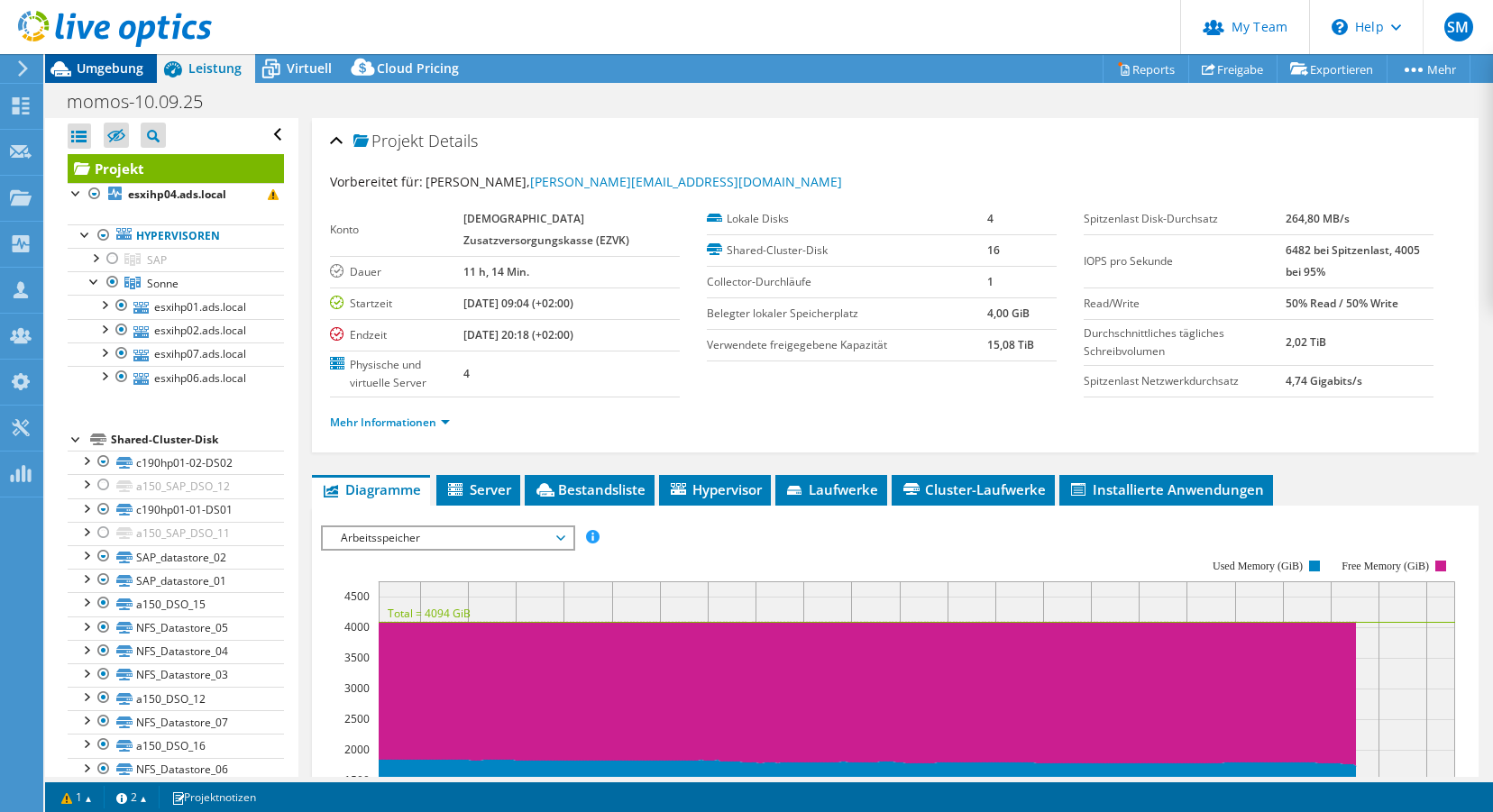
click at [98, 64] on span "Umgebung" at bounding box center [109, 68] width 67 height 17
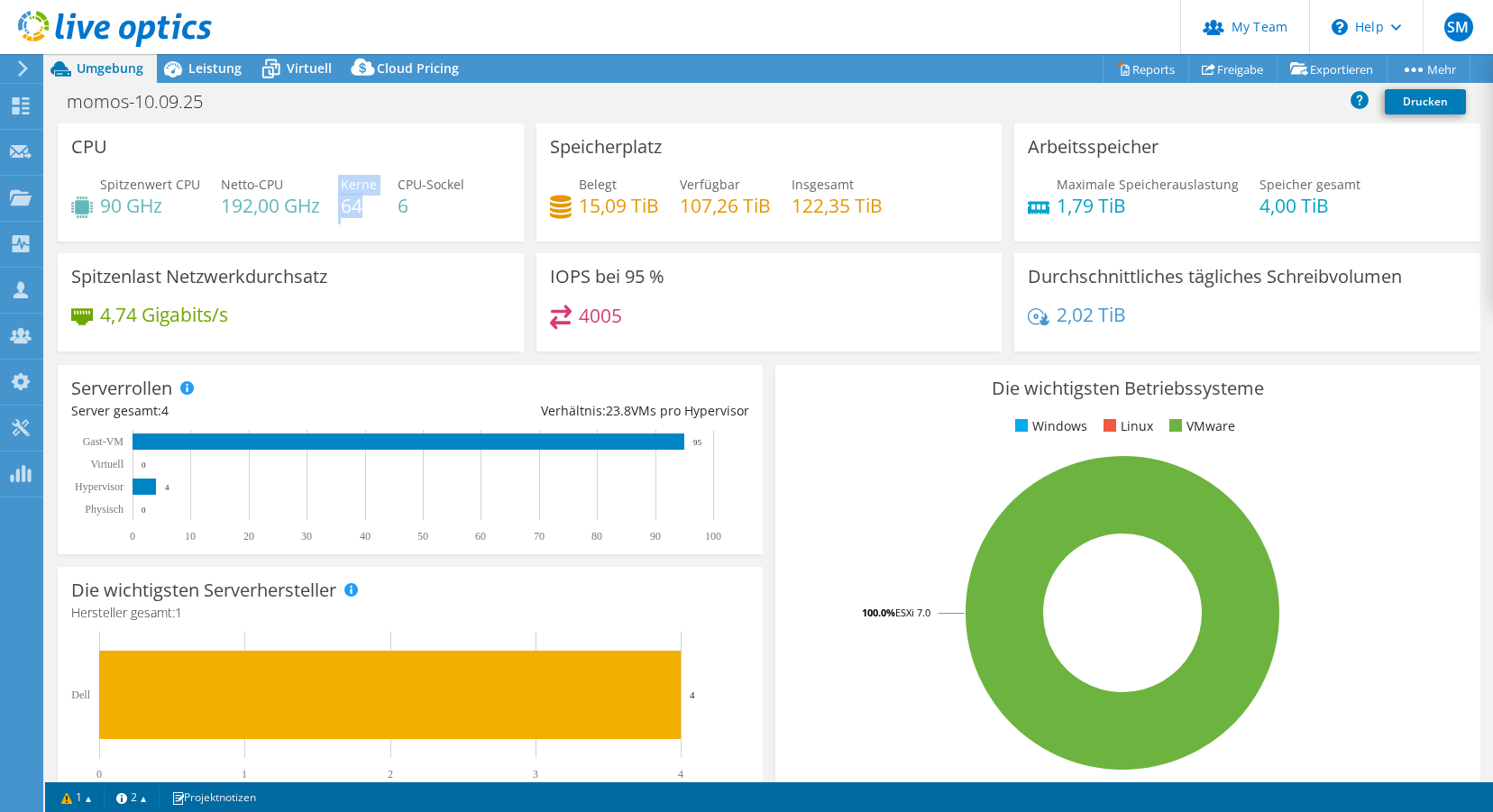
drag, startPoint x: 338, startPoint y: 204, endPoint x: 362, endPoint y: 203, distance: 24.0
click at [362, 203] on div "Spitzenwert CPU 90 GHz Netto-CPU 192,00 GHz Kerne 64 CPU-Sockel 6" at bounding box center [291, 204] width 439 height 59
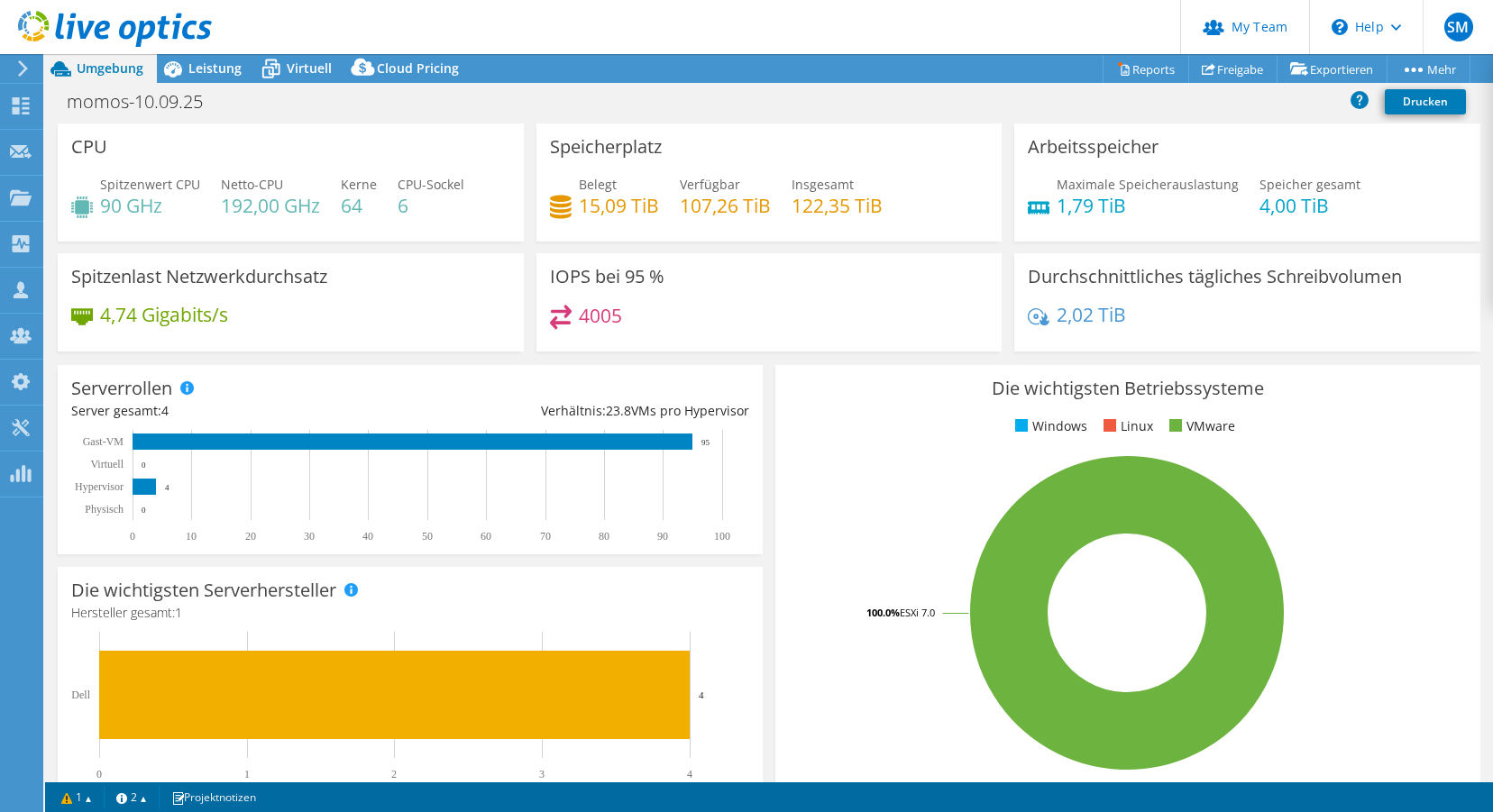
click at [457, 105] on div "momos-10.09.25 Drucken" at bounding box center [768, 101] width 1448 height 34
drag, startPoint x: 875, startPoint y: 206, endPoint x: 550, endPoint y: 152, distance: 329.5
click at [550, 153] on div "Speicherplatz Belegt 15,09 TiB Verfügbar 107,26 TiB Insgesamt 122,35 TiB" at bounding box center [769, 182] width 466 height 118
copy div "Speicherplatz Belegt 15,09 TiB Verfügbar 107,26 TiB Insgesamt 122,35 TiB"
click at [763, 111] on div "momos-10.09.25 Drucken" at bounding box center [768, 101] width 1448 height 34
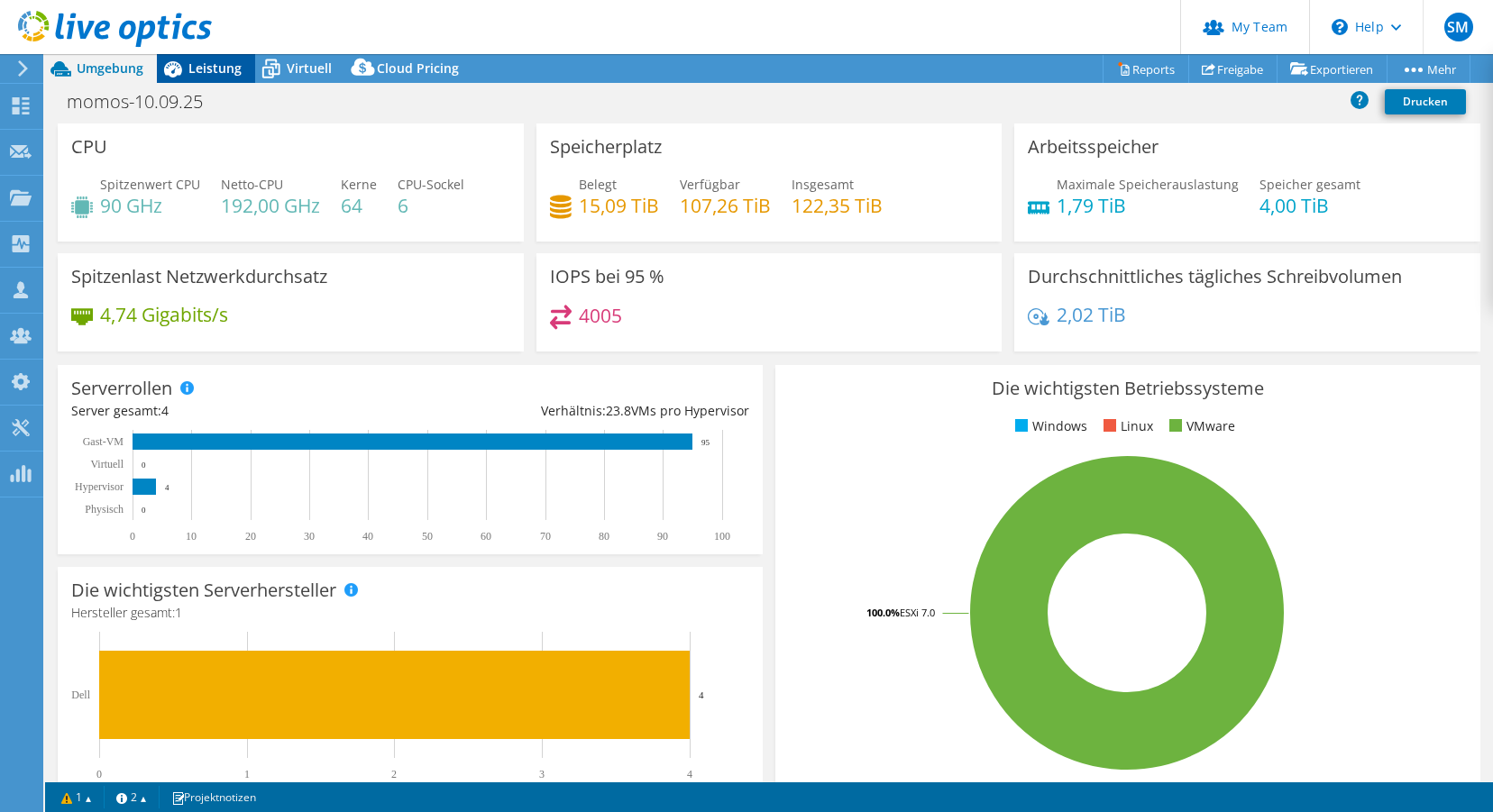
click at [184, 68] on icon at bounding box center [173, 70] width 32 height 32
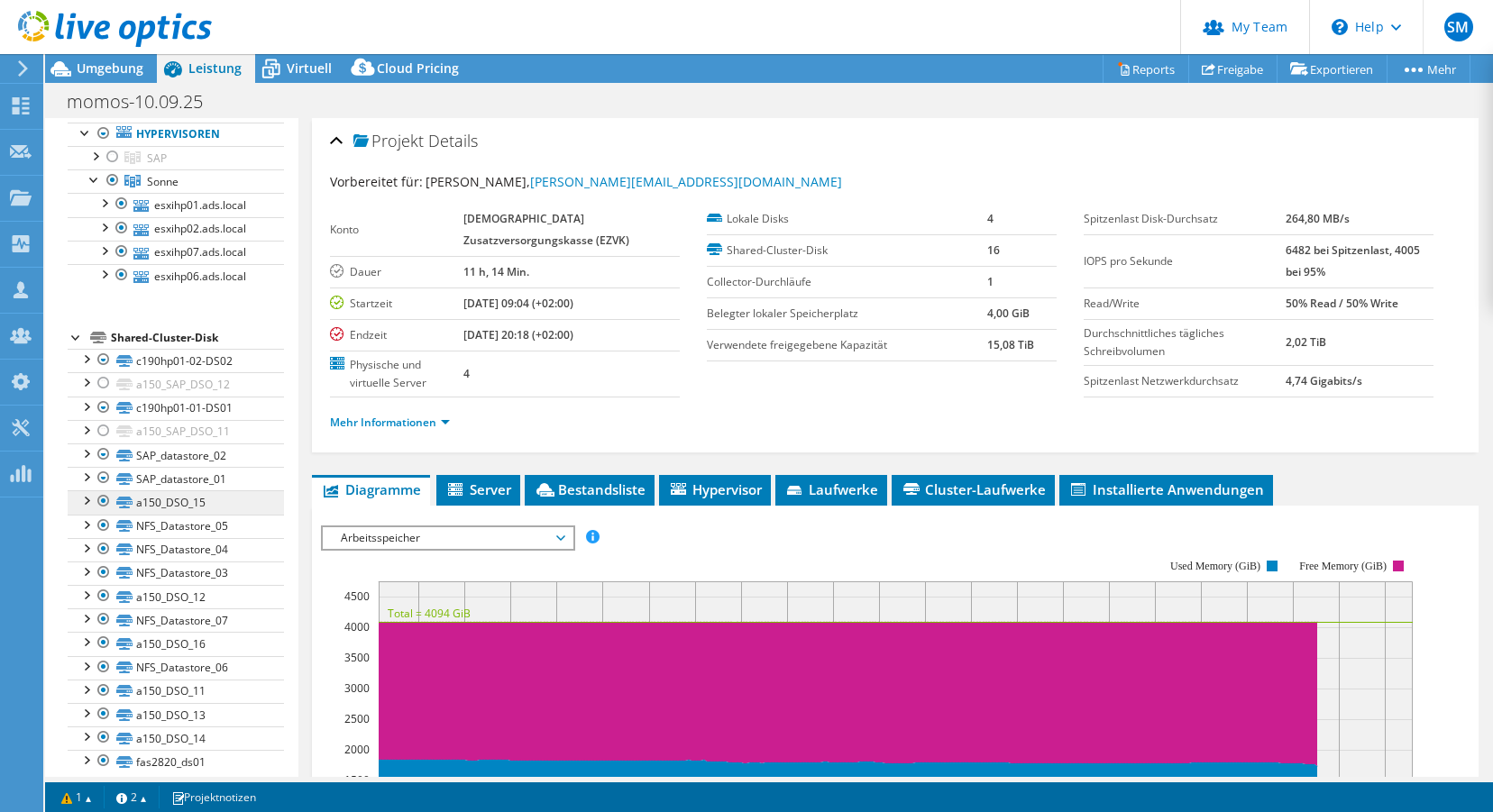
scroll to position [122, 0]
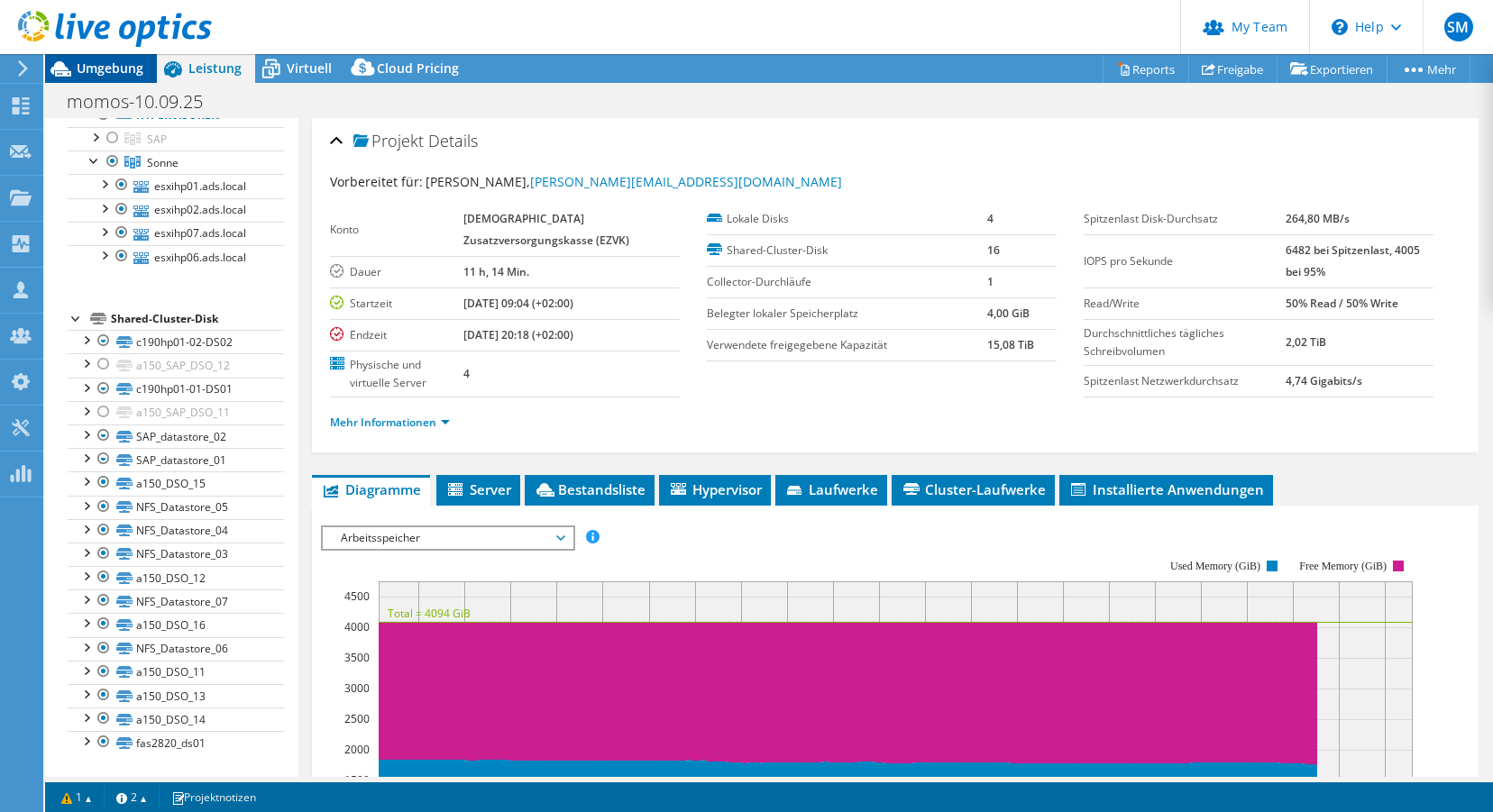
click at [119, 73] on span "Umgebung" at bounding box center [109, 68] width 67 height 17
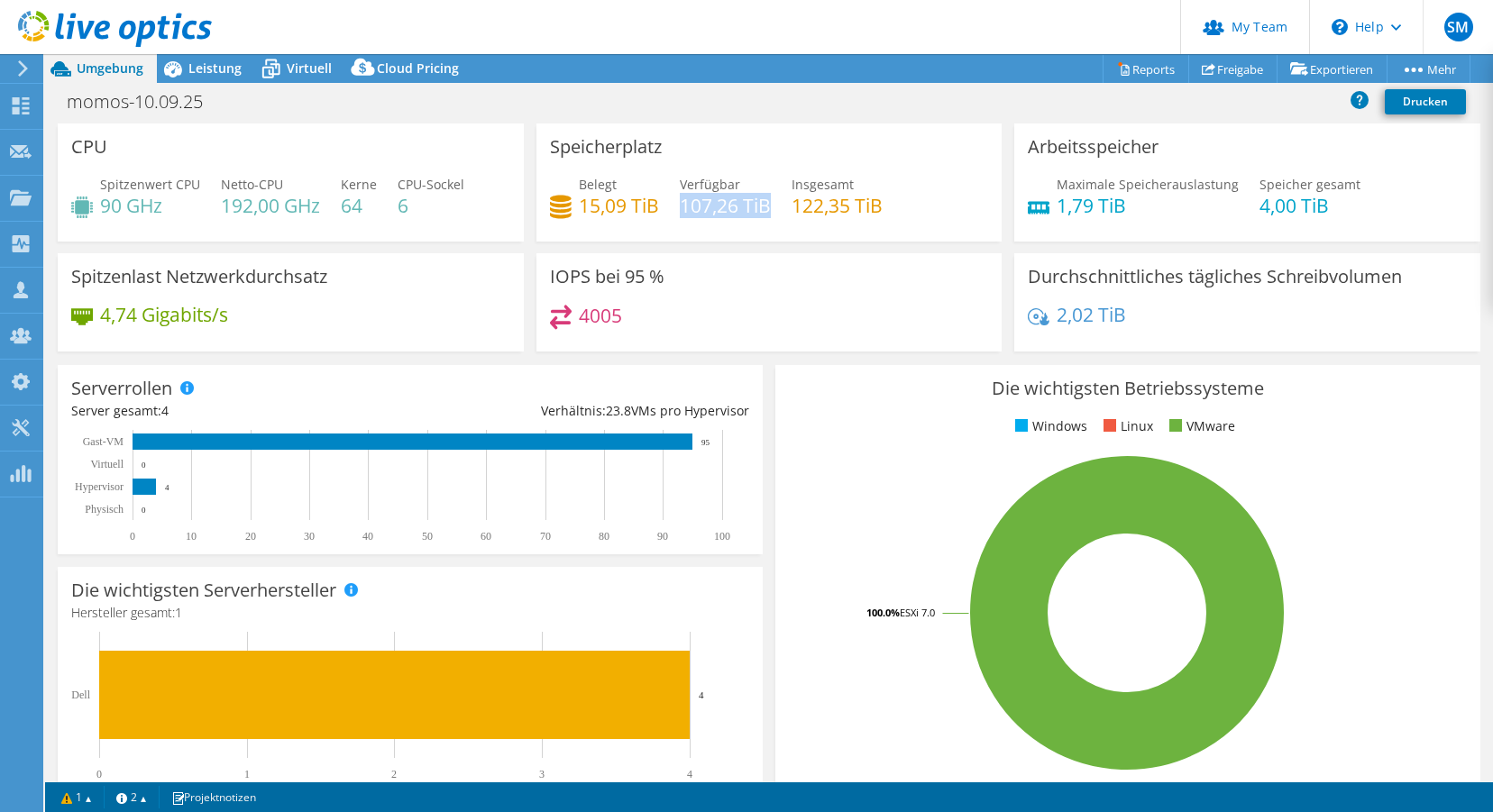
drag, startPoint x: 683, startPoint y: 204, endPoint x: 771, endPoint y: 207, distance: 88.1
click at [771, 207] on div "Belegt 15,09 TiB Verfügbar 107,26 TiB Insgesamt 122,35 TiB" at bounding box center [769, 204] width 439 height 59
click at [635, 103] on div "momos-10.09.25 Drucken" at bounding box center [768, 101] width 1448 height 34
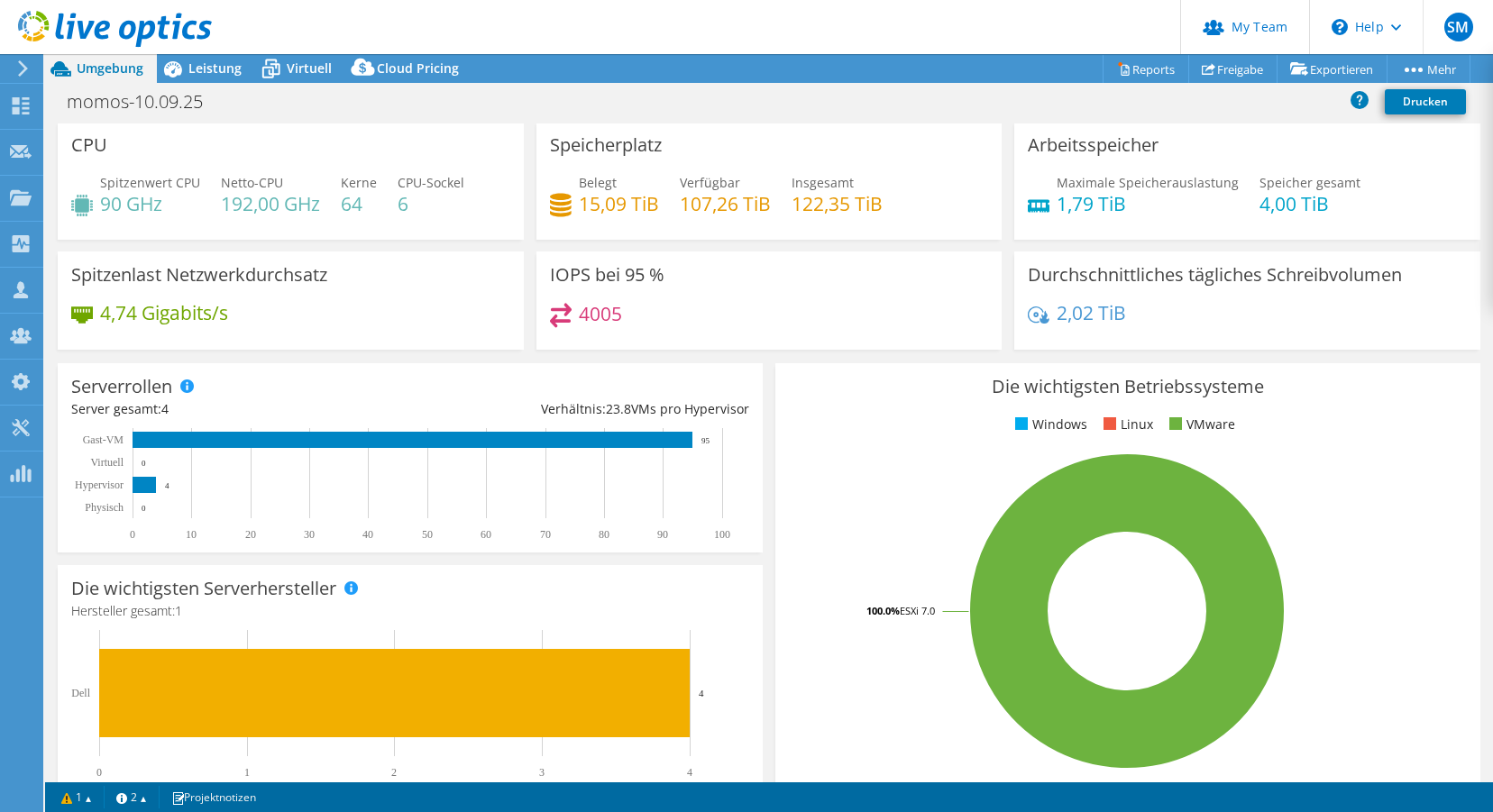
scroll to position [0, 0]
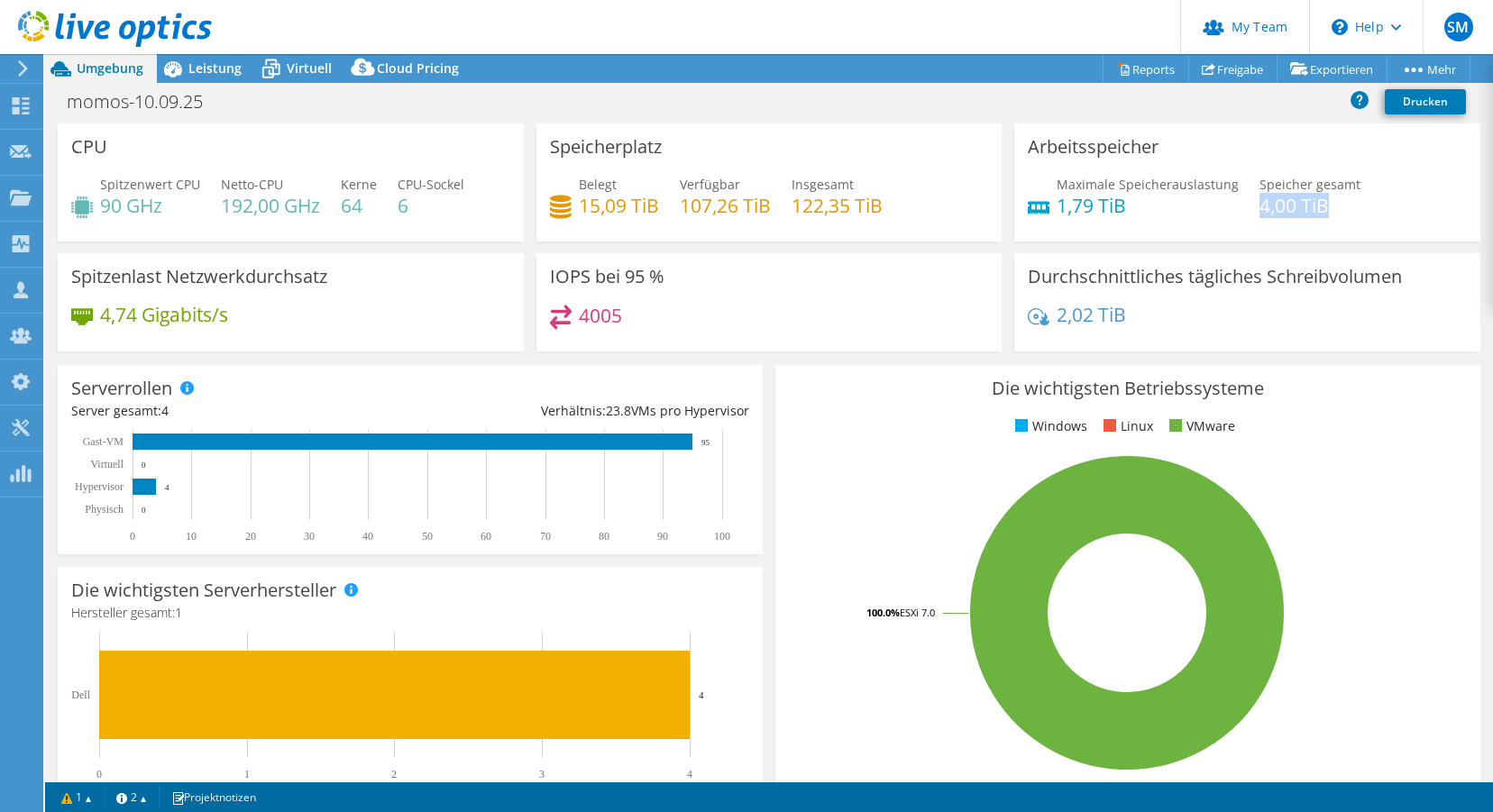
drag, startPoint x: 1253, startPoint y: 206, endPoint x: 1314, endPoint y: 206, distance: 61.0
click at [1296, 206] on h4 "4,00 TiB" at bounding box center [1310, 206] width 101 height 20
drag, startPoint x: 1065, startPoint y: 206, endPoint x: 1129, endPoint y: 206, distance: 64.0
click at [1130, 206] on h4 "1,79 TiB" at bounding box center [1147, 206] width 182 height 20
drag, startPoint x: 1058, startPoint y: 315, endPoint x: 1116, endPoint y: 318, distance: 58.1
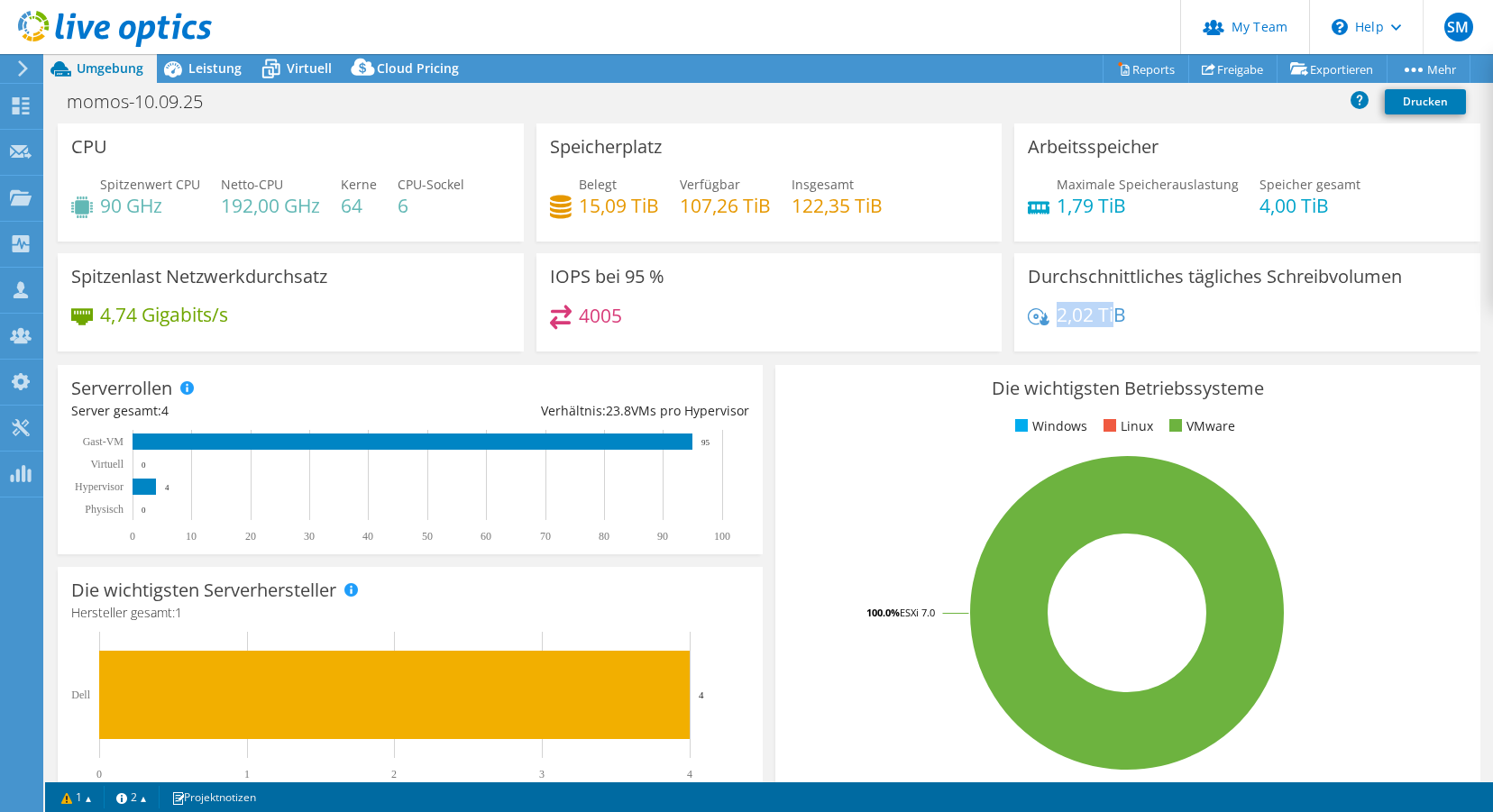
click at [1116, 318] on h4 "2,02 TiB" at bounding box center [1091, 315] width 70 height 20
click at [1067, 315] on h4 "2,02 TiB" at bounding box center [1091, 315] width 70 height 20
click at [221, 69] on span "Leistung" at bounding box center [216, 68] width 54 height 17
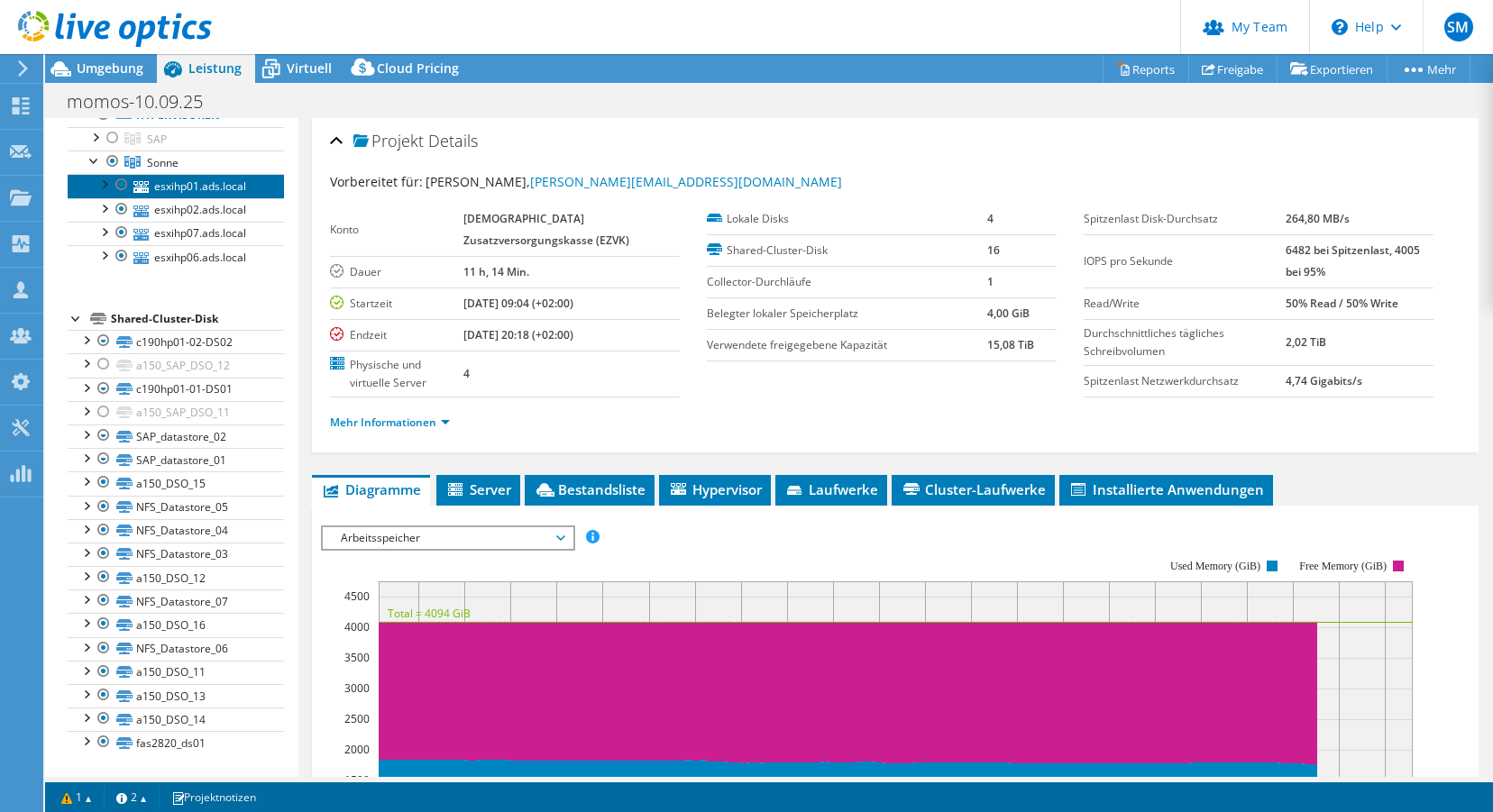
click at [173, 185] on link "esxihp01.ads.local" at bounding box center [176, 186] width 217 height 24
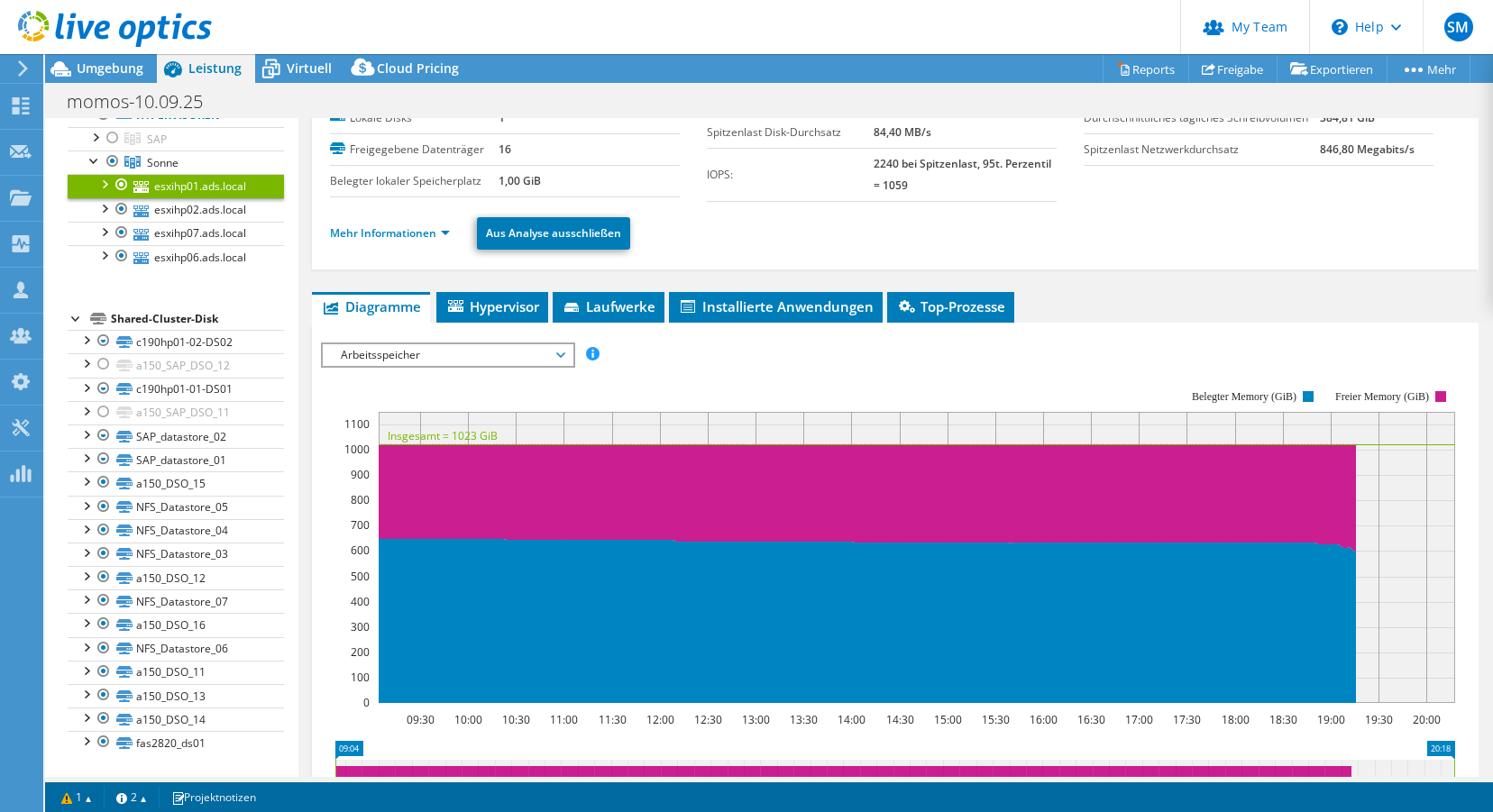
scroll to position [106, 0]
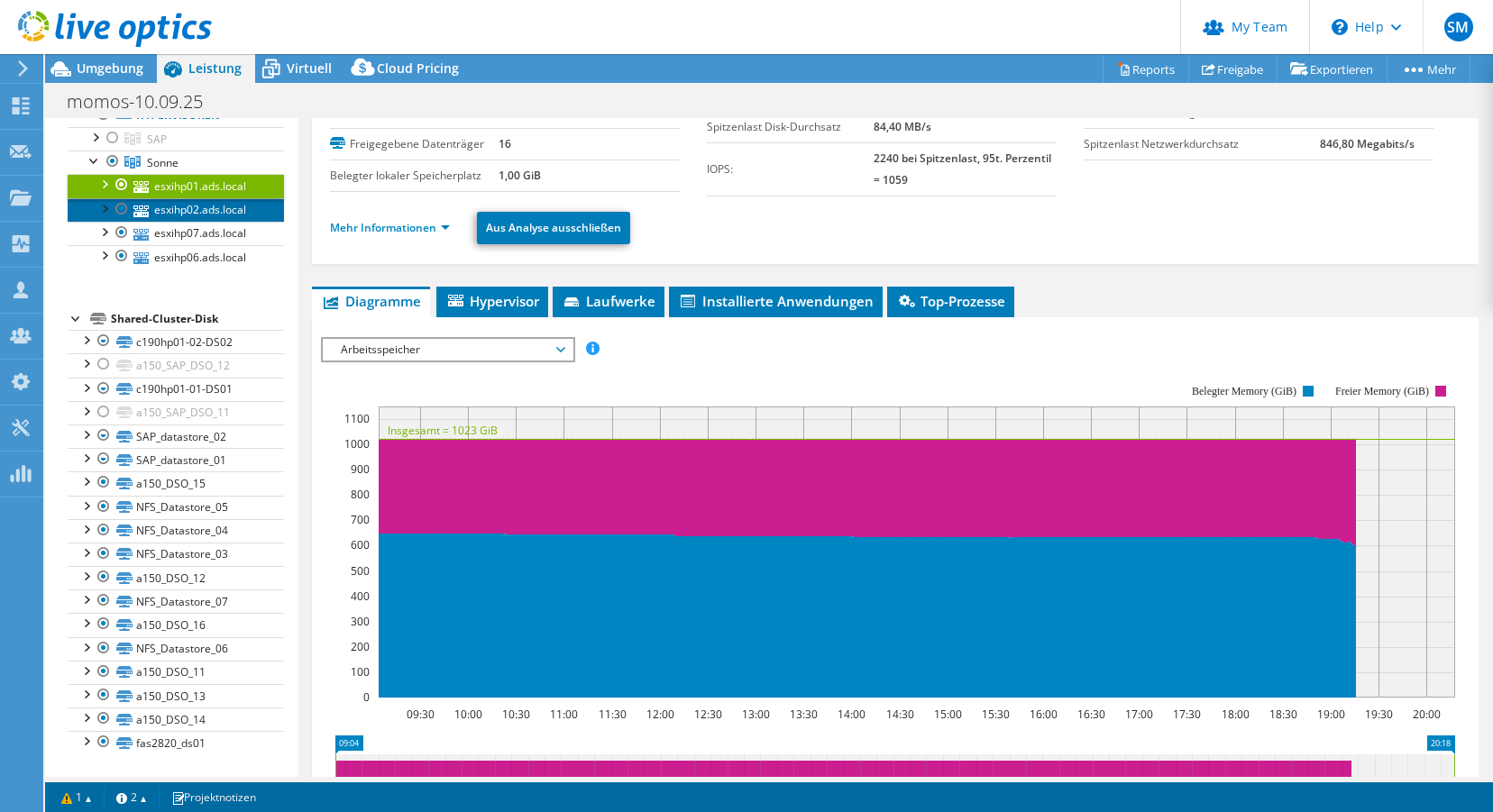
click at [186, 216] on link "esxihp02.ads.local" at bounding box center [176, 211] width 217 height 24
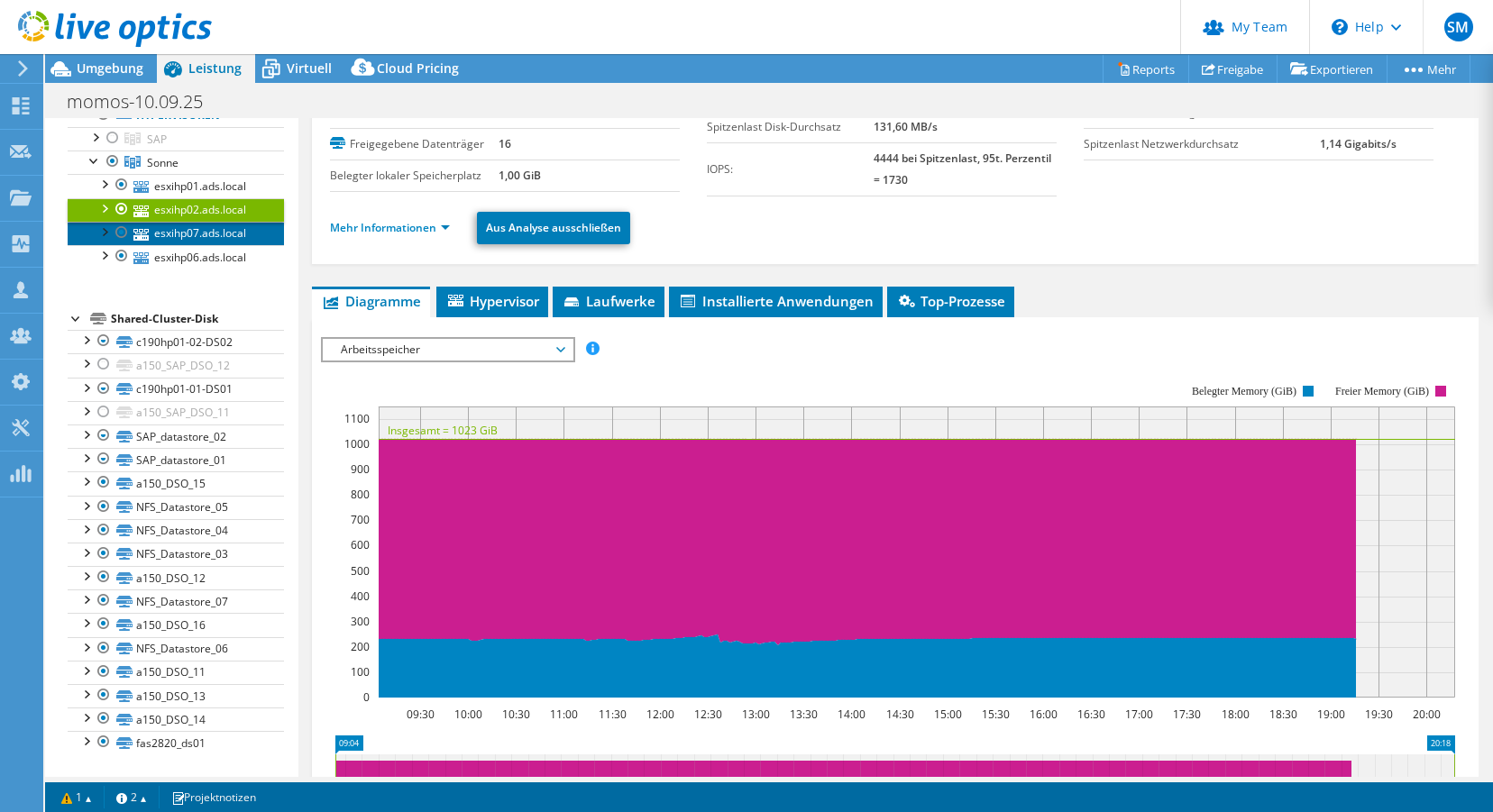
click at [184, 237] on link "esxihp07.ads.local" at bounding box center [176, 234] width 217 height 24
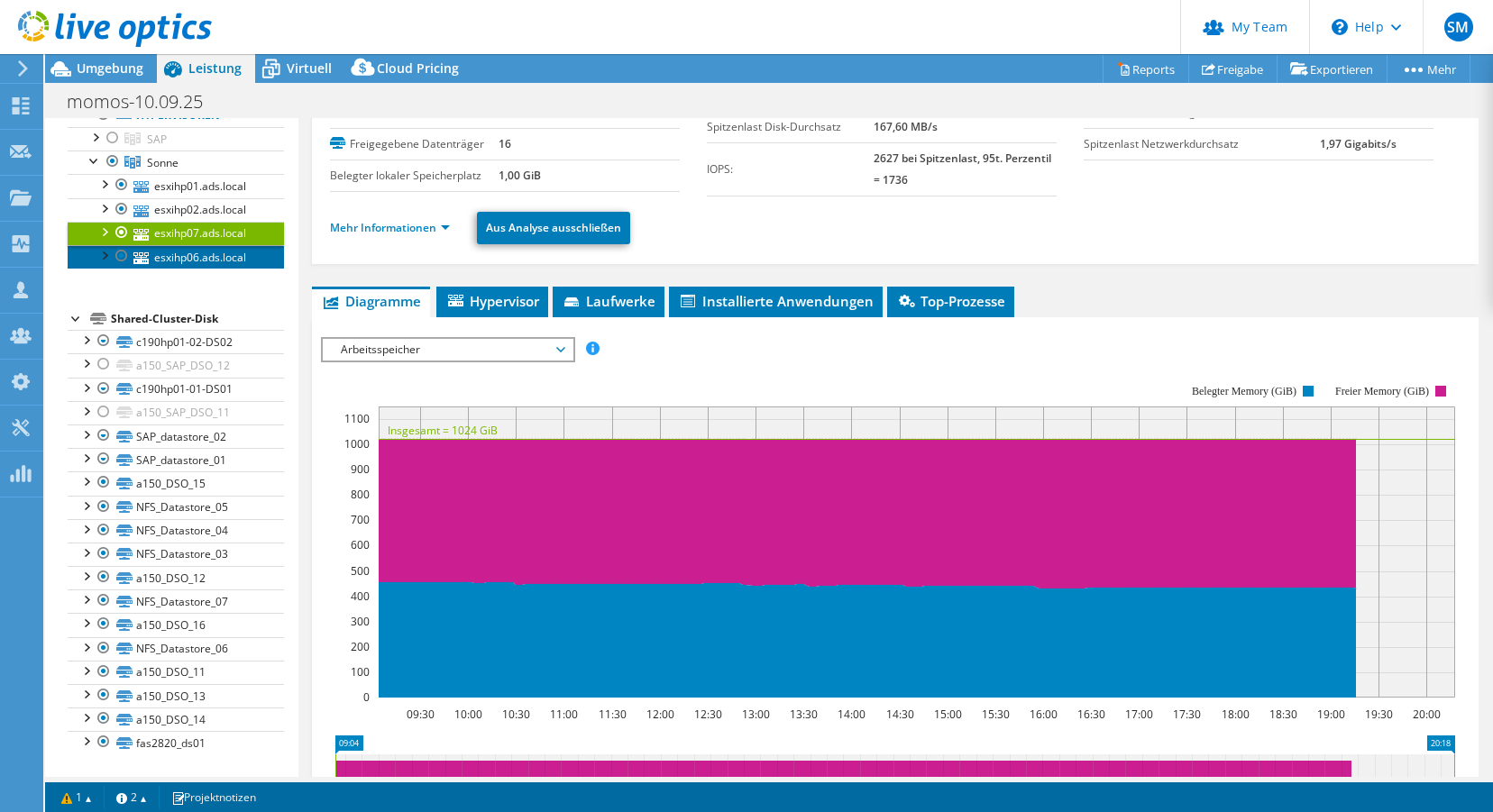
click at [185, 261] on link "esxihp06.ads.local" at bounding box center [176, 257] width 217 height 24
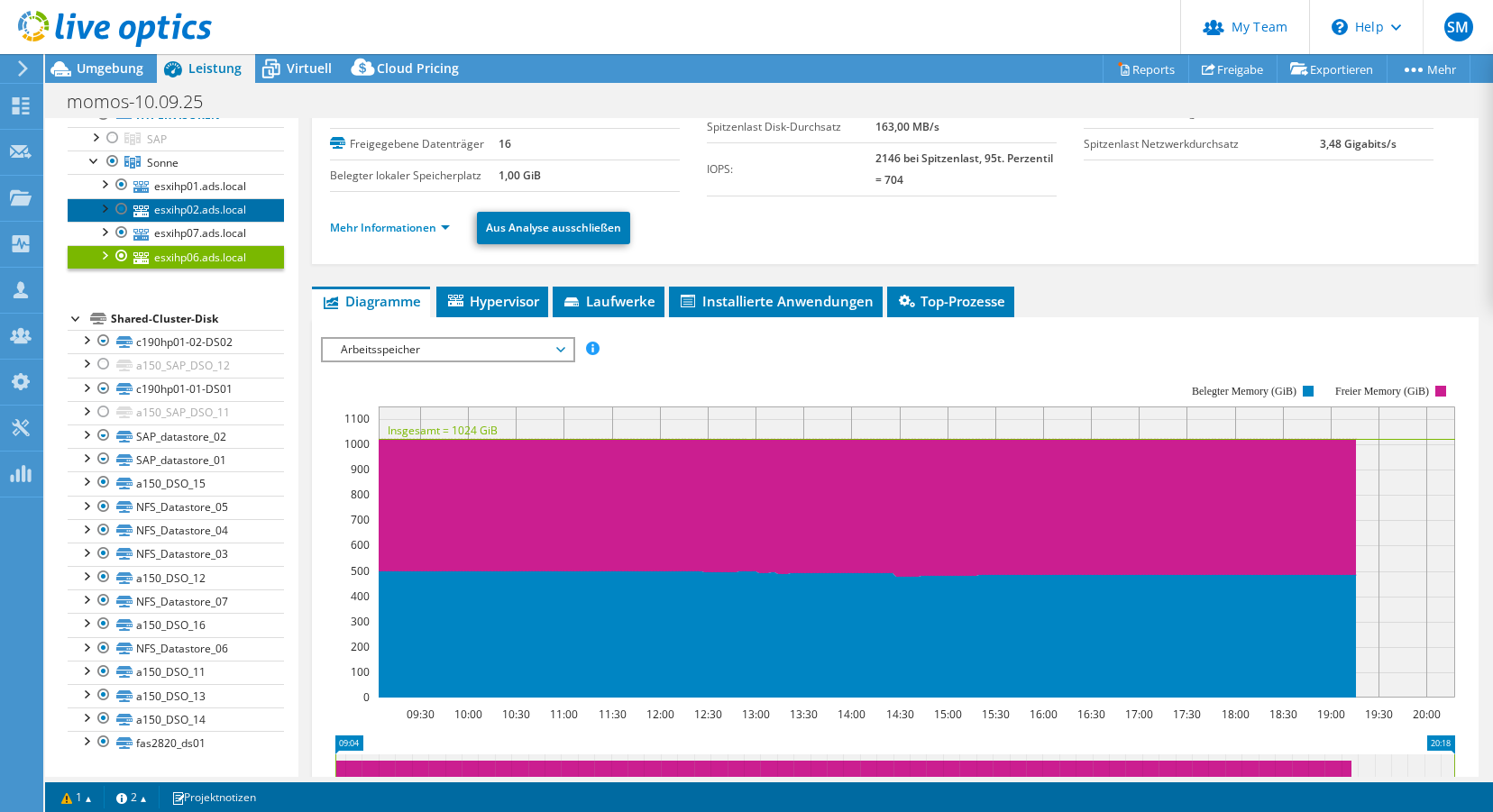
click at [172, 209] on link "esxihp02.ads.local" at bounding box center [176, 211] width 217 height 24
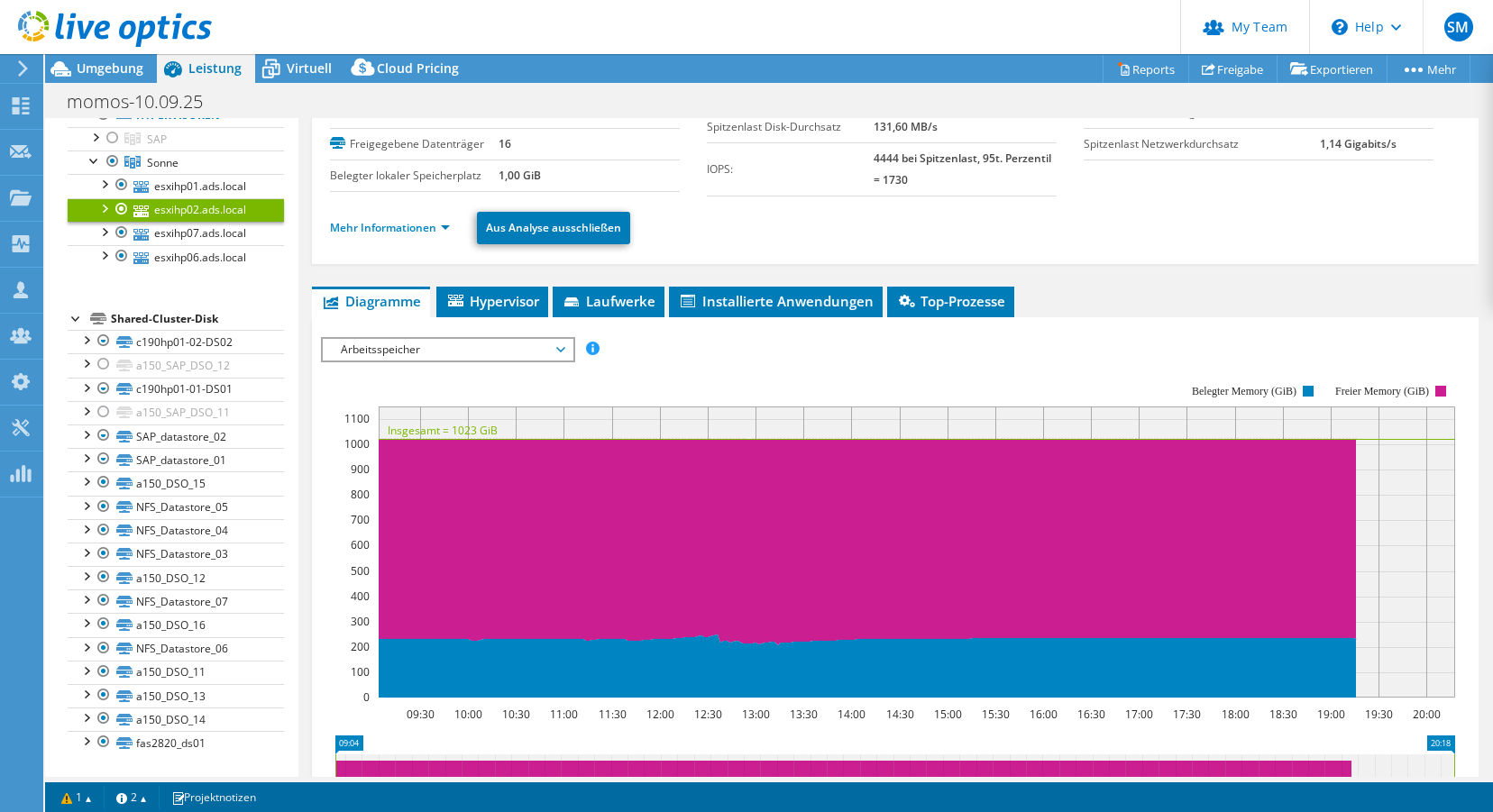
scroll to position [105, 0]
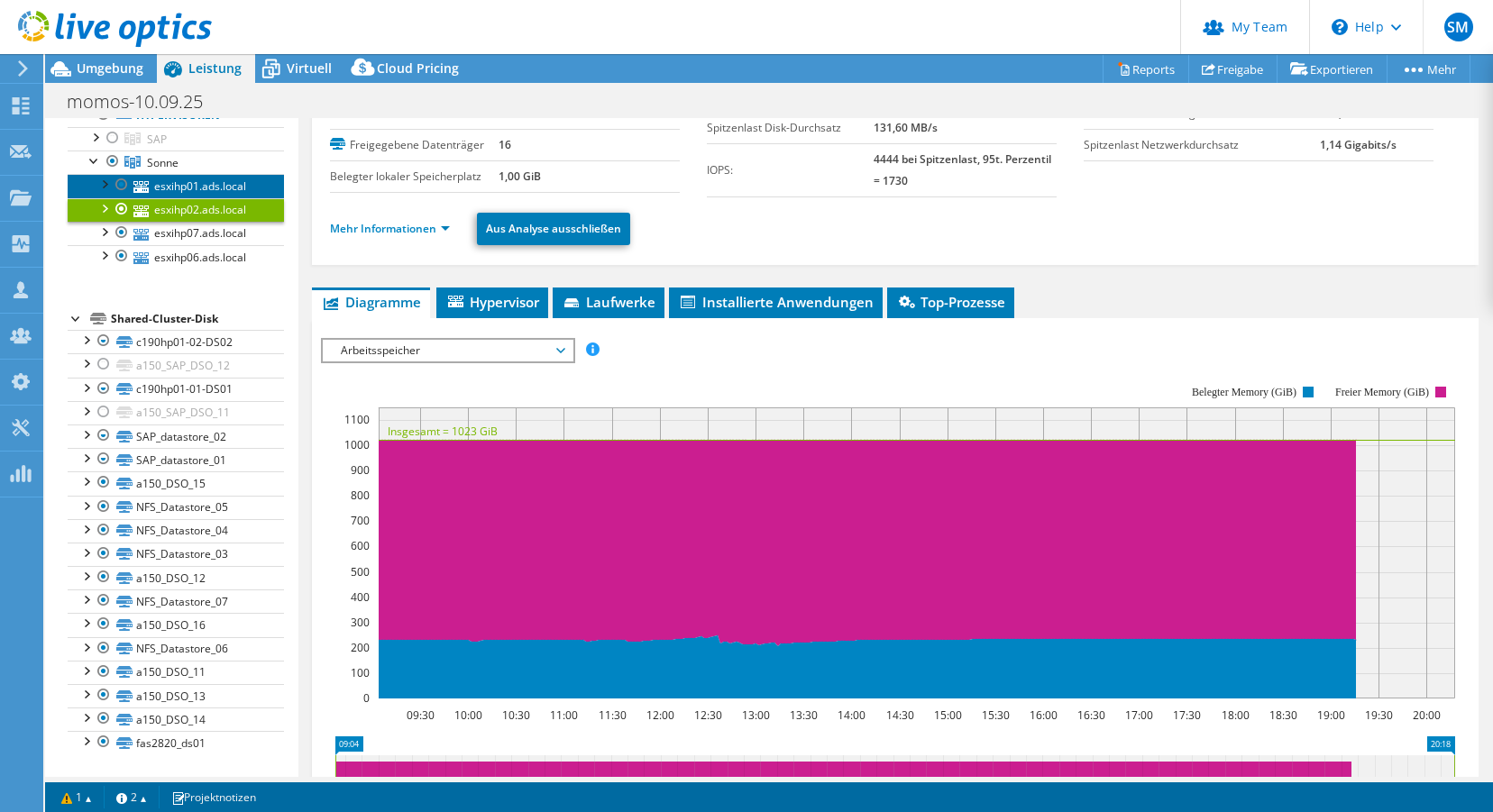
click at [201, 185] on link "esxihp01.ads.local" at bounding box center [176, 186] width 217 height 24
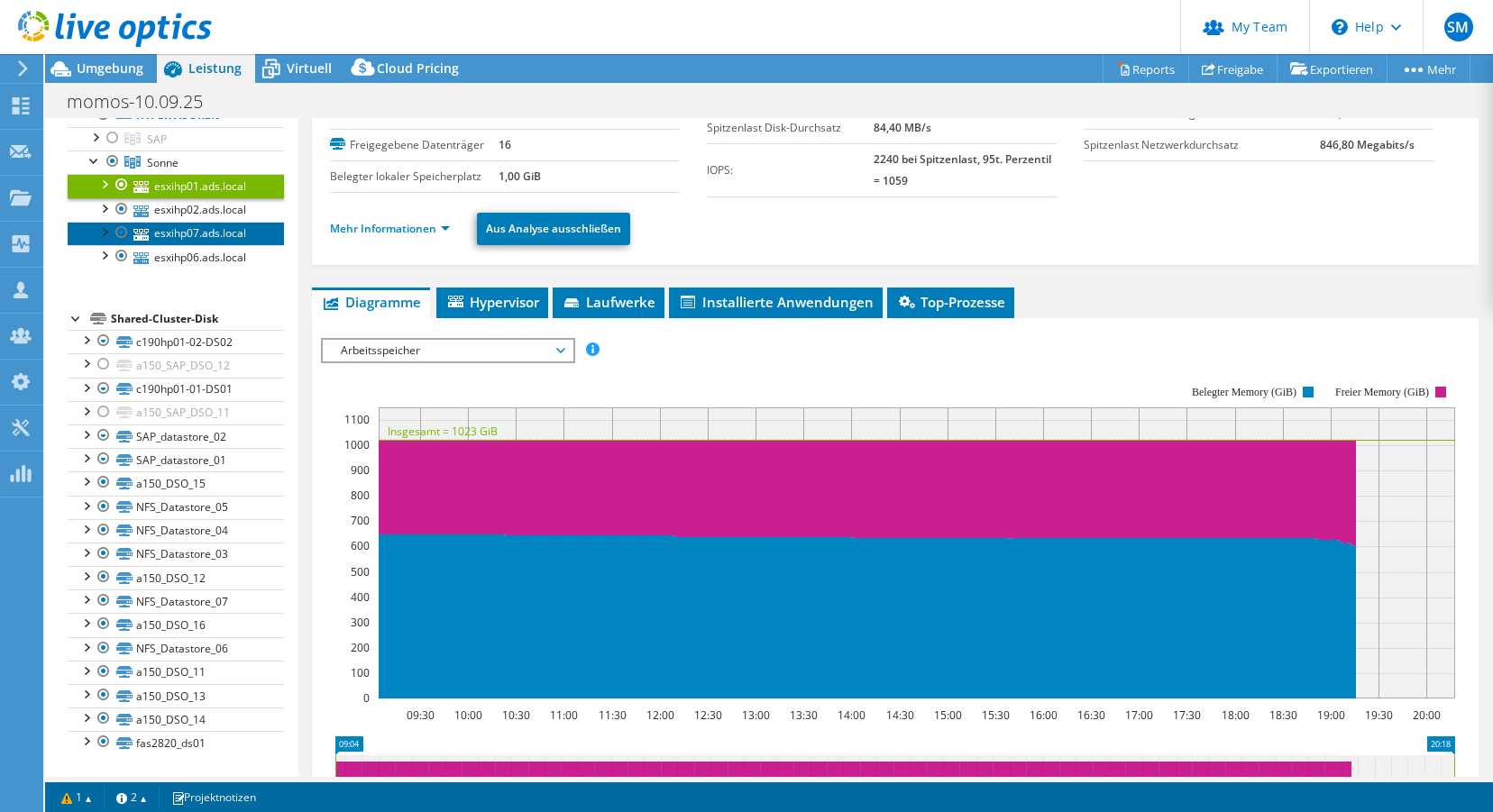
click at [193, 232] on link "esxihp07.ads.local" at bounding box center [176, 234] width 217 height 24
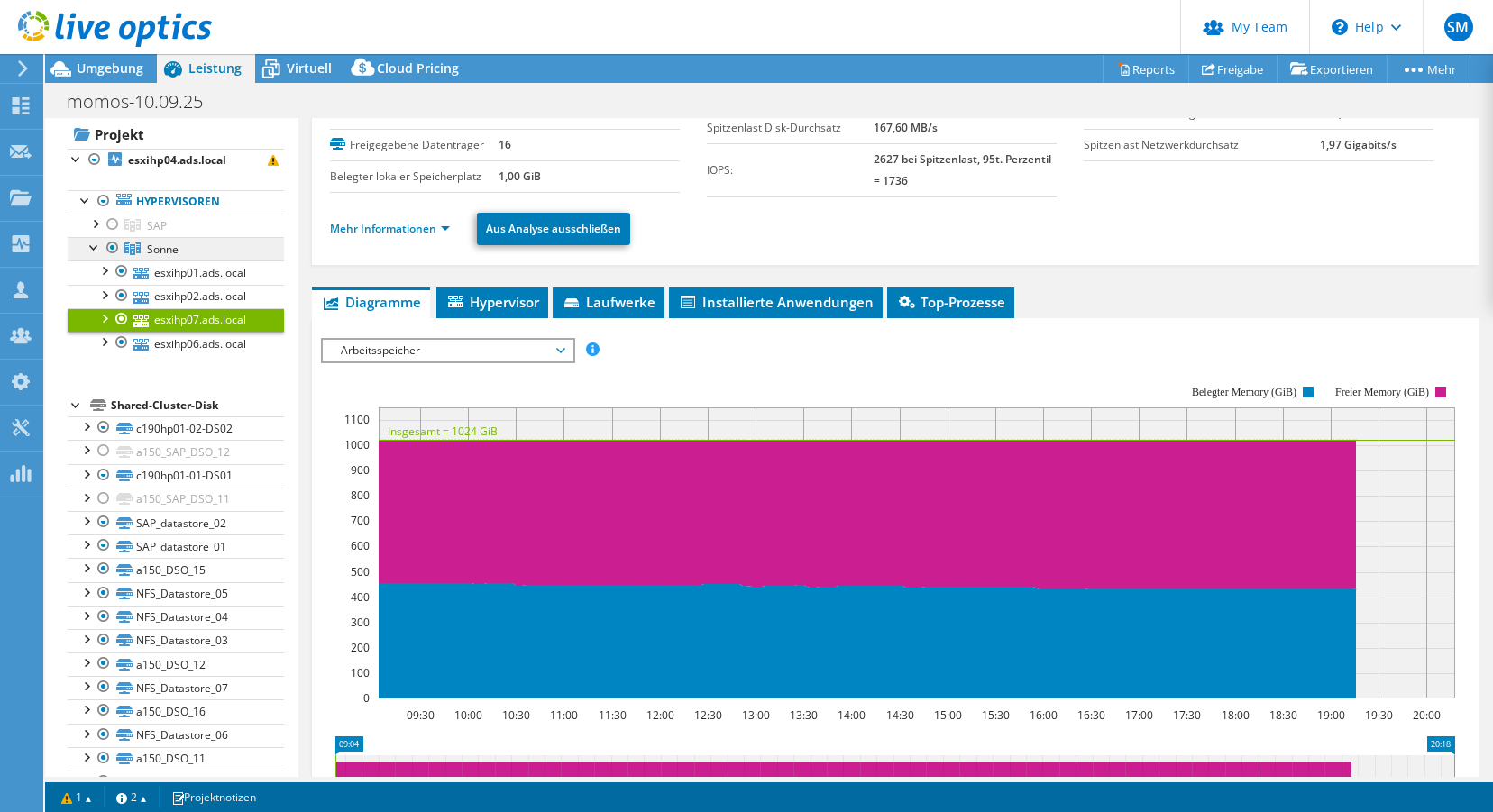
scroll to position [0, 0]
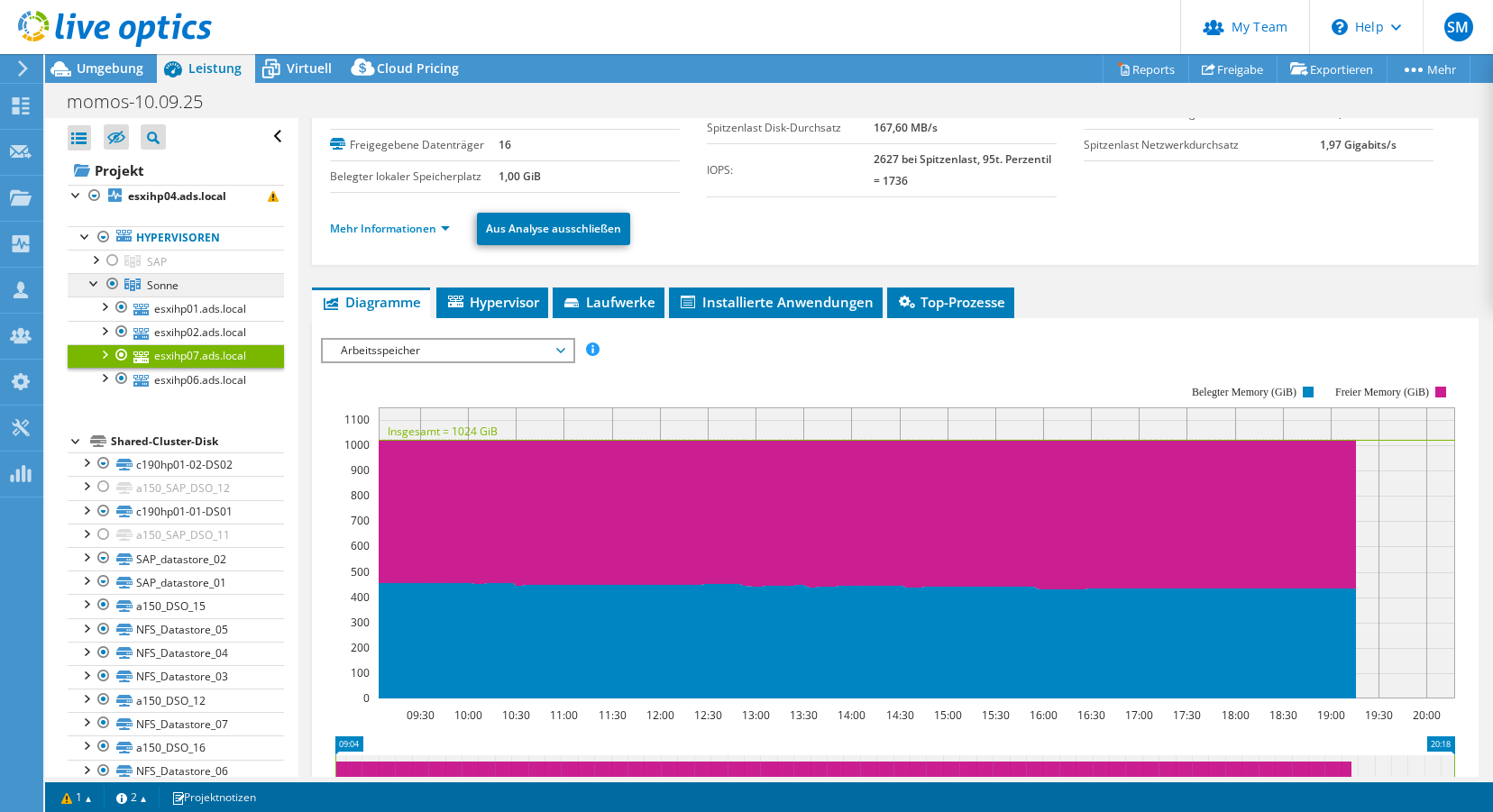
click at [163, 288] on span "Sonne" at bounding box center [163, 284] width 32 height 15
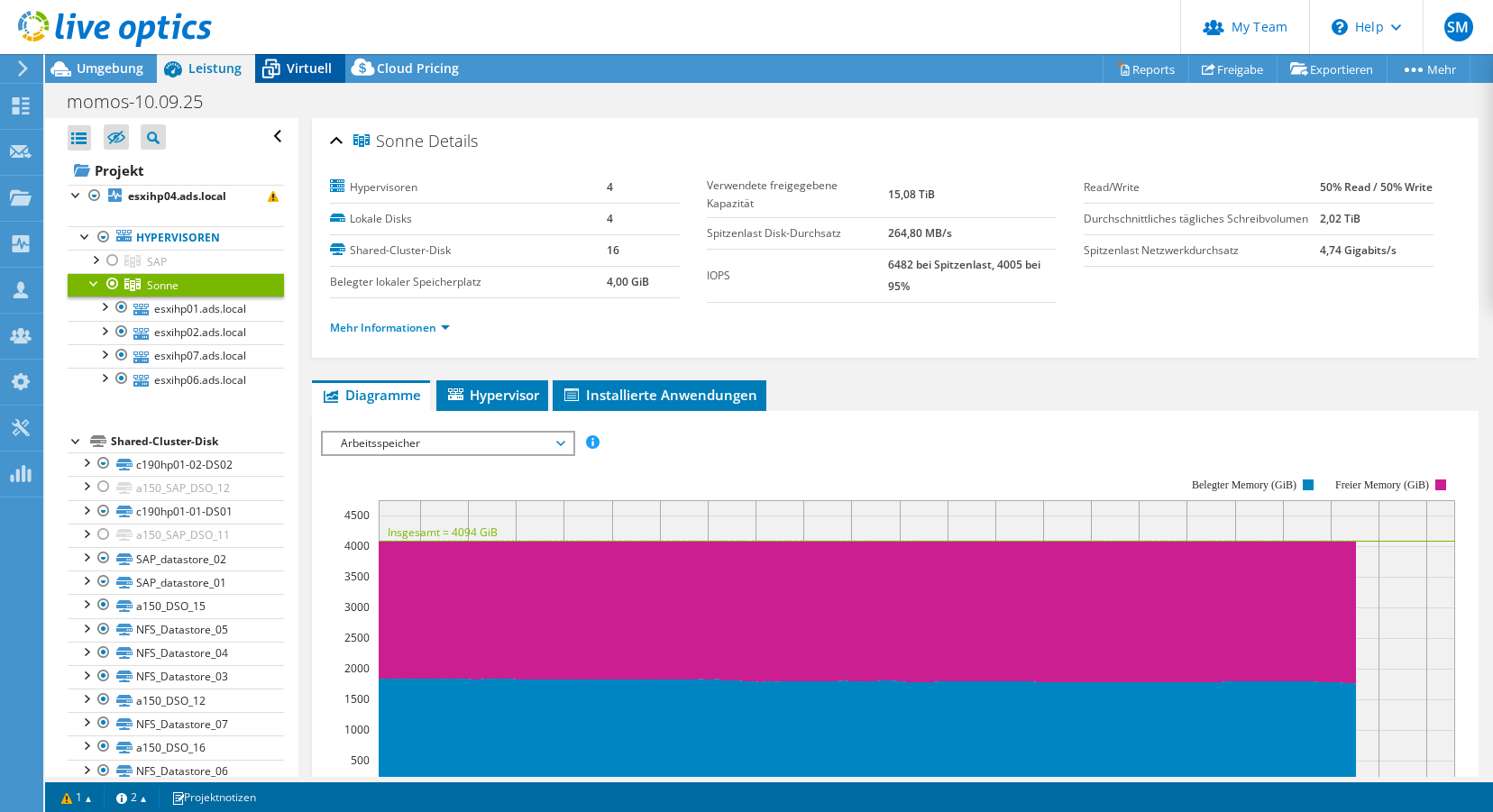
click at [303, 68] on span "Virtuell" at bounding box center [308, 68] width 45 height 17
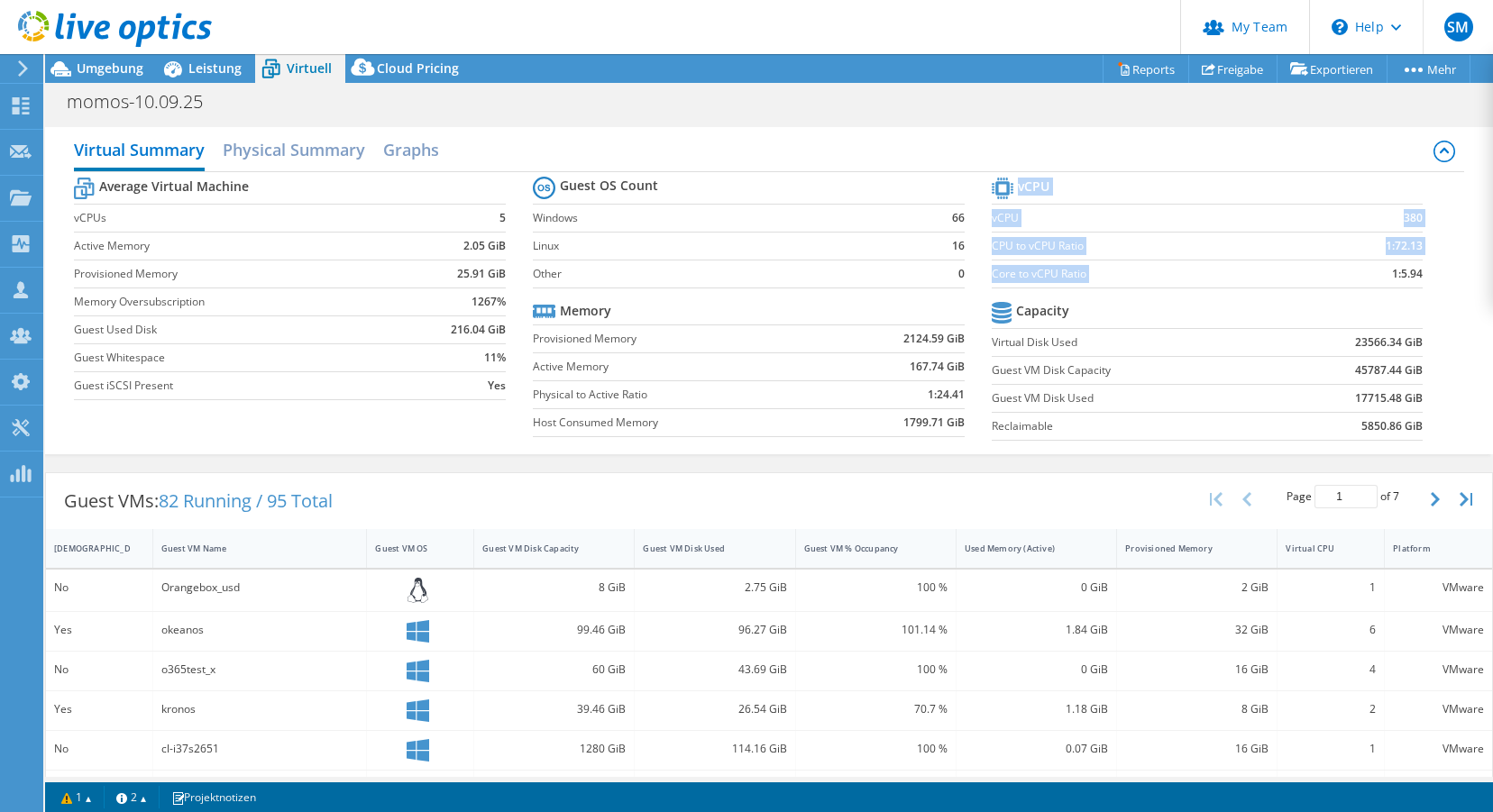
drag, startPoint x: 1393, startPoint y: 272, endPoint x: 1424, endPoint y: 272, distance: 31.0
click at [1296, 272] on section "vCPU vCPU 380 CPU to vCPU Ratio 1:72.13 Core to vCPU Ratio 1:5.94 Capacity Virt…" at bounding box center [1222, 311] width 459 height 276
click at [1046, 274] on label "Core to vCPU Ratio" at bounding box center [1151, 274] width 318 height 18
click at [993, 274] on label "Core to vCPU Ratio" at bounding box center [1151, 274] width 318 height 18
click at [995, 273] on label "Core to vCPU Ratio" at bounding box center [1151, 274] width 318 height 18
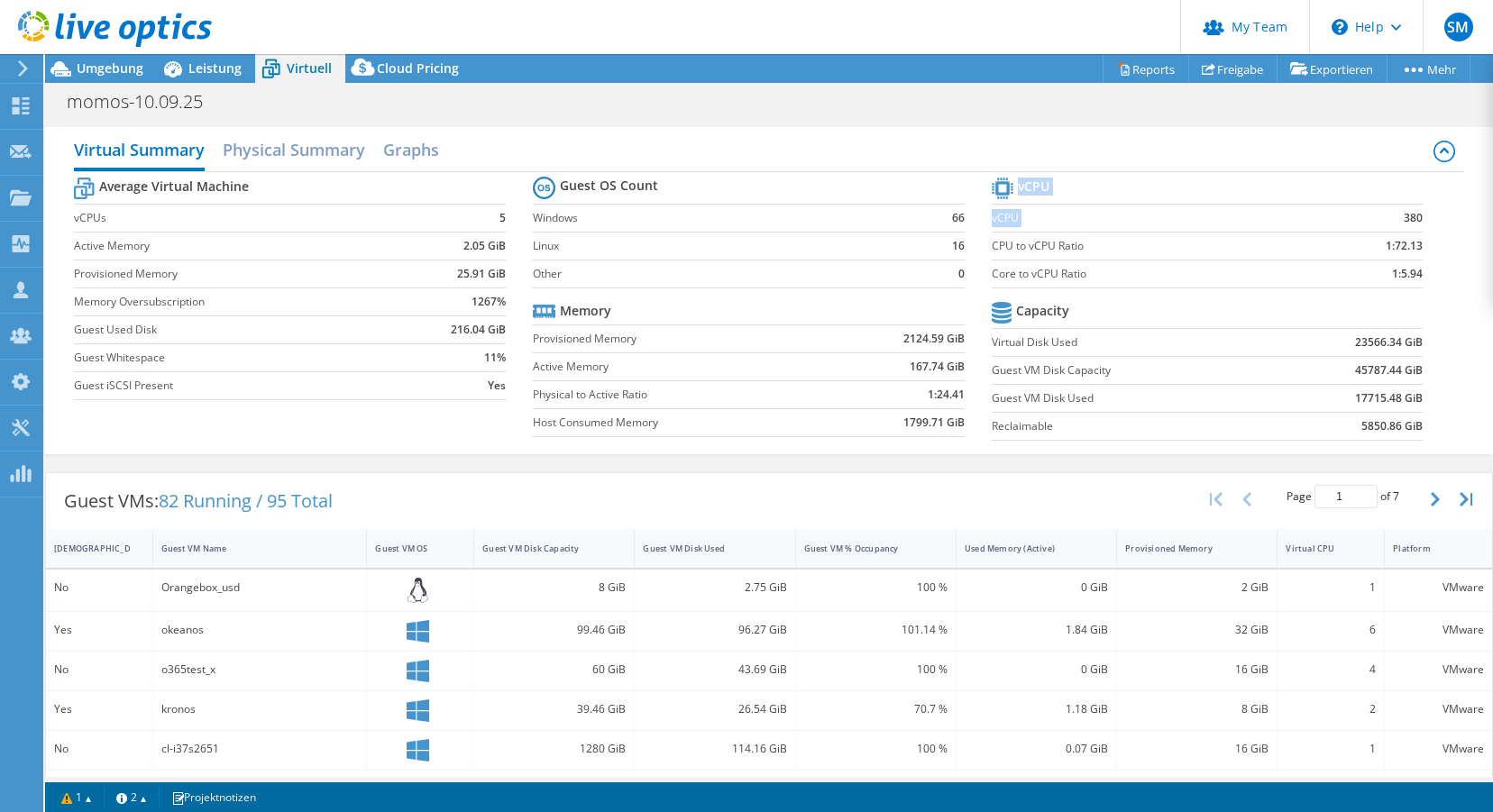
drag, startPoint x: 1404, startPoint y: 217, endPoint x: 1429, endPoint y: 217, distance: 25.0
click at [1296, 217] on section "vCPU vCPU 380 CPU to vCPU Ratio 1:72.13 Core to vCPU Ratio 1:5.94 Capacity Virt…" at bounding box center [1222, 311] width 459 height 276
click at [1296, 219] on b "380" at bounding box center [1412, 218] width 19 height 18
drag, startPoint x: 1422, startPoint y: 275, endPoint x: 1387, endPoint y: 273, distance: 35.1
click at [1296, 273] on td "1:5.94" at bounding box center [1367, 273] width 113 height 28
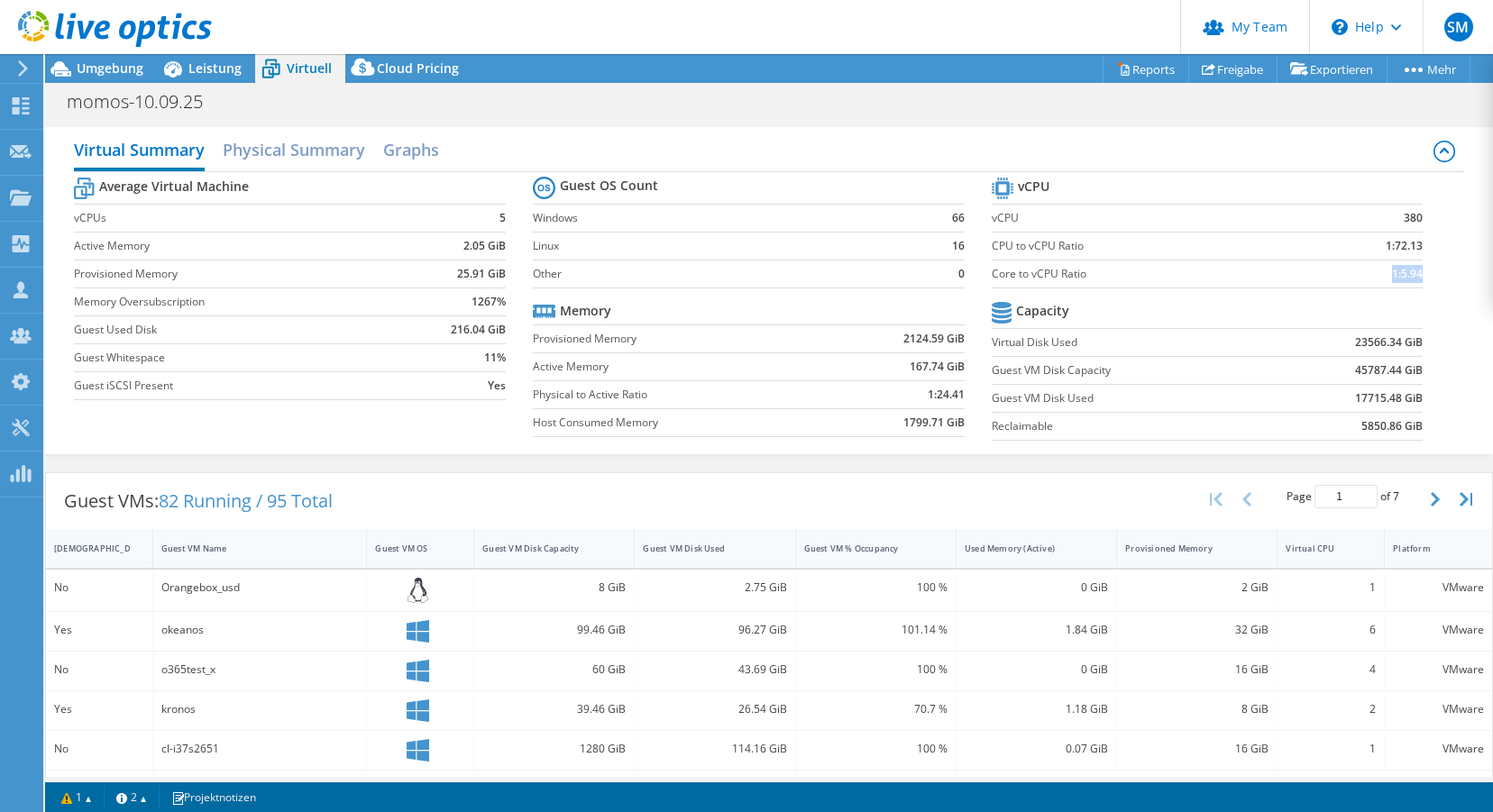
click at [1296, 280] on b "1:5.94" at bounding box center [1407, 274] width 31 height 18
click at [596, 465] on div "Guest VMs: 82 Running / 95 Total Page 1 of 7 5 rows 10 rows 20 rows 25 rows 50 …" at bounding box center [768, 821] width 1448 height 717
click at [589, 308] on b "Memory" at bounding box center [585, 311] width 52 height 18
drag, startPoint x: 1392, startPoint y: 274, endPoint x: 1430, endPoint y: 275, distance: 38.0
click at [1296, 275] on section "vCPU vCPU 380 CPU to vCPU Ratio 1:72.13 Core to vCPU Ratio 1:5.94 Capacity Virt…" at bounding box center [1222, 311] width 459 height 276
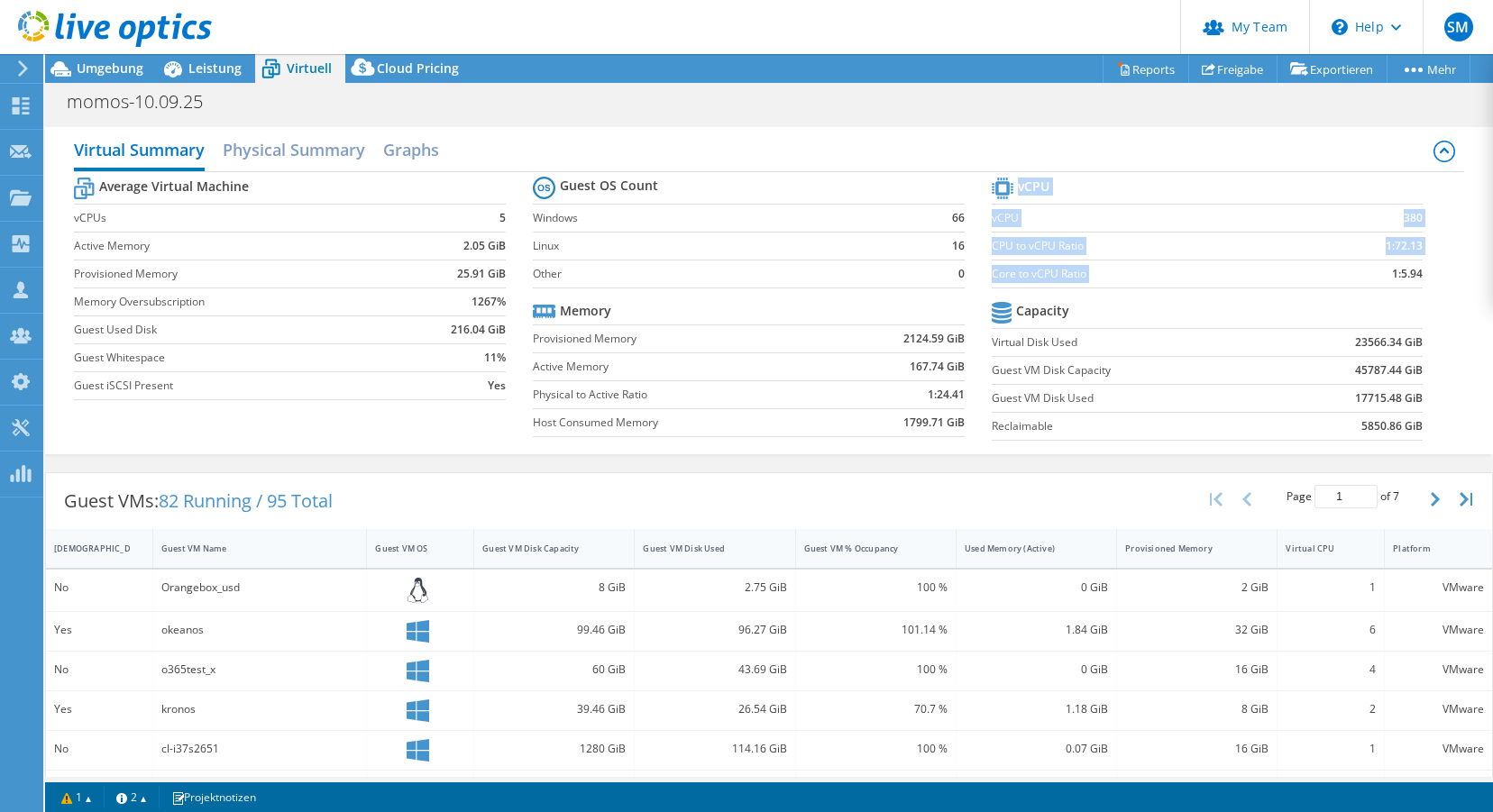
click at [1296, 276] on b "1:5.94" at bounding box center [1407, 274] width 31 height 18
drag, startPoint x: 1393, startPoint y: 273, endPoint x: 1409, endPoint y: 273, distance: 16.0
click at [1296, 273] on b "1:5.94" at bounding box center [1407, 274] width 31 height 18
drag, startPoint x: 164, startPoint y: 499, endPoint x: 276, endPoint y: 499, distance: 112.0
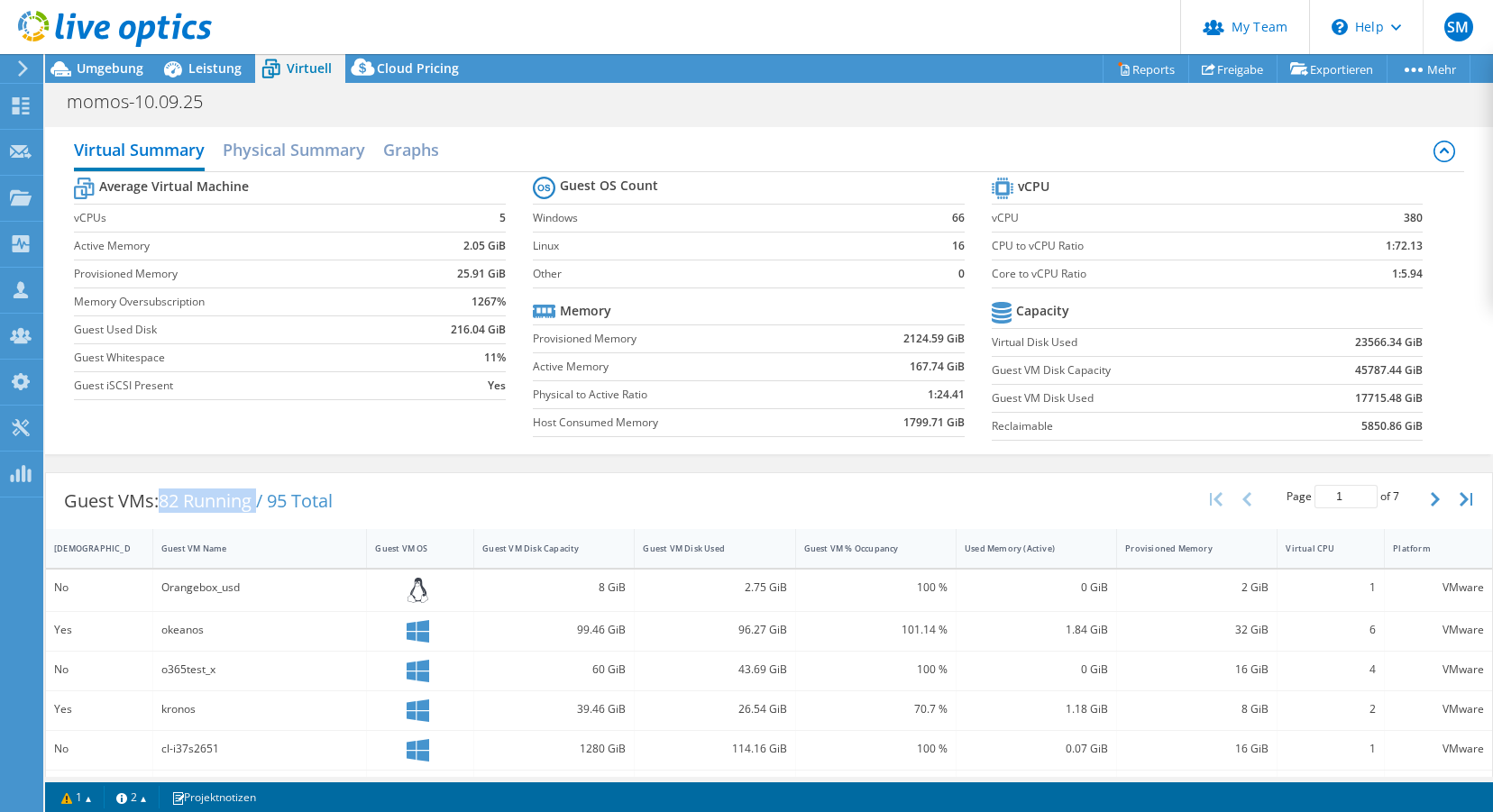
click at [261, 499] on span "82 Running / 95 Total" at bounding box center [246, 501] width 174 height 24
drag, startPoint x: 1424, startPoint y: 272, endPoint x: 1391, endPoint y: 276, distance: 33.2
click at [1296, 274] on section "vCPU vCPU 380 CPU to vCPU Ratio 1:72.13 Core to vCPU Ratio 1:5.94 Capacity Virt…" at bounding box center [1222, 311] width 459 height 276
click at [1296, 276] on b "1:5.94" at bounding box center [1407, 274] width 31 height 18
drag, startPoint x: 1392, startPoint y: 274, endPoint x: 1425, endPoint y: 273, distance: 33.0
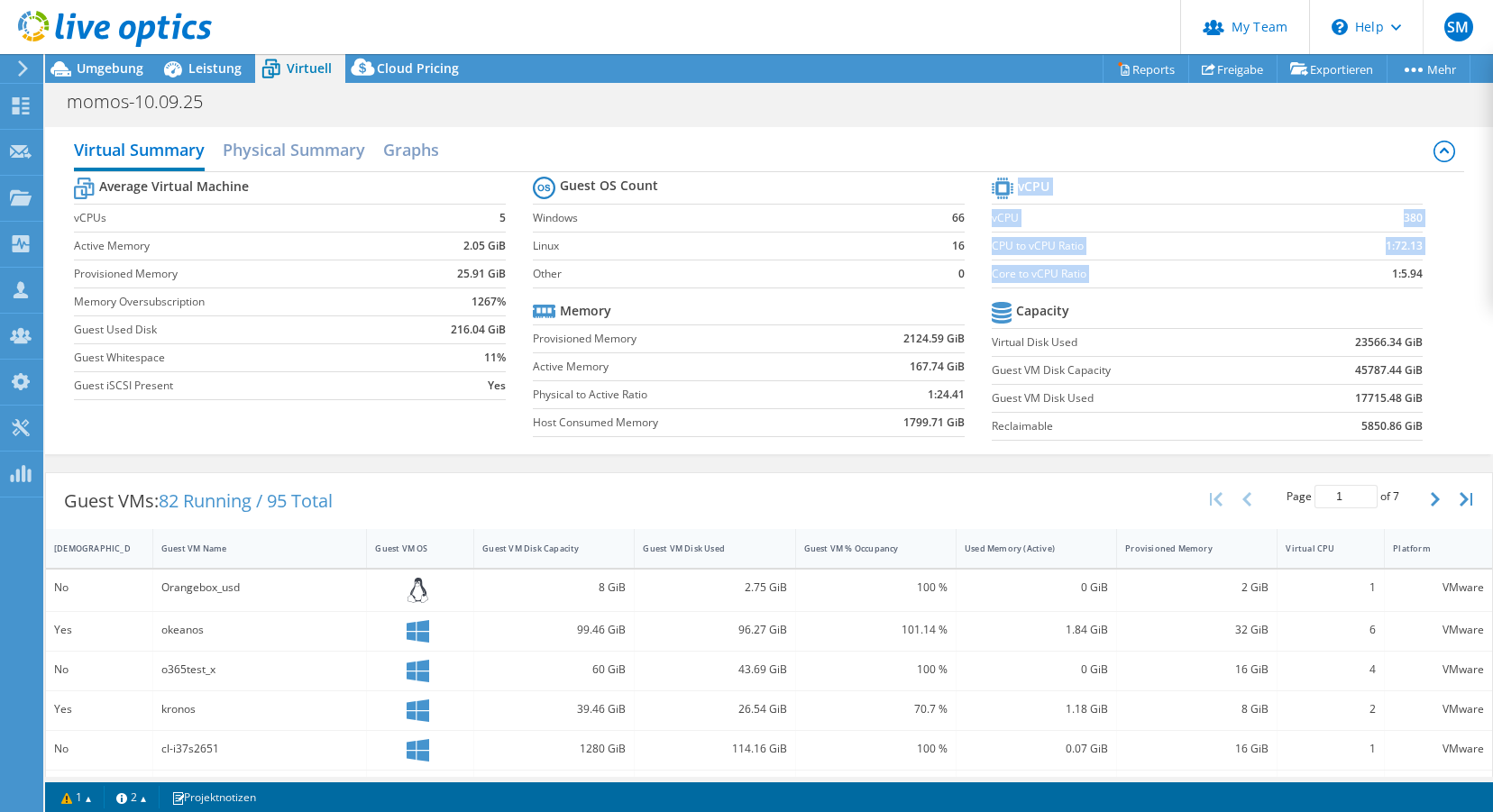
click at [1296, 273] on section "vCPU vCPU 380 CPU to vCPU Ratio 1:72.13 Core to vCPU Ratio 1:5.94 Capacity Virt…" at bounding box center [1222, 311] width 459 height 276
drag, startPoint x: 1423, startPoint y: 275, endPoint x: 1376, endPoint y: 274, distance: 47.0
click at [1296, 274] on section "vCPU vCPU 380 CPU to vCPU Ratio 1:72.13 Core to vCPU Ratio 1:5.94 Capacity Virt…" at bounding box center [1222, 311] width 459 height 276
click at [1296, 274] on td "1:5.94" at bounding box center [1367, 273] width 113 height 28
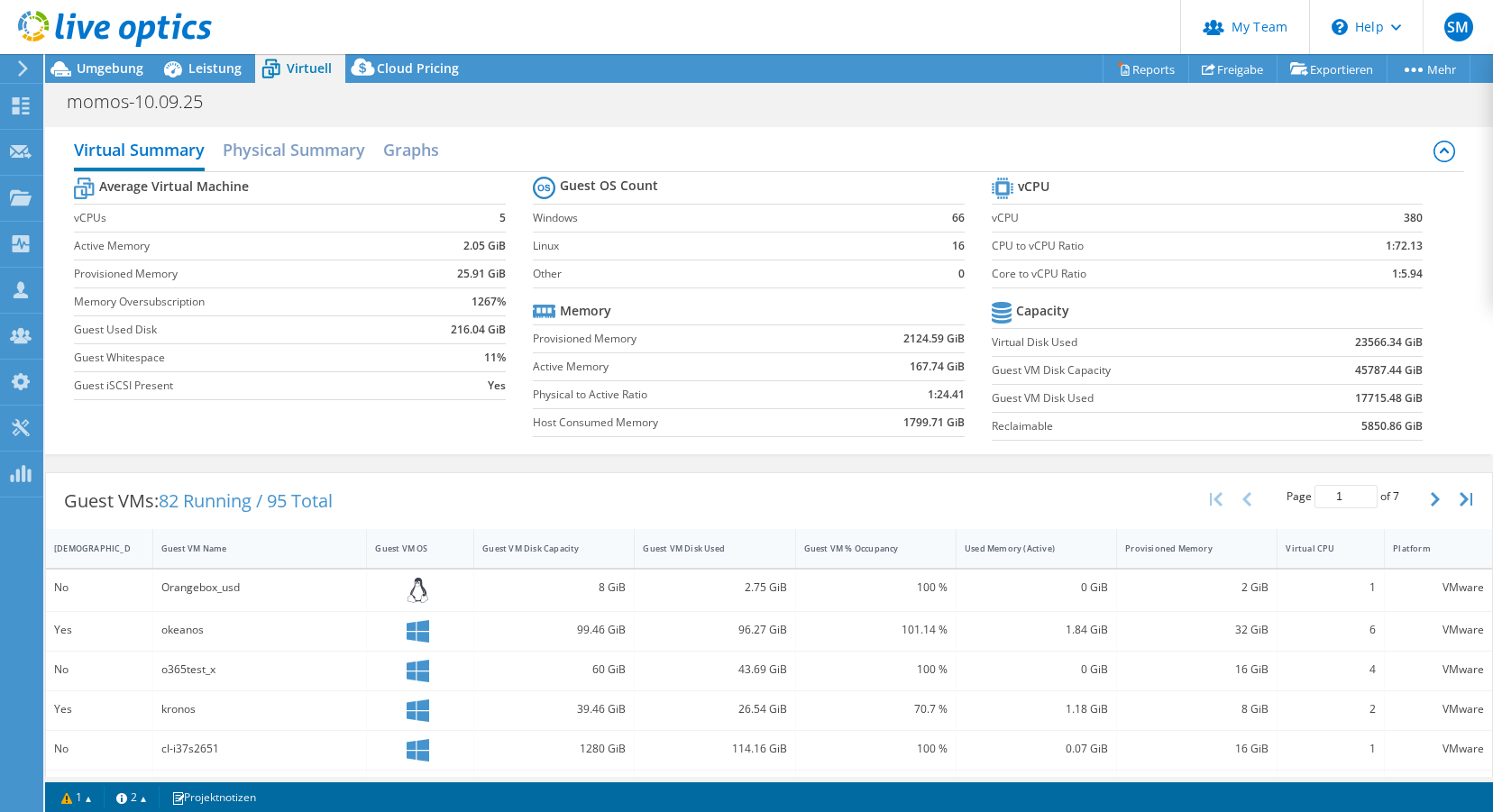
click at [1296, 272] on b "1:5.94" at bounding box center [1407, 274] width 31 height 18
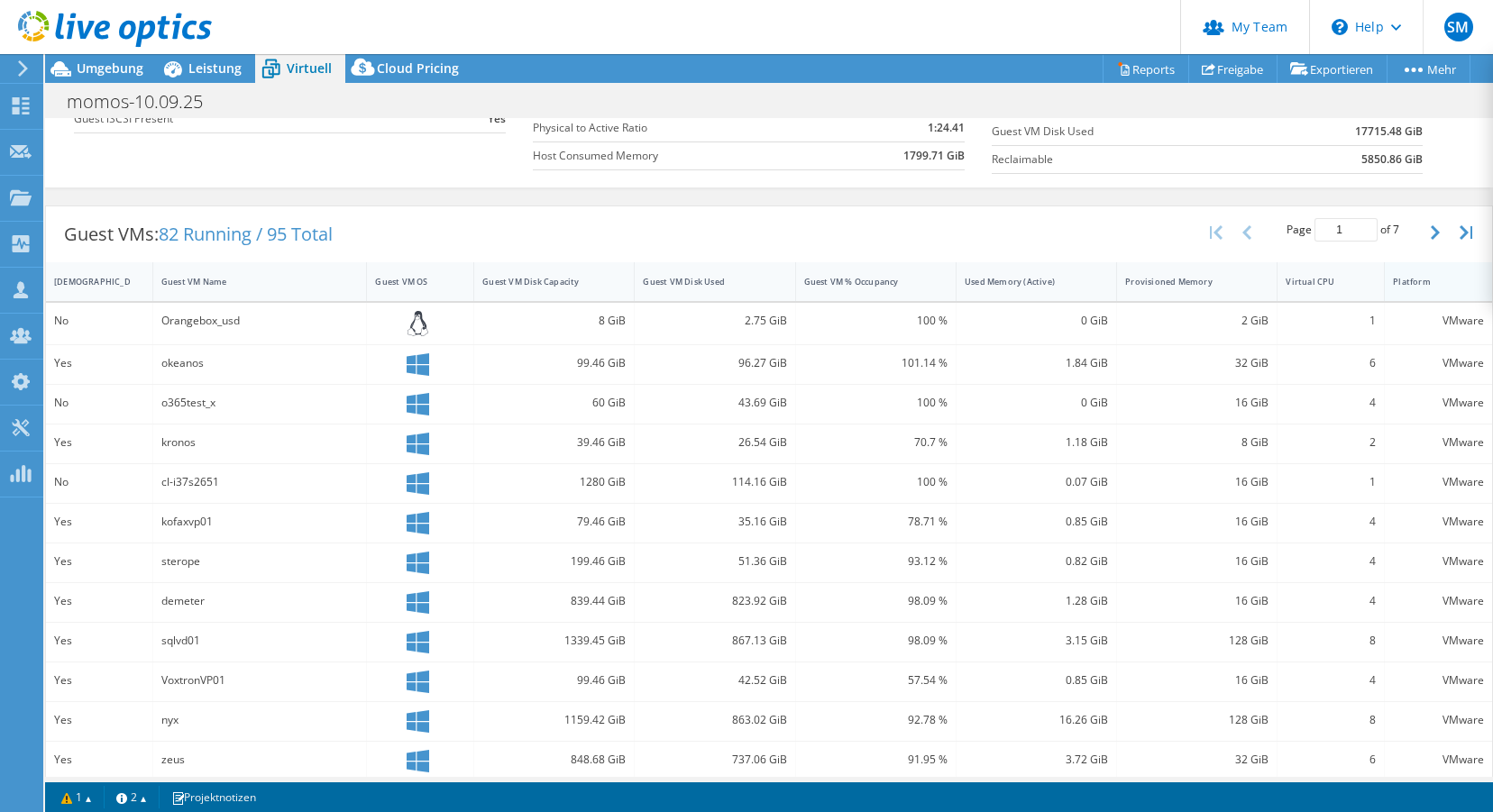
scroll to position [310, 0]
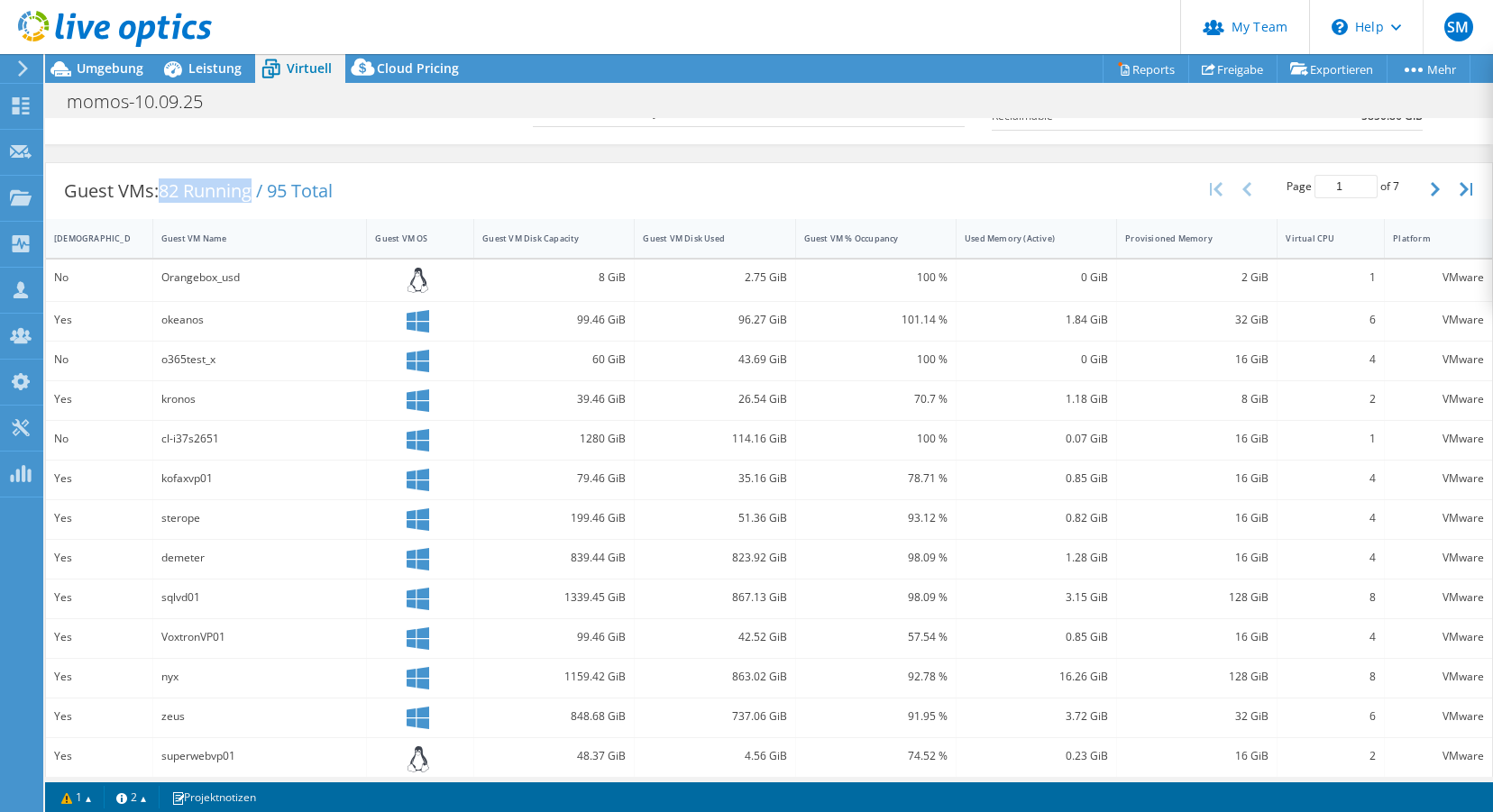
drag, startPoint x: 165, startPoint y: 190, endPoint x: 254, endPoint y: 189, distance: 89.0
click at [254, 189] on span "82 Running / 95 Total" at bounding box center [246, 191] width 174 height 24
click at [568, 156] on div "Guest VMs: 82 Running / 95 Total Page 1 of 7 5 rows 10 rows 20 rows 25 rows 50 …" at bounding box center [768, 511] width 1448 height 717
drag, startPoint x: 1239, startPoint y: 321, endPoint x: 1271, endPoint y: 320, distance: 32.0
click at [1271, 320] on div "32 GiB" at bounding box center [1197, 321] width 160 height 39
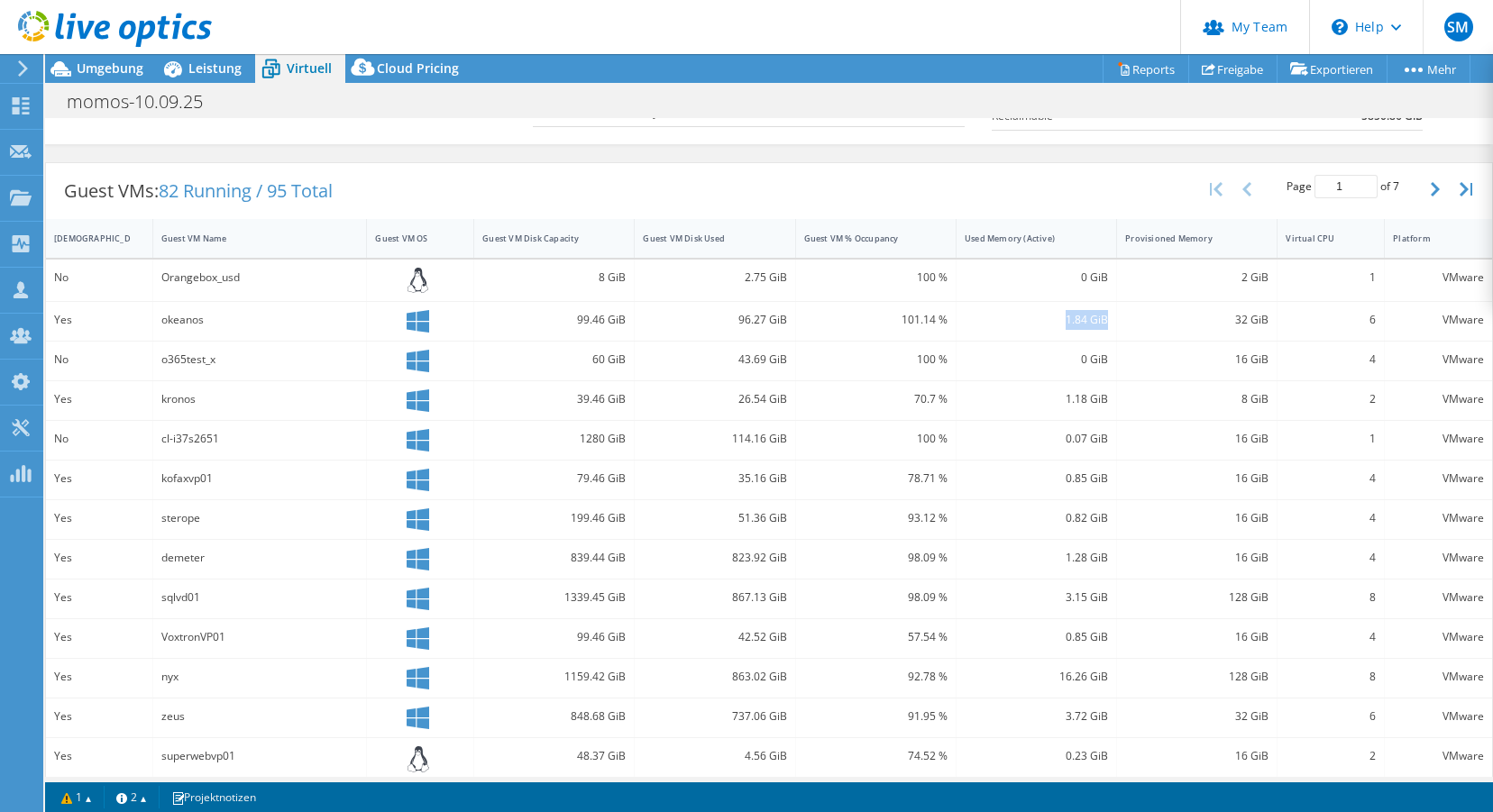
drag, startPoint x: 1068, startPoint y: 319, endPoint x: 1109, endPoint y: 319, distance: 41.0
click at [1109, 319] on div "1.84 GiB" at bounding box center [1036, 321] width 160 height 39
drag, startPoint x: 1238, startPoint y: 321, endPoint x: 1269, endPoint y: 320, distance: 31.0
click at [1269, 320] on div "32 GiB" at bounding box center [1197, 321] width 160 height 39
drag, startPoint x: 1251, startPoint y: 318, endPoint x: 1261, endPoint y: 318, distance: 10.0
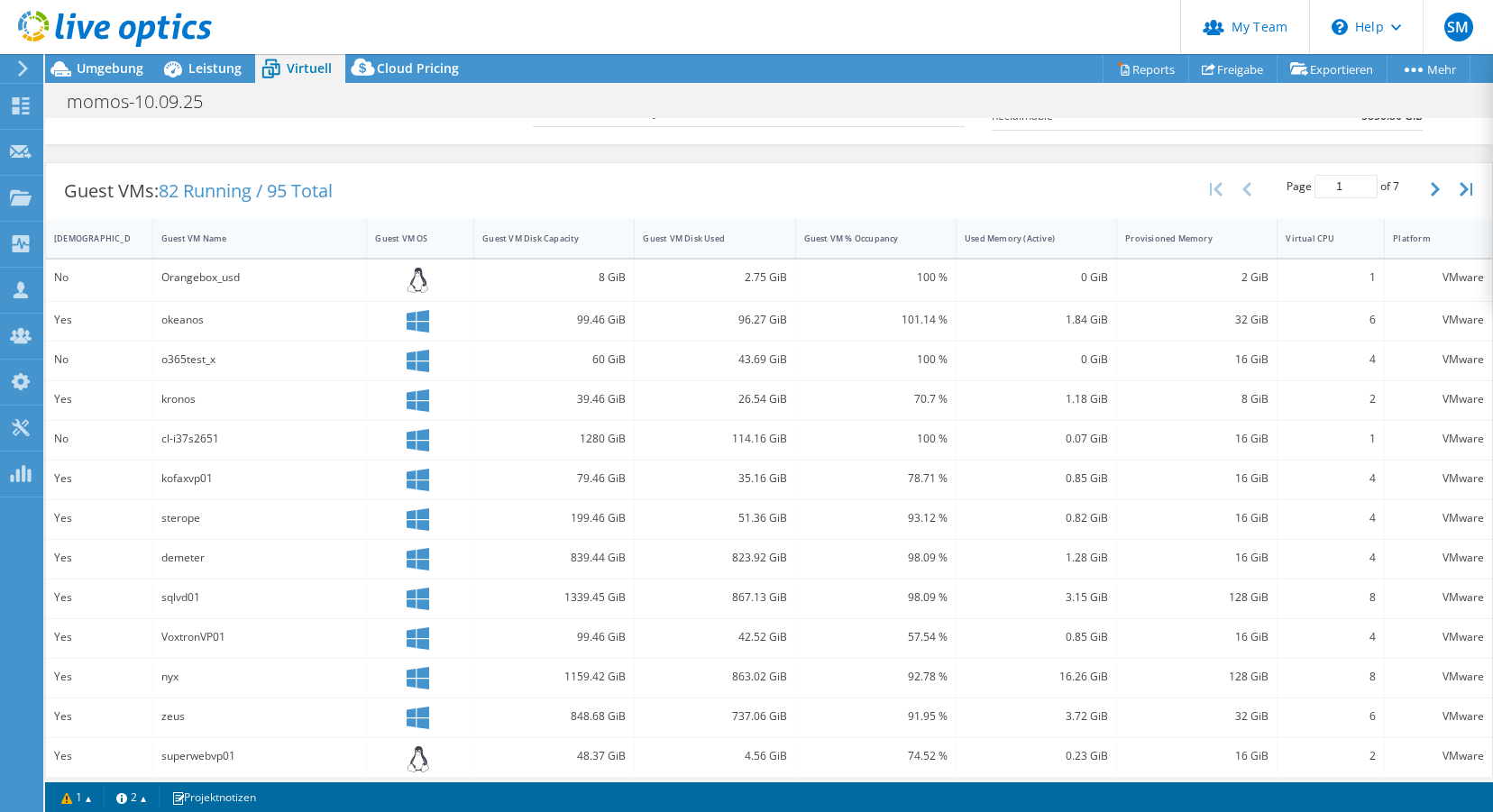
click at [1256, 318] on div "32 GiB" at bounding box center [1197, 320] width 143 height 20
drag, startPoint x: 1269, startPoint y: 318, endPoint x: 1232, endPoint y: 319, distance: 37.0
click at [1232, 319] on div "32 GiB" at bounding box center [1197, 321] width 160 height 39
click at [979, 203] on div "Guest VMs: 82 Running / 95 Total Page 1 of 7 5 rows 10 rows 20 rows 25 rows 50 …" at bounding box center [768, 191] width 1446 height 56
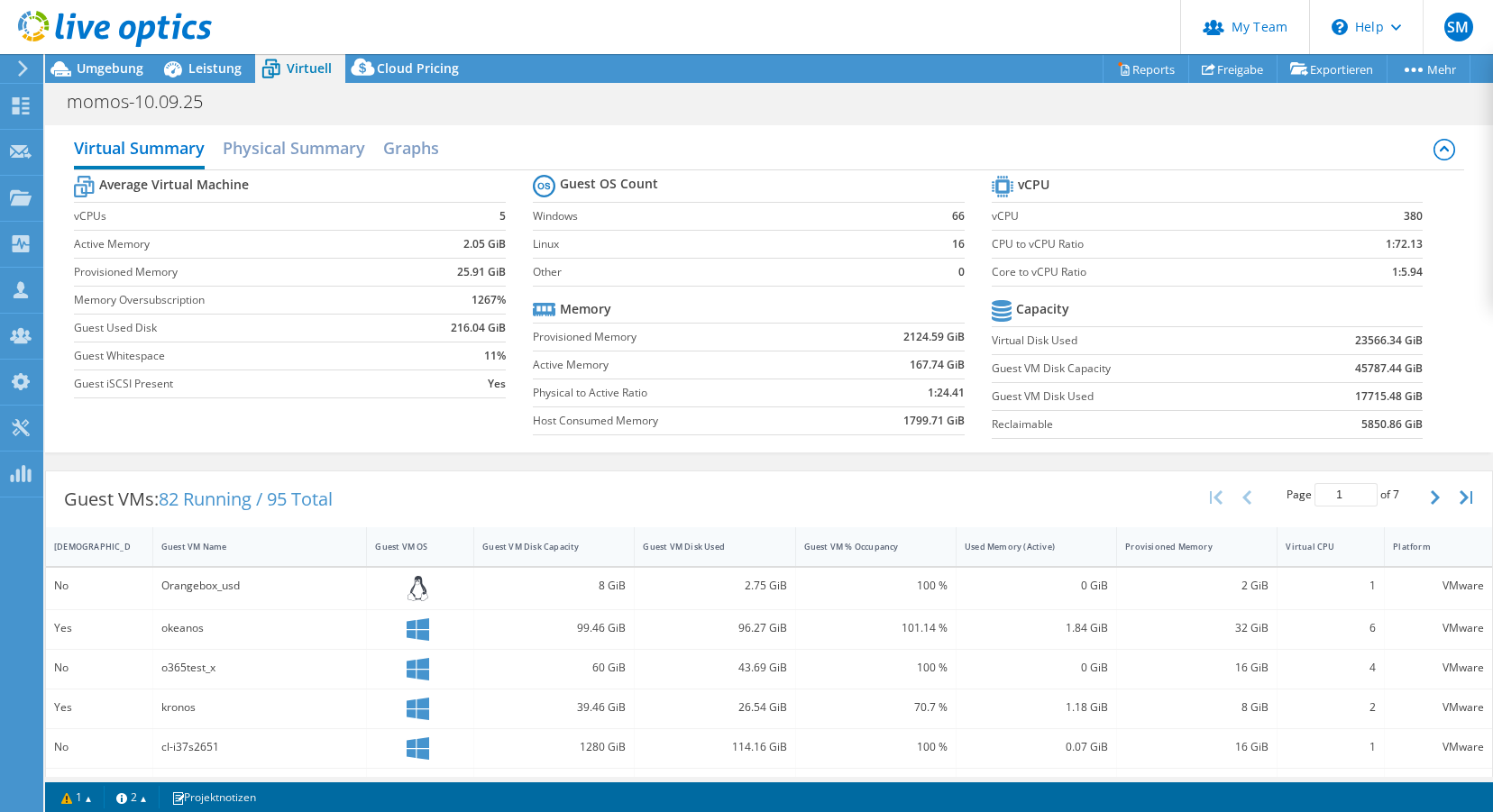
scroll to position [0, 0]
click at [415, 149] on h2 "Graphs" at bounding box center [411, 151] width 56 height 40
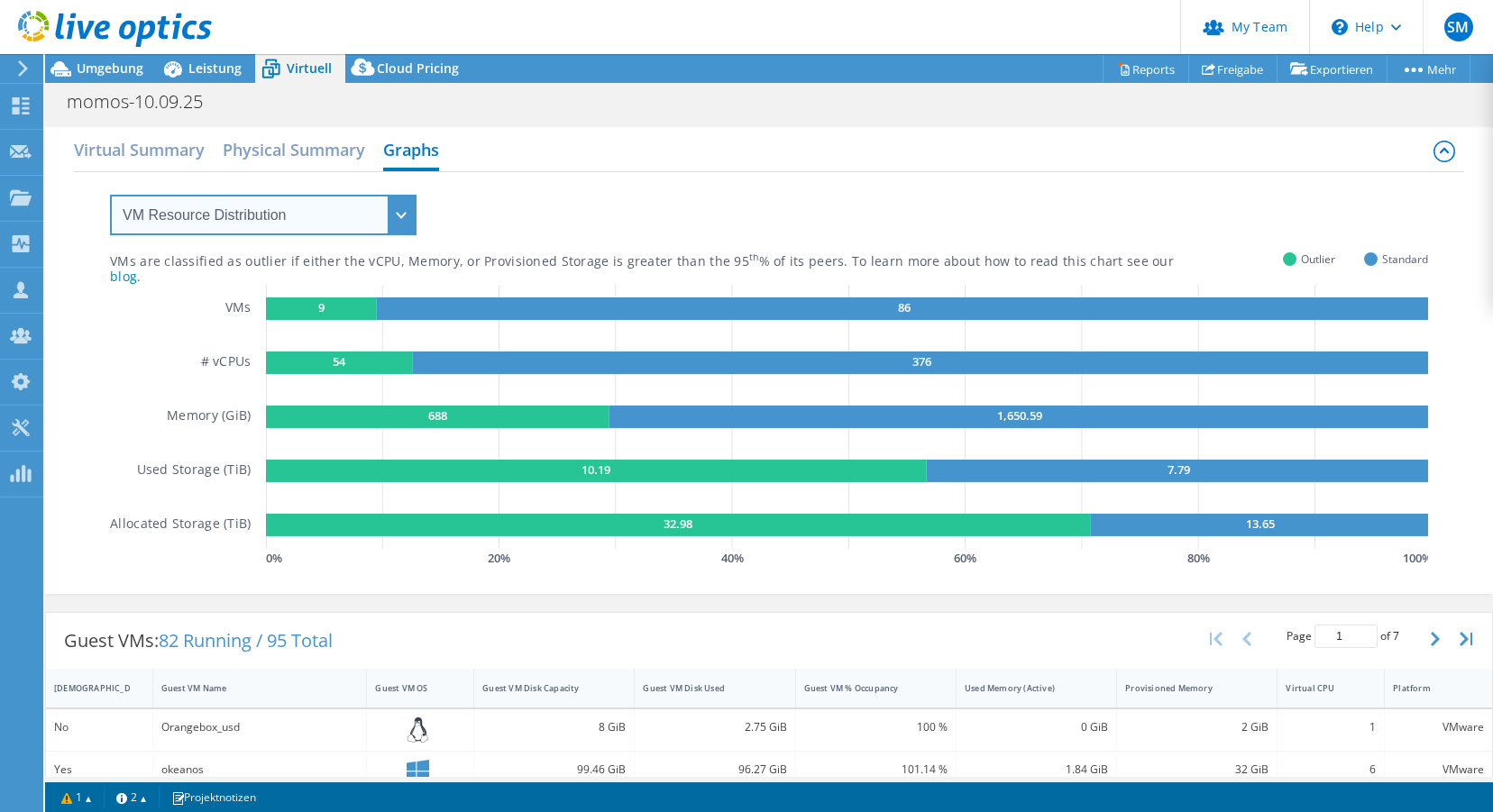
click at [301, 217] on select "VM Resource Distribution Provisioning Contrast Over Provisioning" at bounding box center [263, 215] width 306 height 41
select select "Over Provisioning"
click at [110, 195] on select "VM Resource Distribution Provisioning Contrast Over Provisioning" at bounding box center [263, 215] width 306 height 41
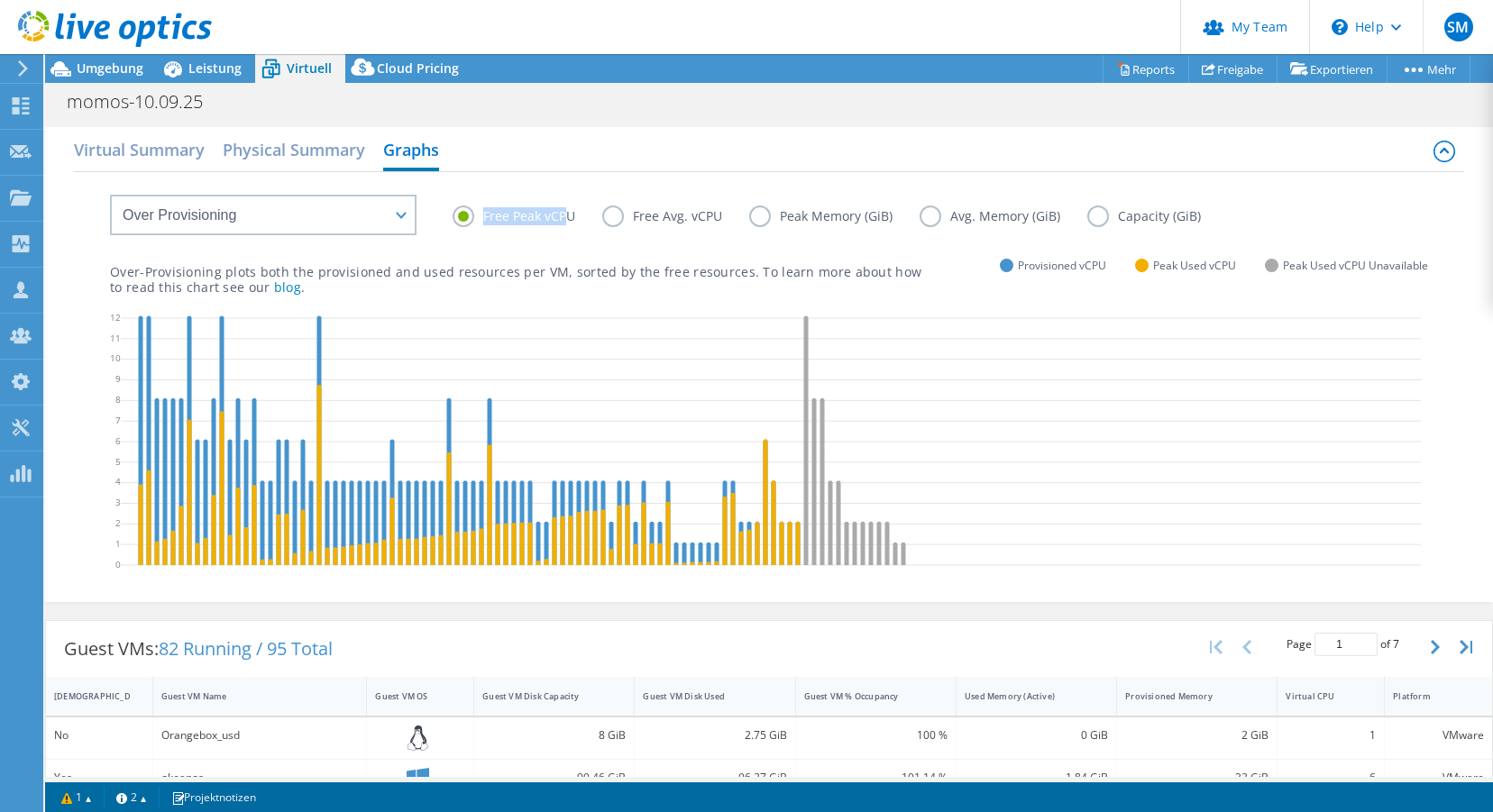
drag, startPoint x: 482, startPoint y: 215, endPoint x: 570, endPoint y: 216, distance: 88.0
click at [570, 216] on label "Free Peak vCPU" at bounding box center [527, 217] width 150 height 22
click at [616, 272] on p "Over-Provisioning plots both the provisioned and used resources per VM, sorted …" at bounding box center [516, 279] width 811 height 31
click at [760, 217] on label "Peak Memory (GiB)" at bounding box center [834, 217] width 170 height 22
click at [0, 0] on input "Peak Memory (GiB)" at bounding box center [0, 0] width 0 height 0
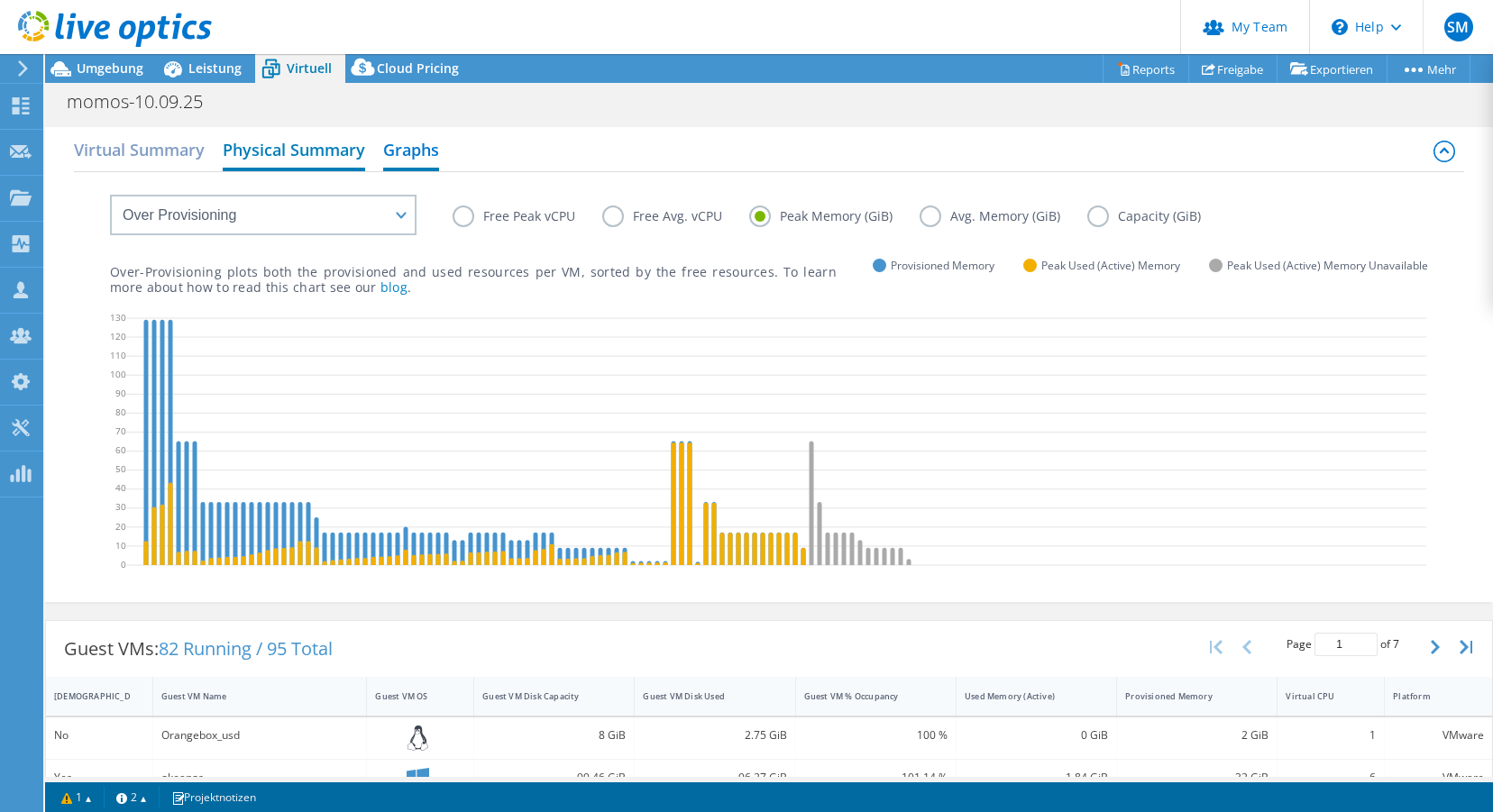
click at [323, 148] on h2 "Physical Summary" at bounding box center [293, 151] width 142 height 40
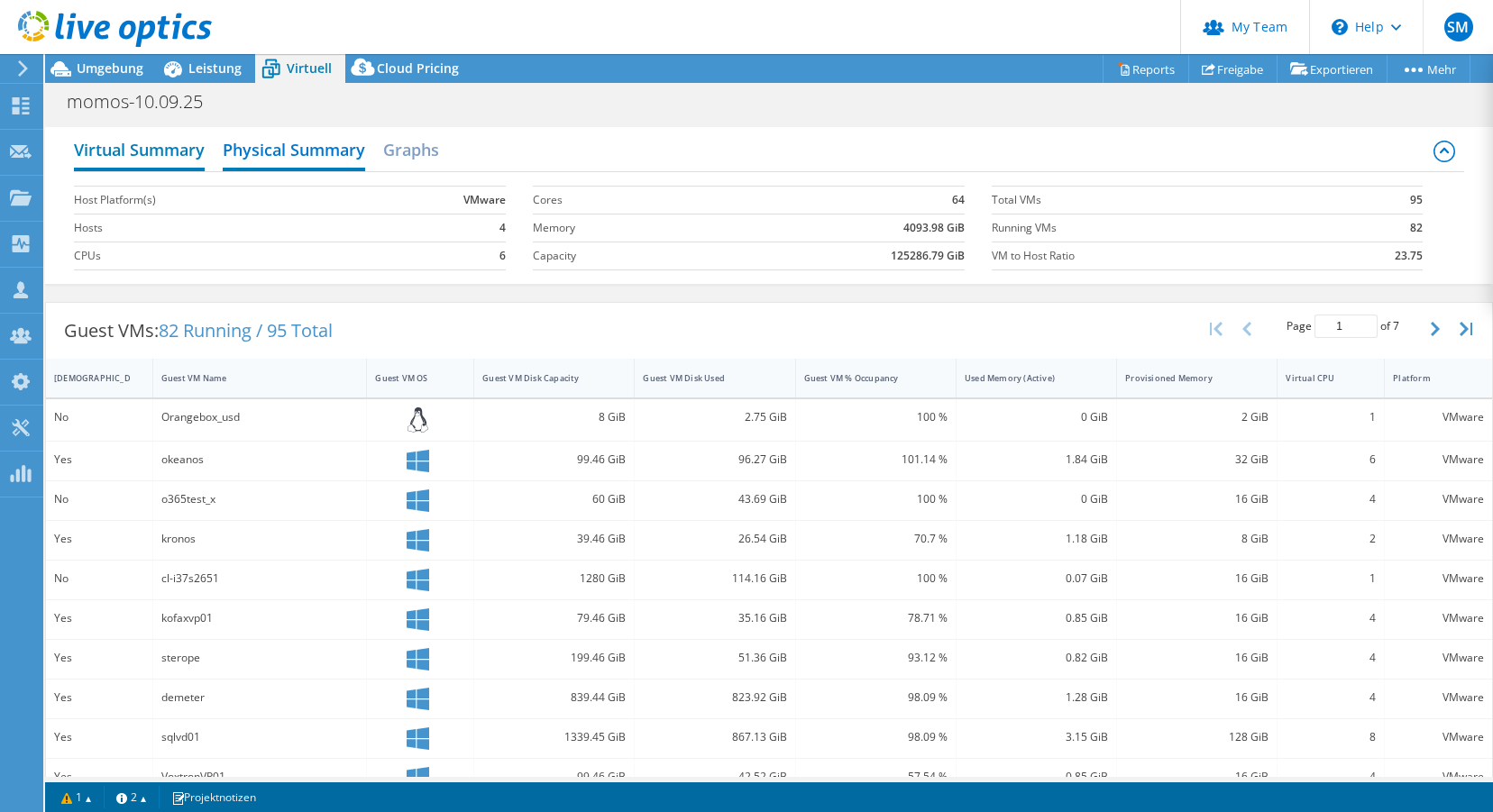
click at [118, 148] on h2 "Virtual Summary" at bounding box center [139, 151] width 131 height 40
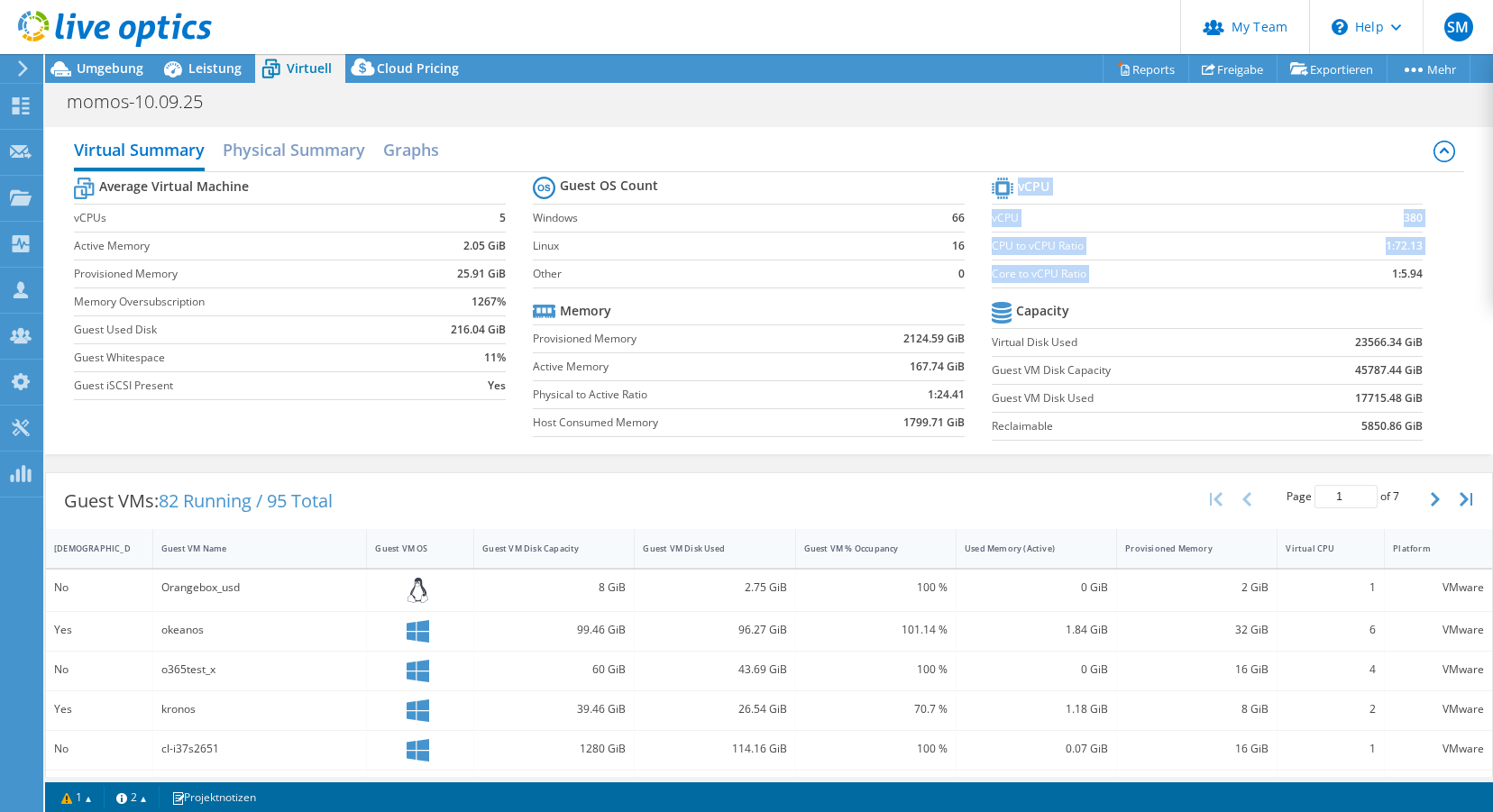
drag, startPoint x: 1428, startPoint y: 273, endPoint x: 1378, endPoint y: 273, distance: 50.0
click at [1296, 274] on section "vCPU vCPU 380 CPU to vCPU Ratio 1:72.13 Core to vCPU Ratio 1:5.94 Capacity Virt…" at bounding box center [1222, 311] width 459 height 276
click at [916, 337] on b "2124.59 GiB" at bounding box center [934, 339] width 62 height 18
click at [216, 67] on span "Leistung" at bounding box center [216, 68] width 54 height 17
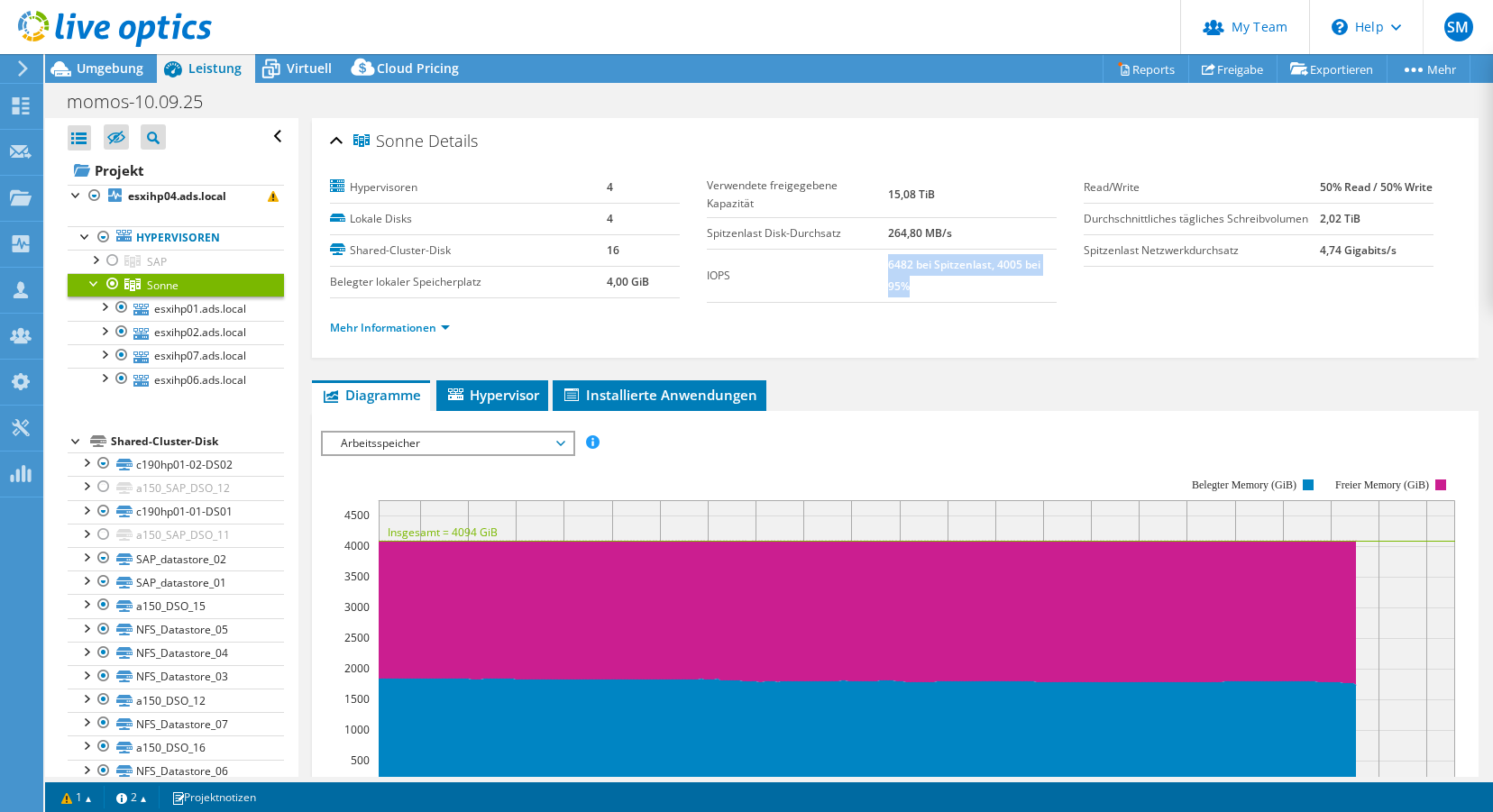
drag, startPoint x: 888, startPoint y: 259, endPoint x: 911, endPoint y: 284, distance: 34.0
click at [911, 284] on td "6482 bei Spitzenlast, 4005 bei 95%" at bounding box center [972, 275] width 169 height 54
click at [991, 262] on b "6482 bei Spitzenlast, 4005 bei 95%" at bounding box center [963, 275] width 152 height 37
drag, startPoint x: 1003, startPoint y: 260, endPoint x: 1029, endPoint y: 261, distance: 26.0
click at [1029, 261] on b "6482 bei Spitzenlast, 4005 bei 95%" at bounding box center [963, 275] width 152 height 37
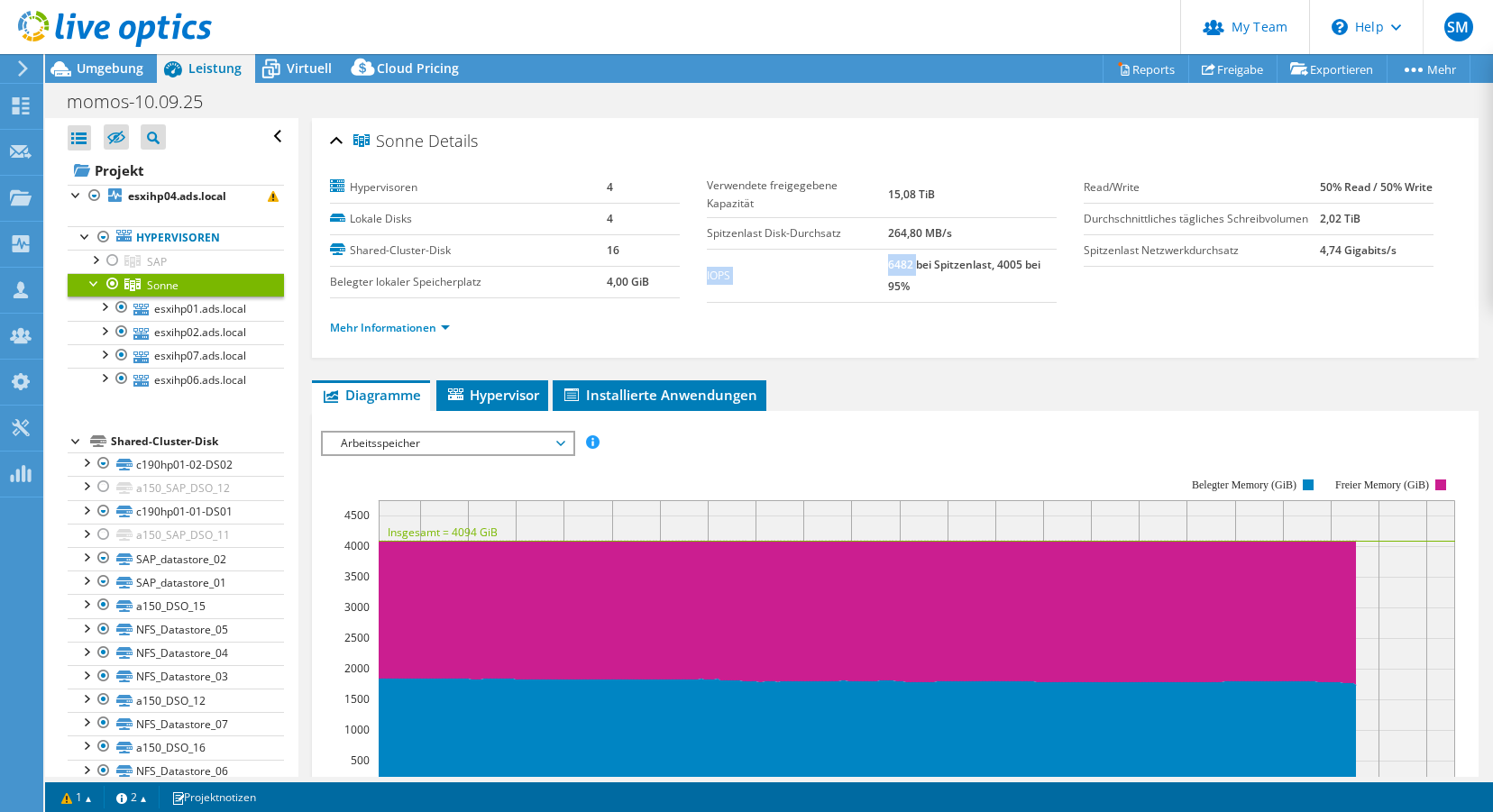
drag, startPoint x: 886, startPoint y: 259, endPoint x: 916, endPoint y: 262, distance: 30.1
click at [916, 262] on tr "IOPS 6482 bei Spitzenlast, 4005 bei 95%" at bounding box center [882, 275] width 350 height 54
click at [424, 449] on span "Arbeitsspeicher" at bounding box center [447, 443] width 232 height 22
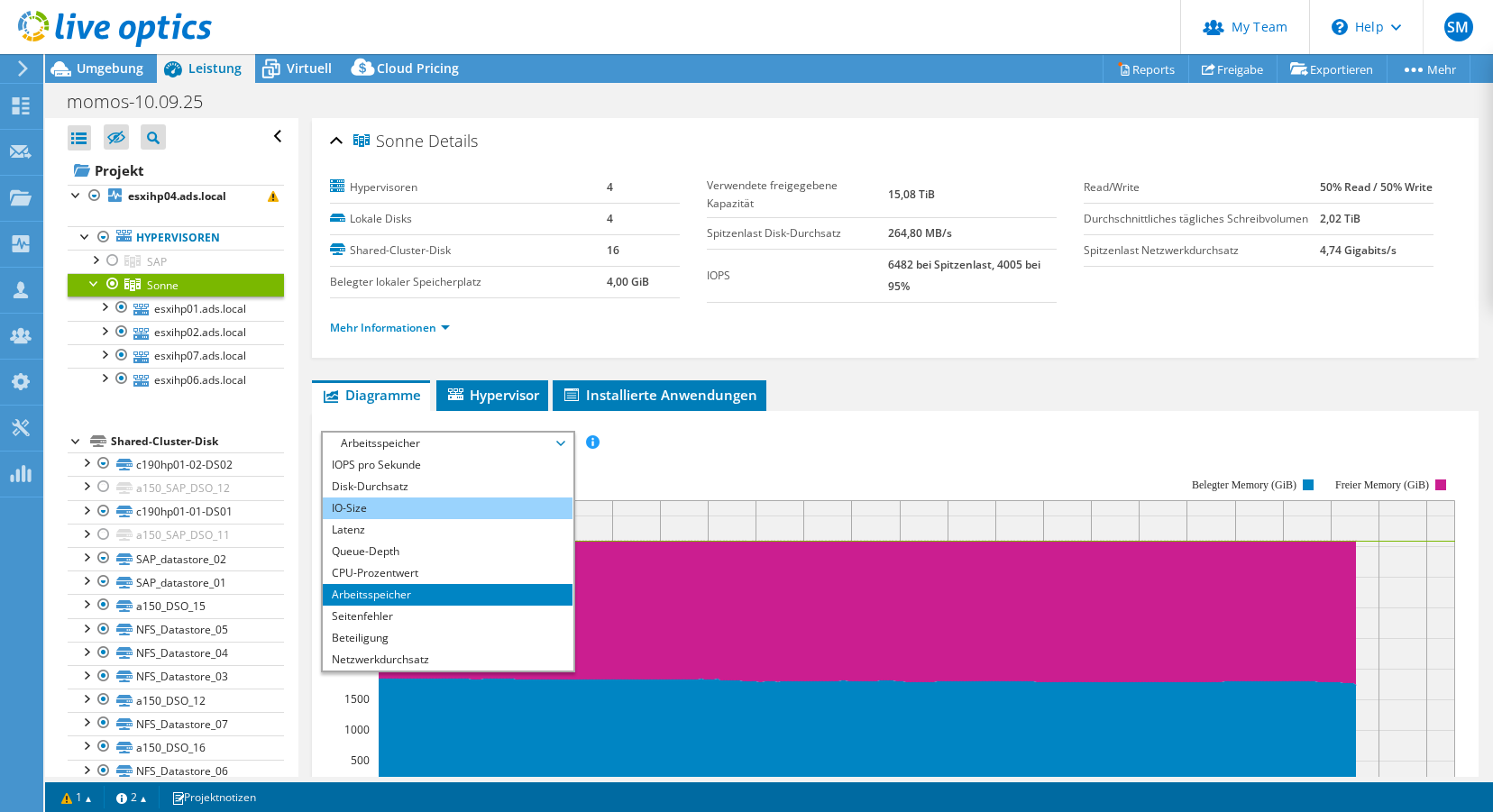
click at [378, 502] on li "IO-Size" at bounding box center [447, 509] width 249 height 22
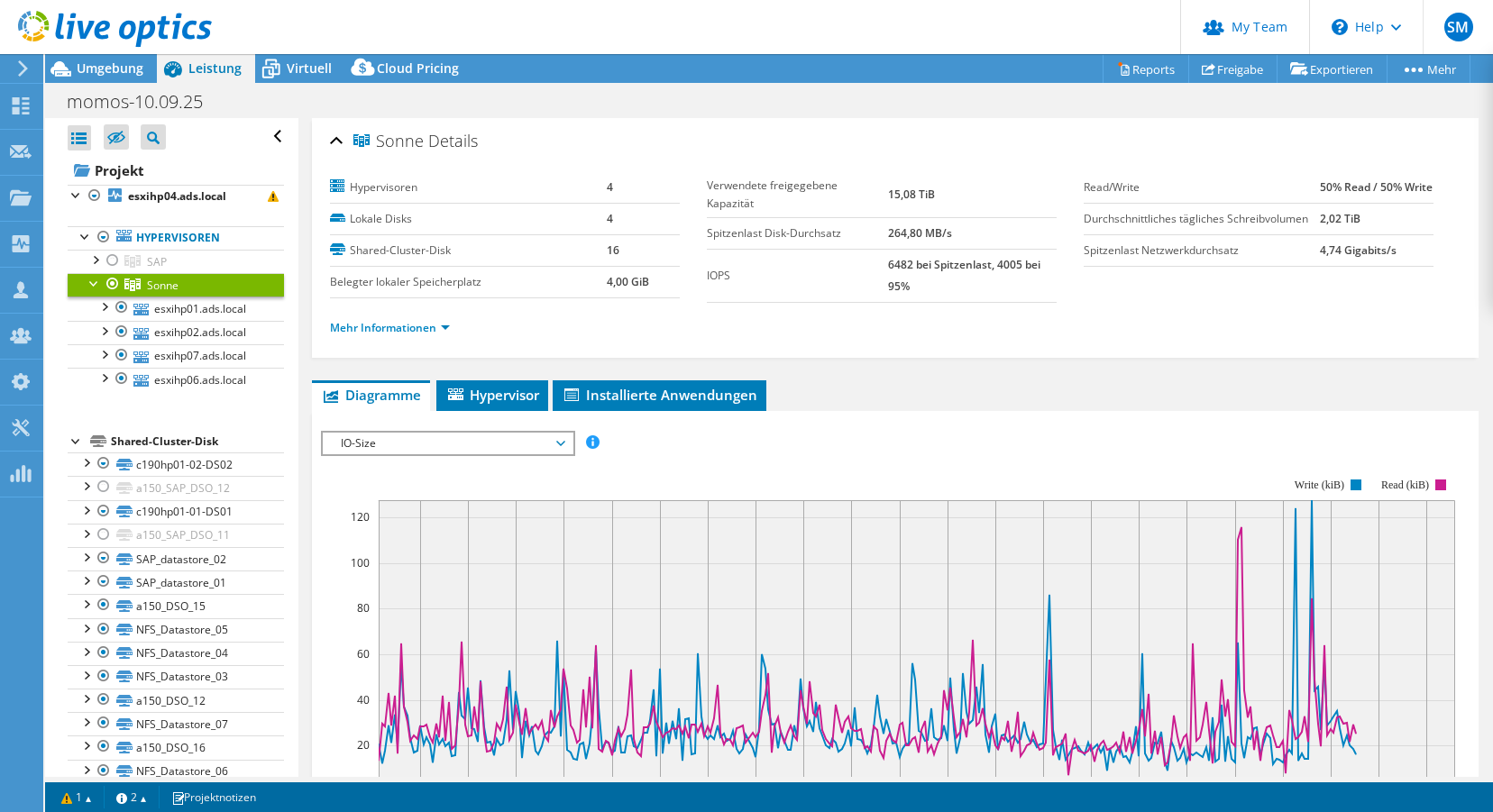
click at [411, 441] on span "IO-Size" at bounding box center [447, 443] width 232 height 22
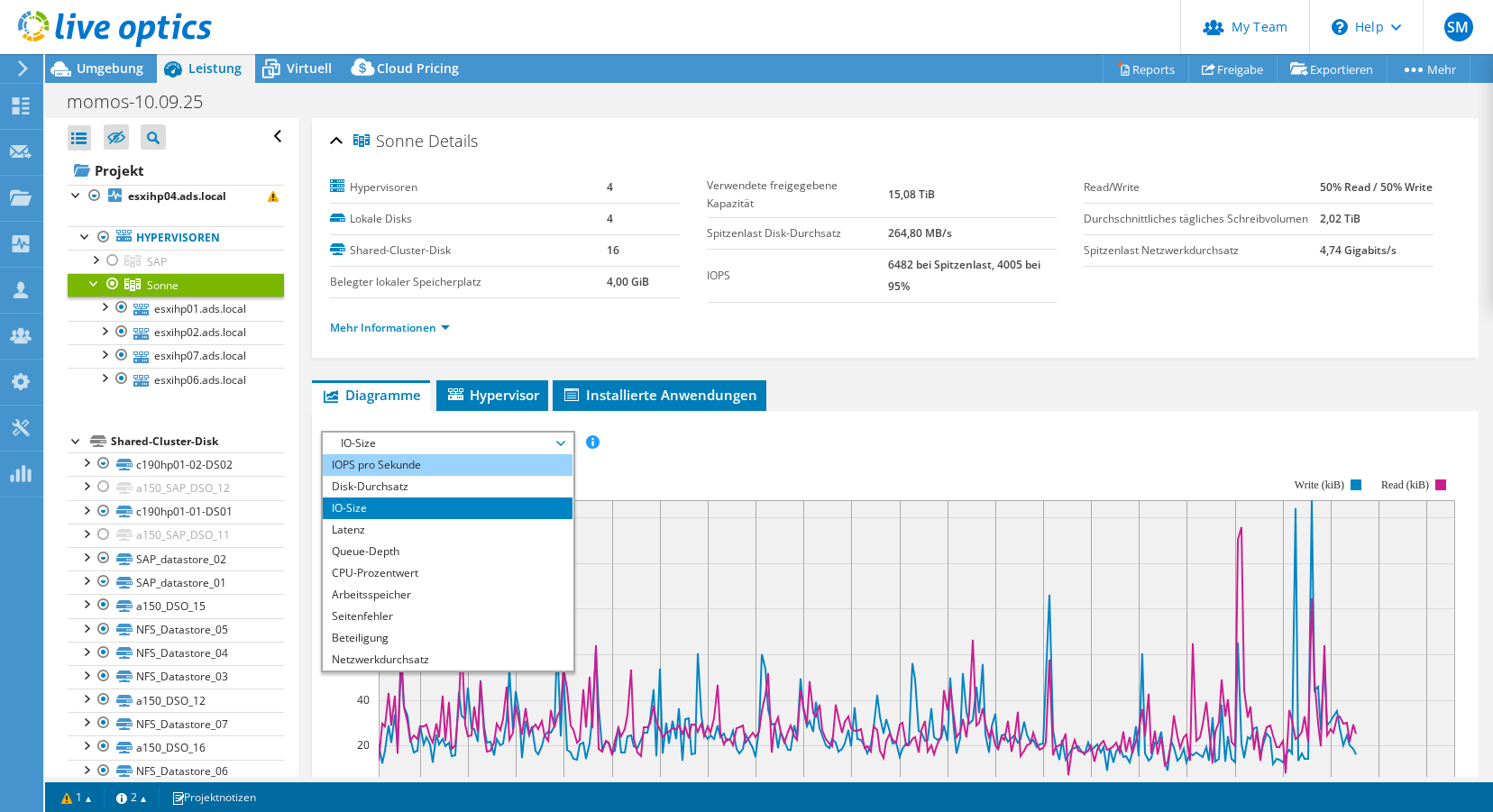
click at [393, 460] on li "IOPS pro Sekunde" at bounding box center [447, 465] width 249 height 22
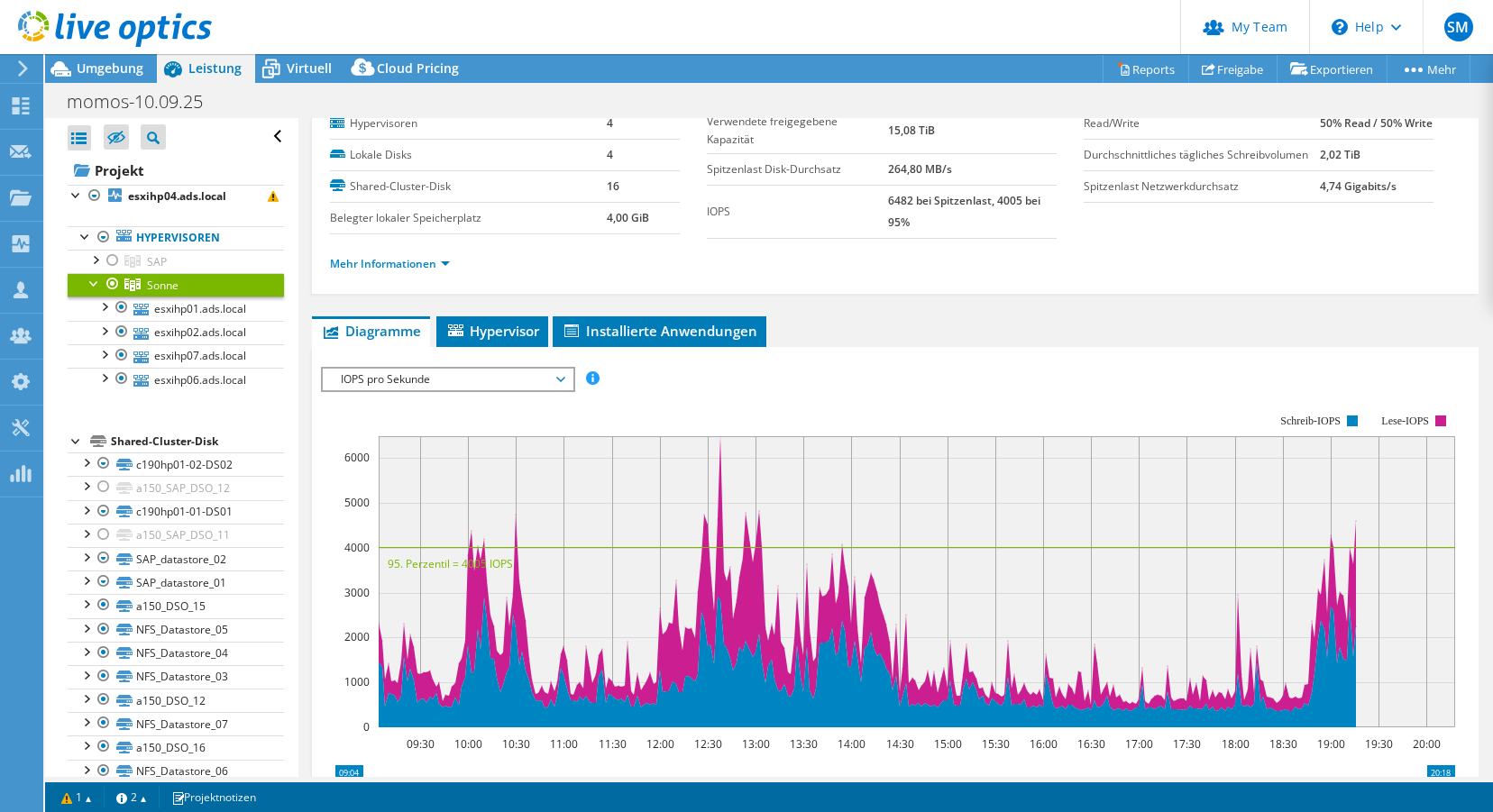
scroll to position [63, 0]
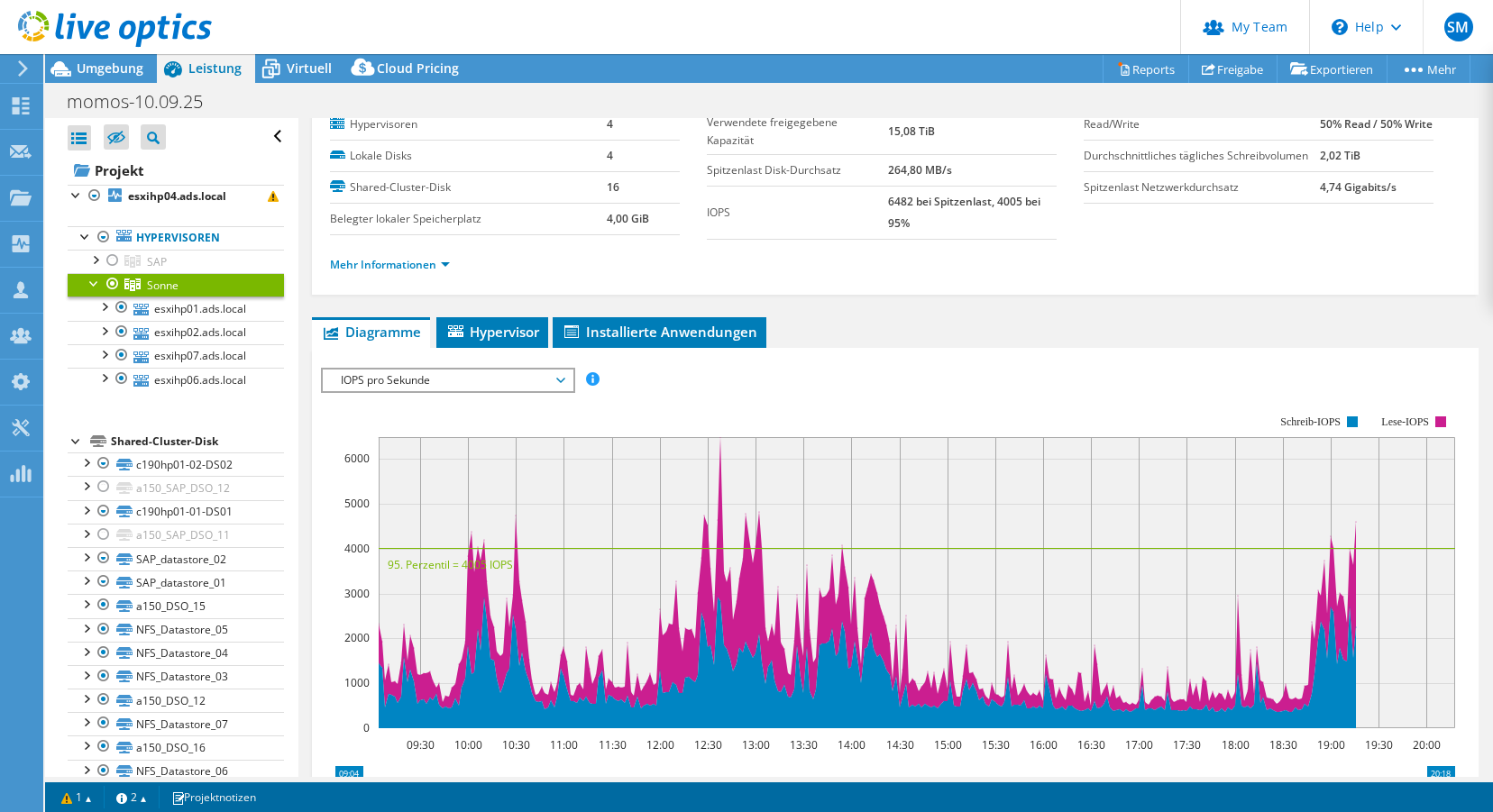
click at [42, 21] on use at bounding box center [114, 29] width 194 height 36
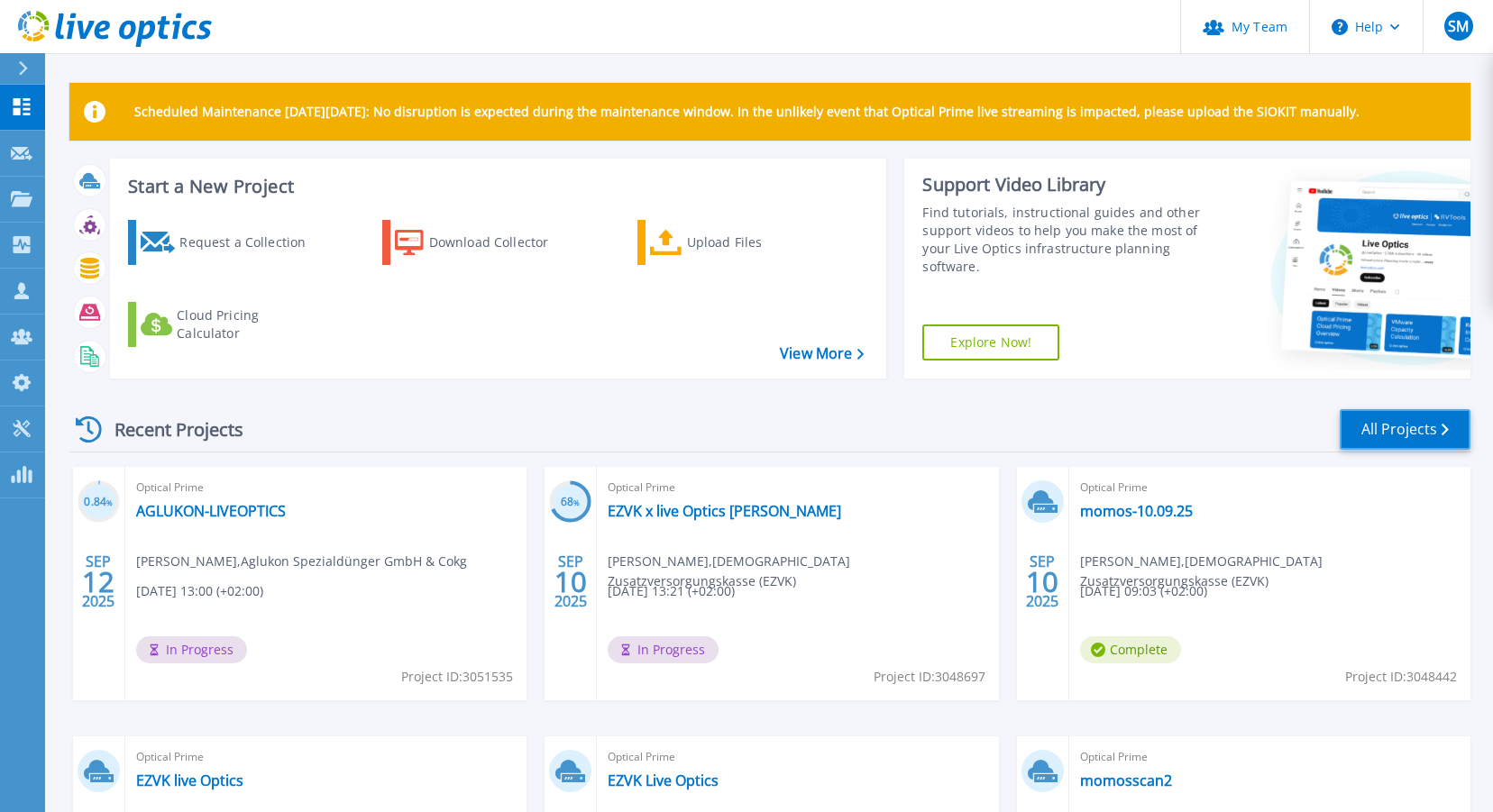
click at [1420, 424] on link "All Projects" at bounding box center [1406, 429] width 131 height 41
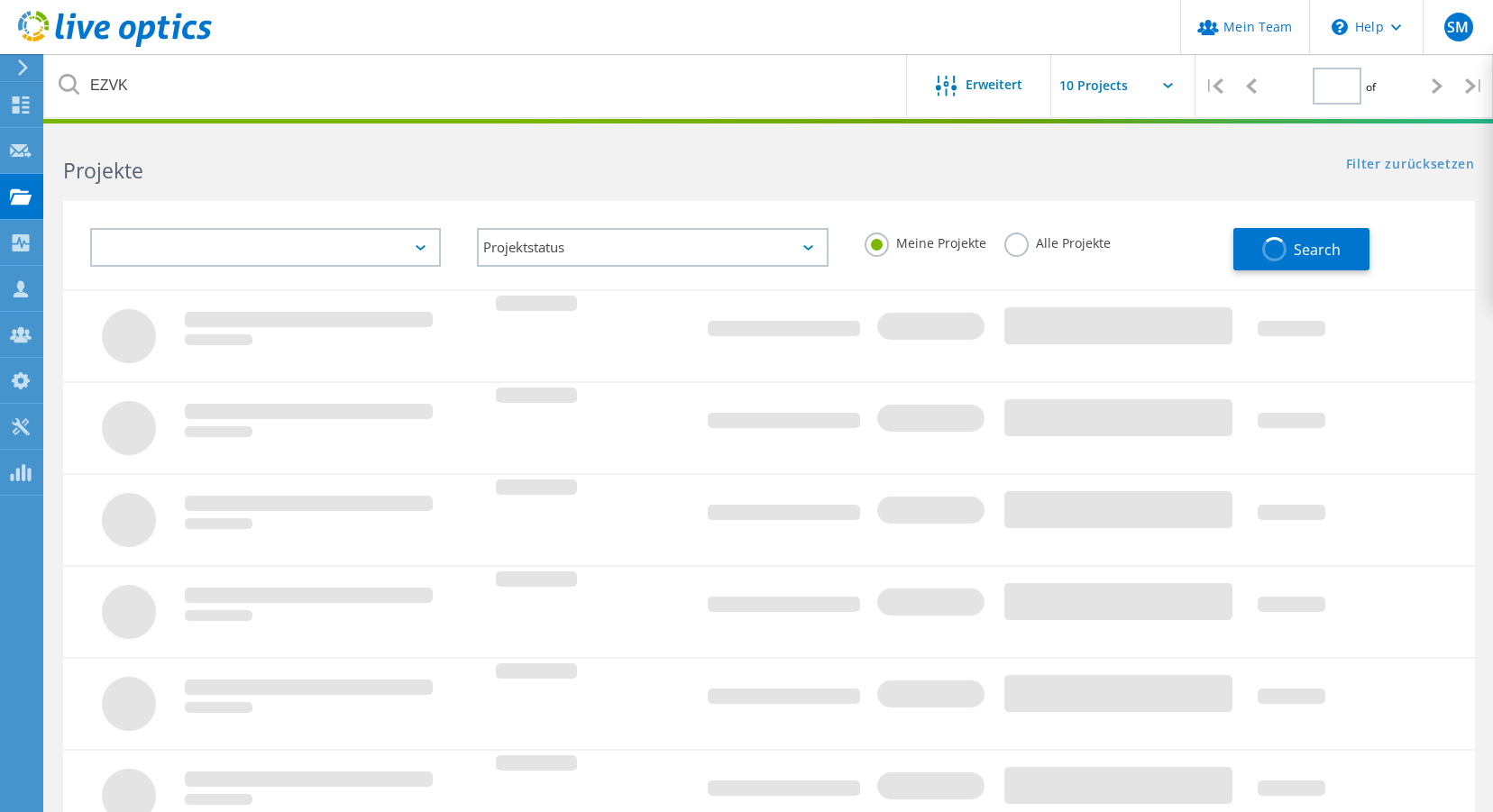
type input "1"
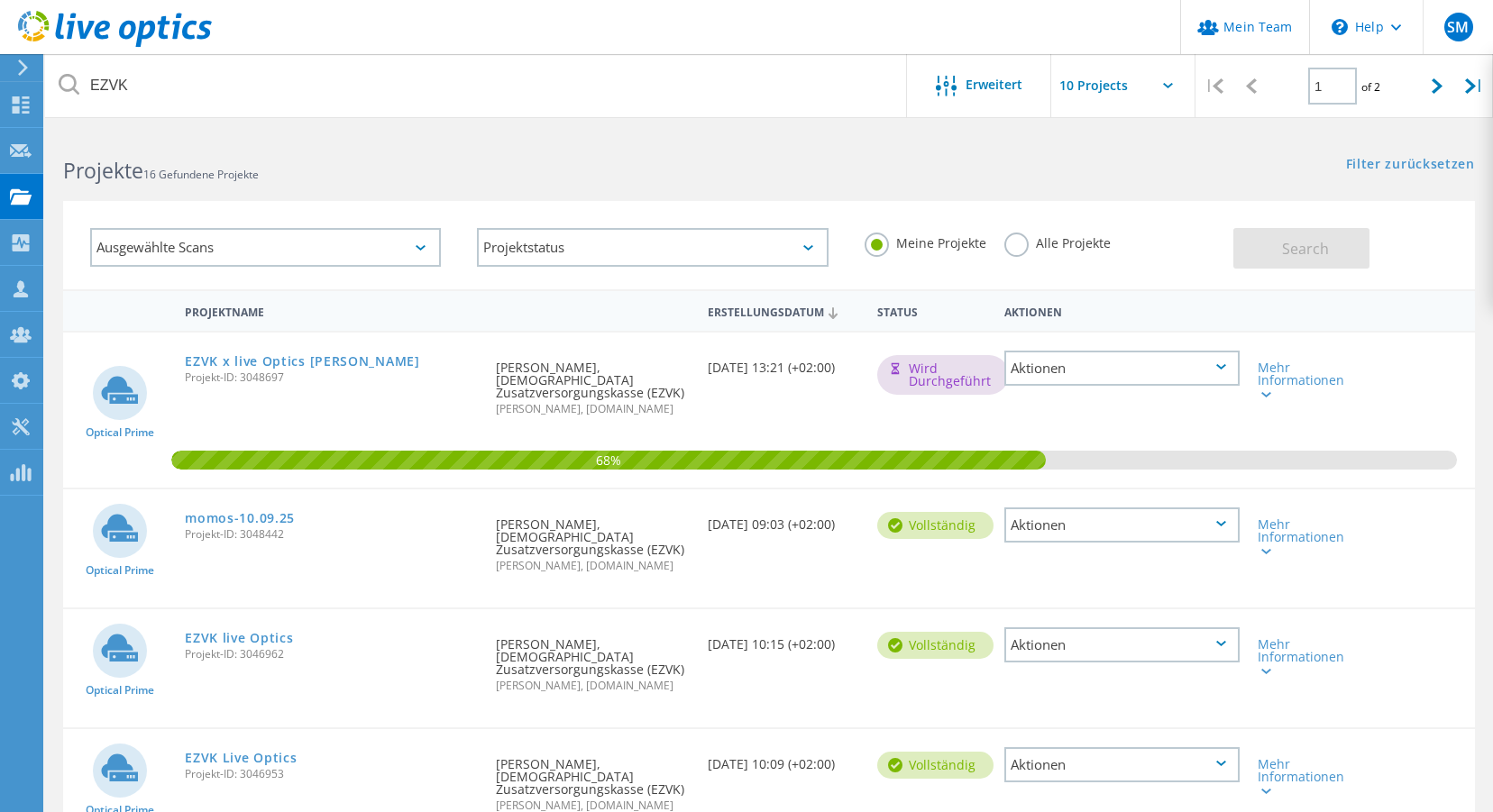
click at [537, 370] on div "Angefordert durch [PERSON_NAME], [DEMOGRAPHIC_DATA] Zusatzversorgungskasse (EZV…" at bounding box center [592, 383] width 212 height 100
click at [302, 363] on link "EZVK x live Optics [PERSON_NAME]" at bounding box center [302, 361] width 235 height 13
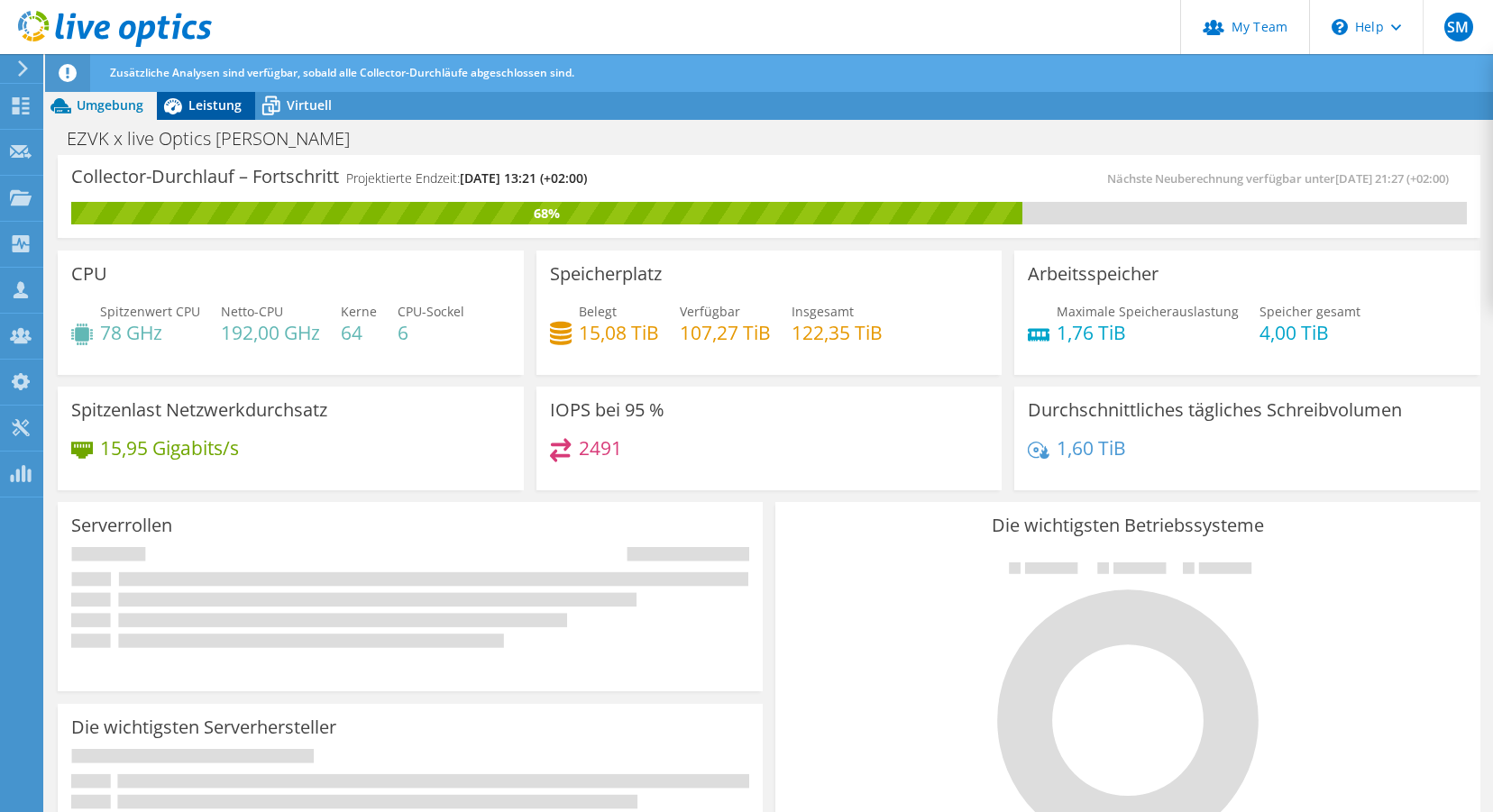
click at [209, 104] on span "Leistung" at bounding box center [216, 104] width 54 height 17
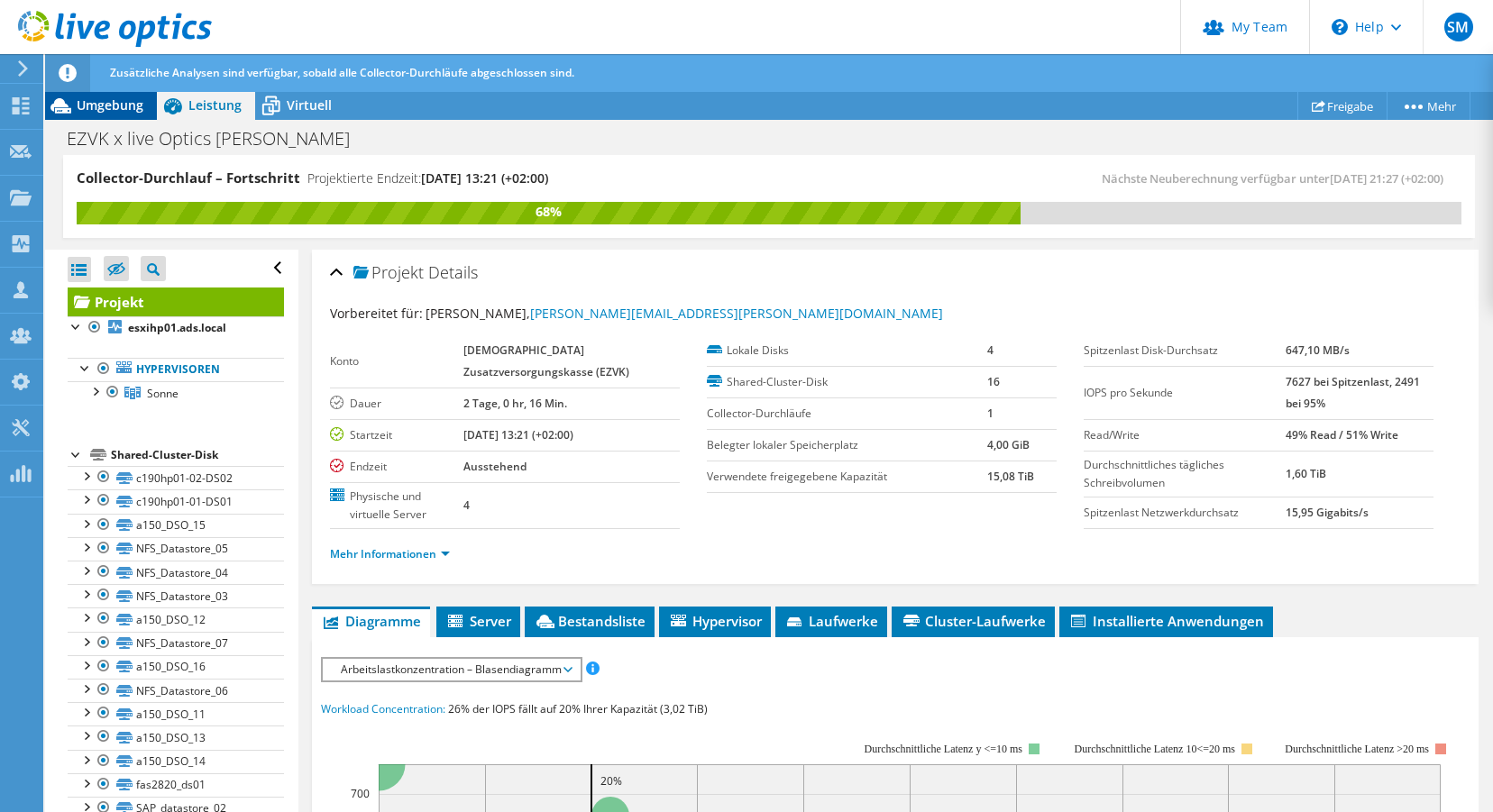
click at [107, 111] on span "Umgebung" at bounding box center [109, 104] width 67 height 17
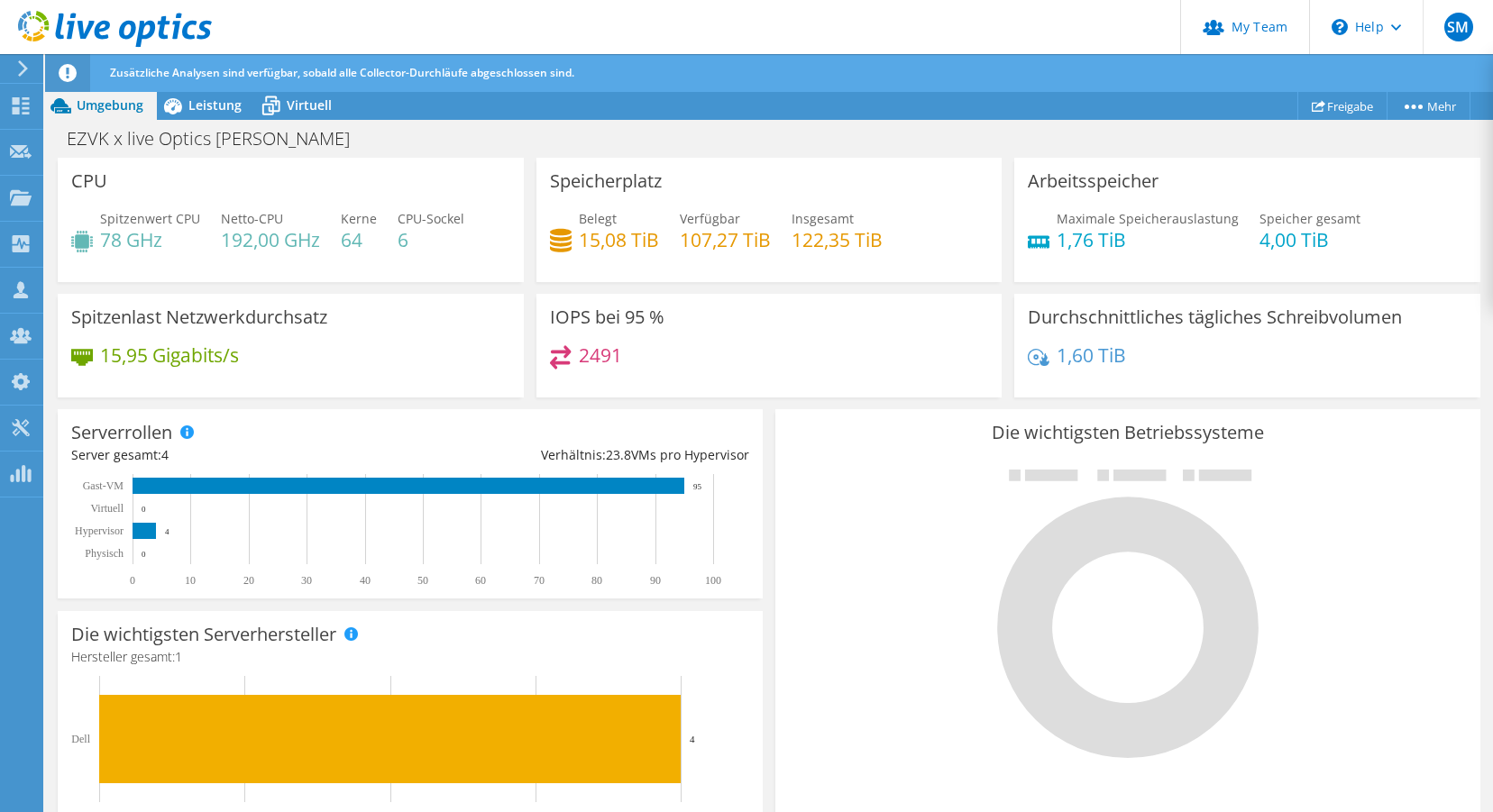
scroll to position [94, 0]
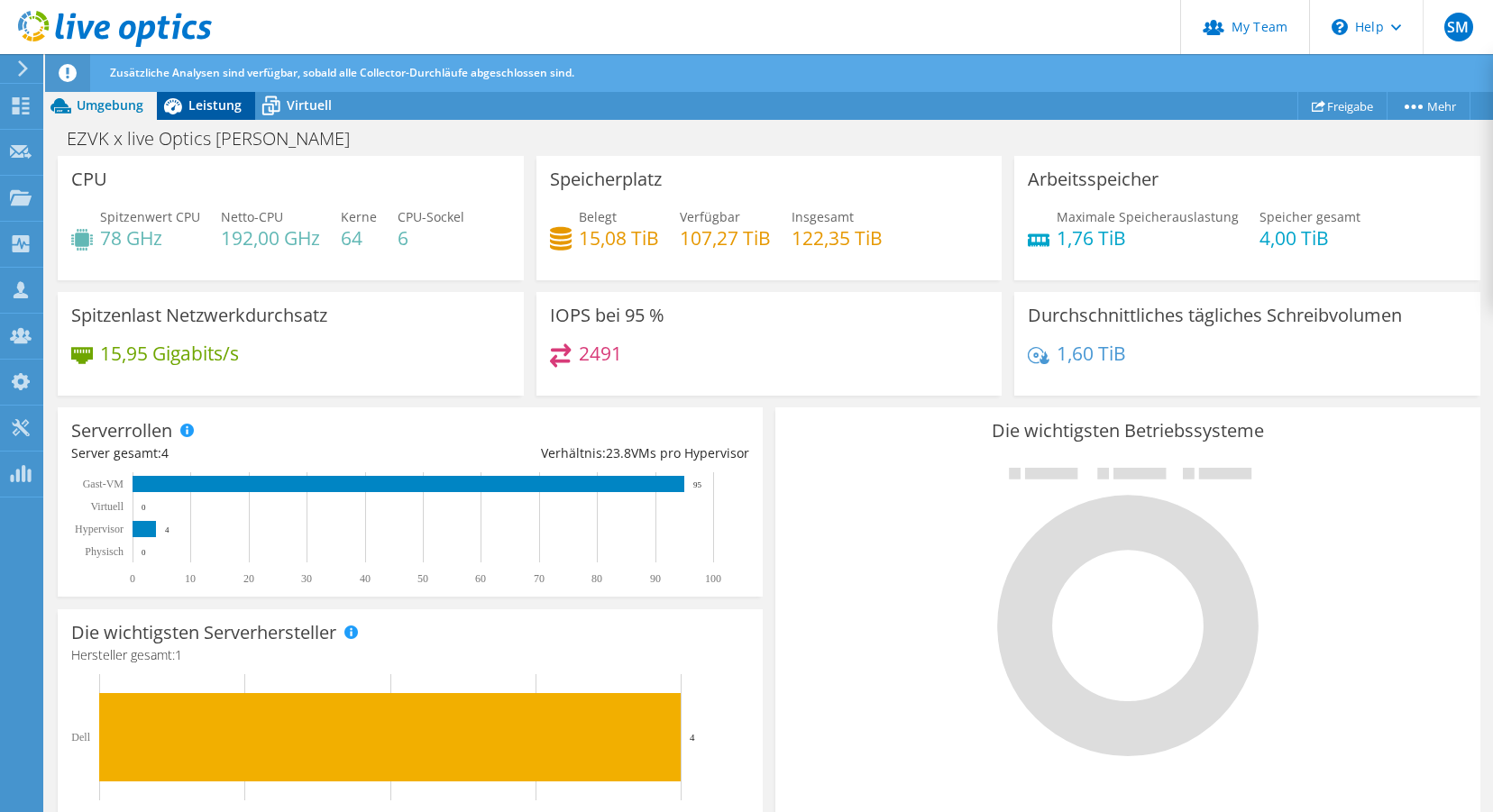
click at [217, 104] on span "Leistung" at bounding box center [216, 104] width 54 height 17
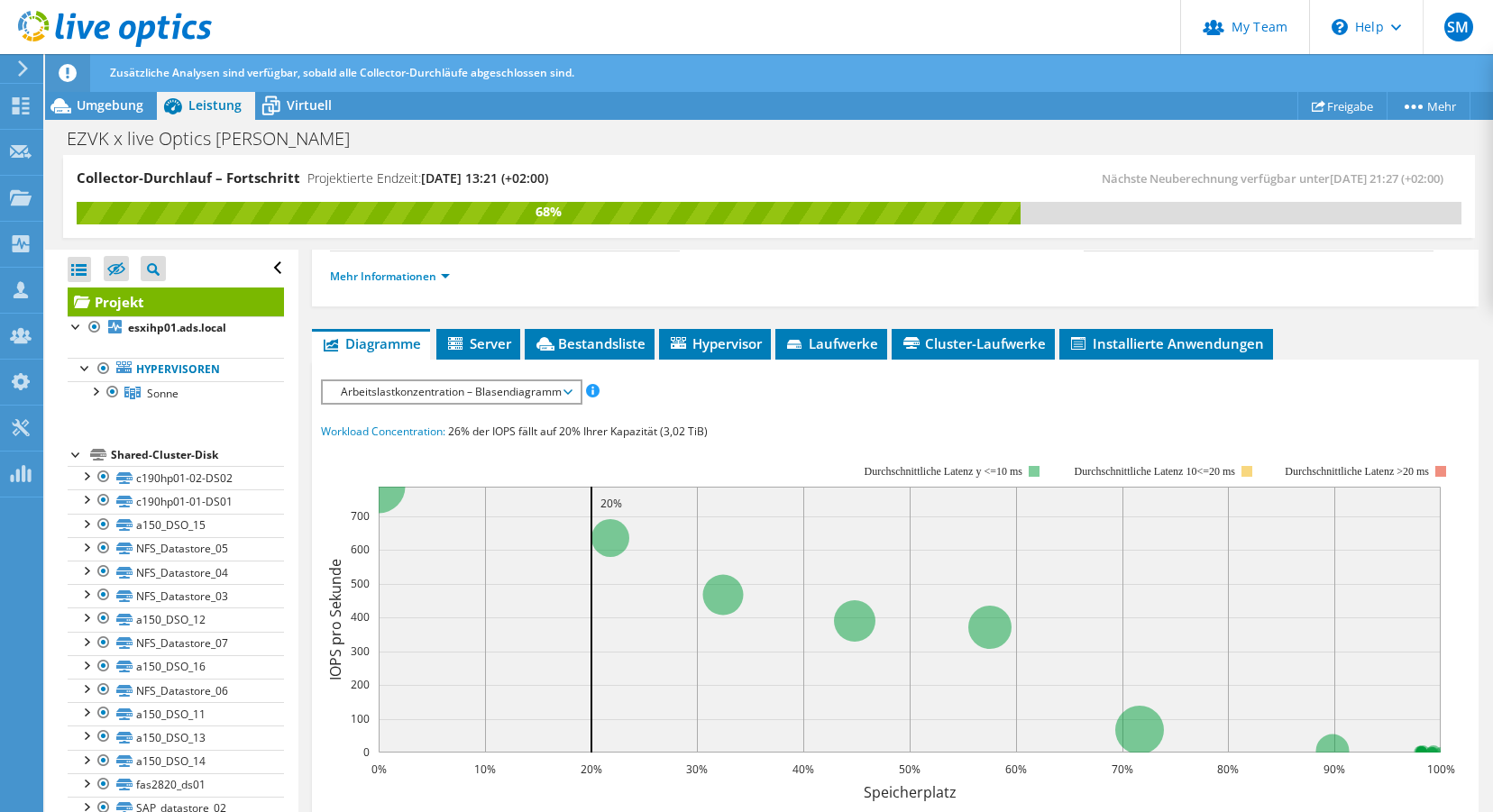
scroll to position [295, 0]
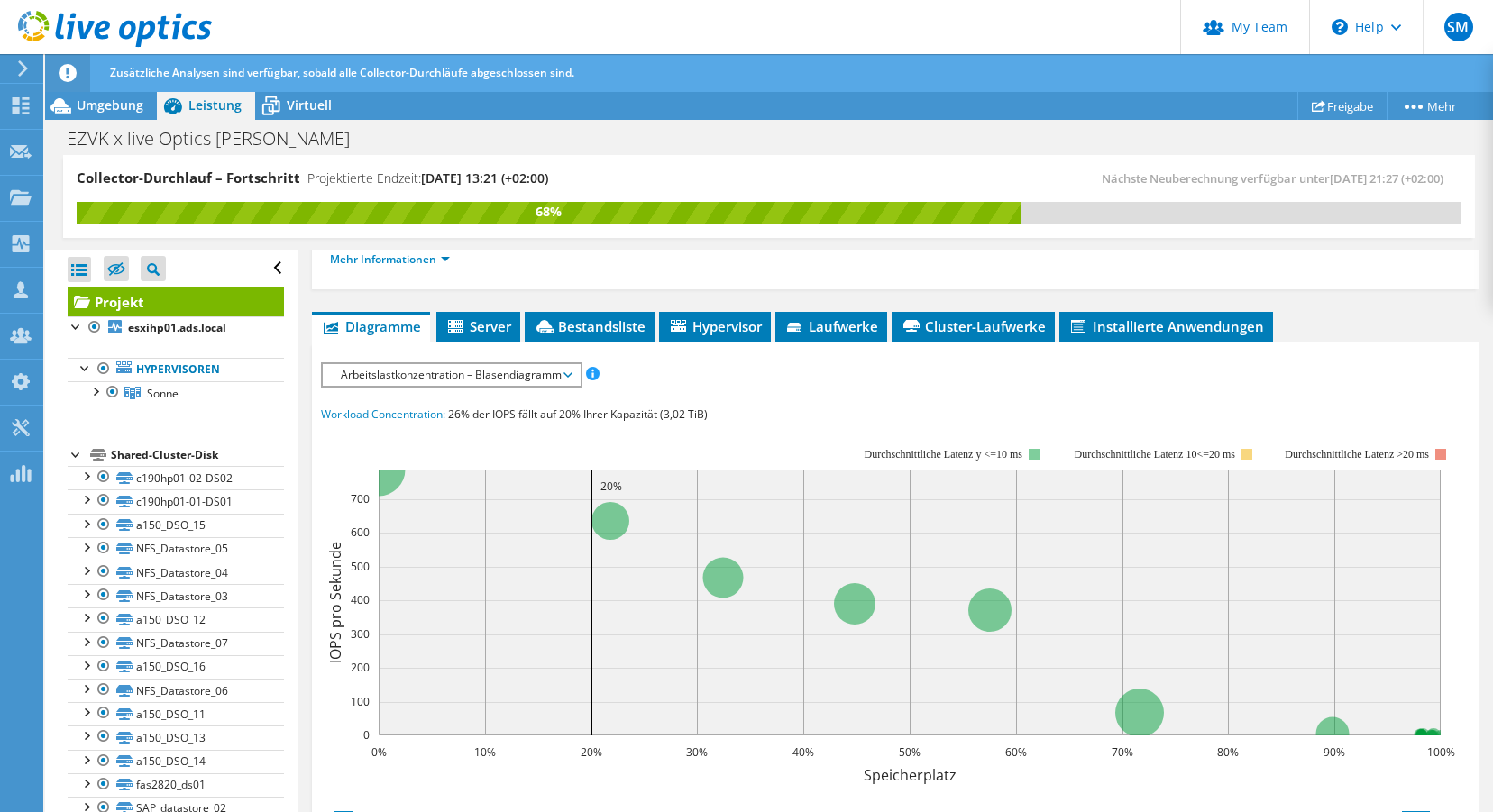
click at [481, 373] on span "Arbeitslastkonzentration – Blasendiagramm" at bounding box center [451, 375] width 239 height 22
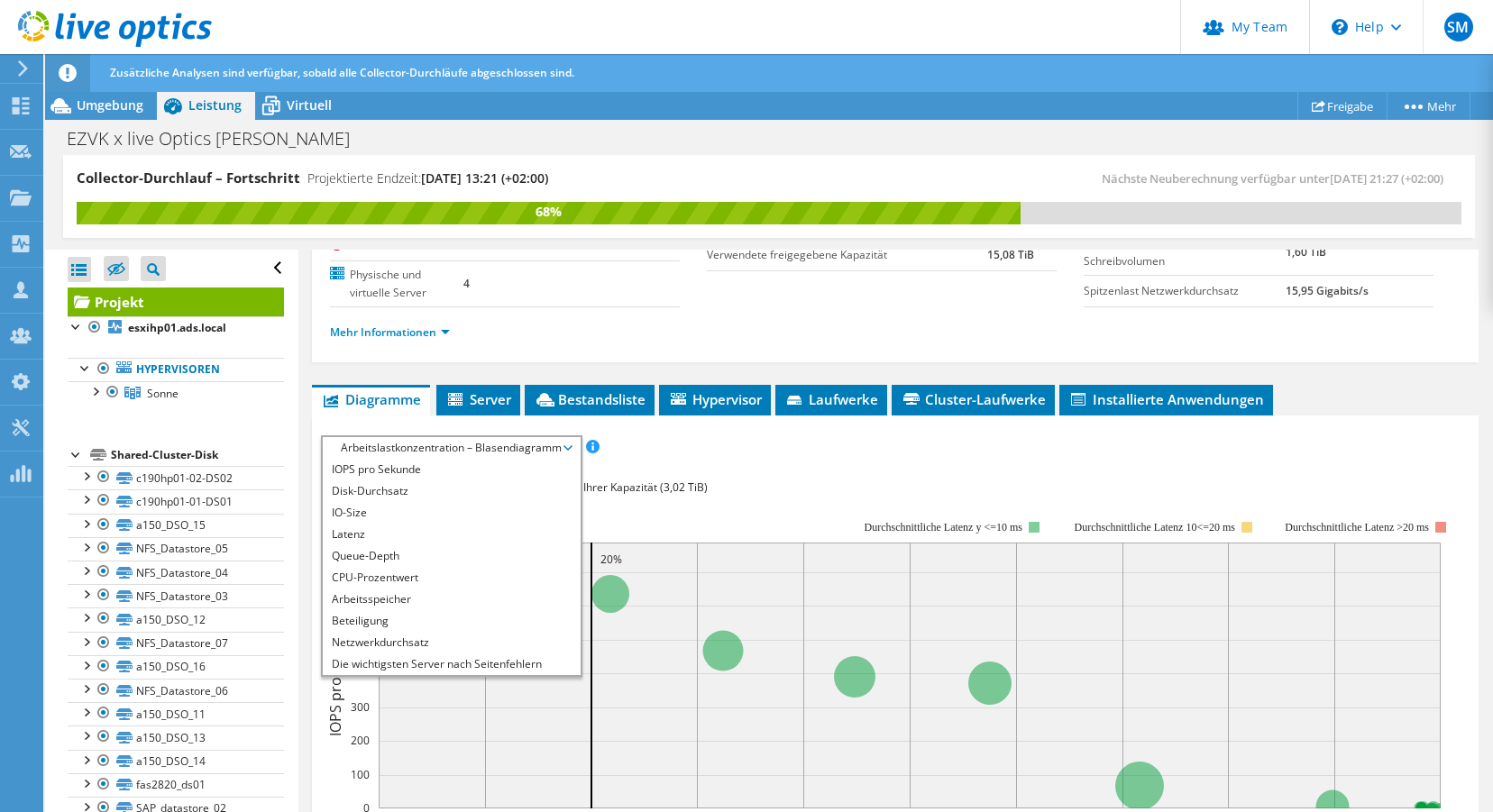
scroll to position [217, 0]
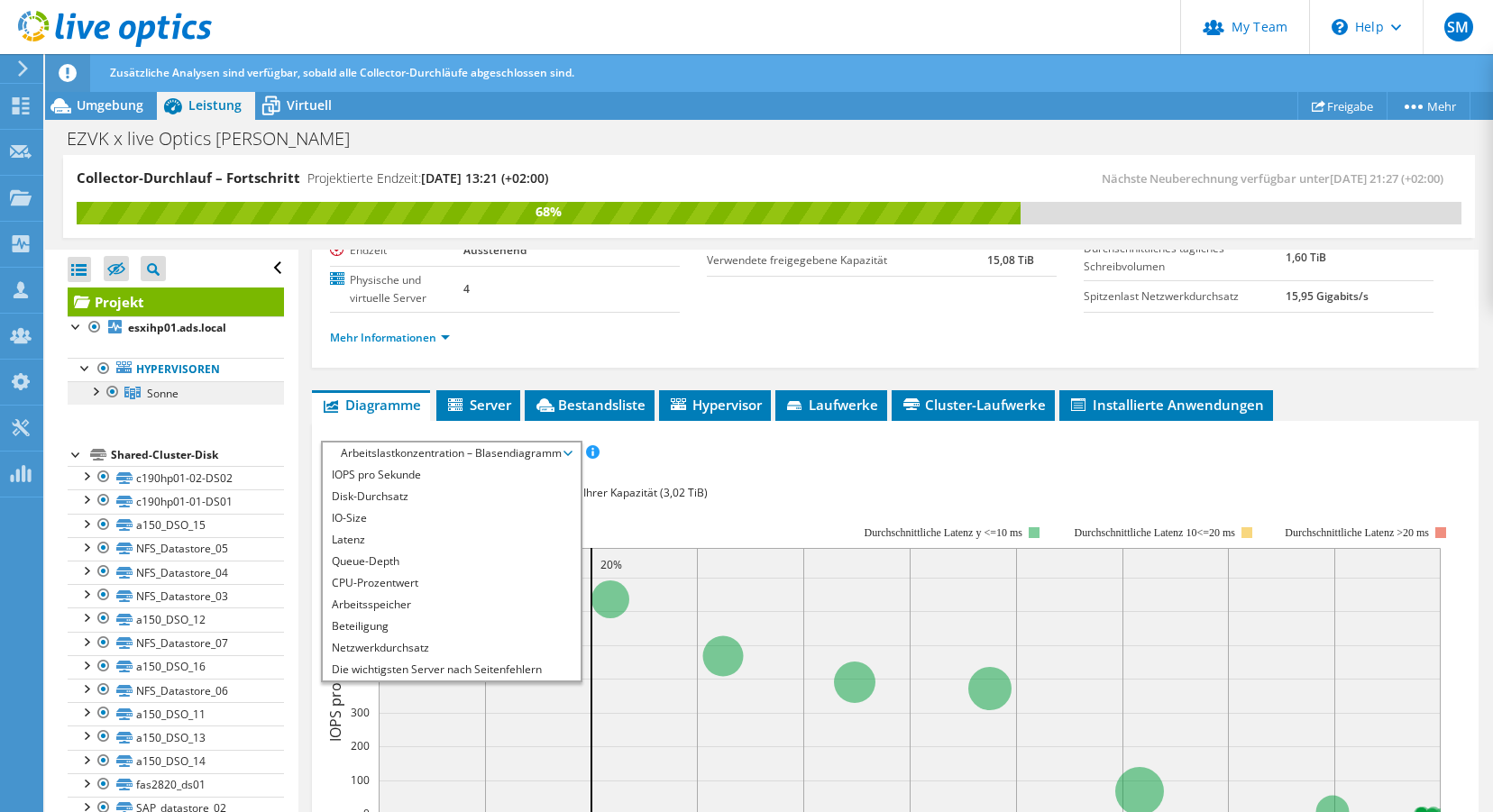
click at [168, 399] on span "Sonne" at bounding box center [163, 393] width 32 height 15
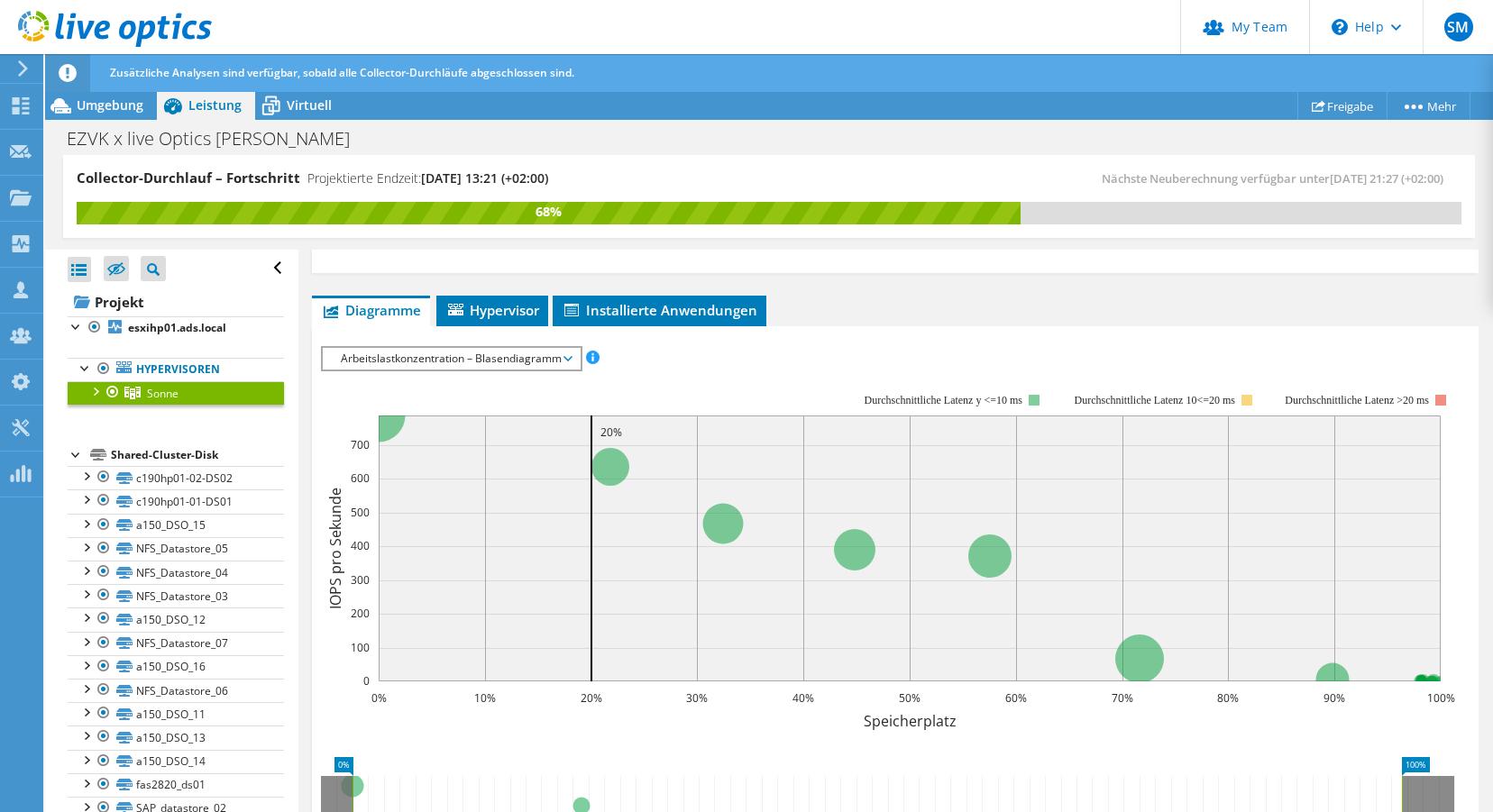
click at [493, 355] on span "Arbeitslastkonzentration – Blasendiagramm" at bounding box center [451, 359] width 239 height 22
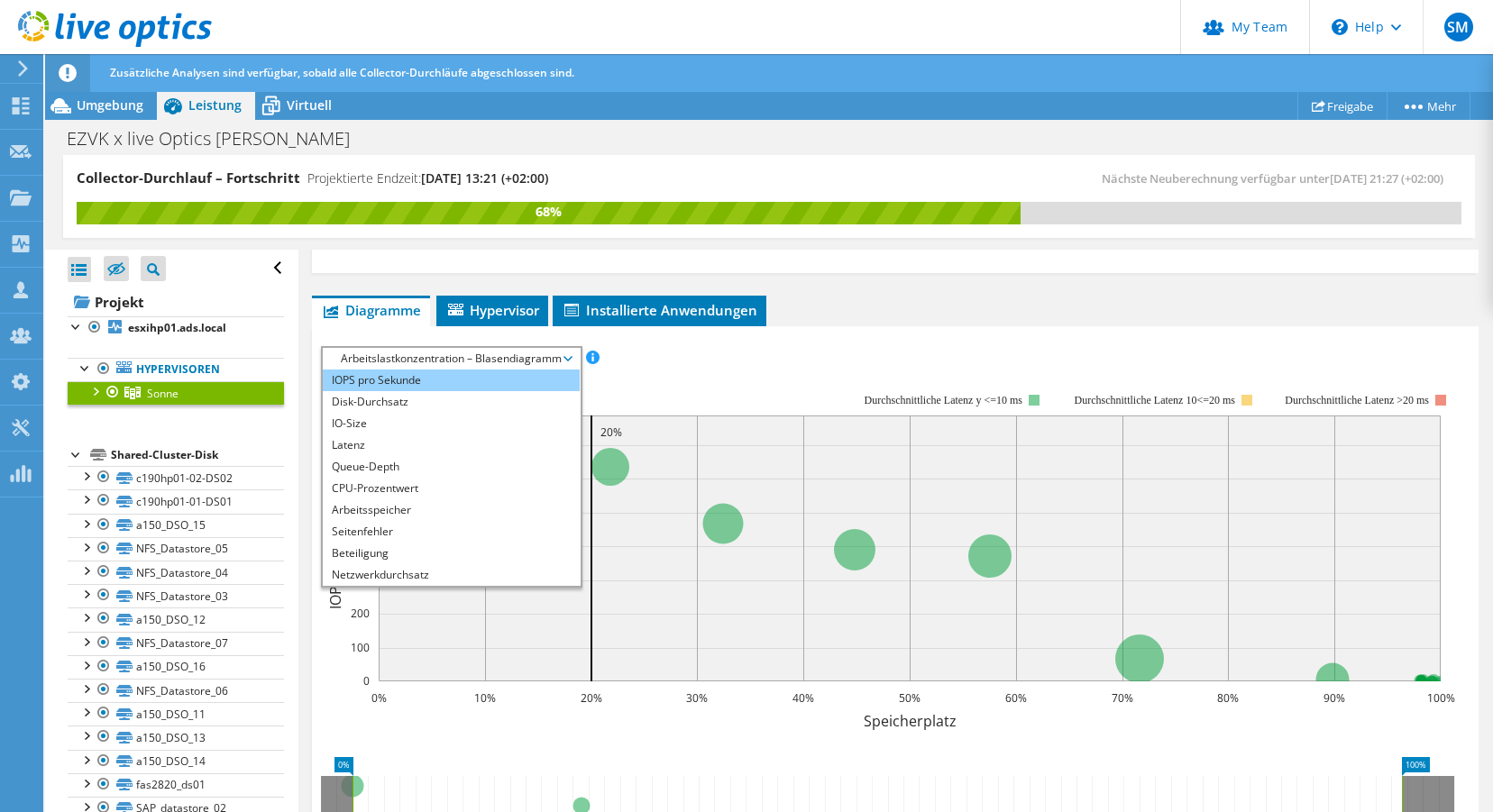
click at [401, 374] on li "IOPS pro Sekunde" at bounding box center [451, 381] width 257 height 22
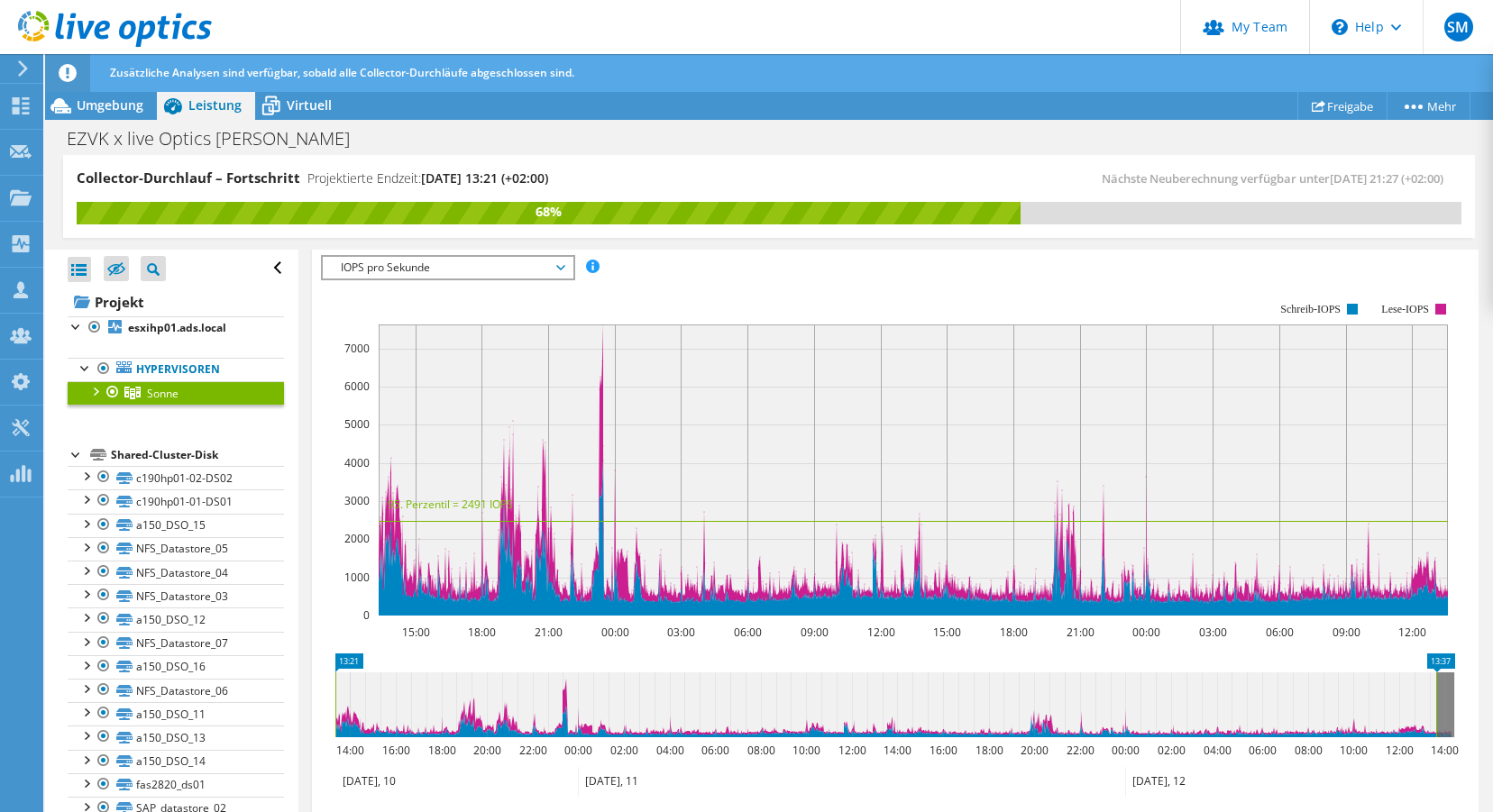
scroll to position [309, 0]
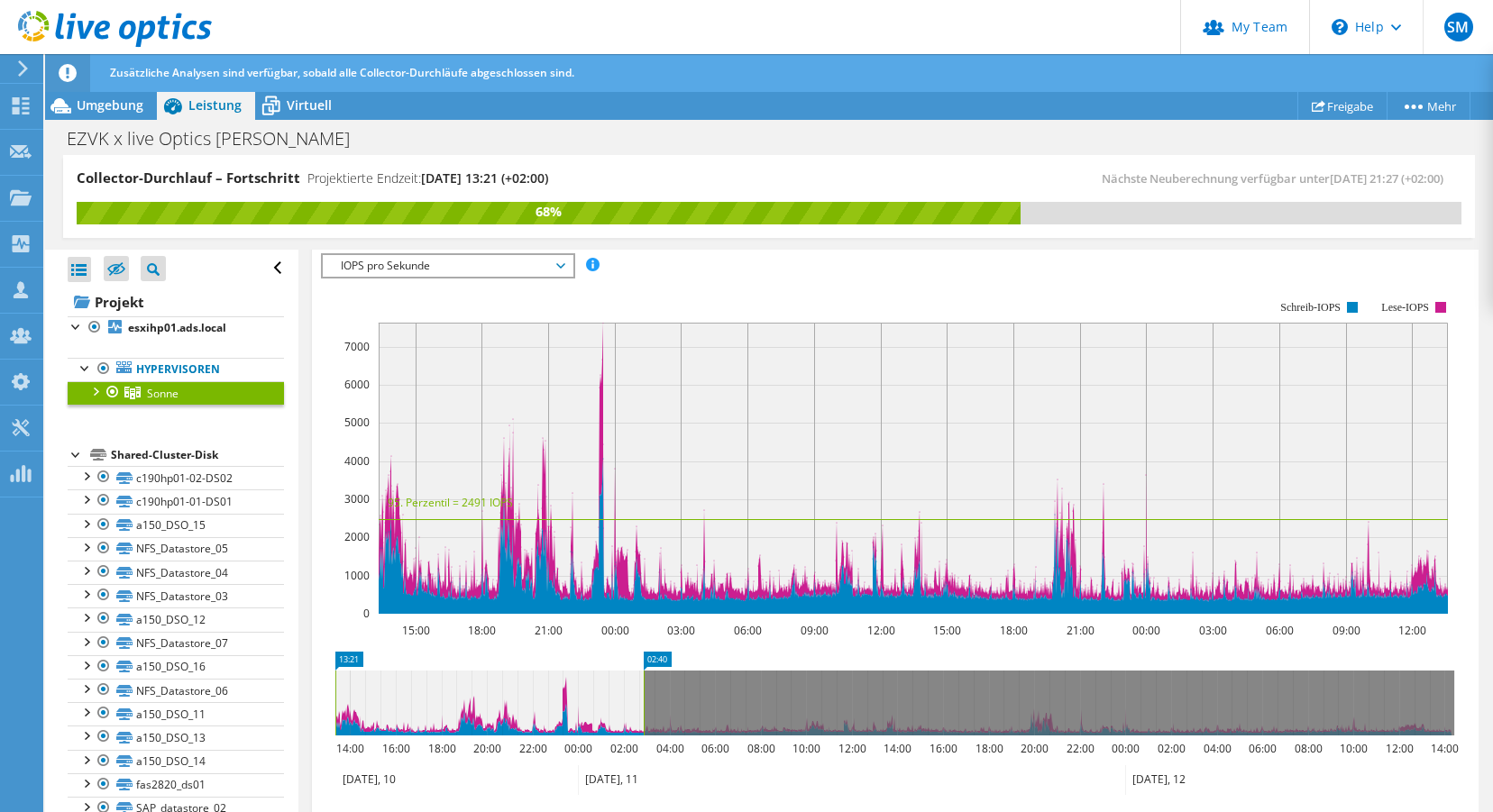
drag, startPoint x: 1442, startPoint y: 656, endPoint x: 425, endPoint y: 664, distance: 1017.0
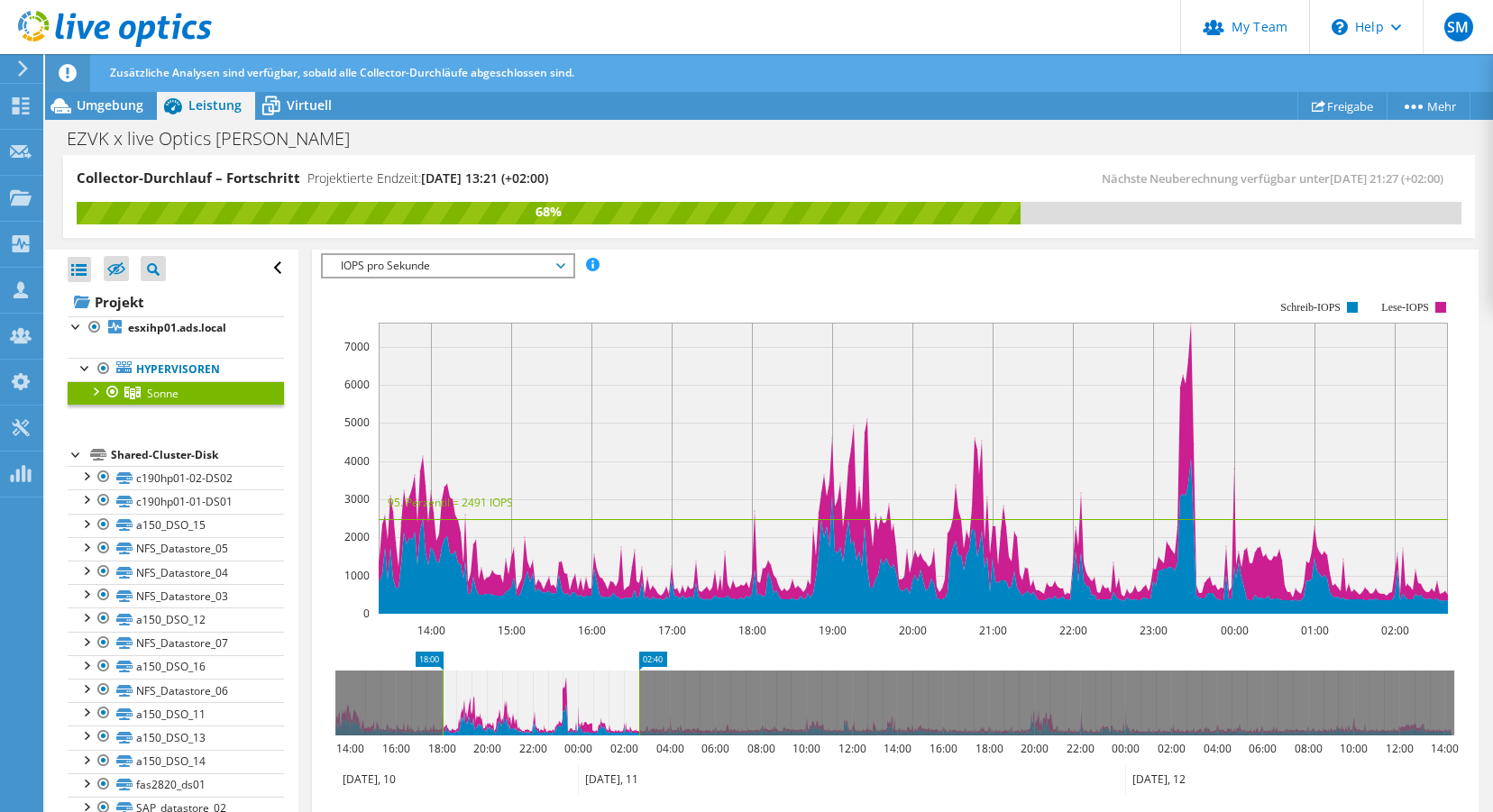
drag, startPoint x: 344, startPoint y: 661, endPoint x: 451, endPoint y: 655, distance: 107.2
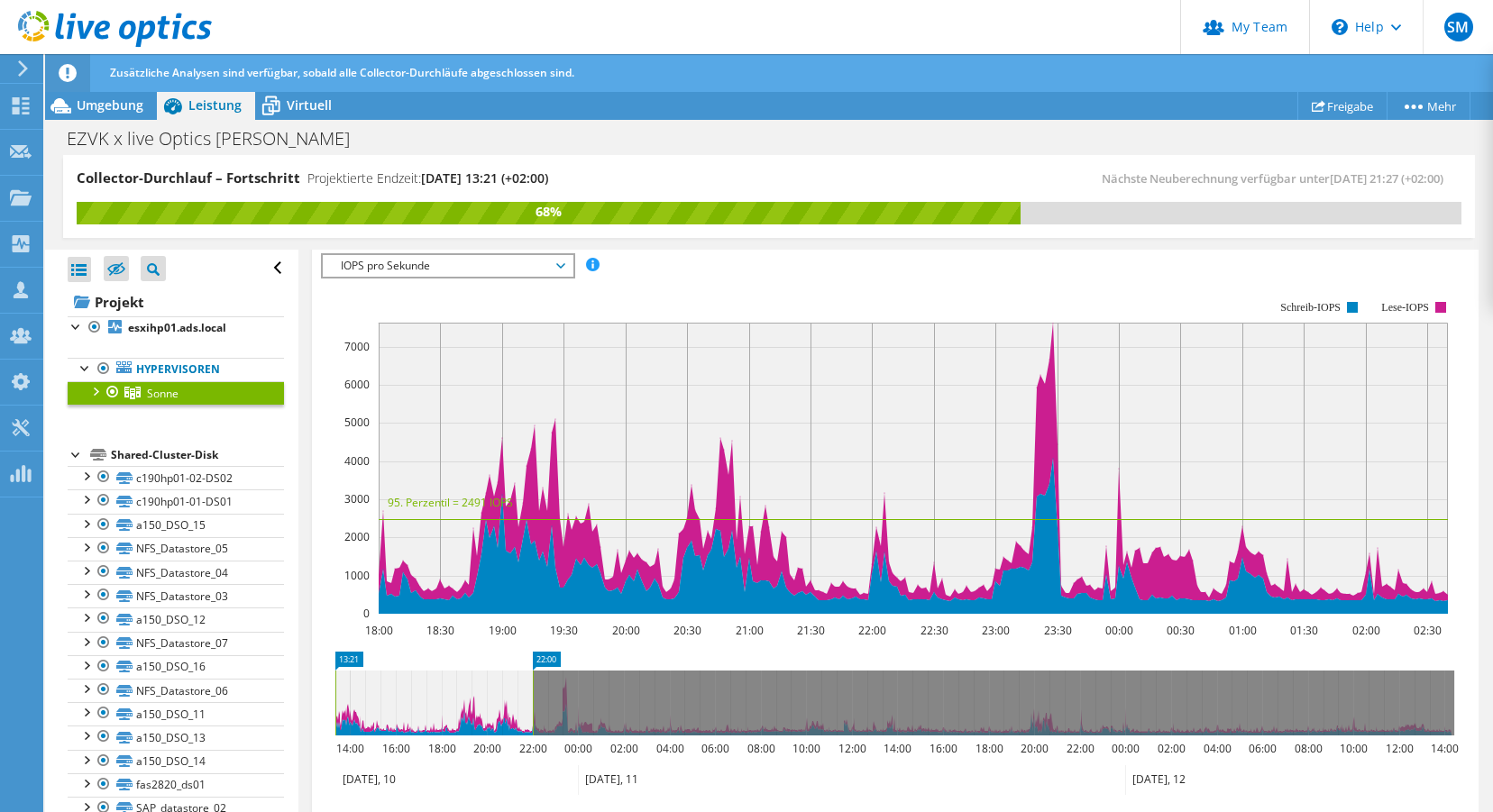
drag, startPoint x: 508, startPoint y: 702, endPoint x: 436, endPoint y: 698, distance: 72.1
click at [389, 698] on icon at bounding box center [433, 703] width 198 height 65
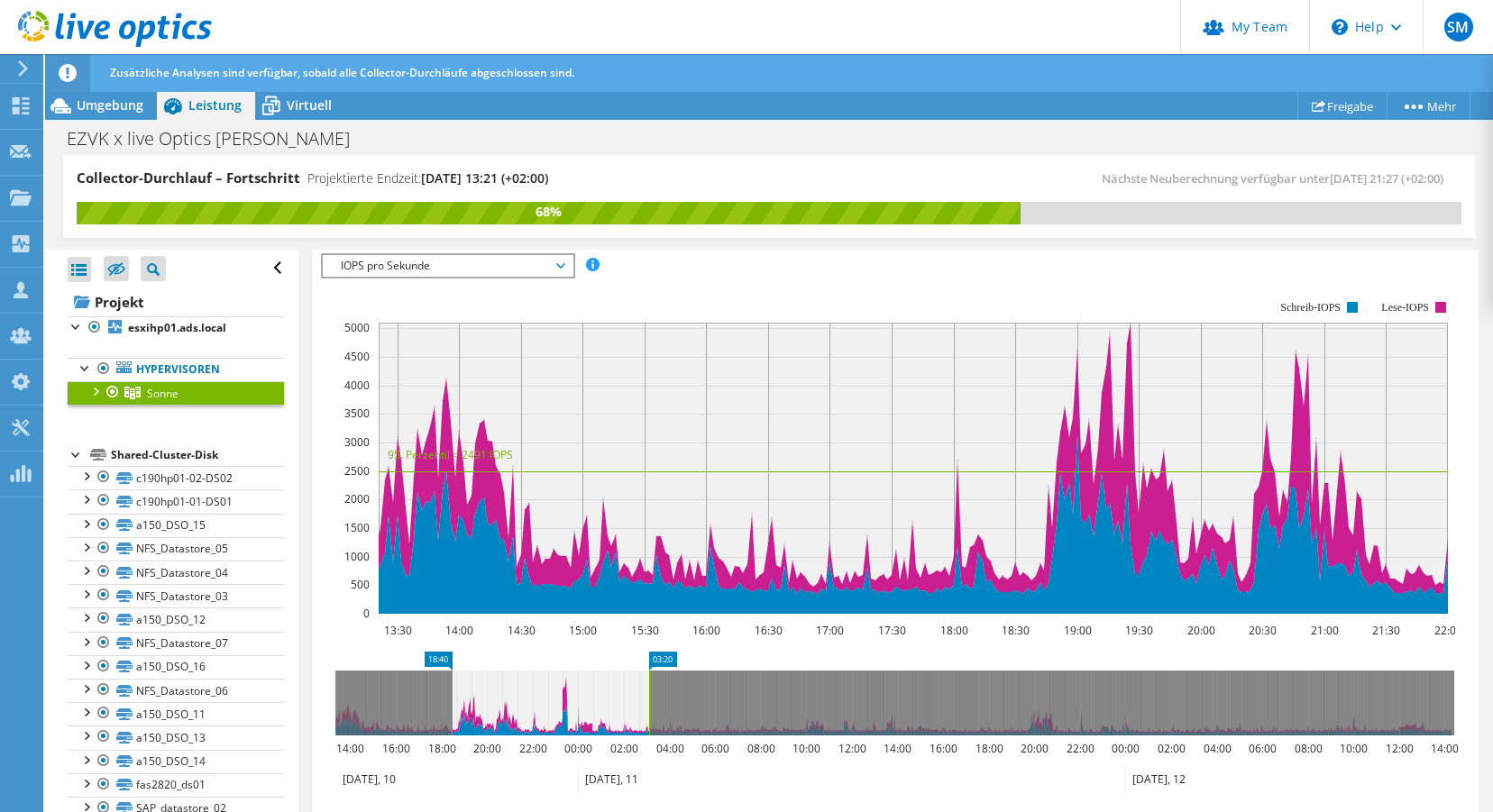
drag, startPoint x: 461, startPoint y: 705, endPoint x: 537, endPoint y: 708, distance: 76.1
click at [537, 708] on icon at bounding box center [550, 703] width 198 height 65
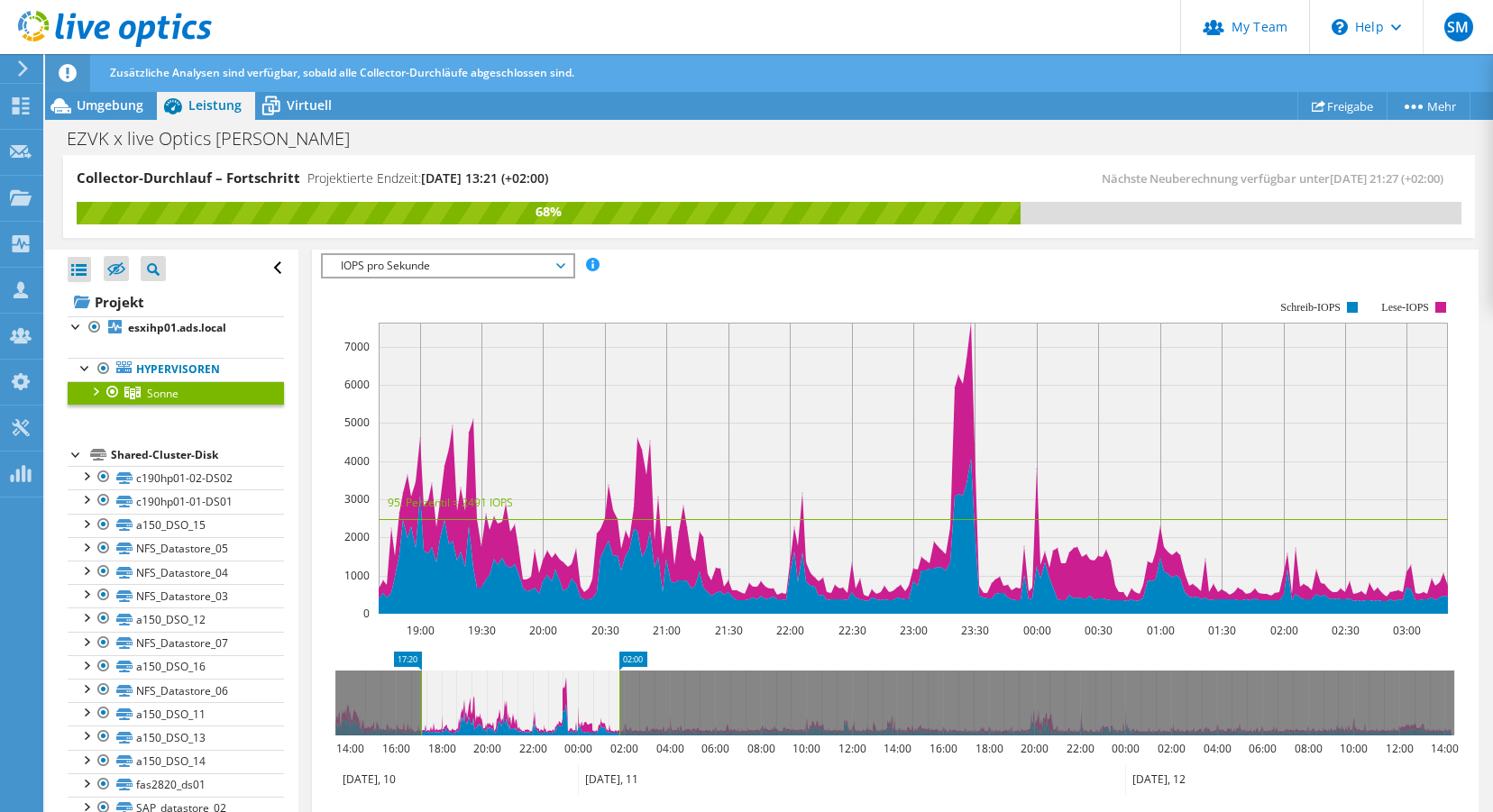
drag, startPoint x: 555, startPoint y: 698, endPoint x: 519, endPoint y: 699, distance: 36.0
click at [519, 699] on icon at bounding box center [521, 703] width 199 height 65
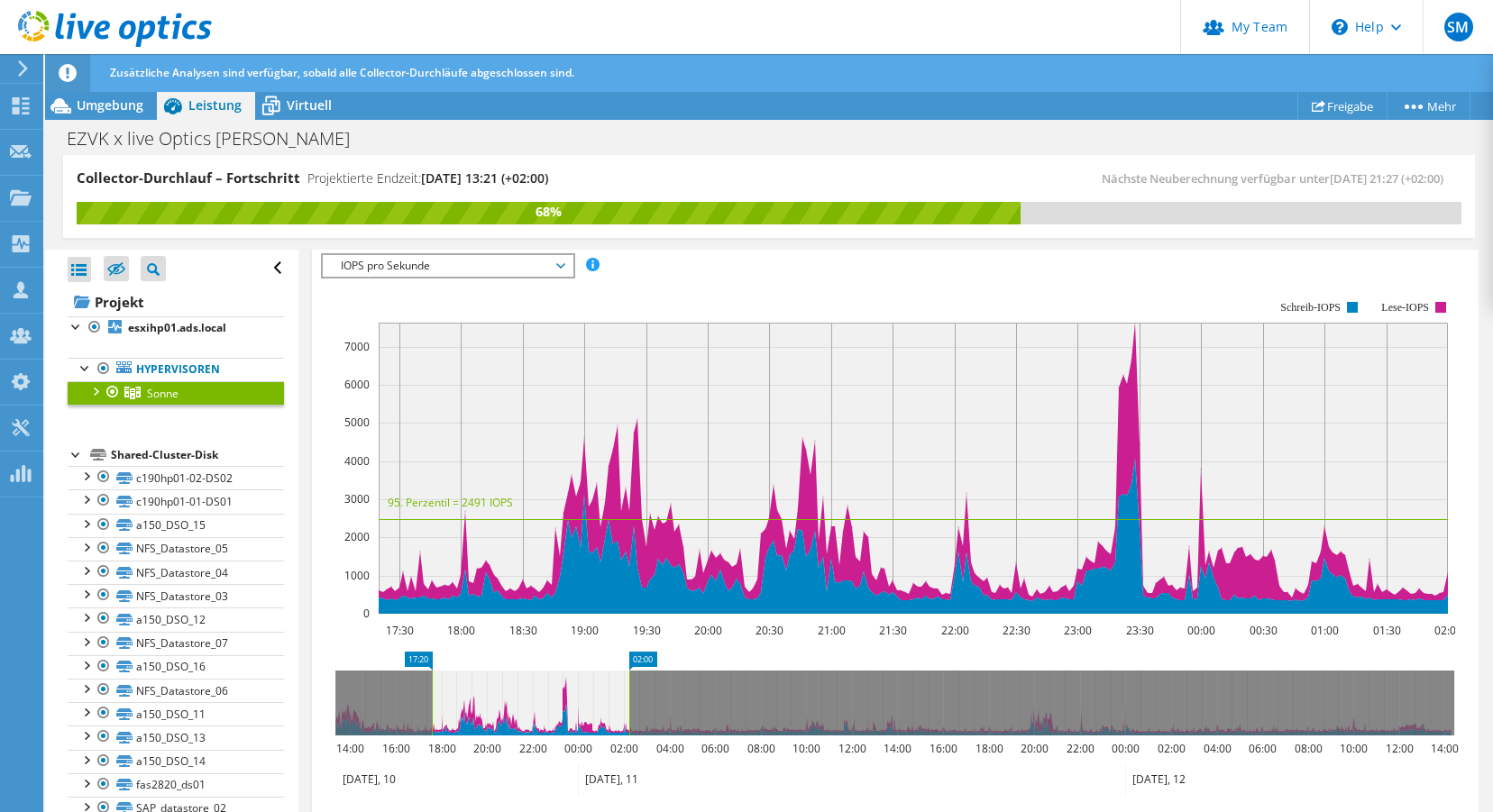
click at [519, 695] on icon at bounding box center [530, 703] width 198 height 65
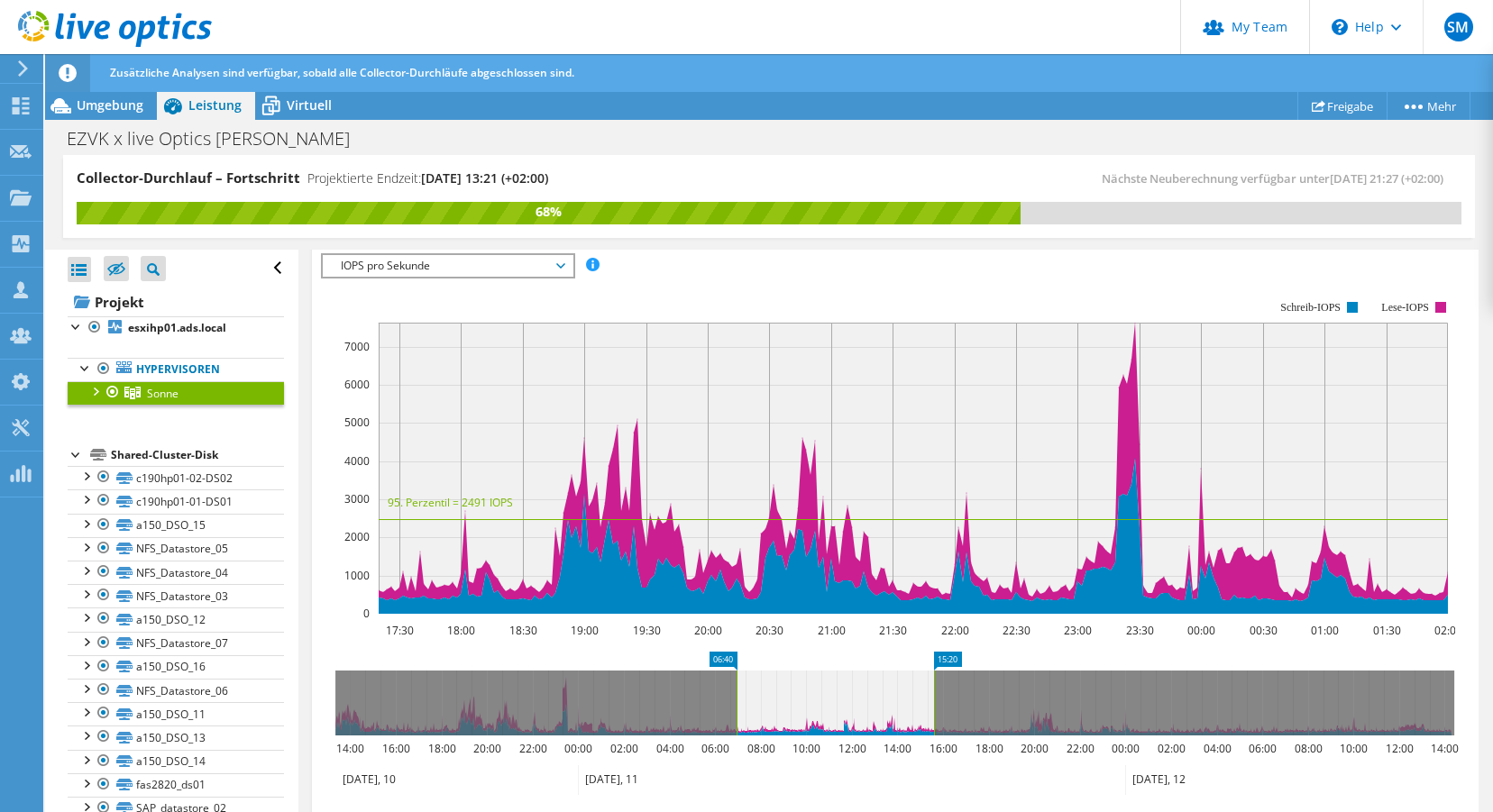
drag, startPoint x: 548, startPoint y: 691, endPoint x: 831, endPoint y: 685, distance: 283.1
click at [836, 685] on icon at bounding box center [835, 703] width 198 height 65
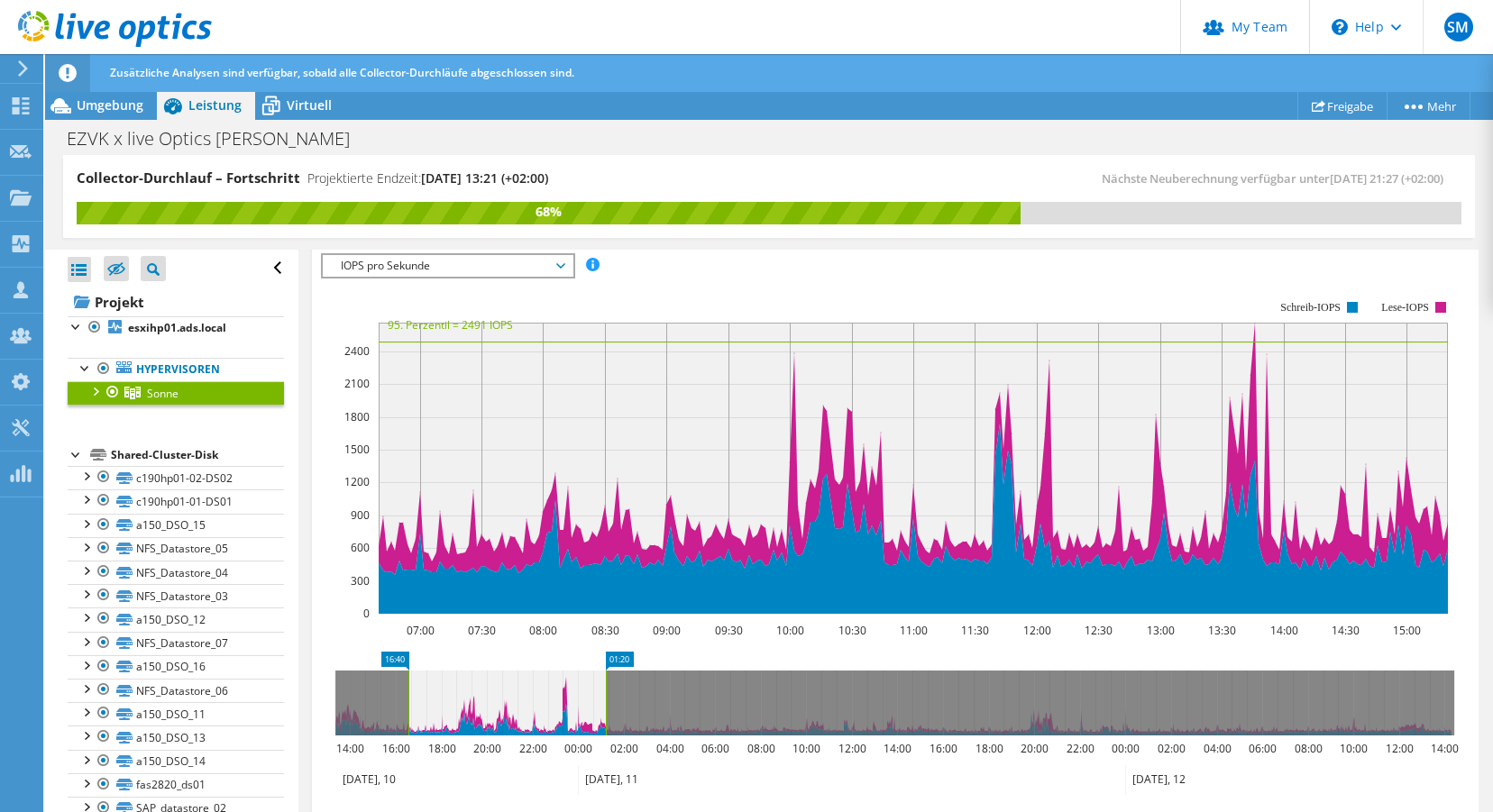
drag, startPoint x: 821, startPoint y: 681, endPoint x: 539, endPoint y: 672, distance: 282.1
click at [539, 672] on icon at bounding box center [507, 703] width 198 height 65
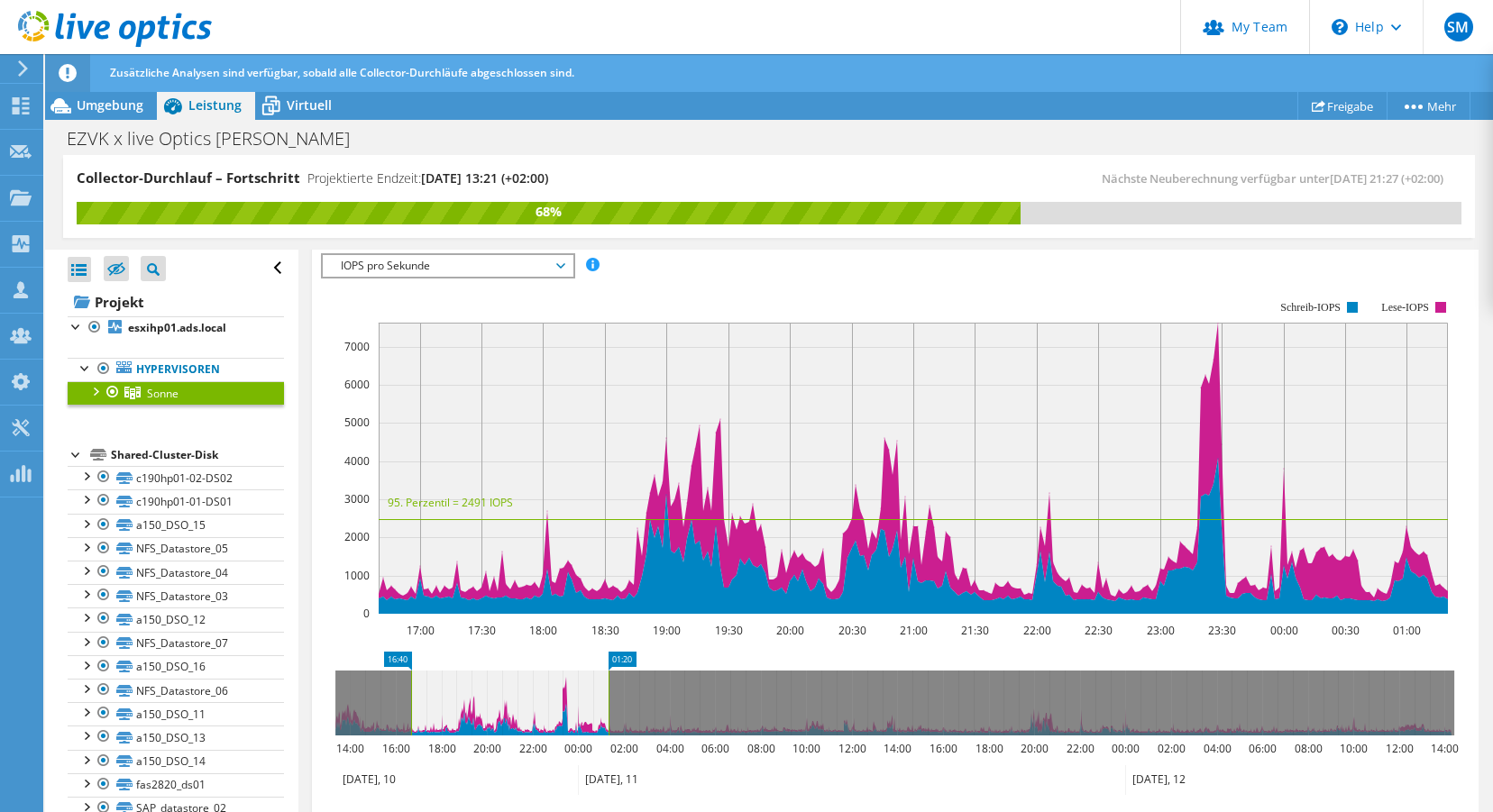
click at [475, 263] on span "IOPS pro Sekunde" at bounding box center [447, 266] width 232 height 22
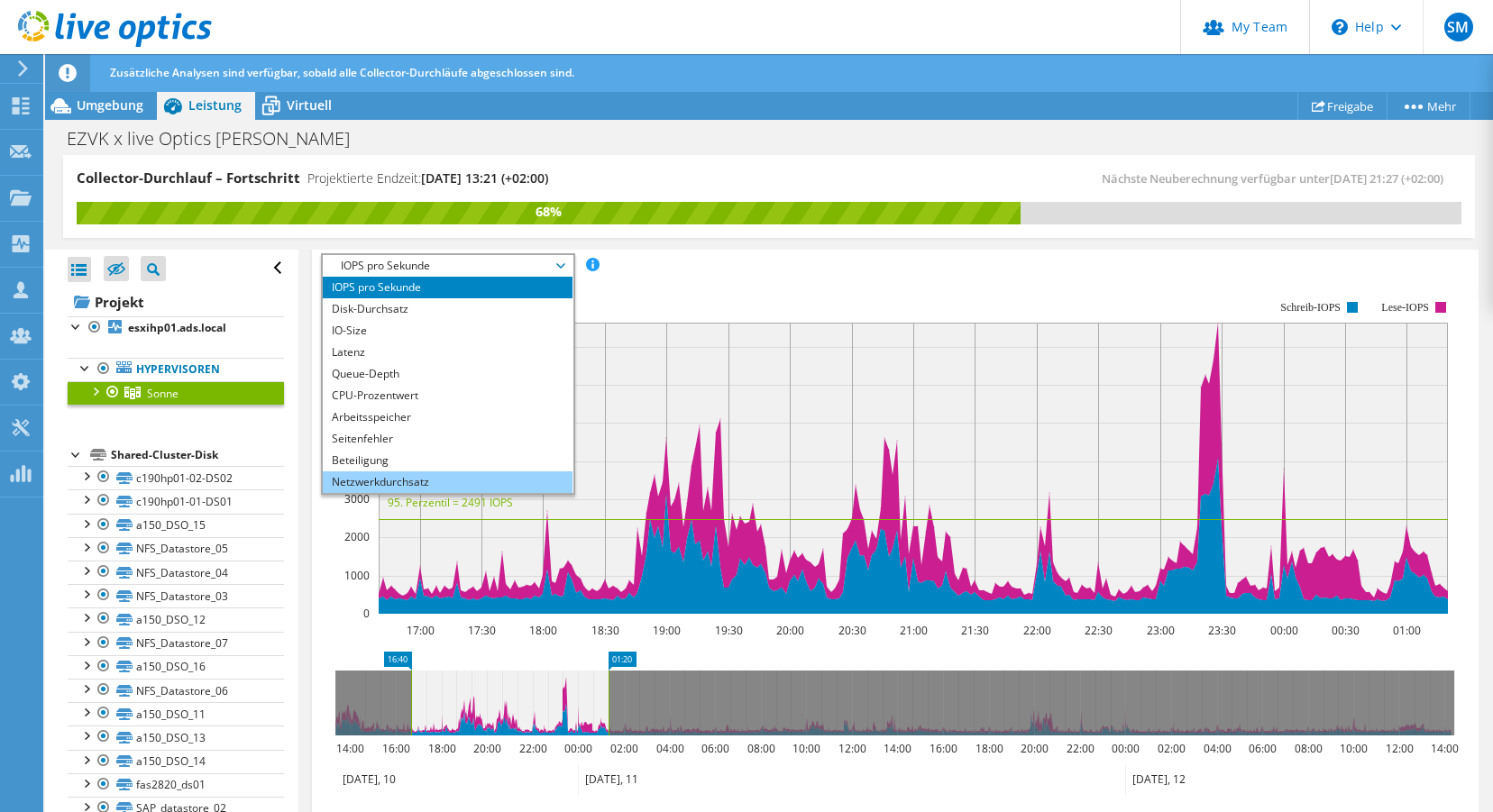
click at [424, 480] on li "Netzwerkdurchsatz" at bounding box center [447, 482] width 249 height 22
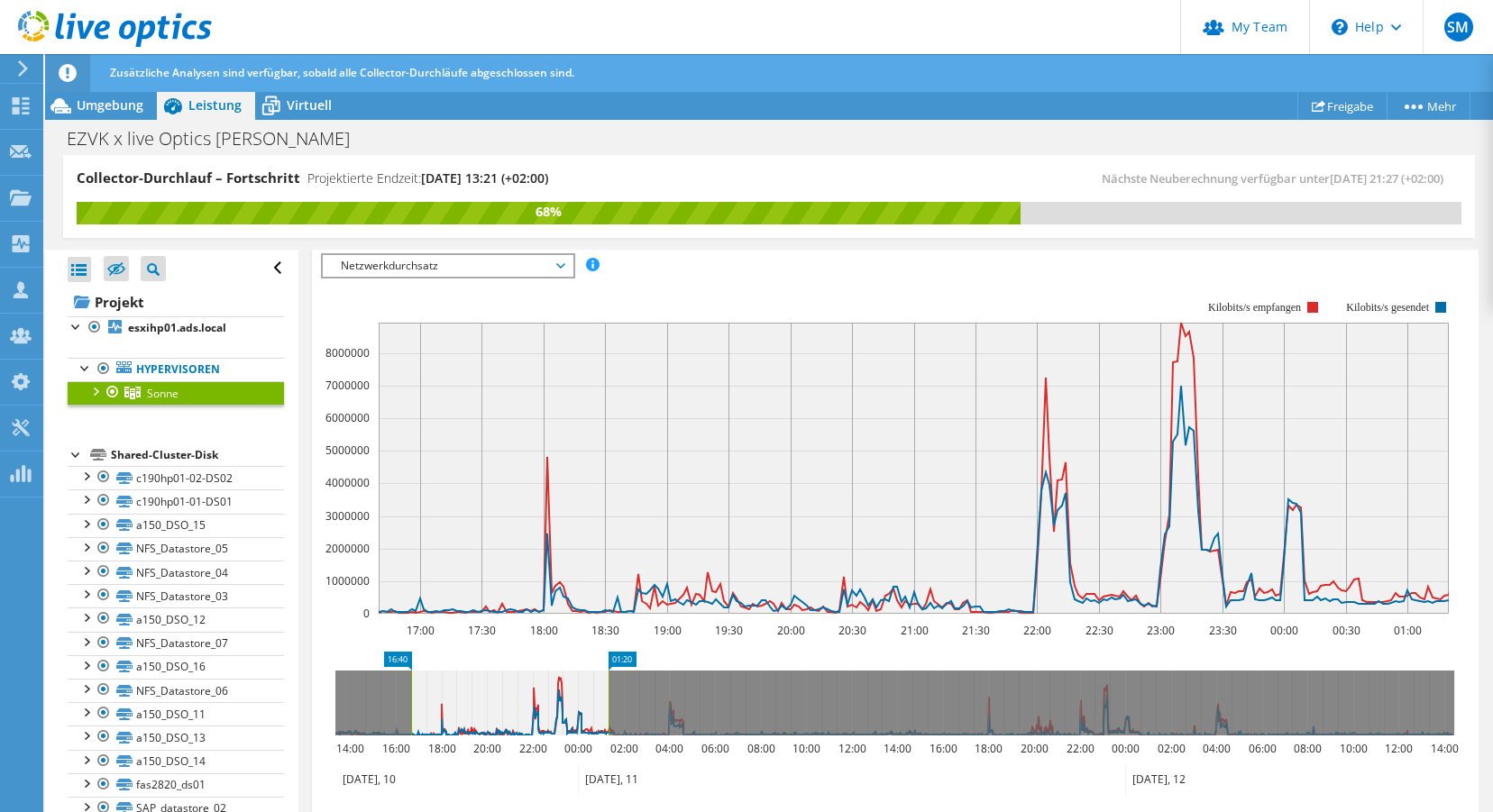
click at [478, 263] on span "Netzwerkdurchsatz" at bounding box center [447, 266] width 232 height 22
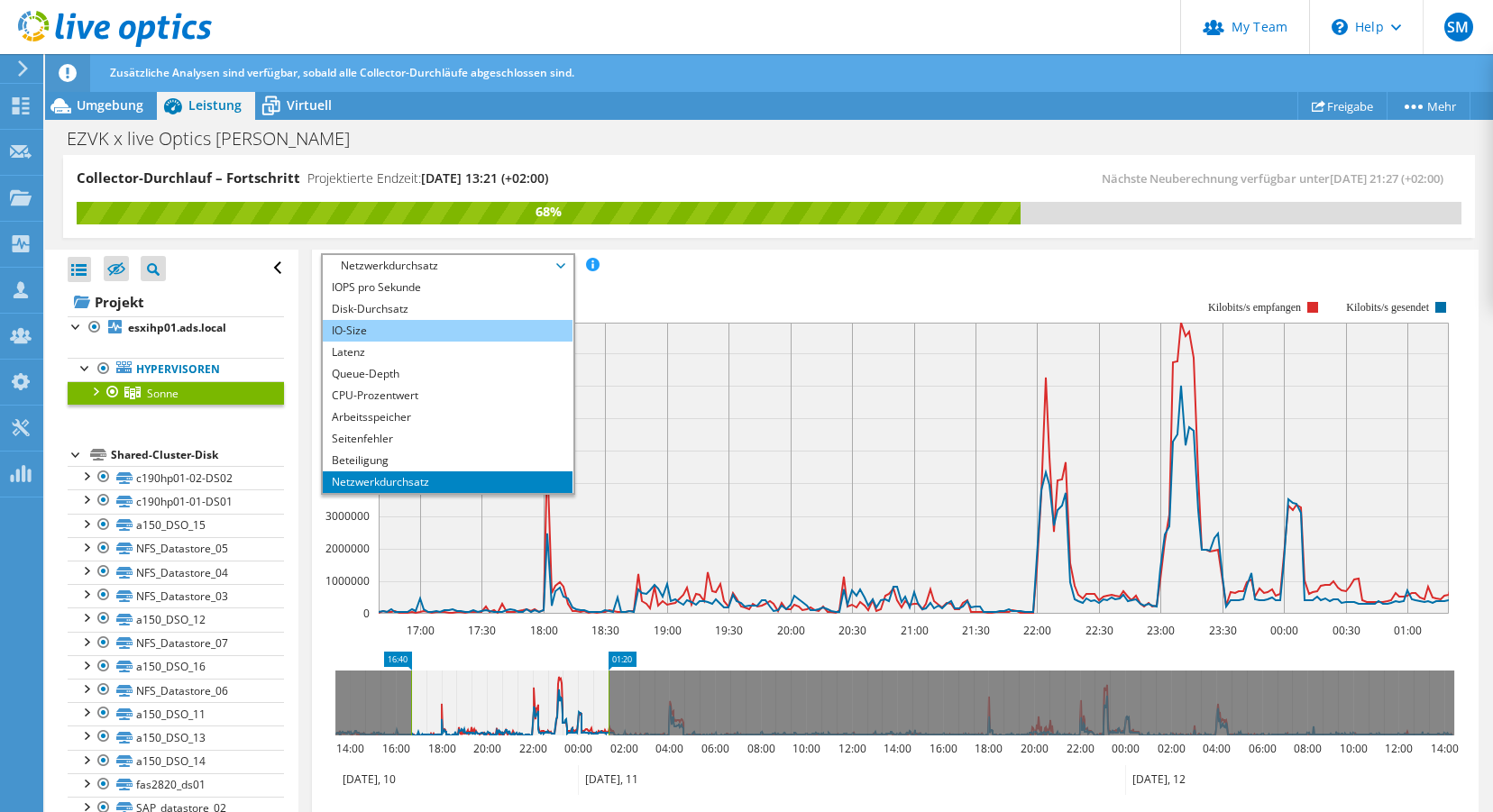
click at [386, 325] on li "IO-Size" at bounding box center [447, 331] width 249 height 22
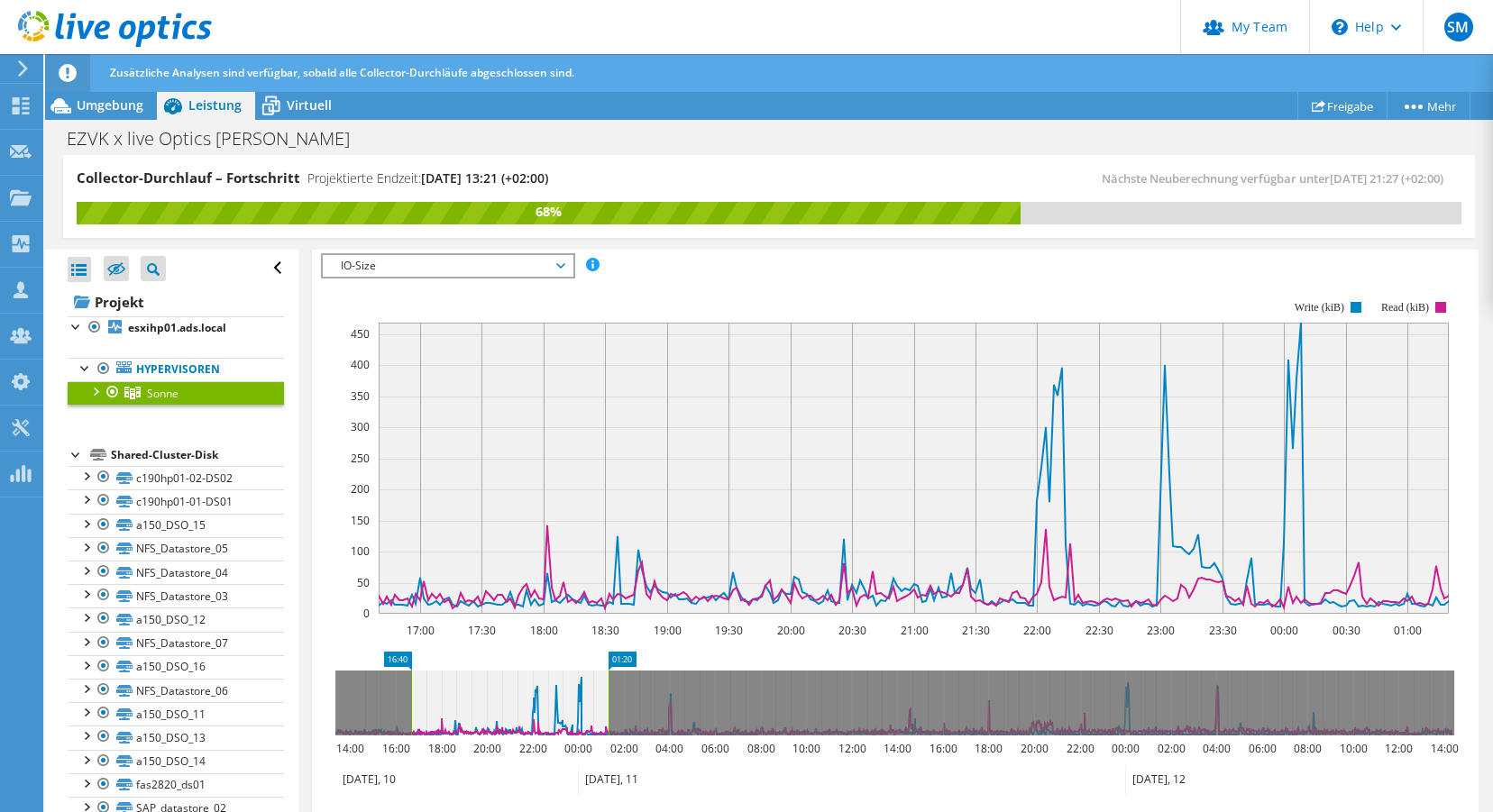
click at [517, 265] on span "IO-Size" at bounding box center [447, 266] width 232 height 22
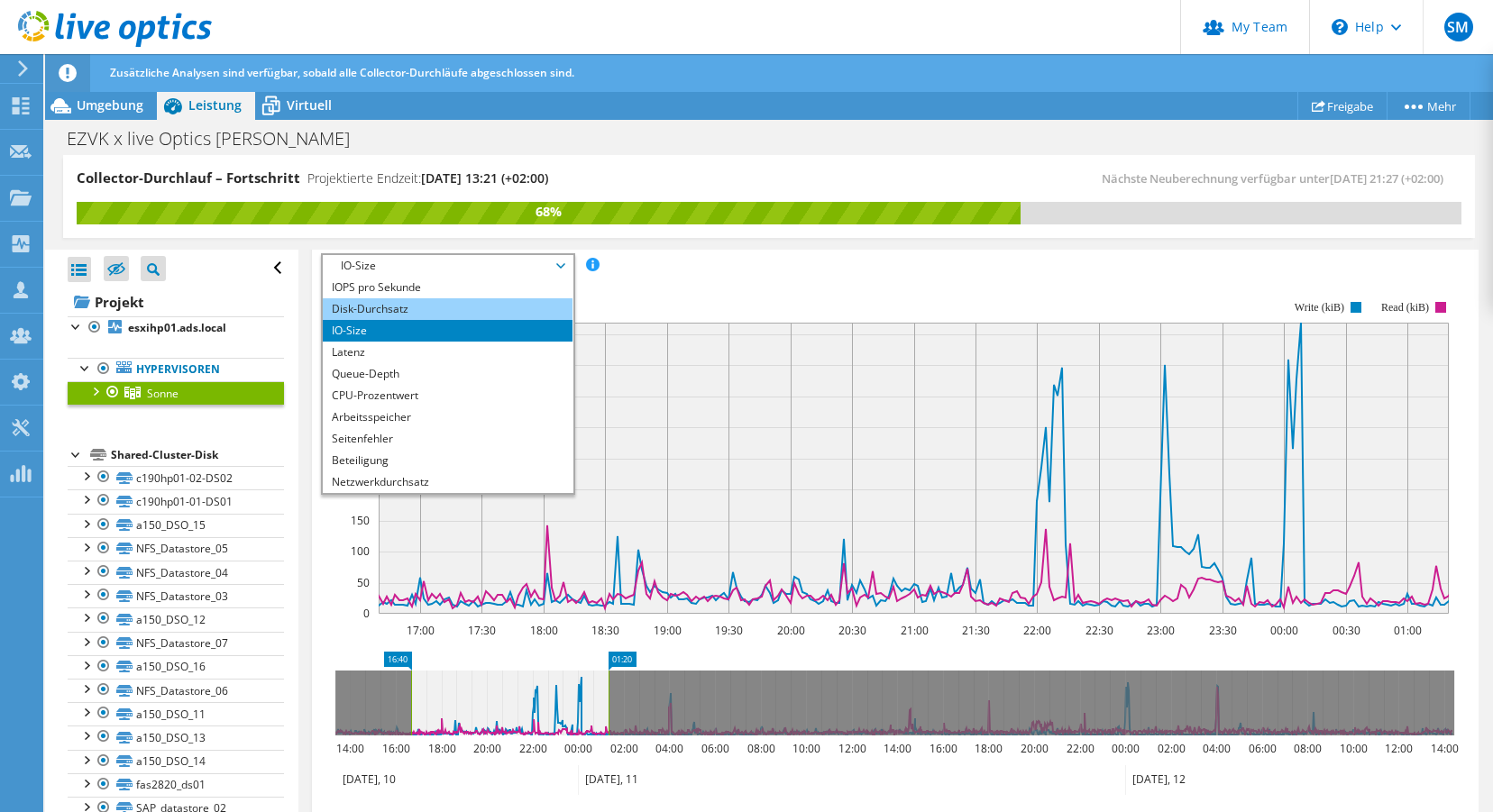
click at [390, 304] on li "Disk-Durchsatz" at bounding box center [447, 309] width 249 height 22
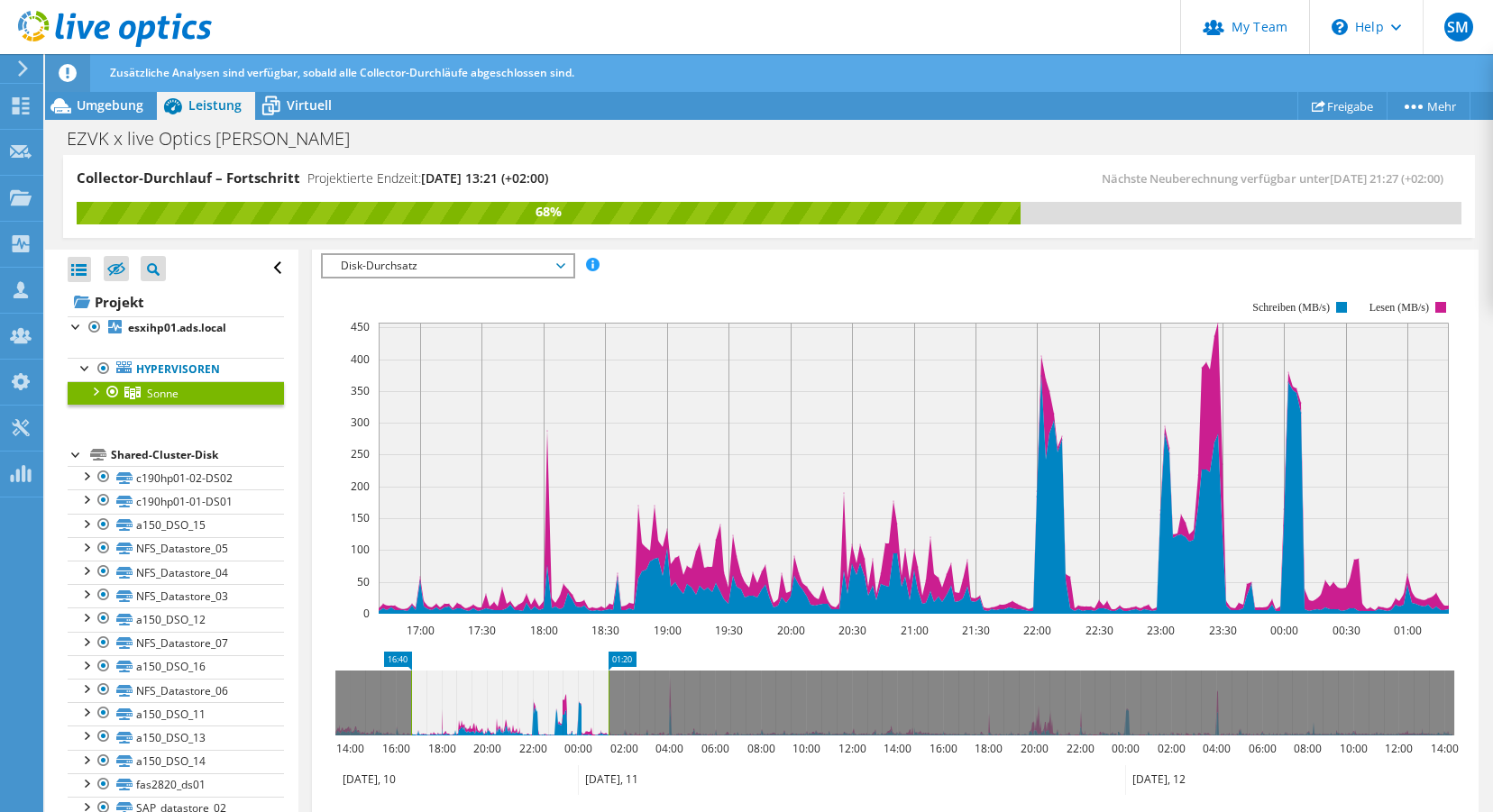
click at [428, 262] on span "Disk-Durchsatz" at bounding box center [447, 266] width 232 height 22
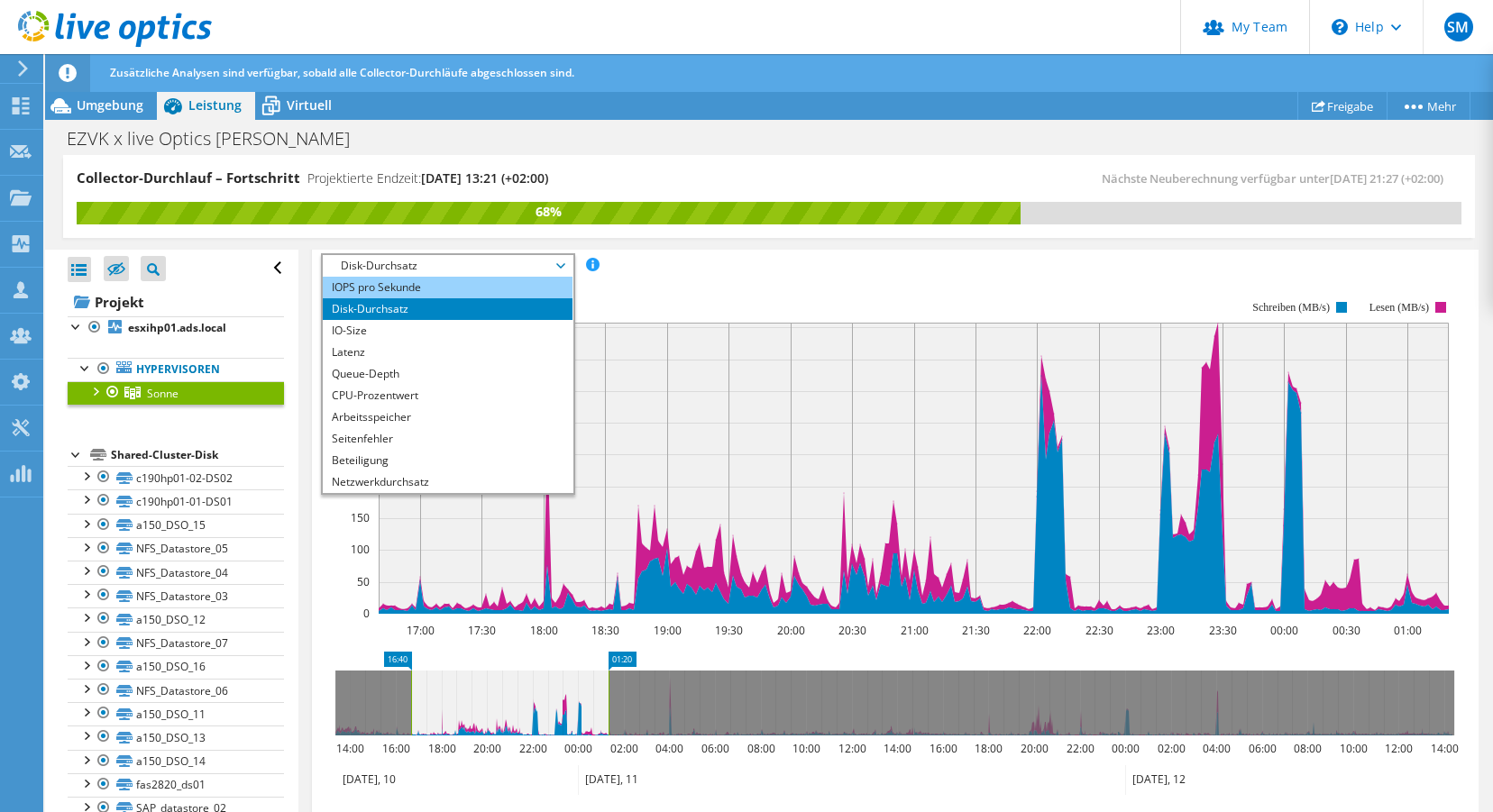
click at [393, 286] on li "IOPS pro Sekunde" at bounding box center [447, 287] width 249 height 22
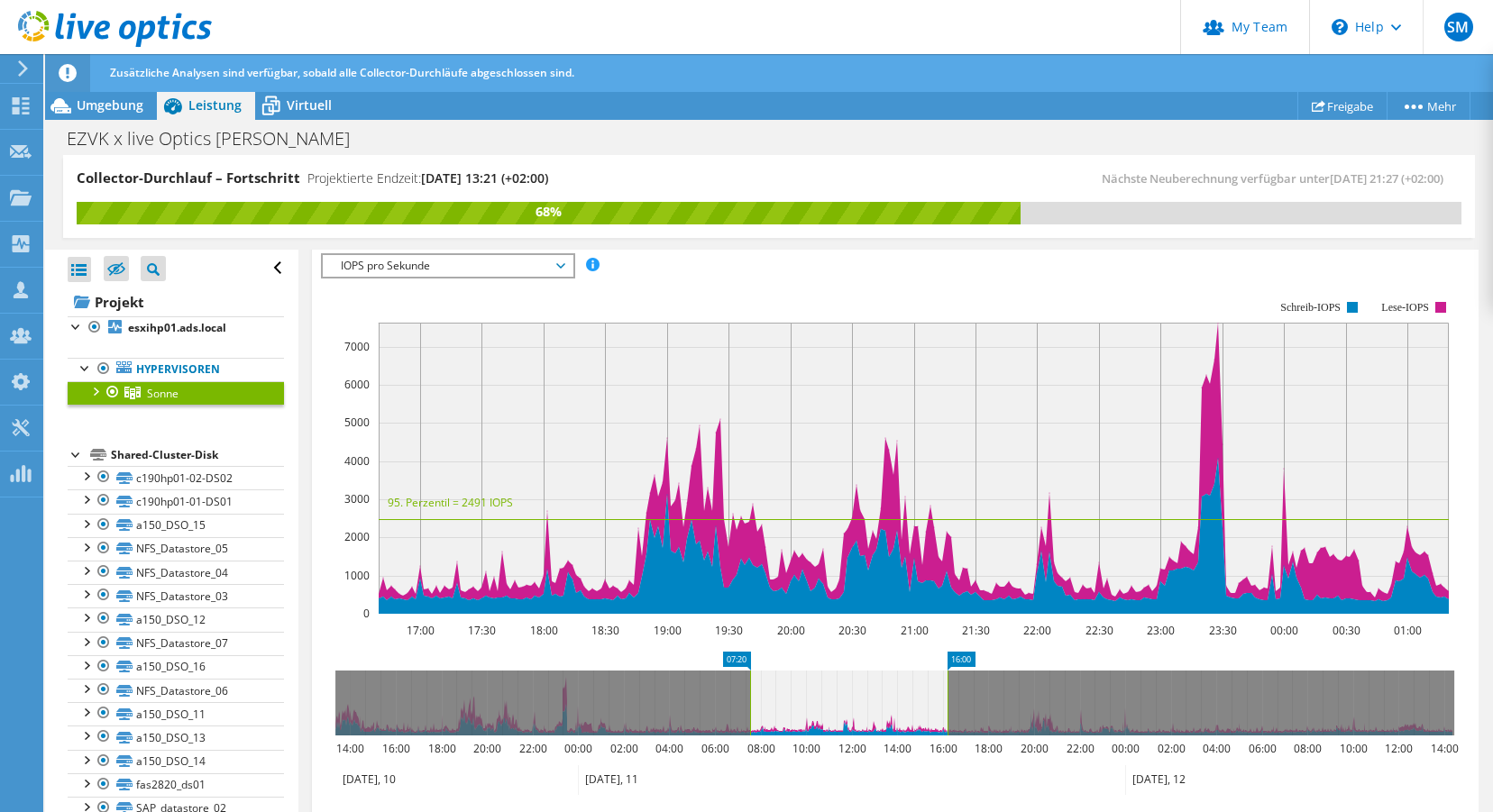
drag, startPoint x: 530, startPoint y: 697, endPoint x: 871, endPoint y: 699, distance: 341.0
click at [865, 699] on icon at bounding box center [849, 703] width 198 height 65
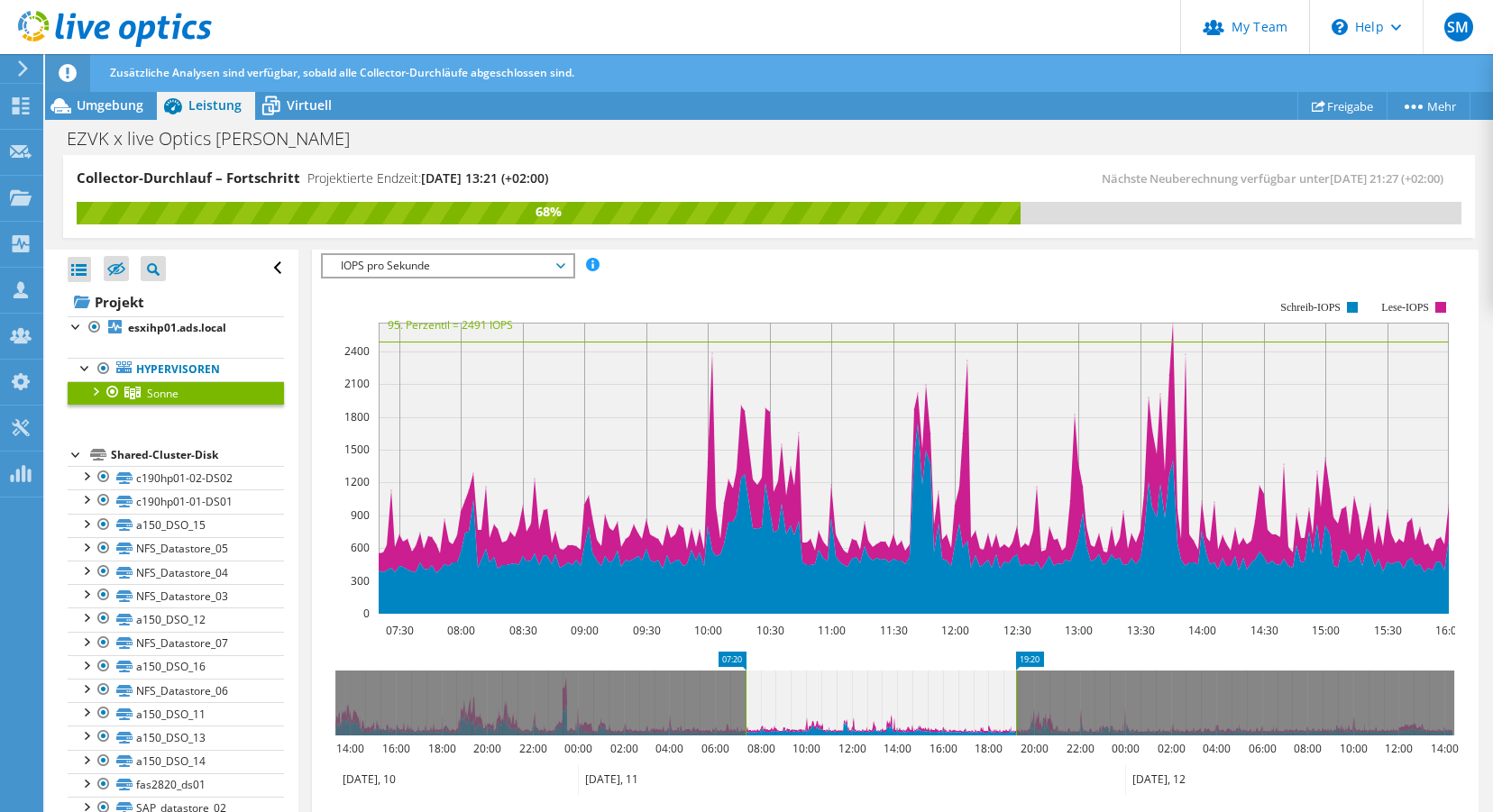
drag, startPoint x: 957, startPoint y: 658, endPoint x: 1031, endPoint y: 655, distance: 74.1
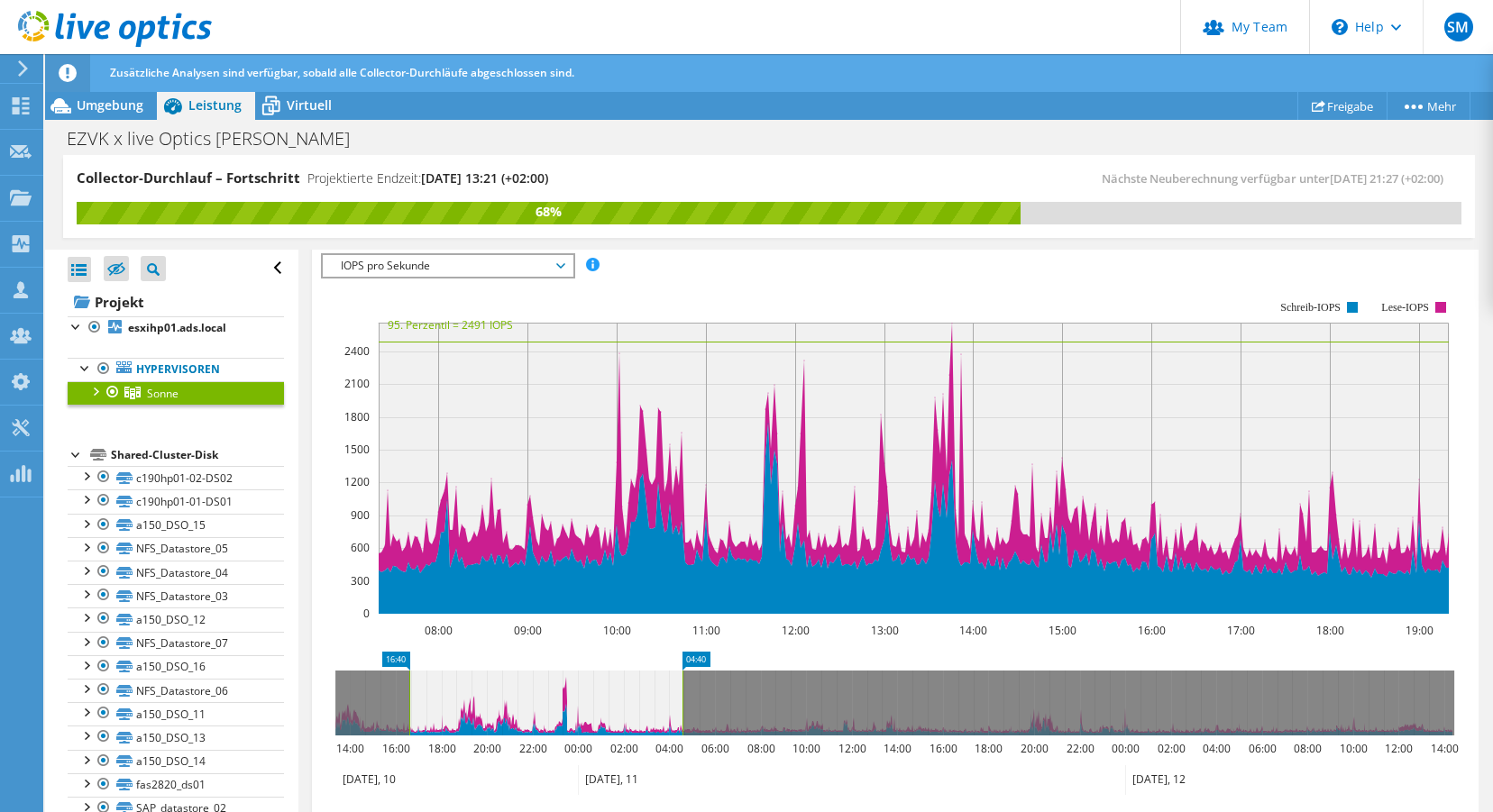
drag, startPoint x: 867, startPoint y: 699, endPoint x: 520, endPoint y: 694, distance: 347.0
click at [520, 694] on icon at bounding box center [546, 703] width 273 height 65
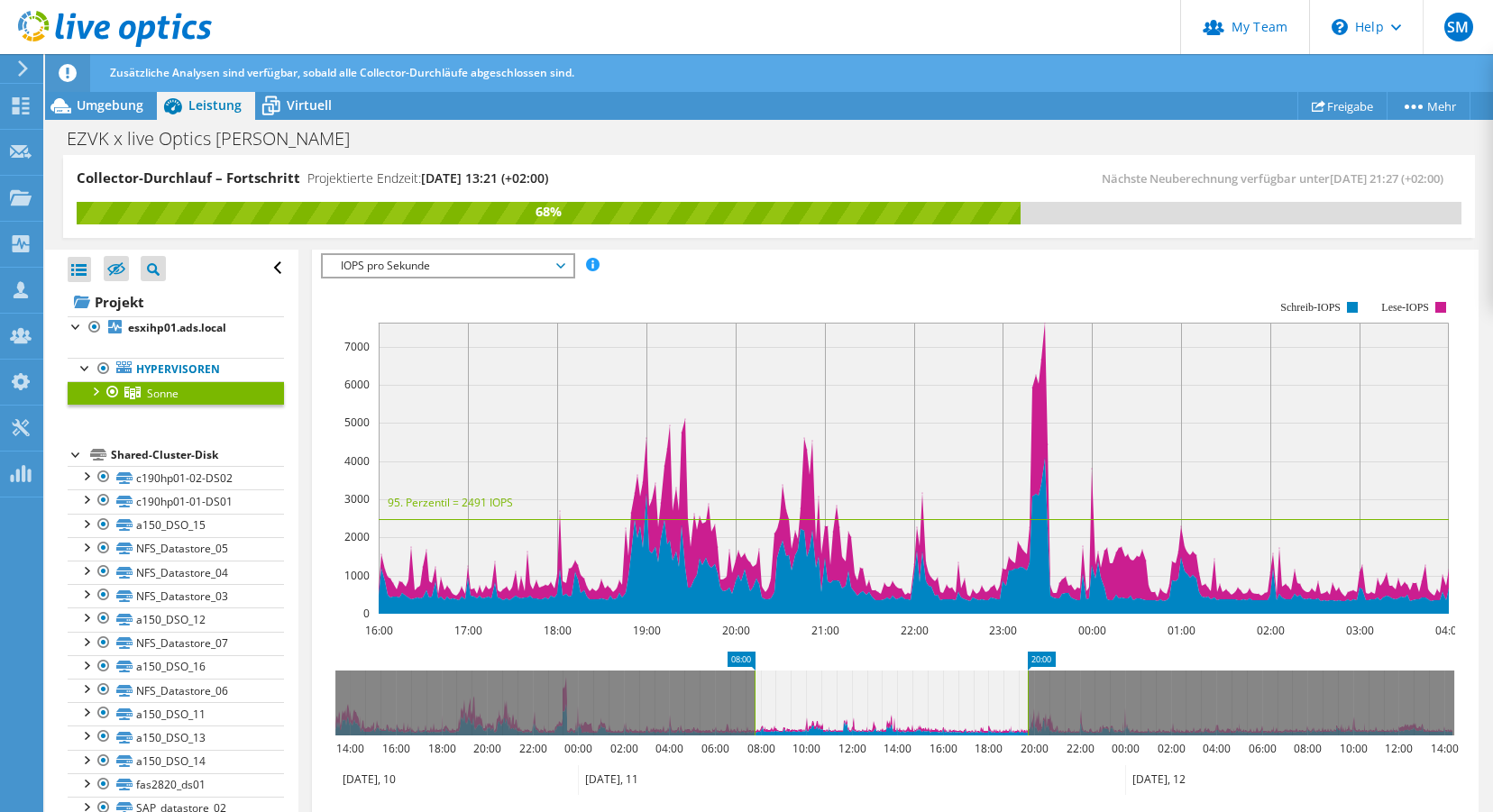
drag, startPoint x: 599, startPoint y: 695, endPoint x: 858, endPoint y: 694, distance: 259.0
click at [858, 694] on icon at bounding box center [891, 703] width 273 height 65
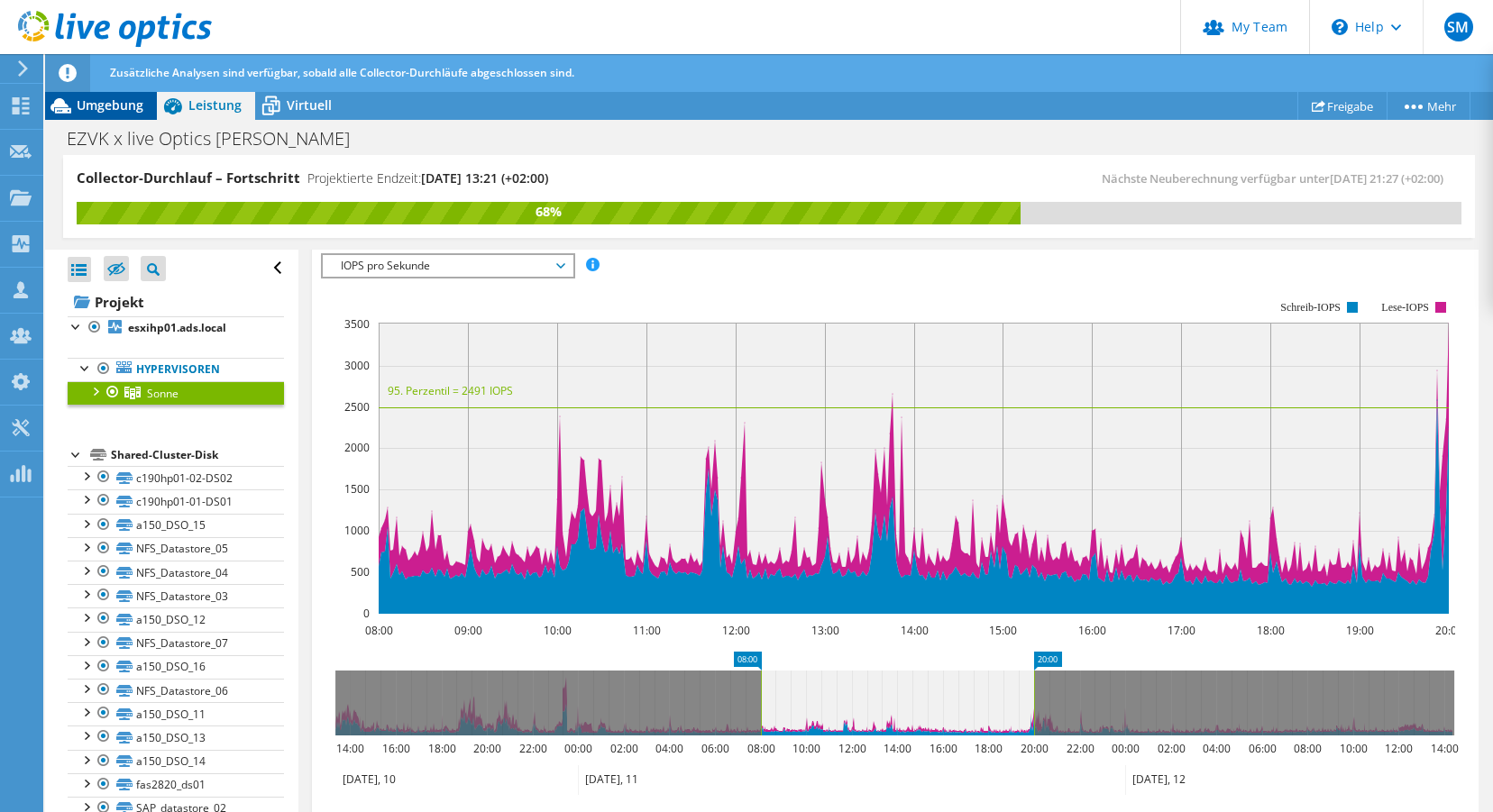
click at [118, 106] on span "Umgebung" at bounding box center [109, 104] width 67 height 17
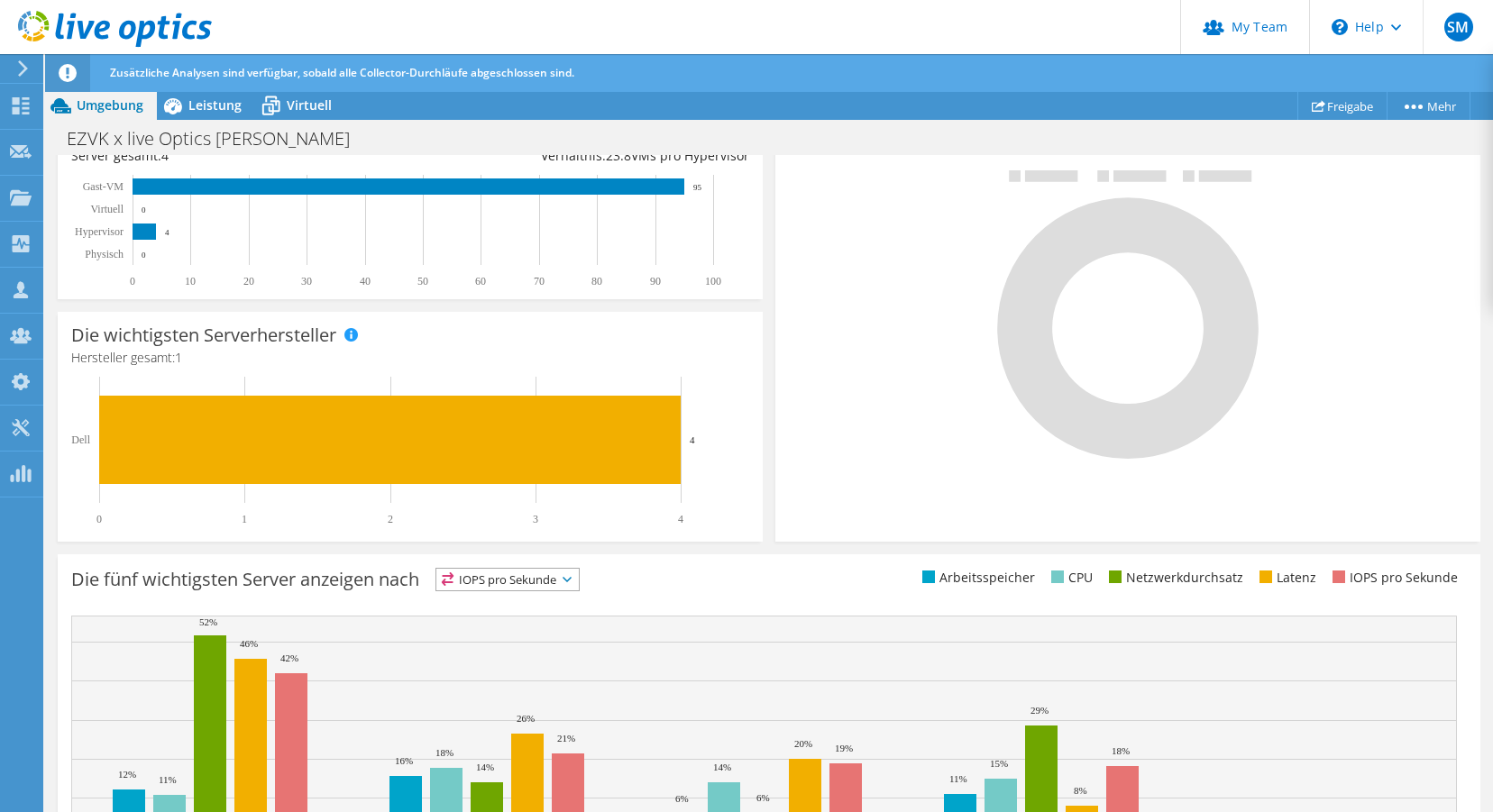
scroll to position [497, 0]
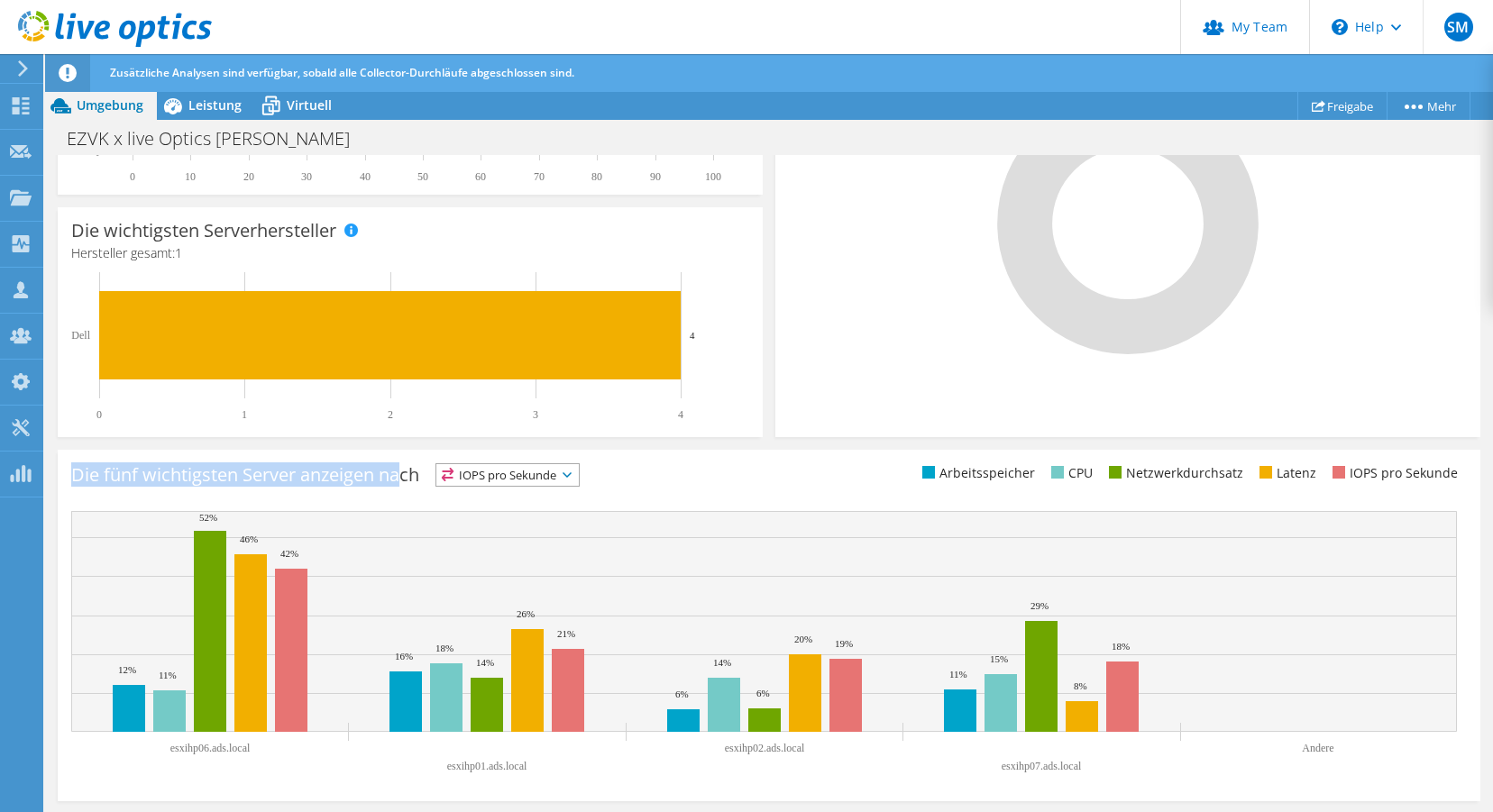
drag, startPoint x: 74, startPoint y: 475, endPoint x: 405, endPoint y: 480, distance: 331.0
click at [405, 475] on h3 "Die fünf wichtigsten Server anzeigen nach" at bounding box center [246, 475] width 348 height 0
drag, startPoint x: 743, startPoint y: 486, endPoint x: 892, endPoint y: 488, distance: 149.0
click at [761, 484] on div "Die fünf wichtigsten Server anzeigen nach IOPS pro Sekunde IOPS pro Sekunde" at bounding box center [420, 478] width 698 height 30
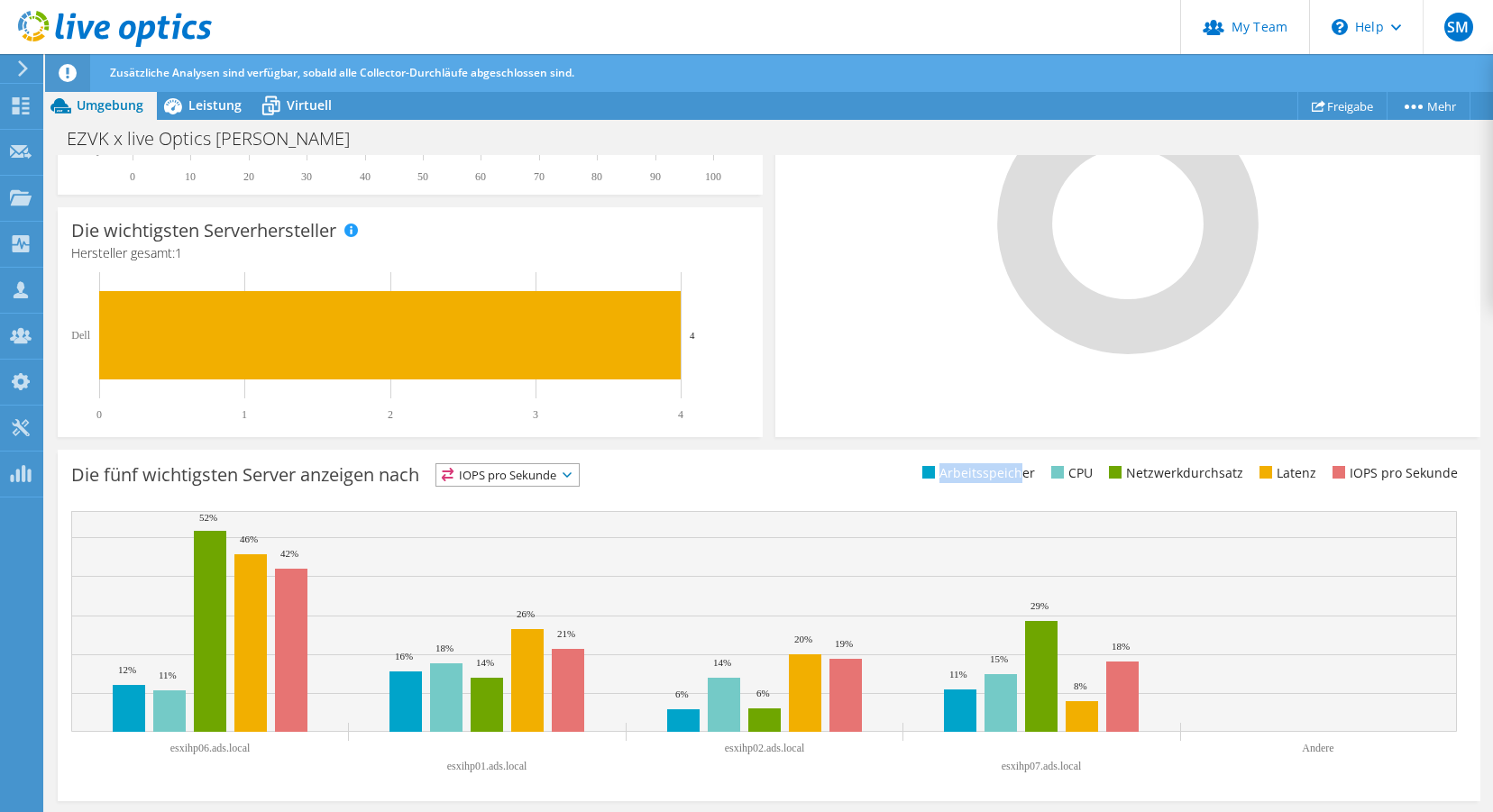
drag, startPoint x: 936, startPoint y: 473, endPoint x: 1026, endPoint y: 473, distance: 90.0
click at [1028, 473] on li "Arbeitsspeicher" at bounding box center [976, 473] width 117 height 20
drag, startPoint x: 1280, startPoint y: 472, endPoint x: 1314, endPoint y: 472, distance: 34.0
click at [1319, 472] on ul "Arbeitsspeicher CPU Netzwerkdurchsatz Latenz IOPS pro Sekunde" at bounding box center [1118, 473] width 698 height 21
click at [1168, 476] on li "Netzwerkdurchsatz" at bounding box center [1174, 473] width 139 height 20
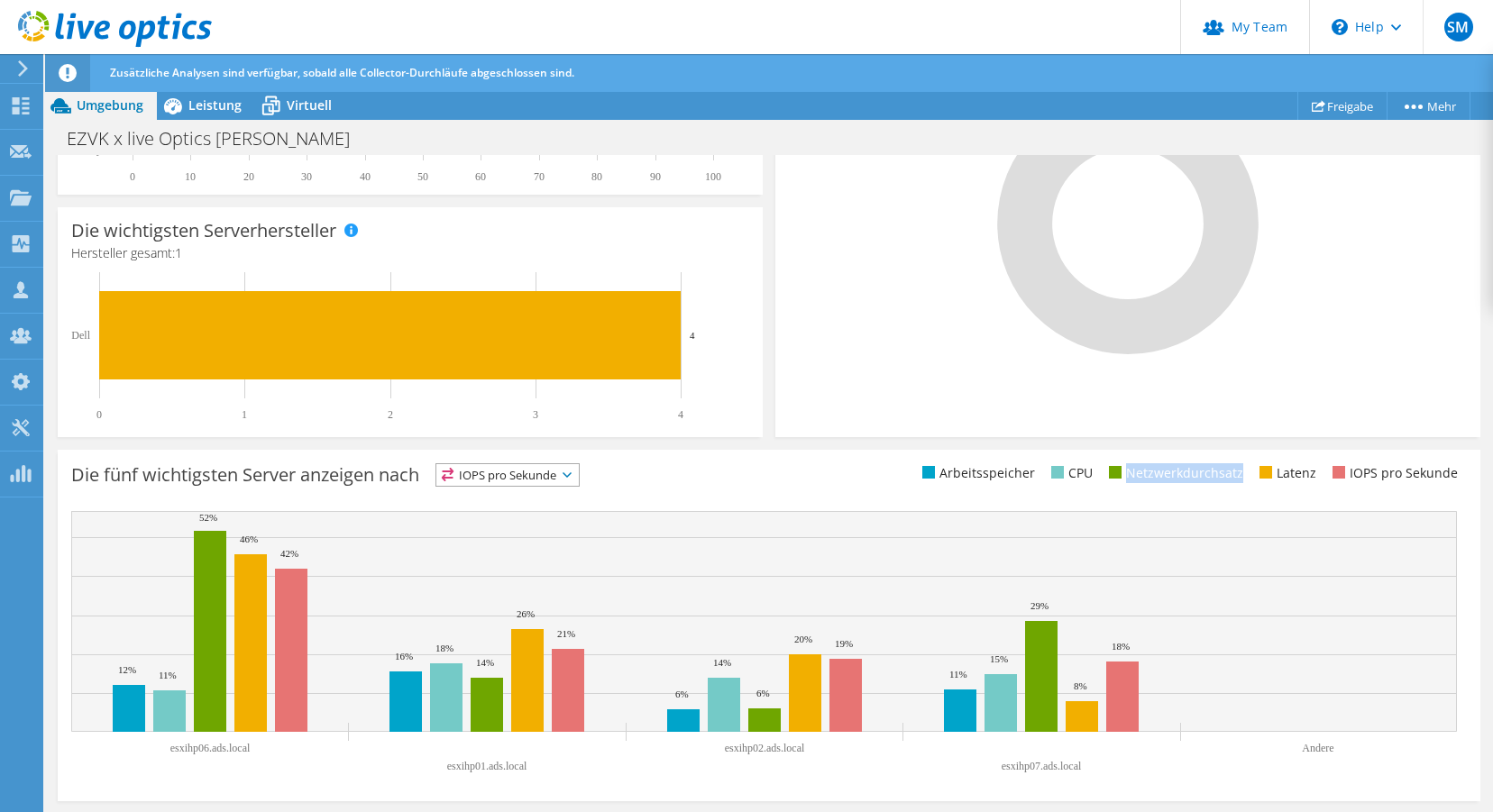
click at [1168, 476] on li "Netzwerkdurchsatz" at bounding box center [1174, 473] width 139 height 20
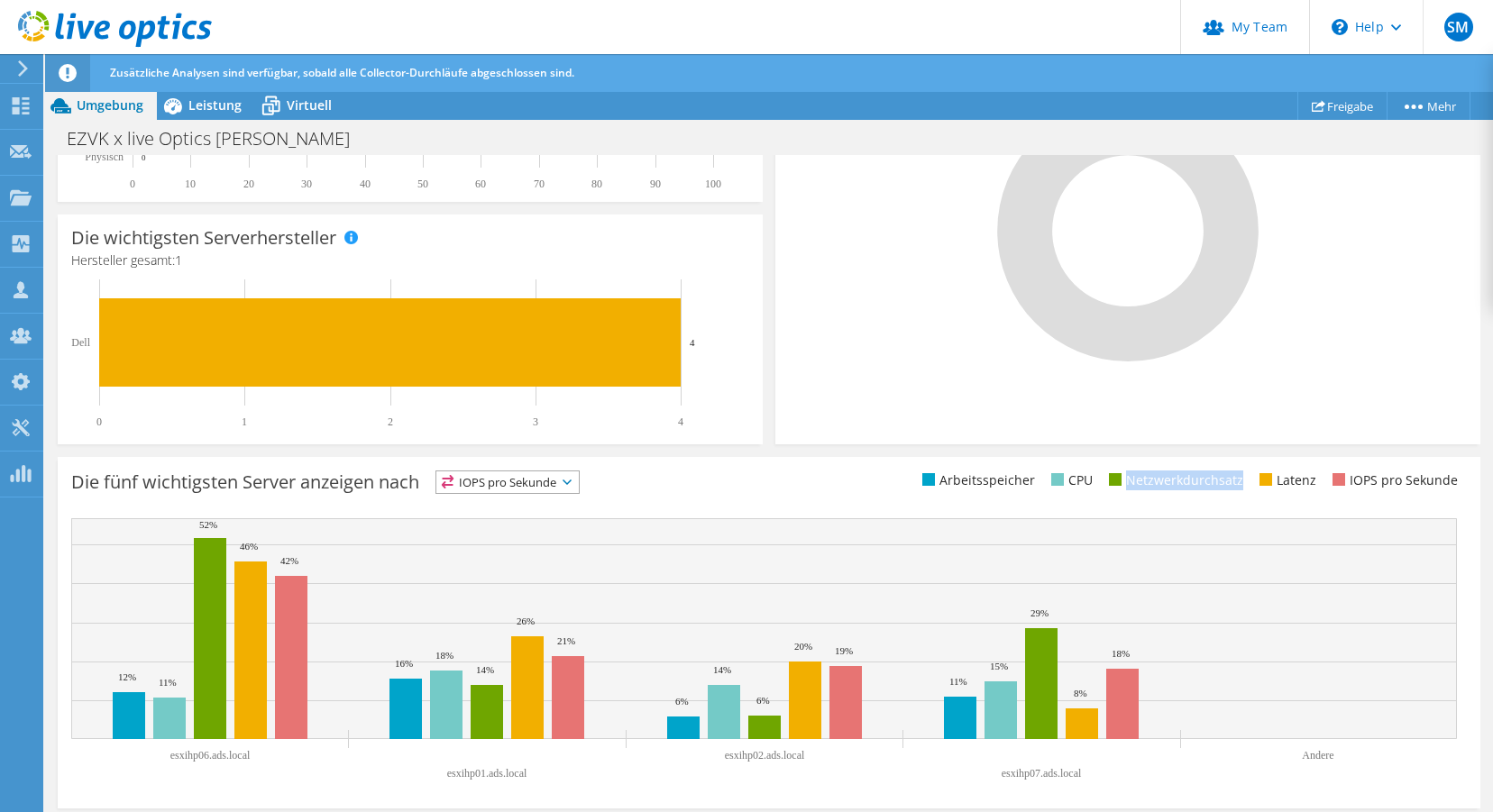
scroll to position [490, 0]
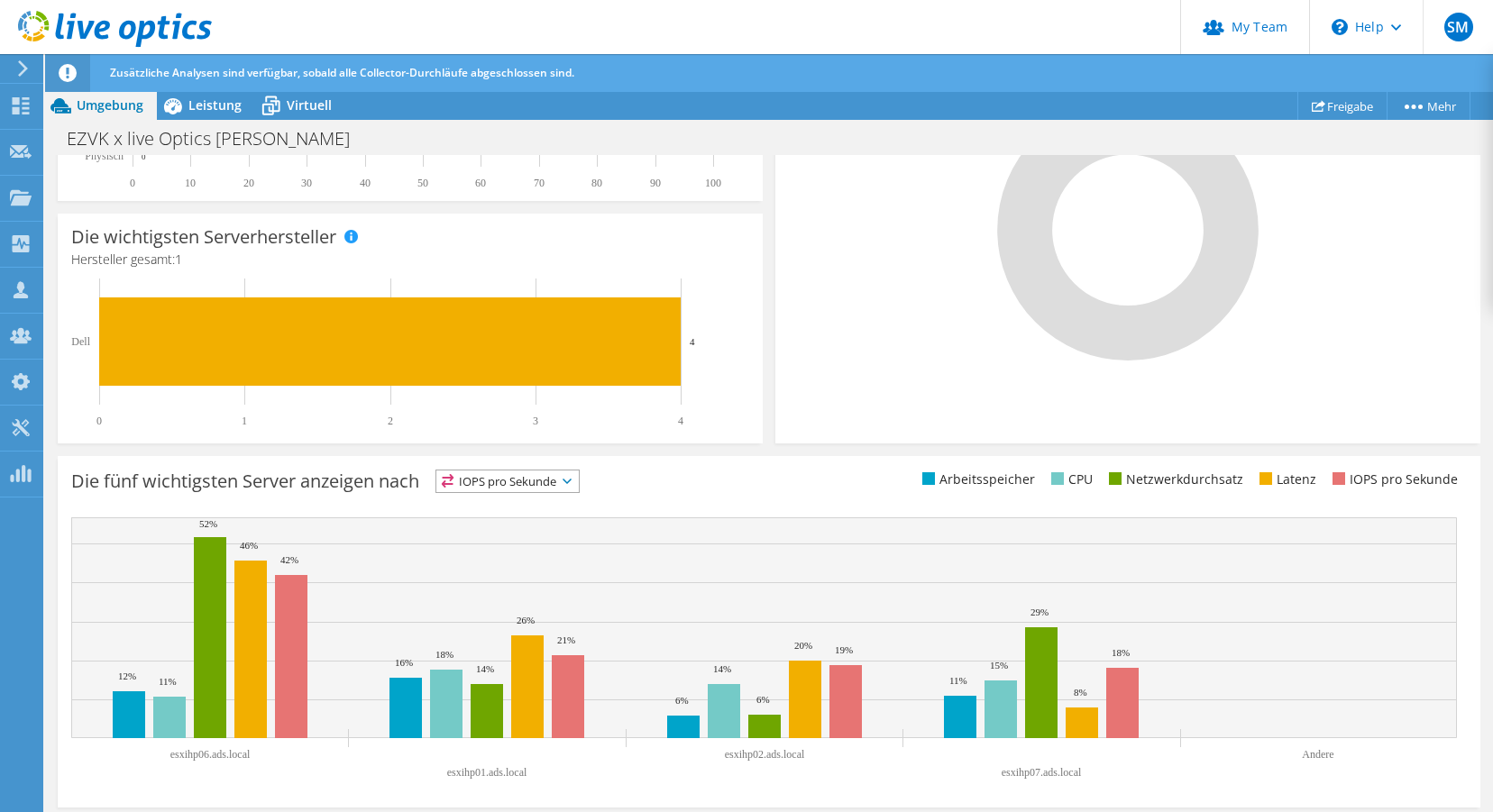
click at [956, 477] on li "Arbeitsspeicher" at bounding box center [976, 480] width 117 height 20
drag, startPoint x: 1375, startPoint y: 479, endPoint x: 1390, endPoint y: 480, distance: 15.0
click at [1402, 480] on li "IOPS pro Sekunde" at bounding box center [1393, 480] width 130 height 20
click at [1194, 480] on li "Netzwerkdurchsatz" at bounding box center [1174, 480] width 139 height 20
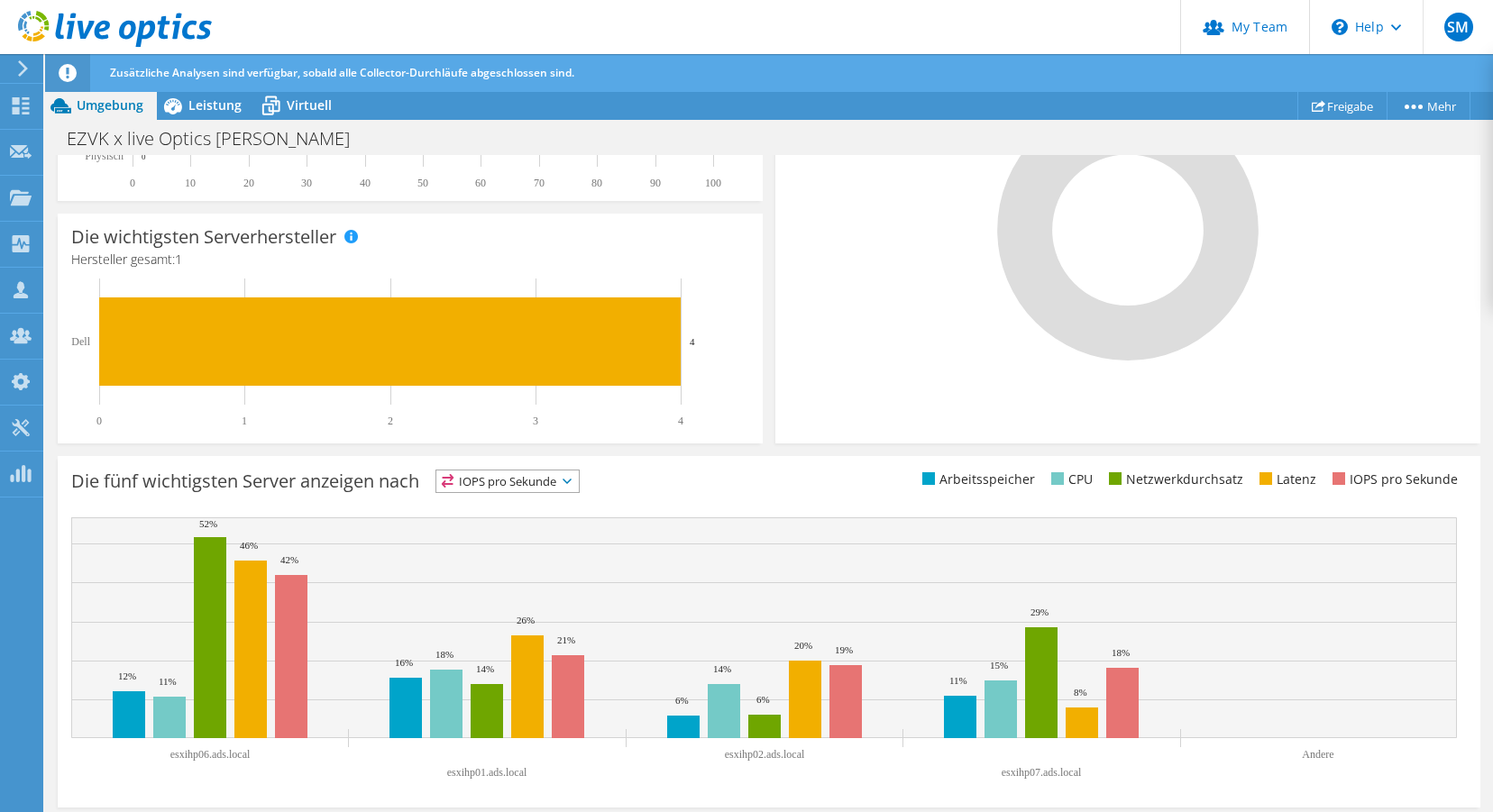
click at [849, 485] on ul "Arbeitsspeicher CPU Netzwerkdurchsatz Latenz IOPS pro Sekunde" at bounding box center [1118, 480] width 698 height 21
drag, startPoint x: 213, startPoint y: 485, endPoint x: 231, endPoint y: 484, distance: 18.0
click at [230, 481] on h3 "Die fünf wichtigsten Server anzeigen nach" at bounding box center [246, 481] width 348 height 0
click at [773, 480] on ul "Arbeitsspeicher CPU Netzwerkdurchsatz Latenz IOPS pro Sekunde" at bounding box center [1118, 480] width 698 height 21
click at [209, 108] on span "Leistung" at bounding box center [216, 104] width 54 height 17
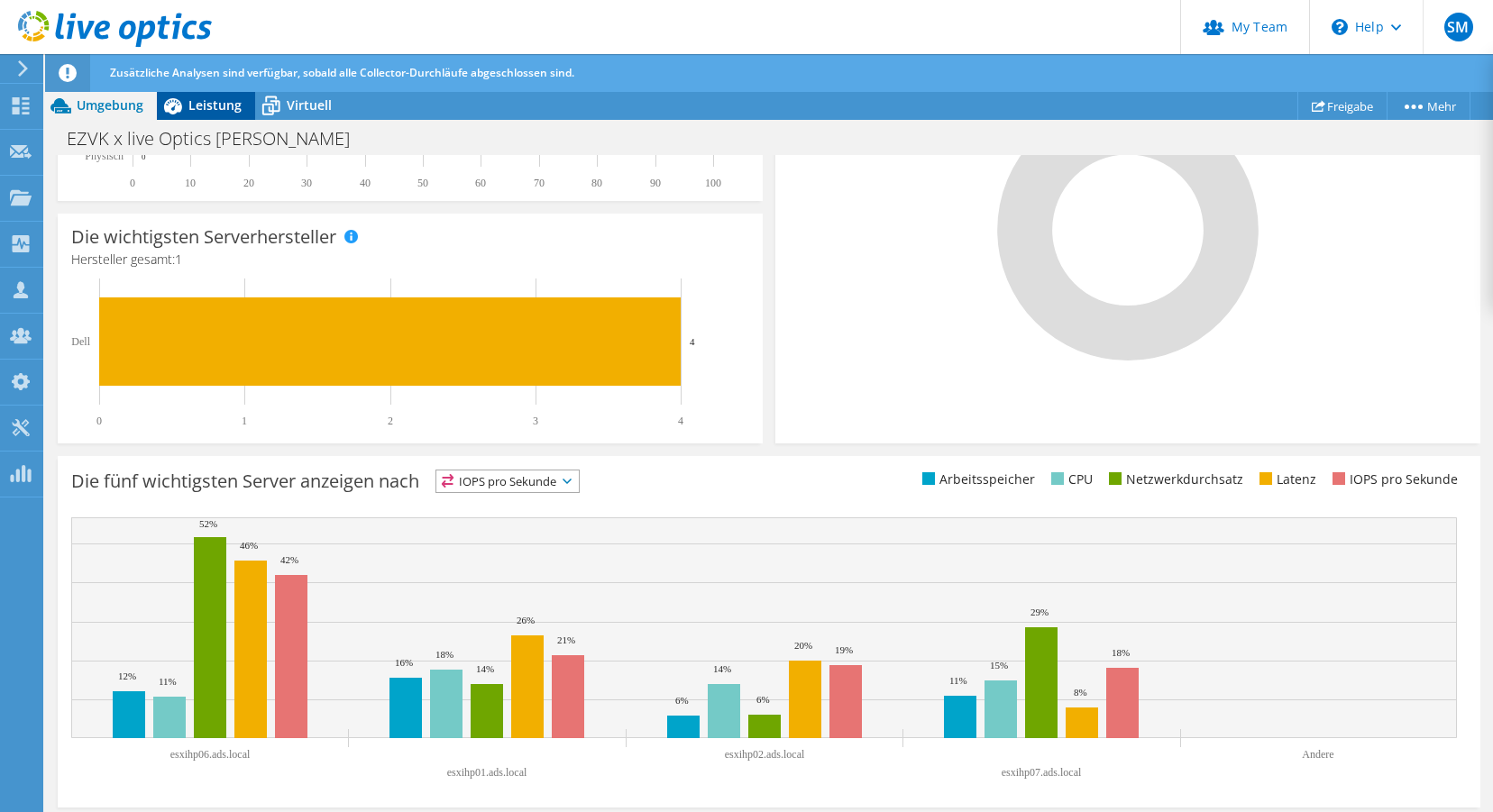
scroll to position [0, 0]
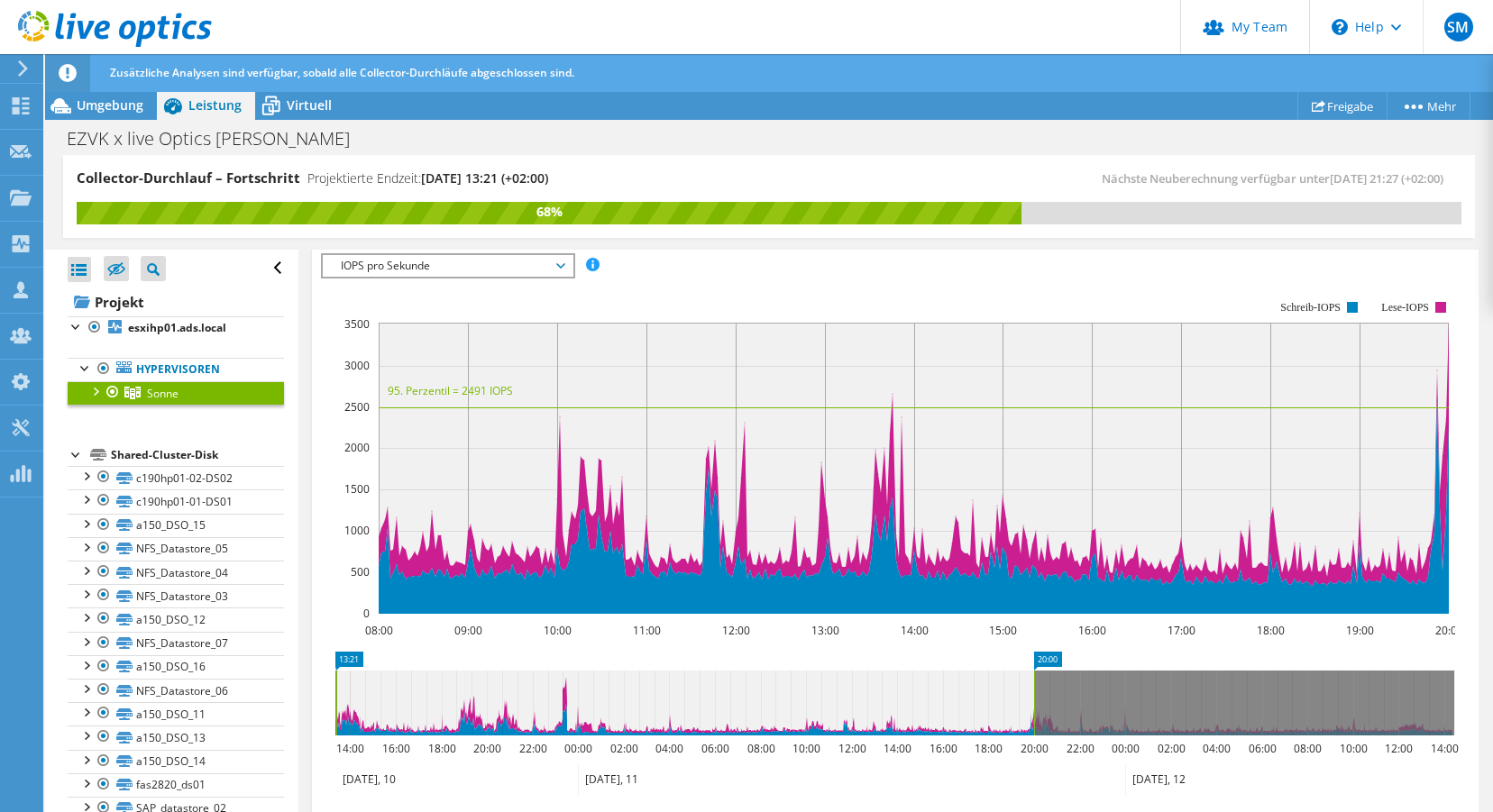
drag, startPoint x: 747, startPoint y: 655, endPoint x: 600, endPoint y: 670, distance: 147.8
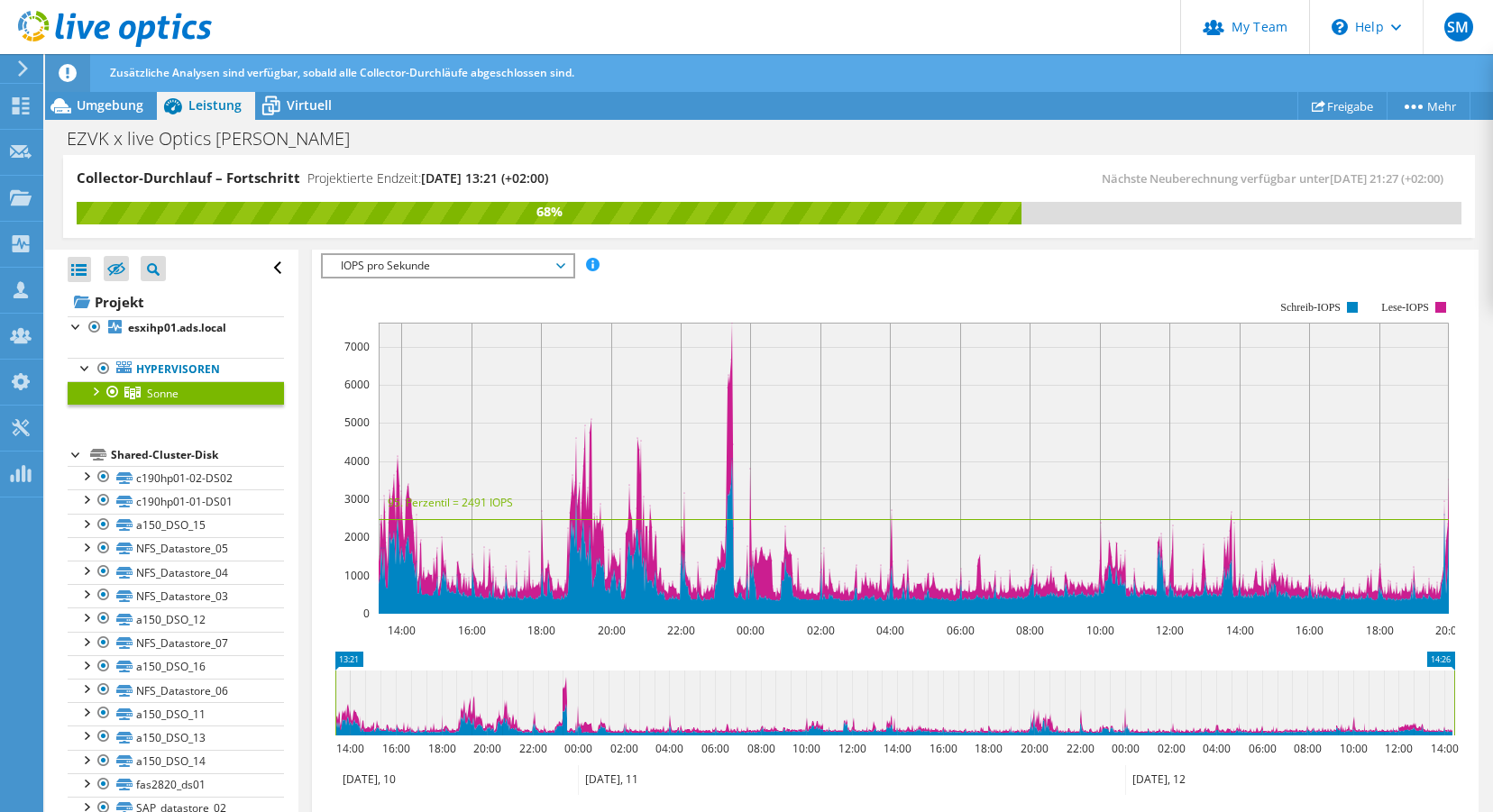
drag, startPoint x: 1055, startPoint y: 655, endPoint x: 1482, endPoint y: 654, distance: 427.0
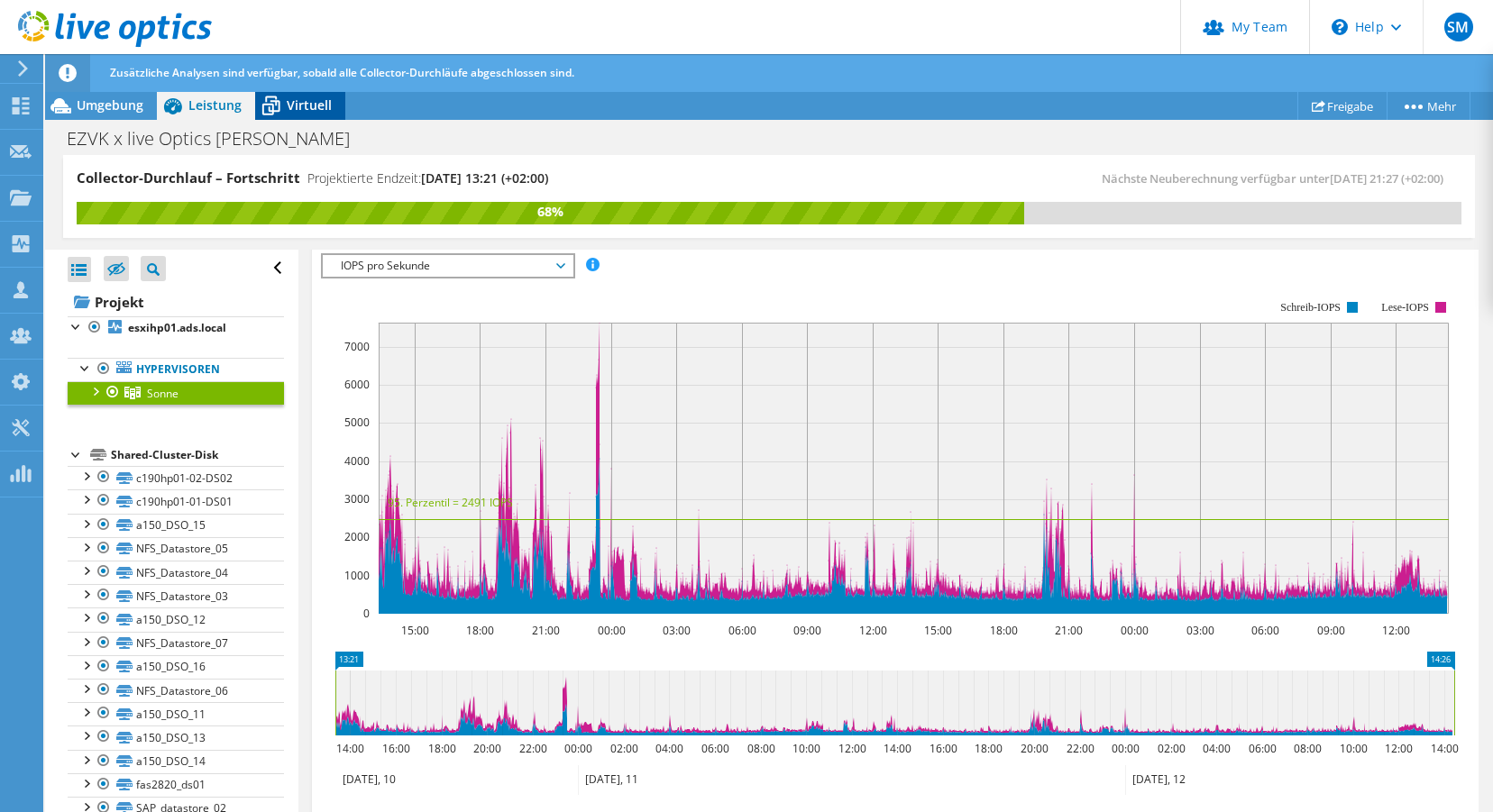
click at [305, 104] on span "Virtuell" at bounding box center [308, 104] width 45 height 17
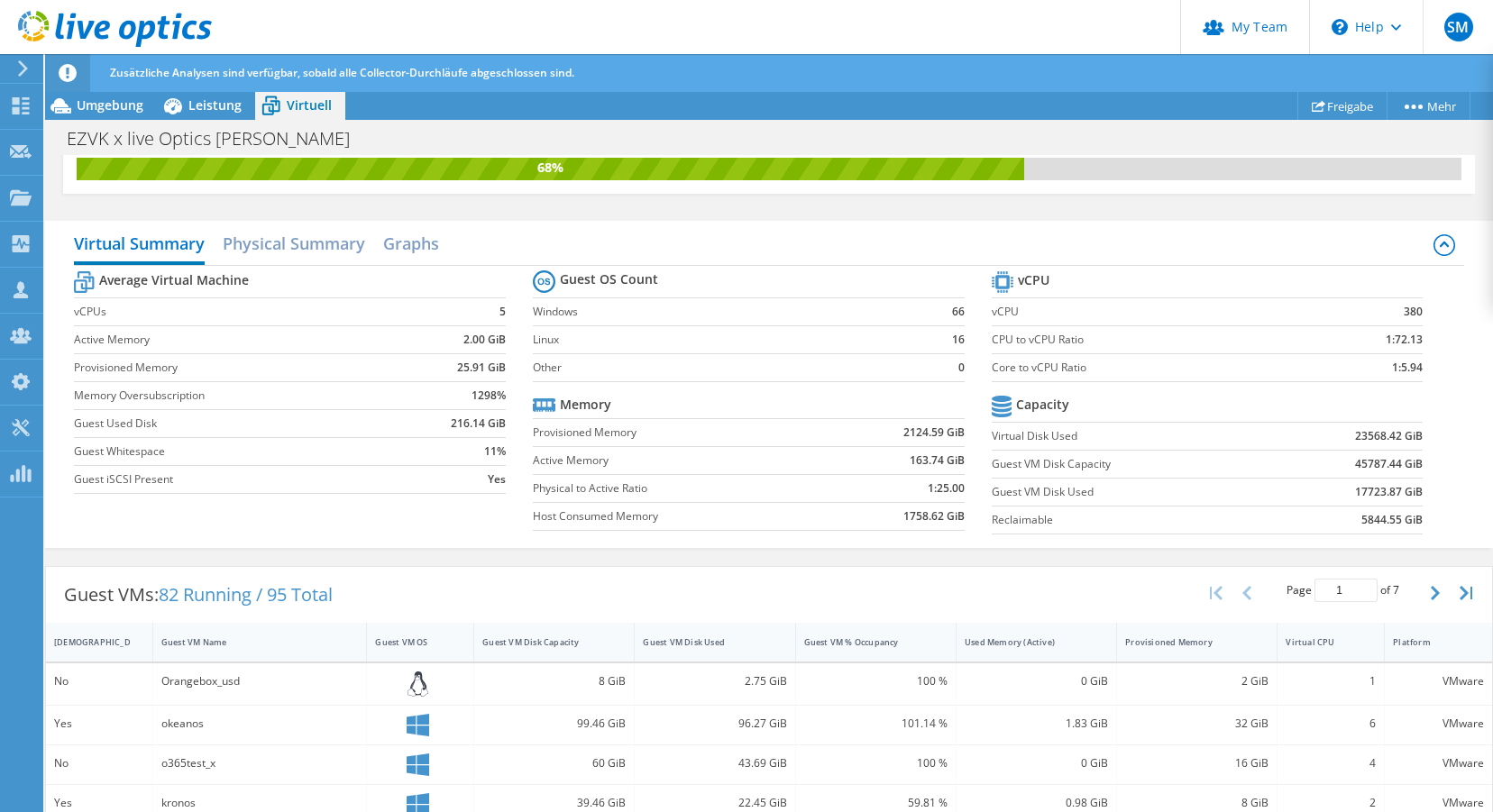
scroll to position [30, 0]
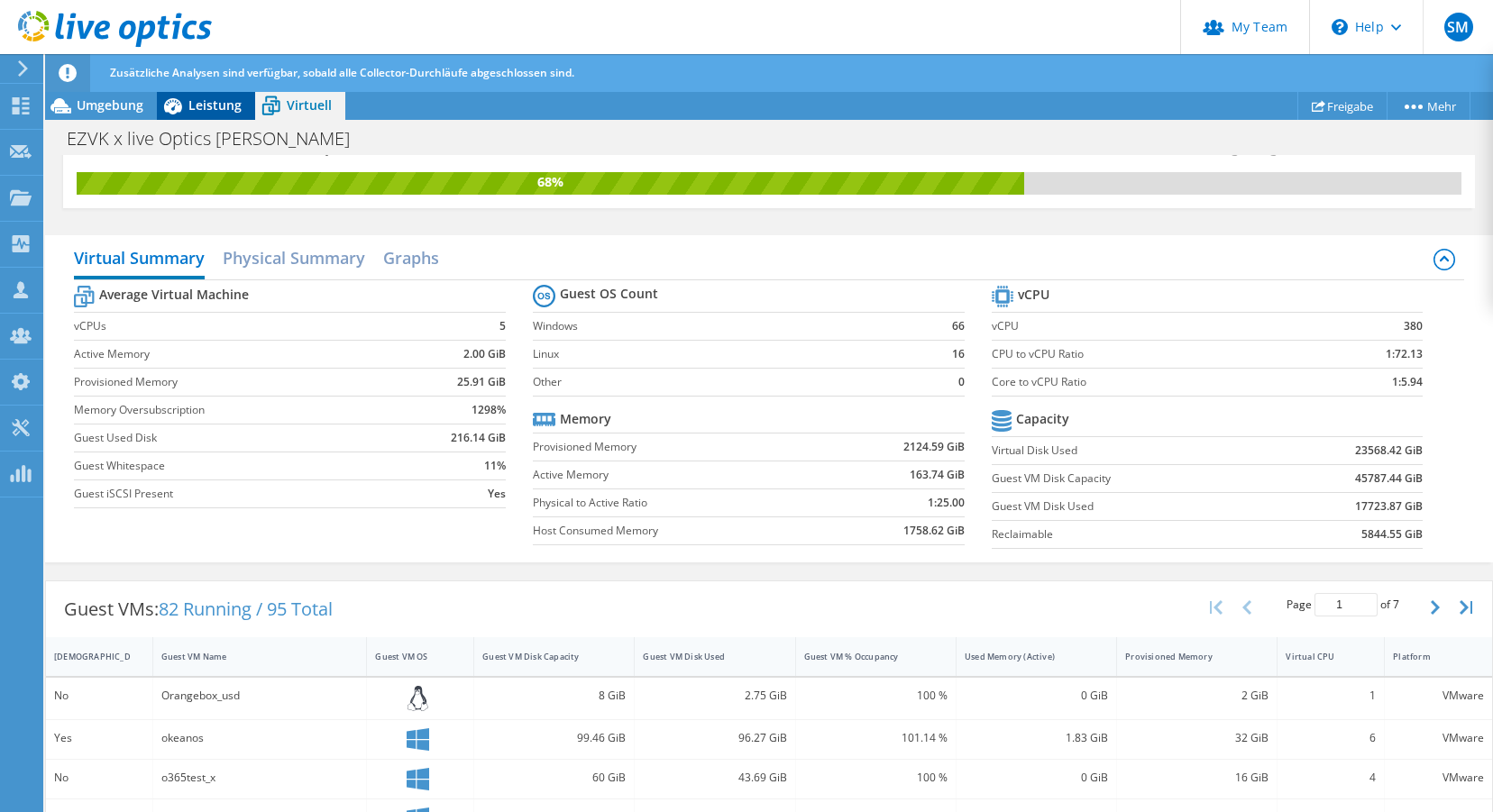
click at [202, 105] on span "Leistung" at bounding box center [216, 104] width 54 height 17
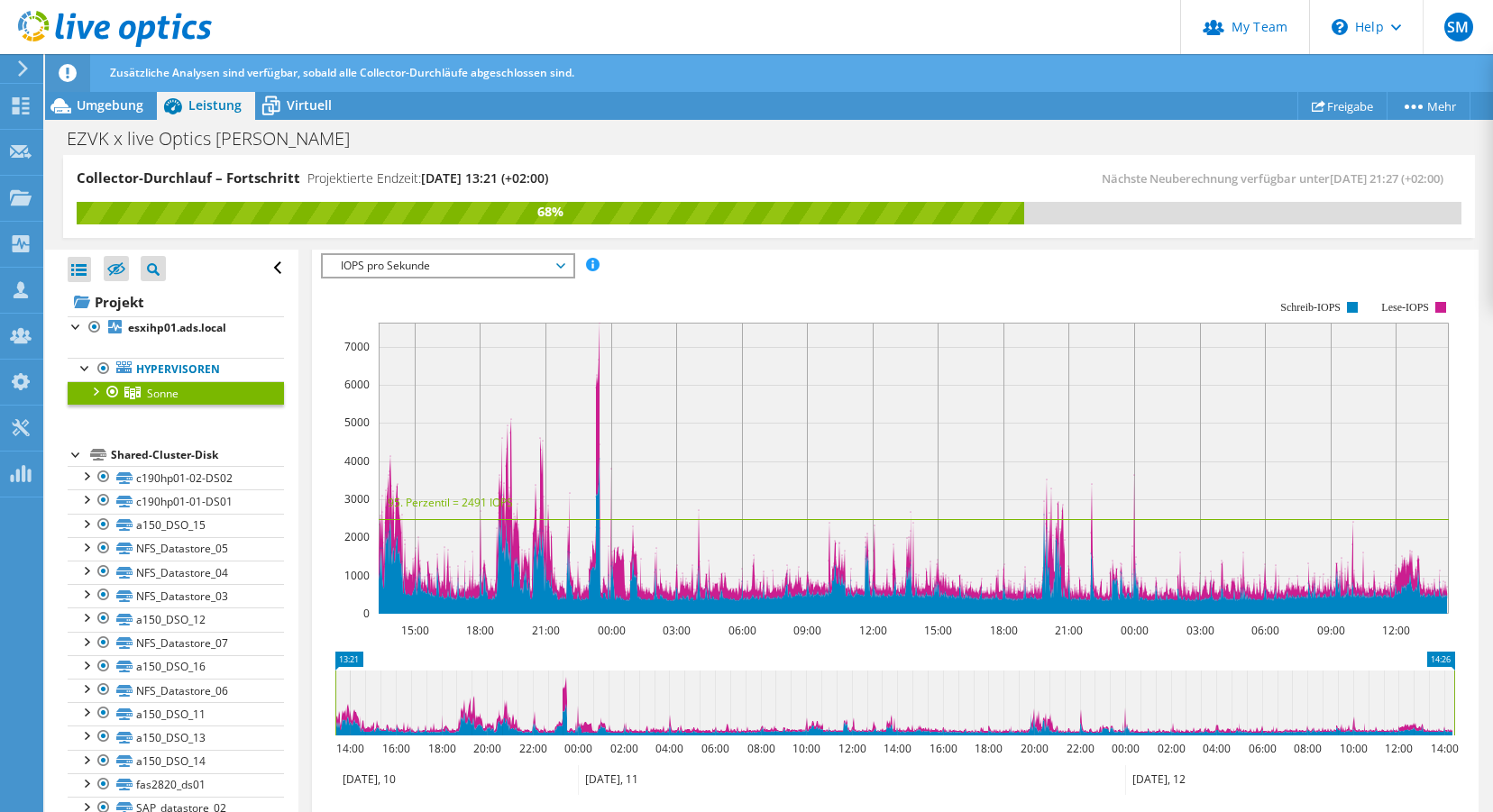
click at [98, 392] on div at bounding box center [94, 391] width 18 height 18
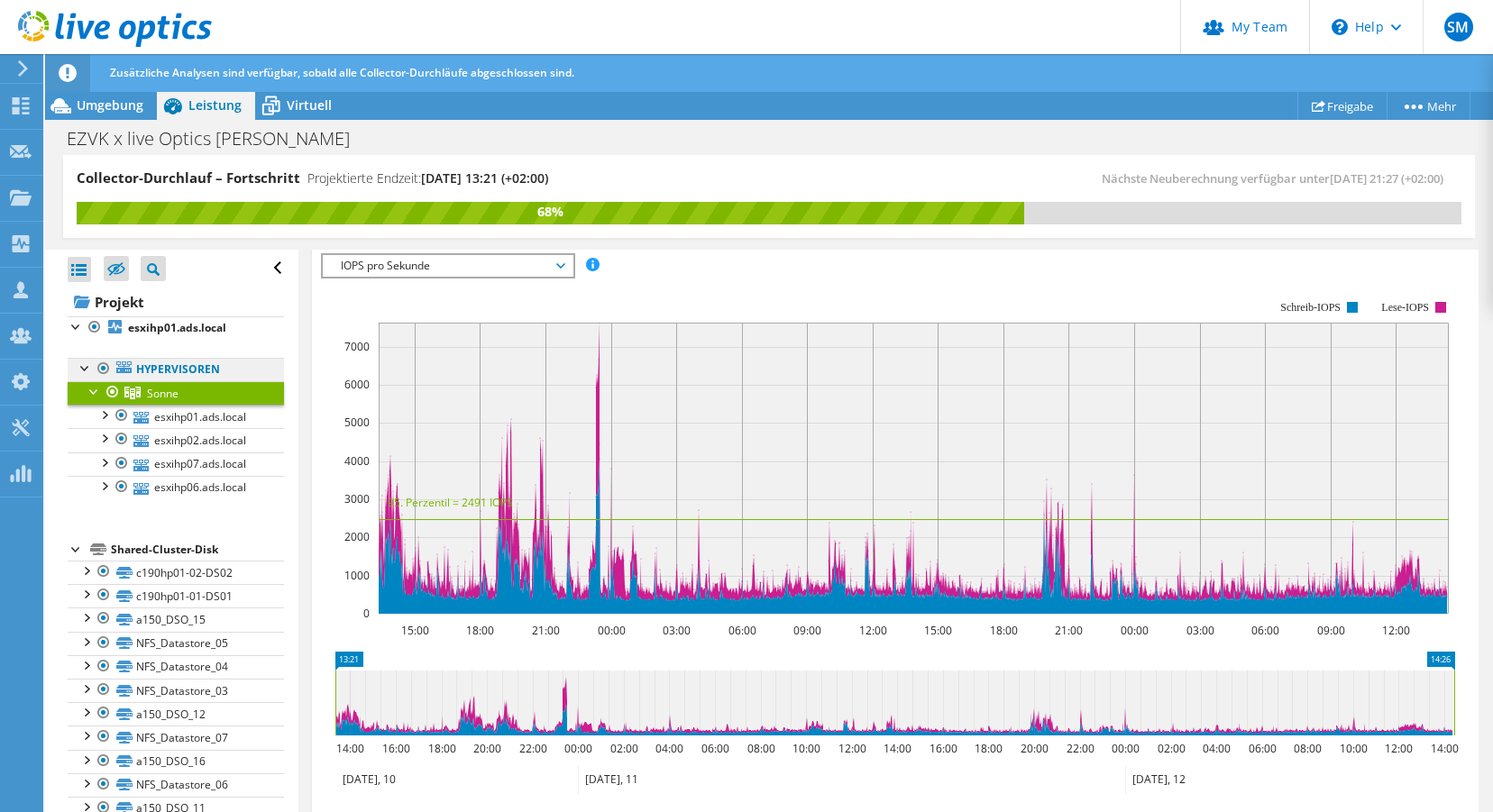
click at [196, 371] on link "Hypervisoren" at bounding box center [176, 370] width 217 height 24
drag, startPoint x: 169, startPoint y: 390, endPoint x: 206, endPoint y: 397, distance: 37.7
click at [170, 390] on span "Sonne" at bounding box center [163, 393] width 32 height 15
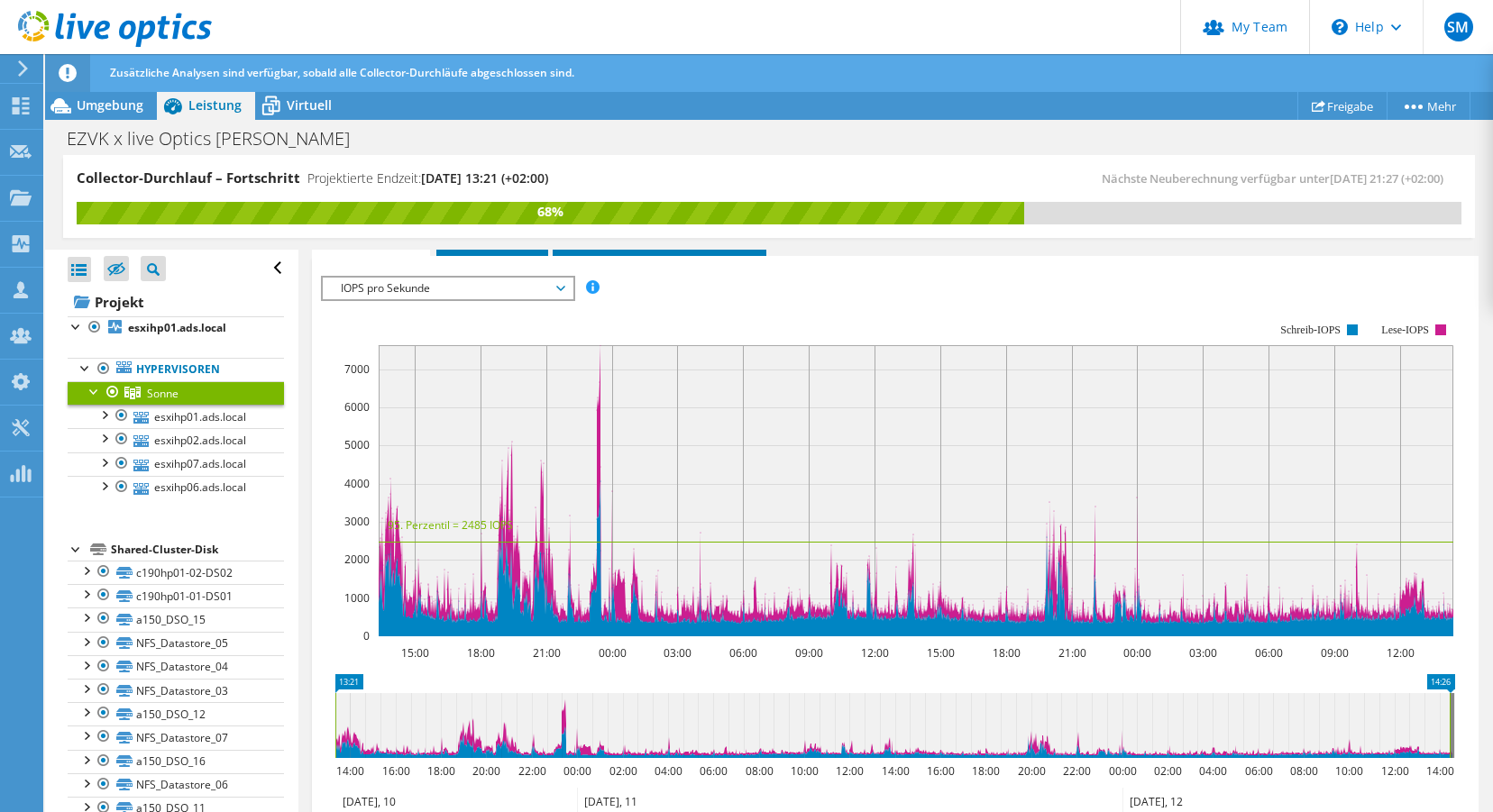
scroll to position [499, 0]
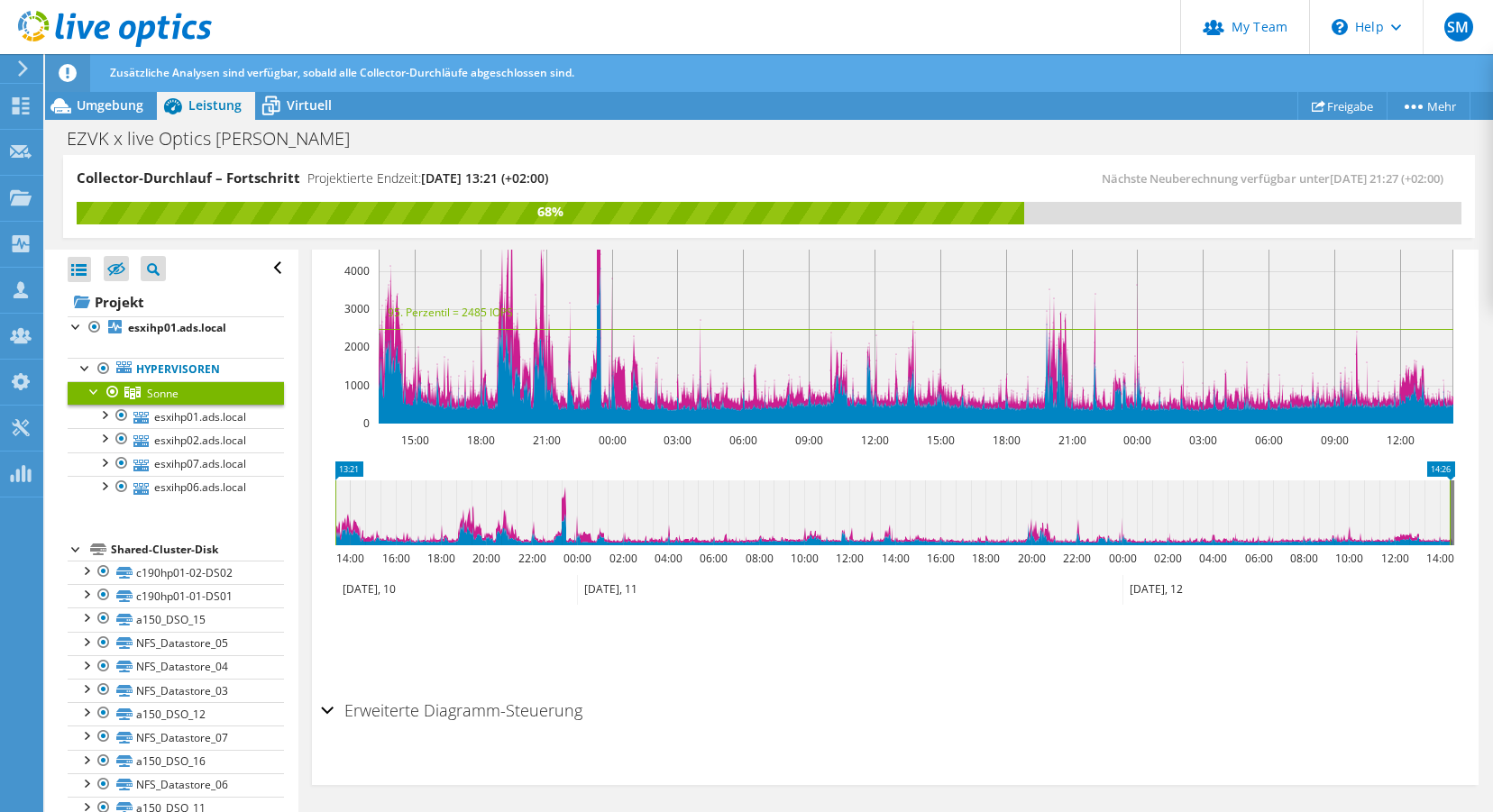
click at [325, 712] on div "Erweiterte Diagramm-Steuerung" at bounding box center [896, 712] width 1149 height 39
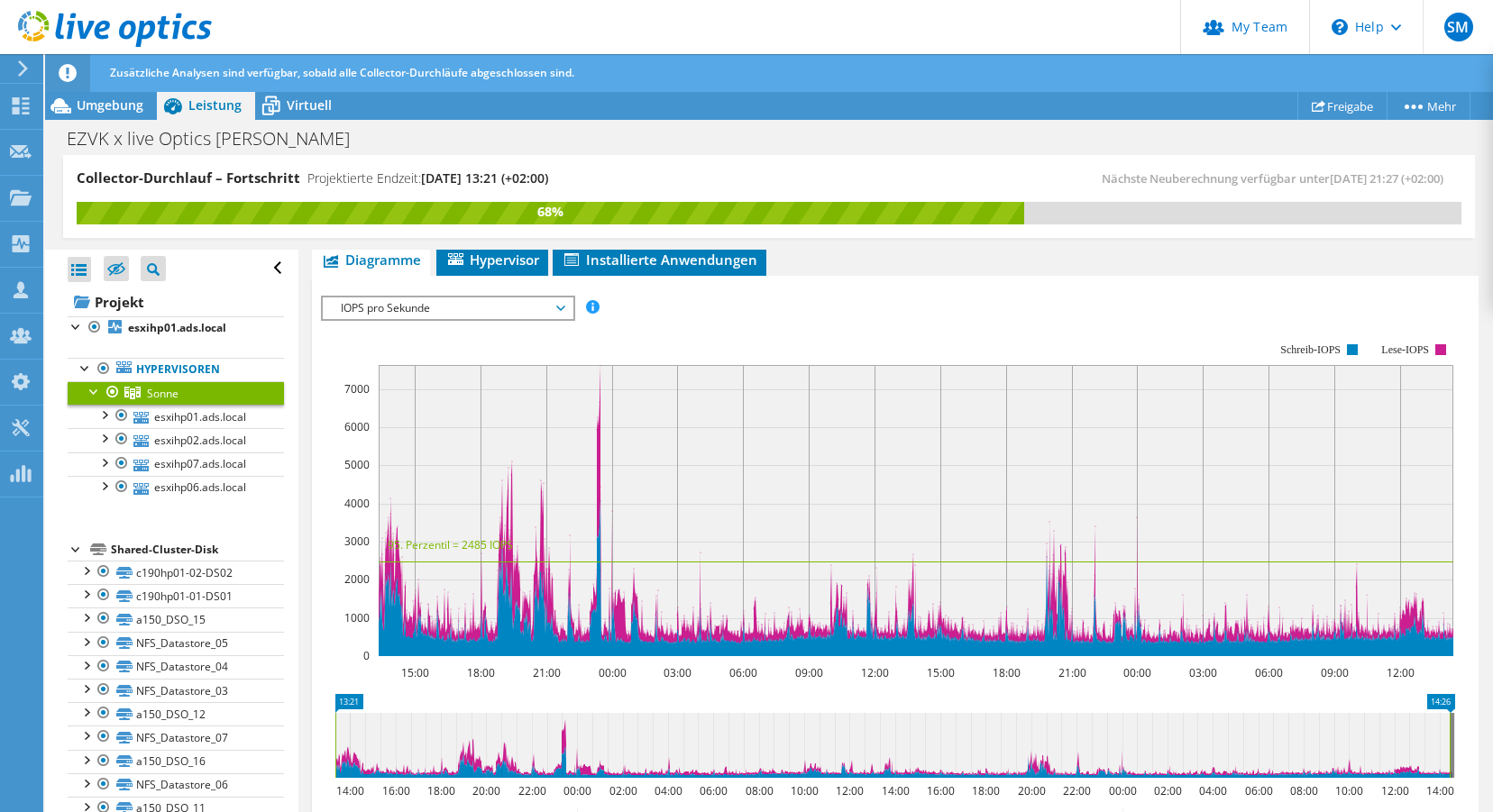
scroll to position [0, 0]
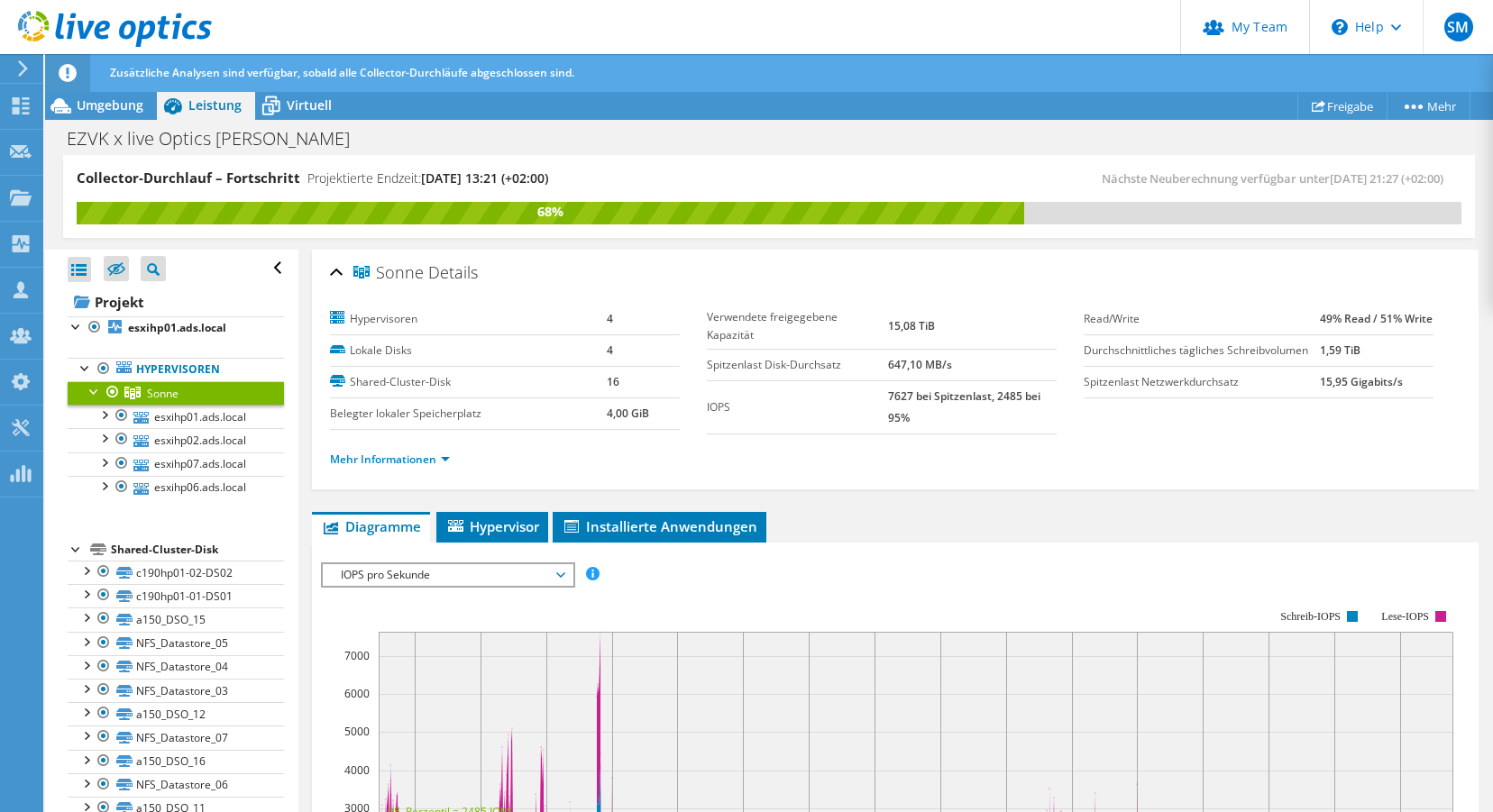
click at [464, 571] on span "IOPS pro Sekunde" at bounding box center [447, 575] width 232 height 22
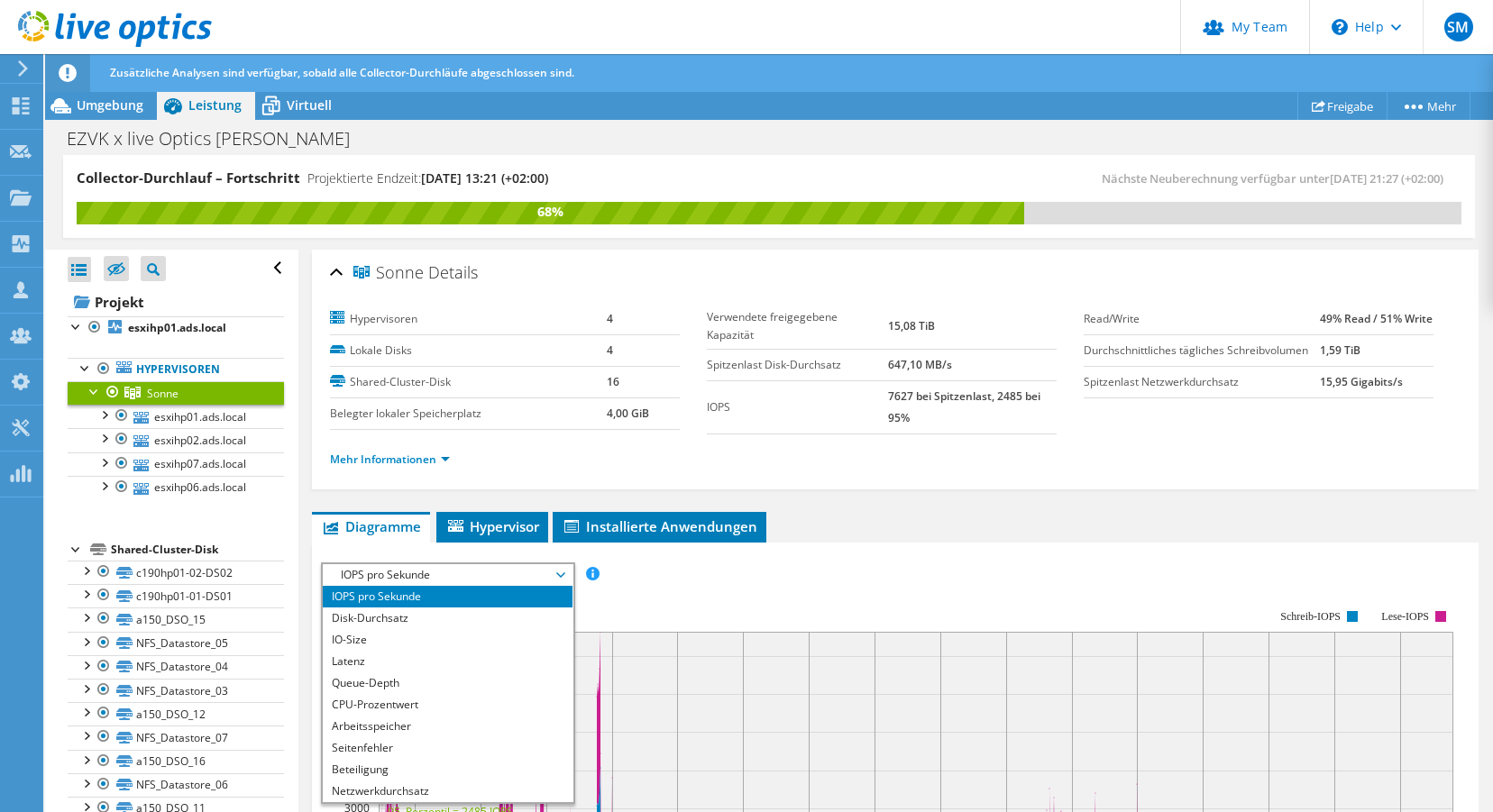
click at [460, 494] on div "Sonne Details Hypervisoren 4 Lokale Disks 4 Shared-Cluster-Disk 16 Belegter lok…" at bounding box center [895, 819] width 1194 height 1139
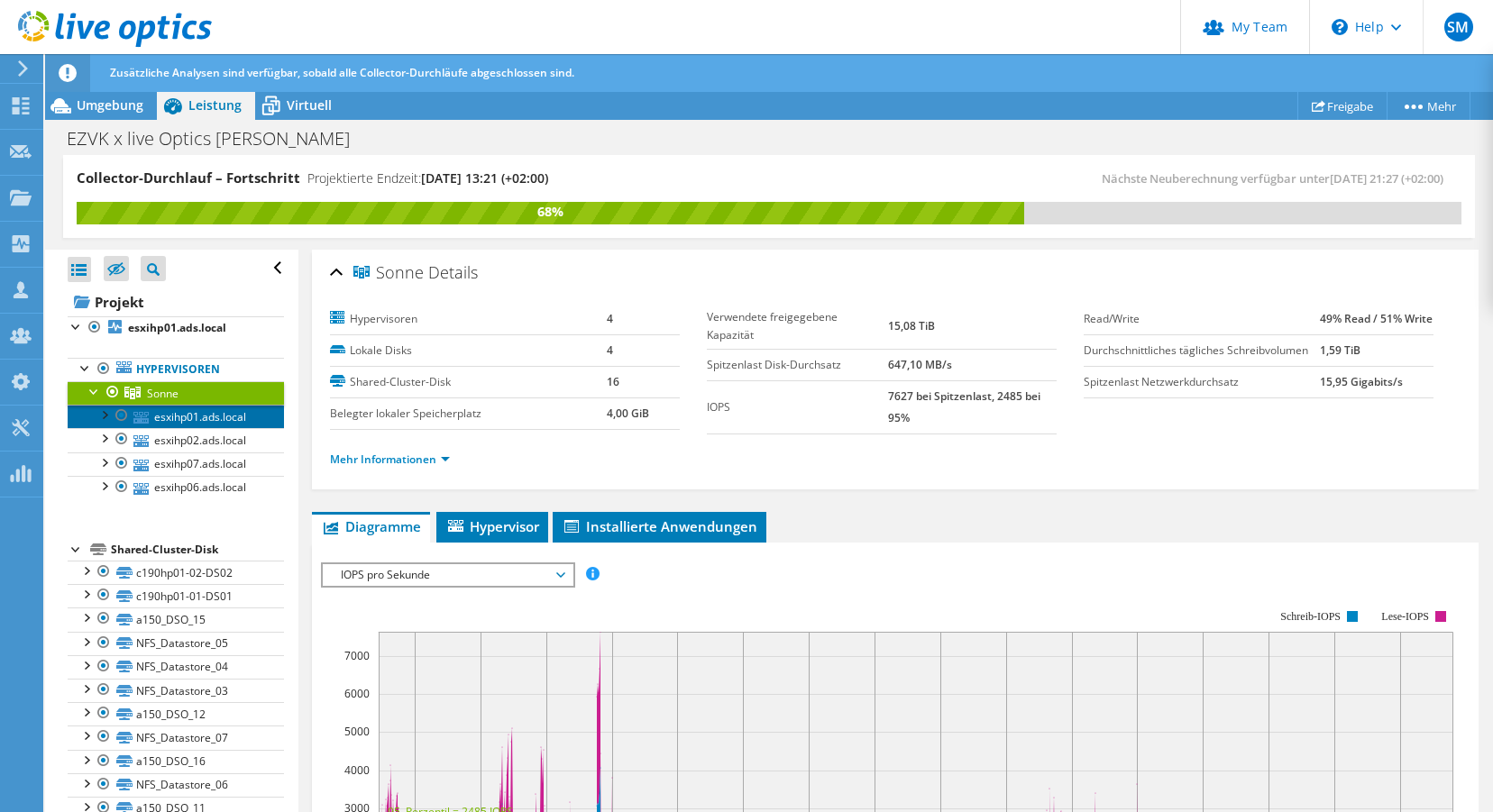
click at [227, 421] on link "esxihp01.ads.local" at bounding box center [176, 416] width 217 height 24
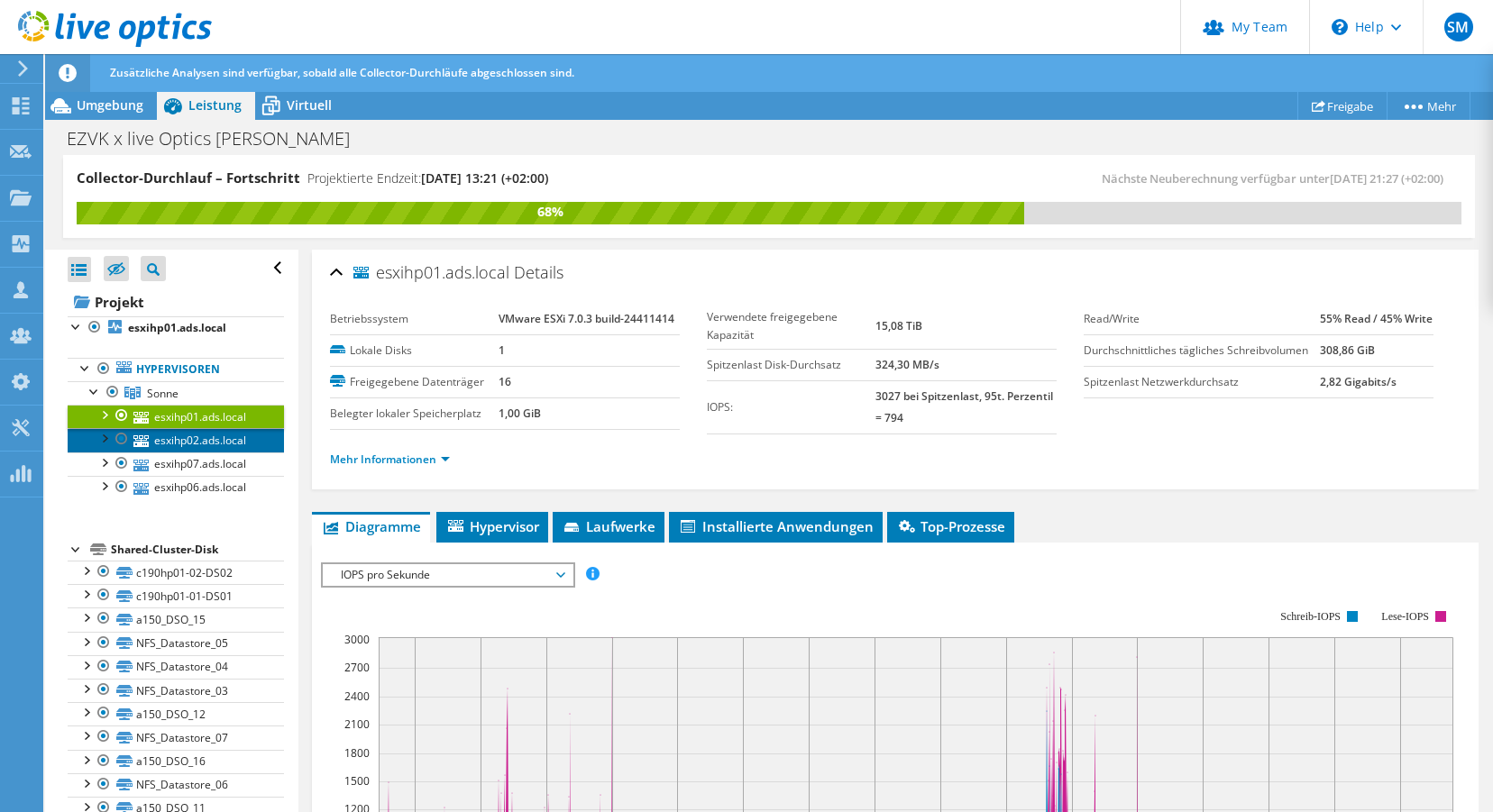
click at [215, 435] on link "esxihp02.ads.local" at bounding box center [176, 440] width 217 height 24
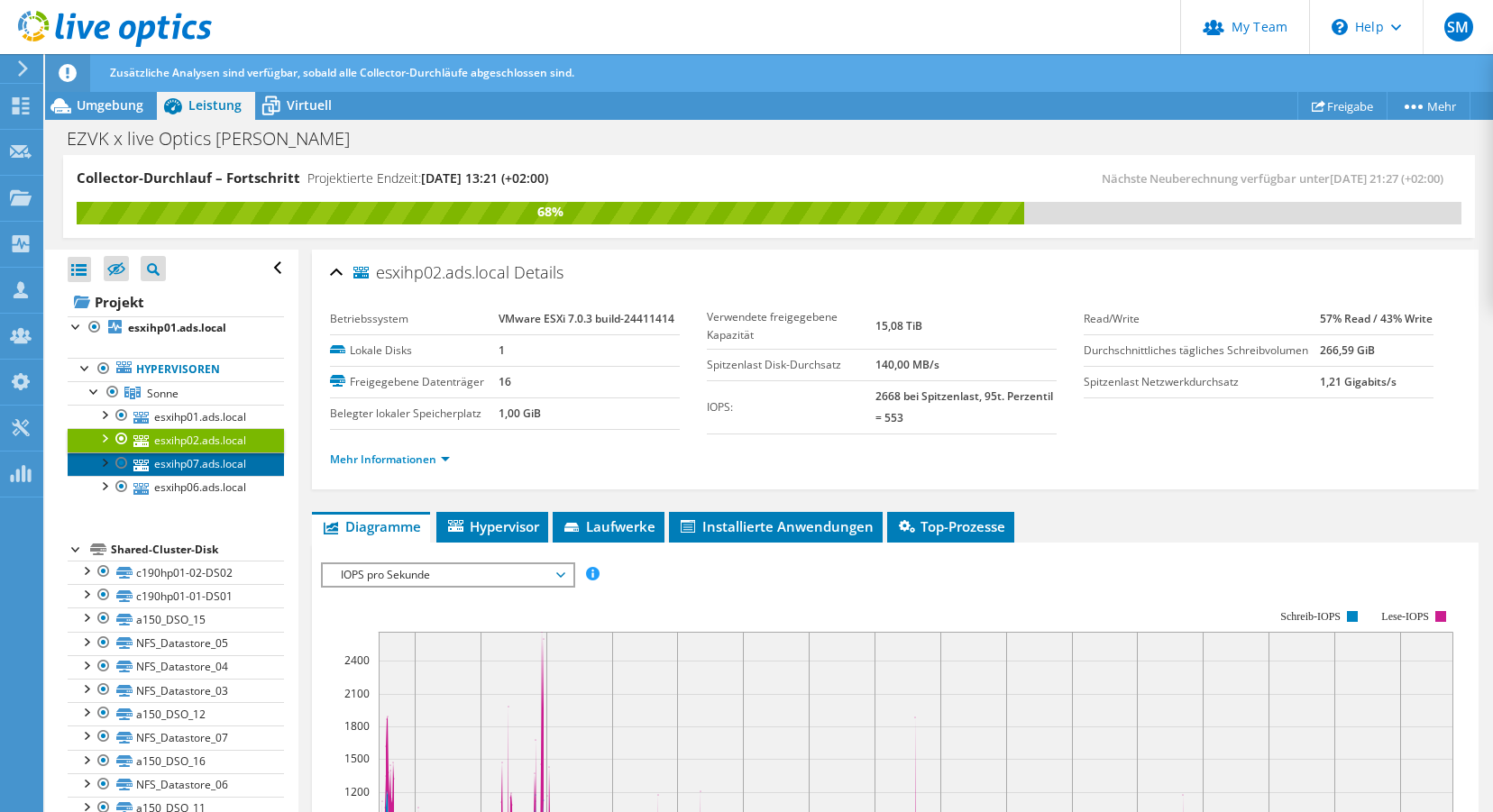
click at [200, 462] on link "esxihp07.ads.local" at bounding box center [176, 464] width 217 height 24
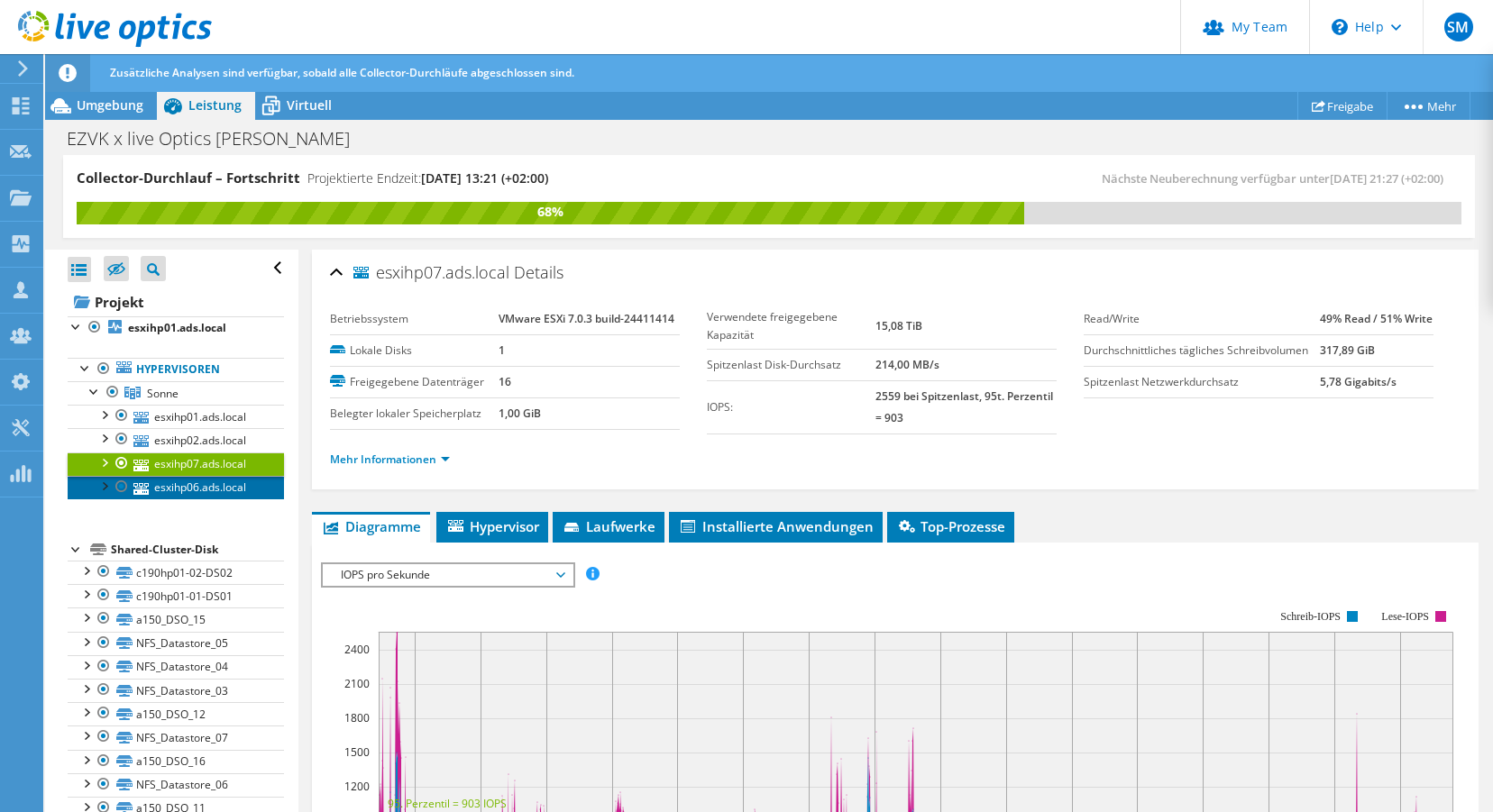
click at [200, 486] on link "esxihp06.ads.local" at bounding box center [176, 488] width 217 height 24
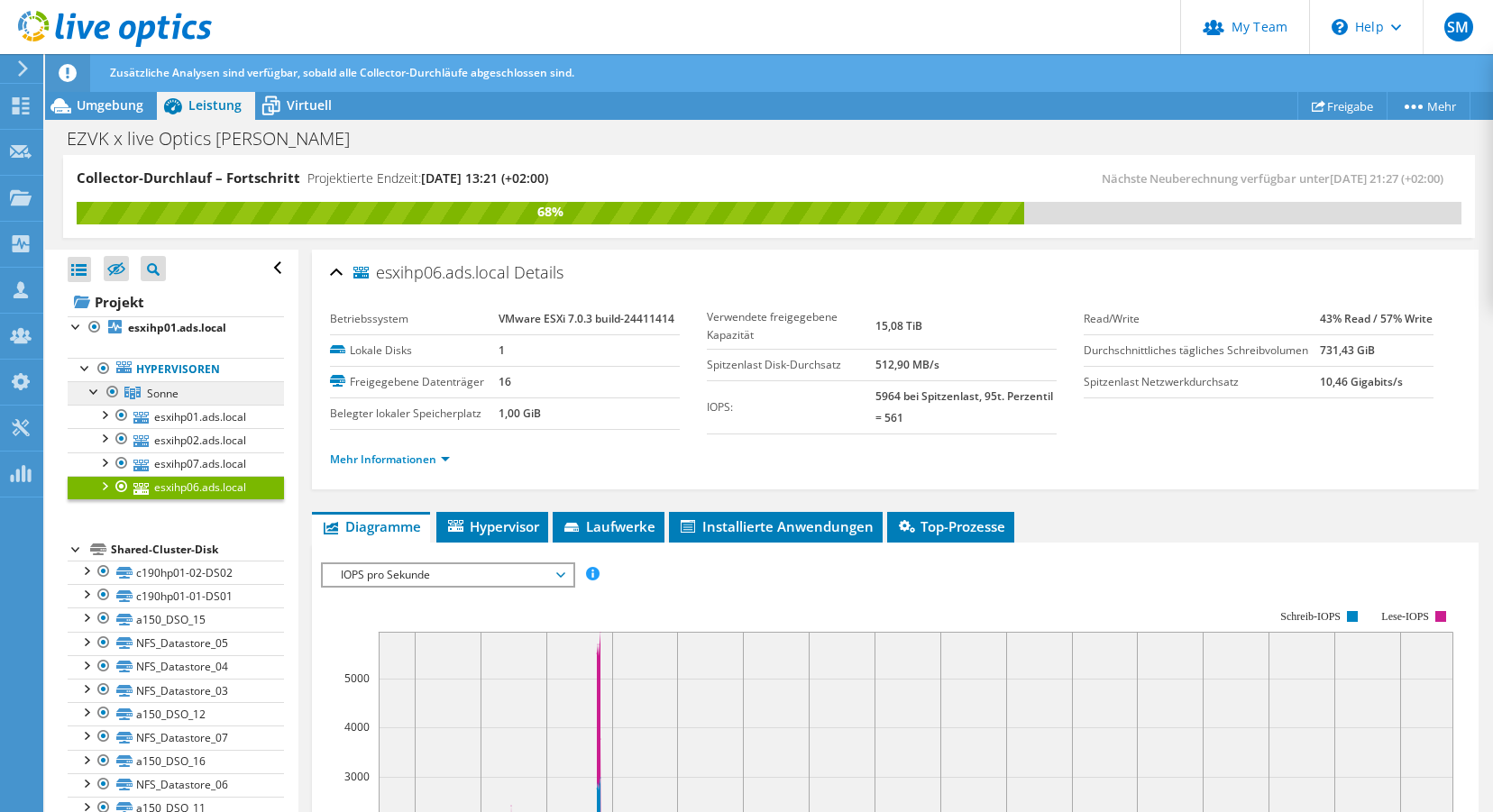
click at [164, 393] on span "Sonne" at bounding box center [163, 393] width 32 height 15
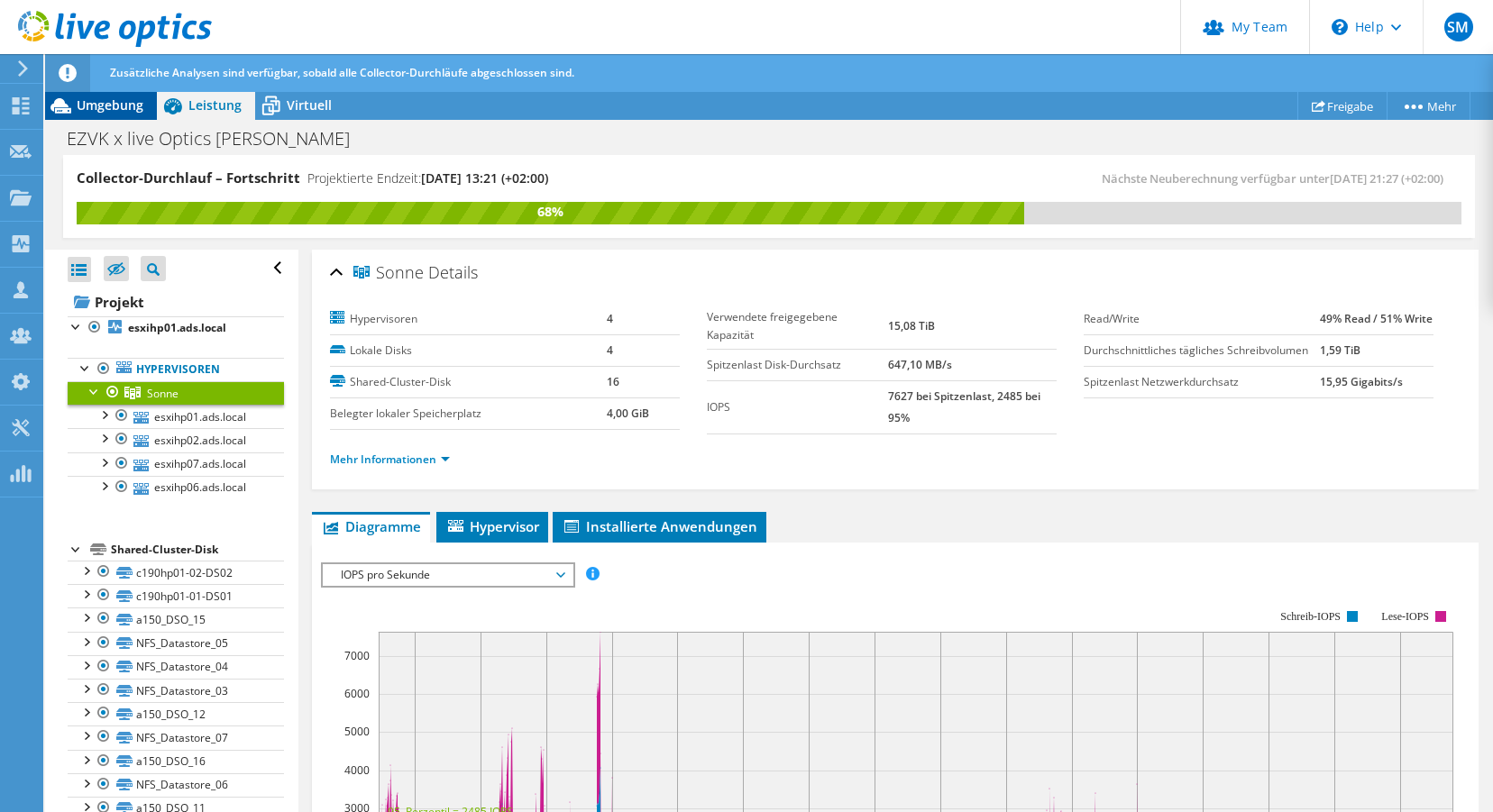
click at [125, 96] on span "Umgebung" at bounding box center [109, 104] width 67 height 17
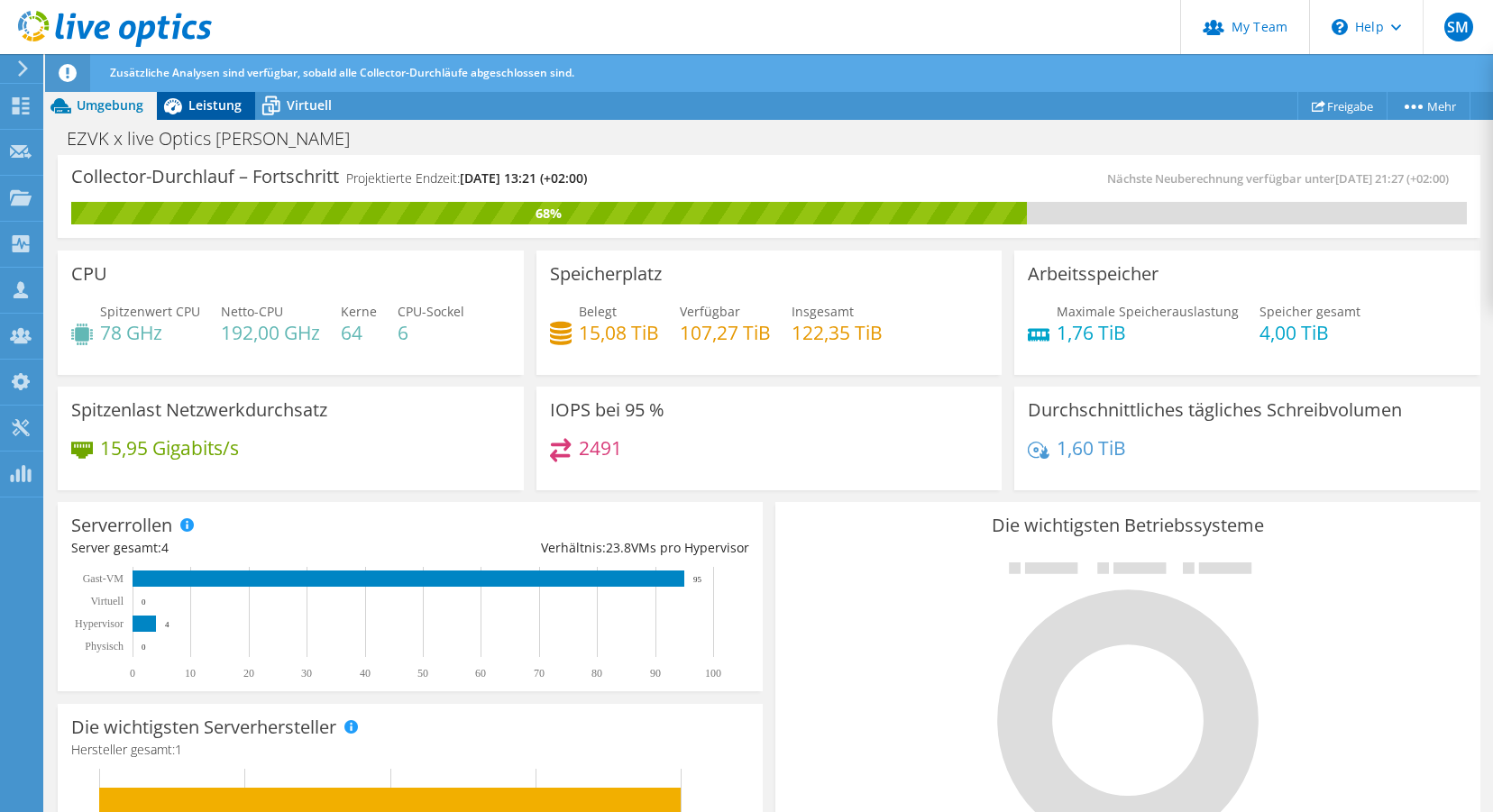
click at [211, 100] on span "Leistung" at bounding box center [216, 104] width 54 height 17
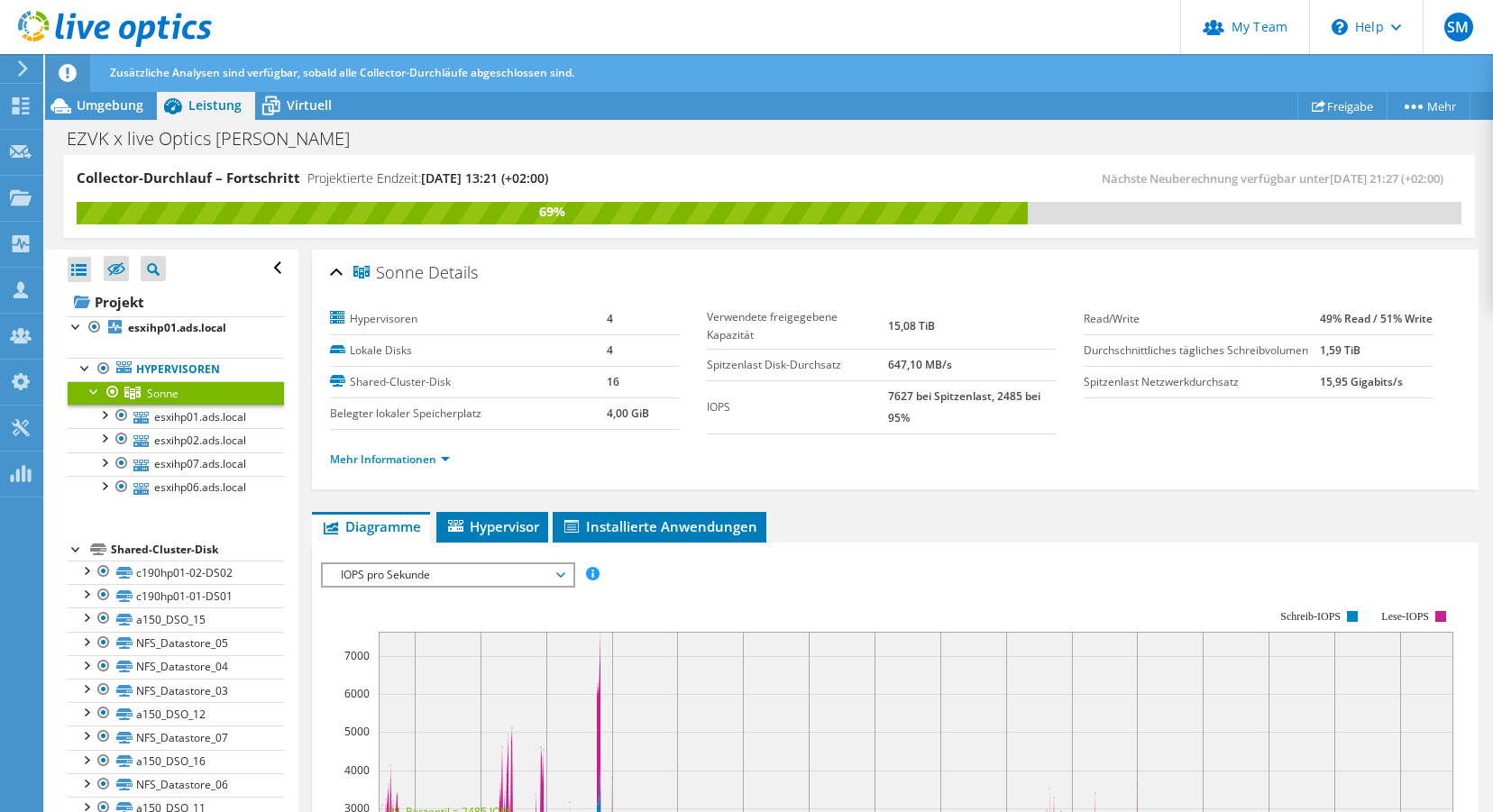
drag, startPoint x: 422, startPoint y: 177, endPoint x: 553, endPoint y: 179, distance: 131.0
click at [548, 179] on h4 "Projektierte Endzeit: [DATE] 13:21 (+02:00)" at bounding box center [427, 179] width 241 height 20
click at [107, 103] on span "Umgebung" at bounding box center [109, 104] width 67 height 17
